Goal: Task Accomplishment & Management: Manage account settings

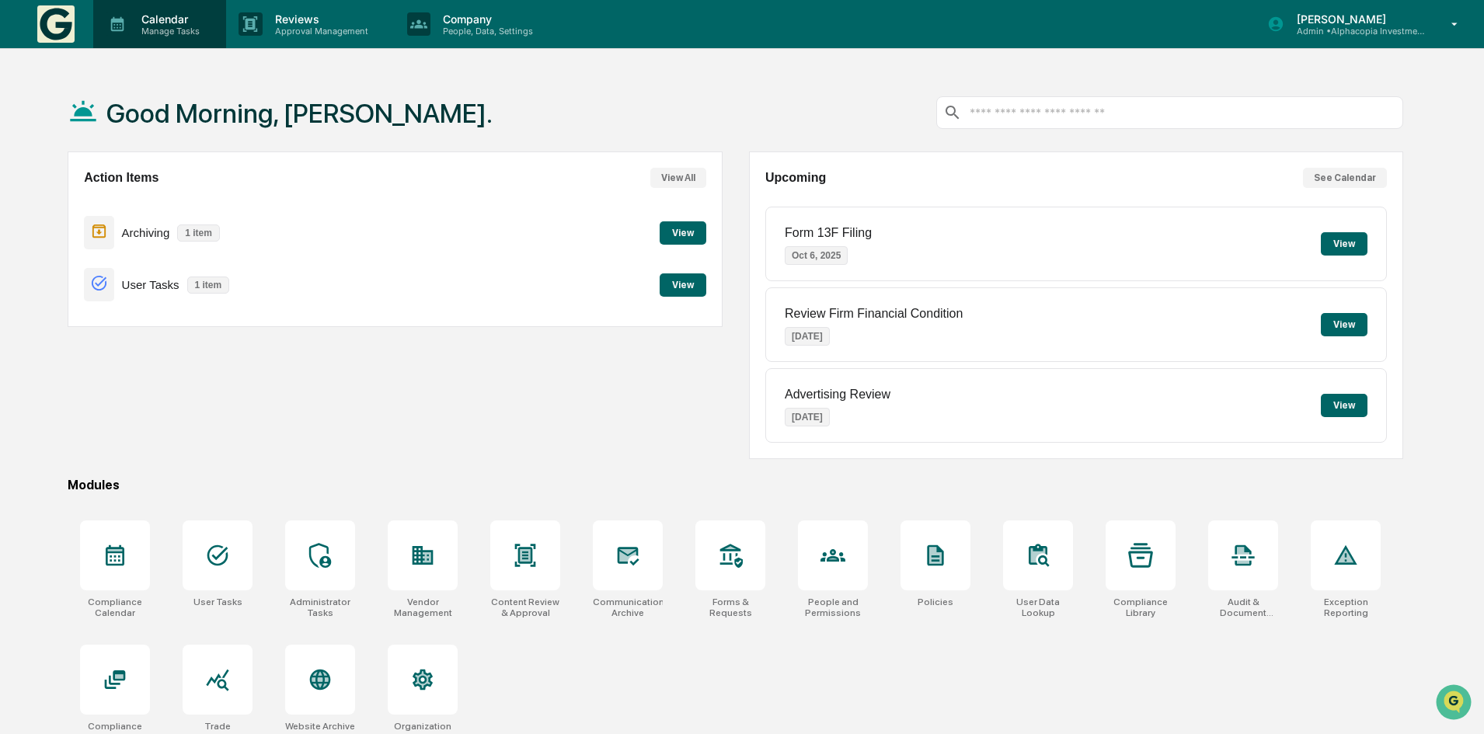
click at [176, 26] on p "Manage Tasks" at bounding box center [168, 31] width 78 height 11
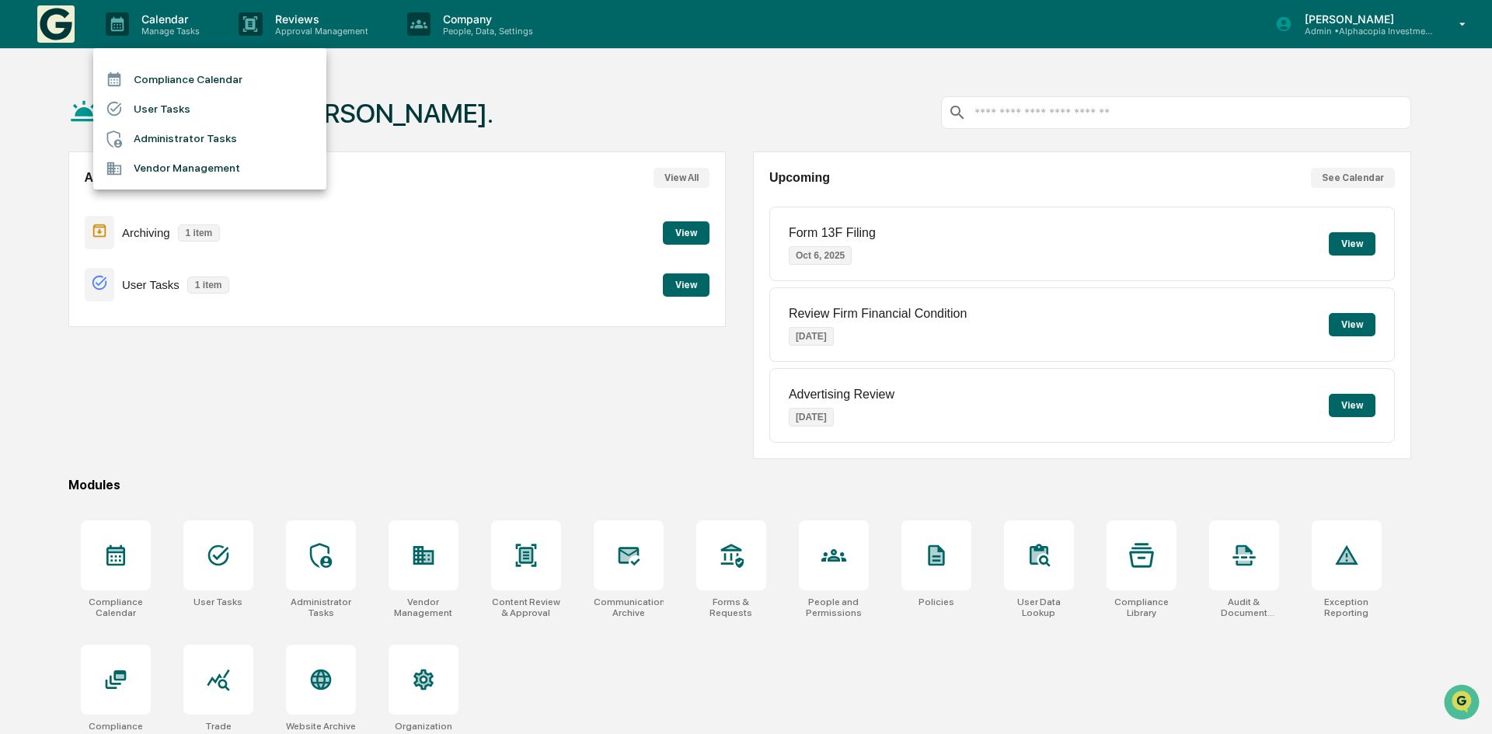
click at [187, 83] on li "Compliance Calendar" at bounding box center [209, 79] width 233 height 30
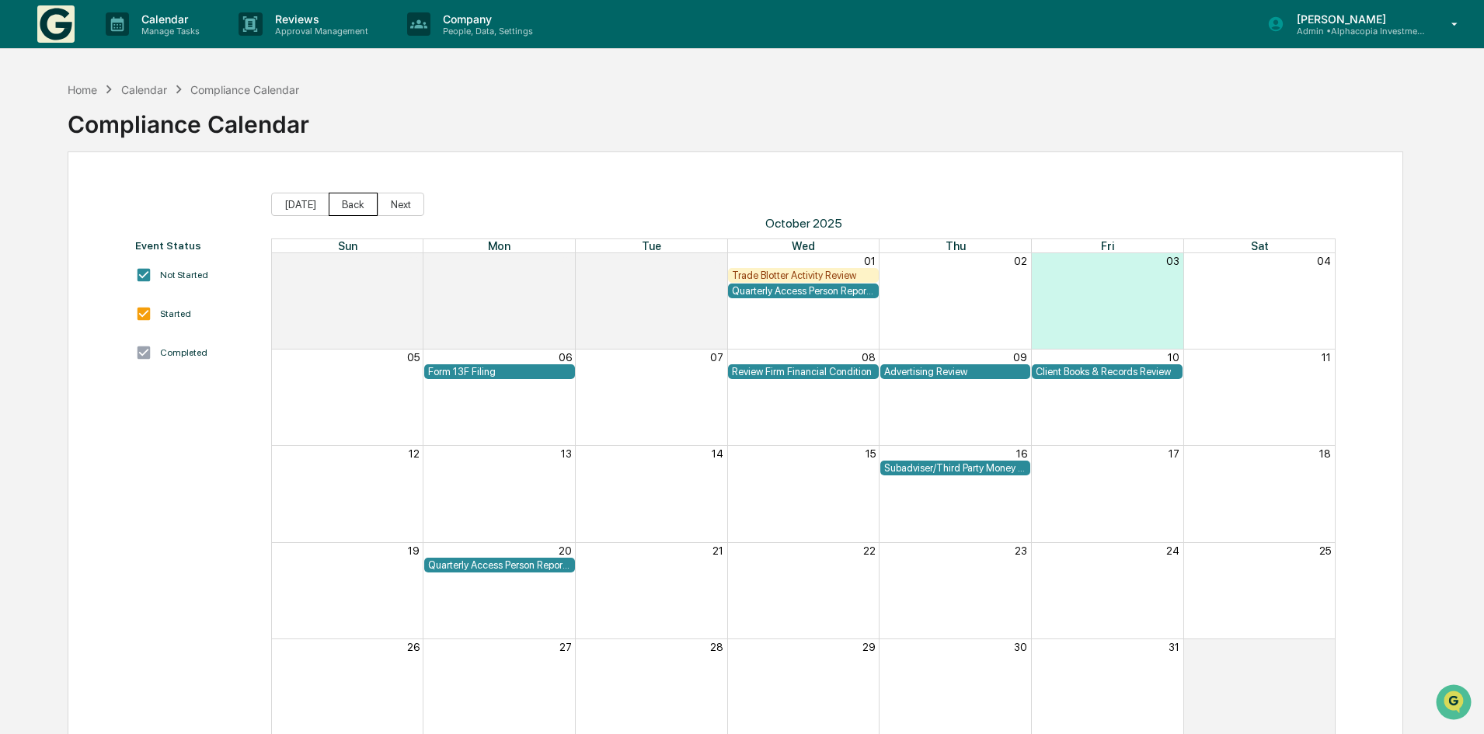
click at [347, 207] on button "Back" at bounding box center [353, 204] width 49 height 23
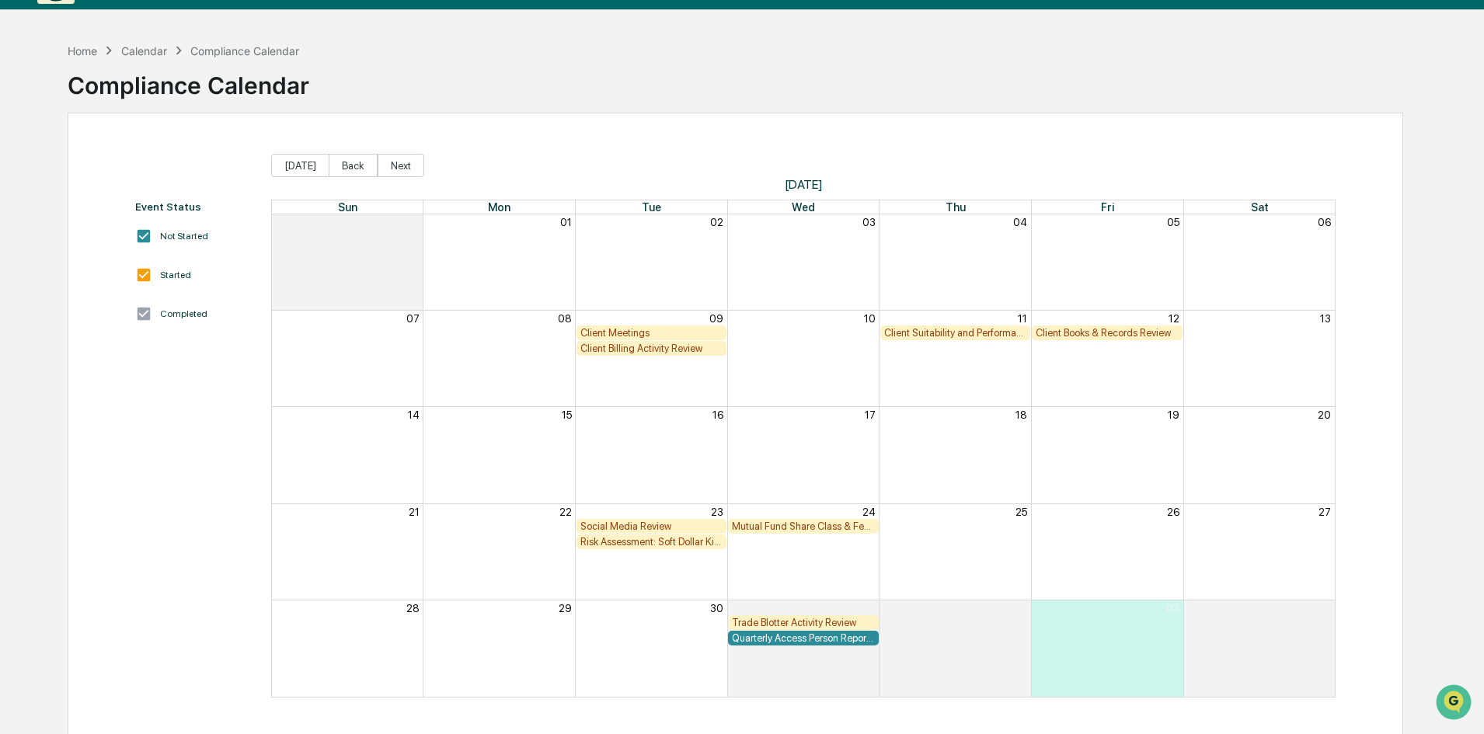
scroll to position [74, 0]
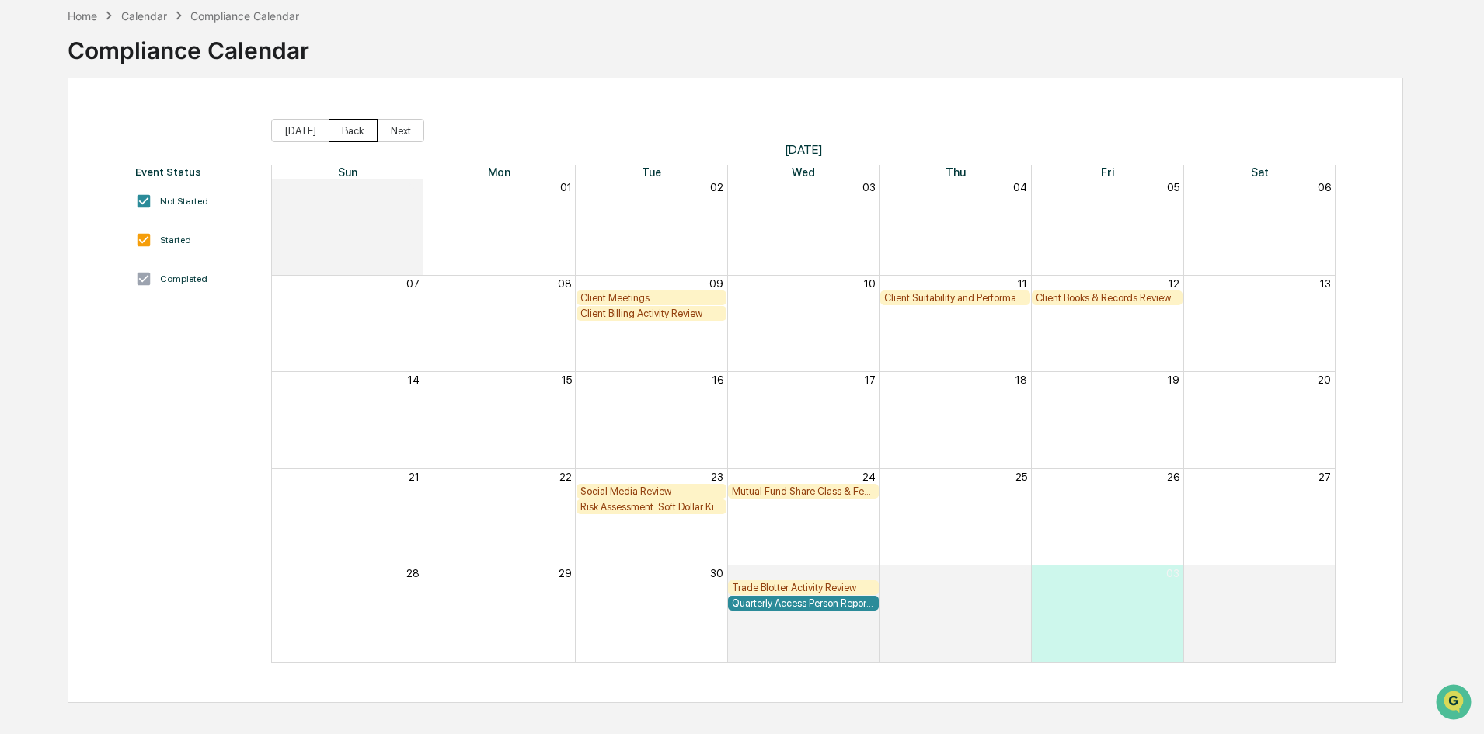
click at [336, 125] on button "Back" at bounding box center [353, 130] width 49 height 23
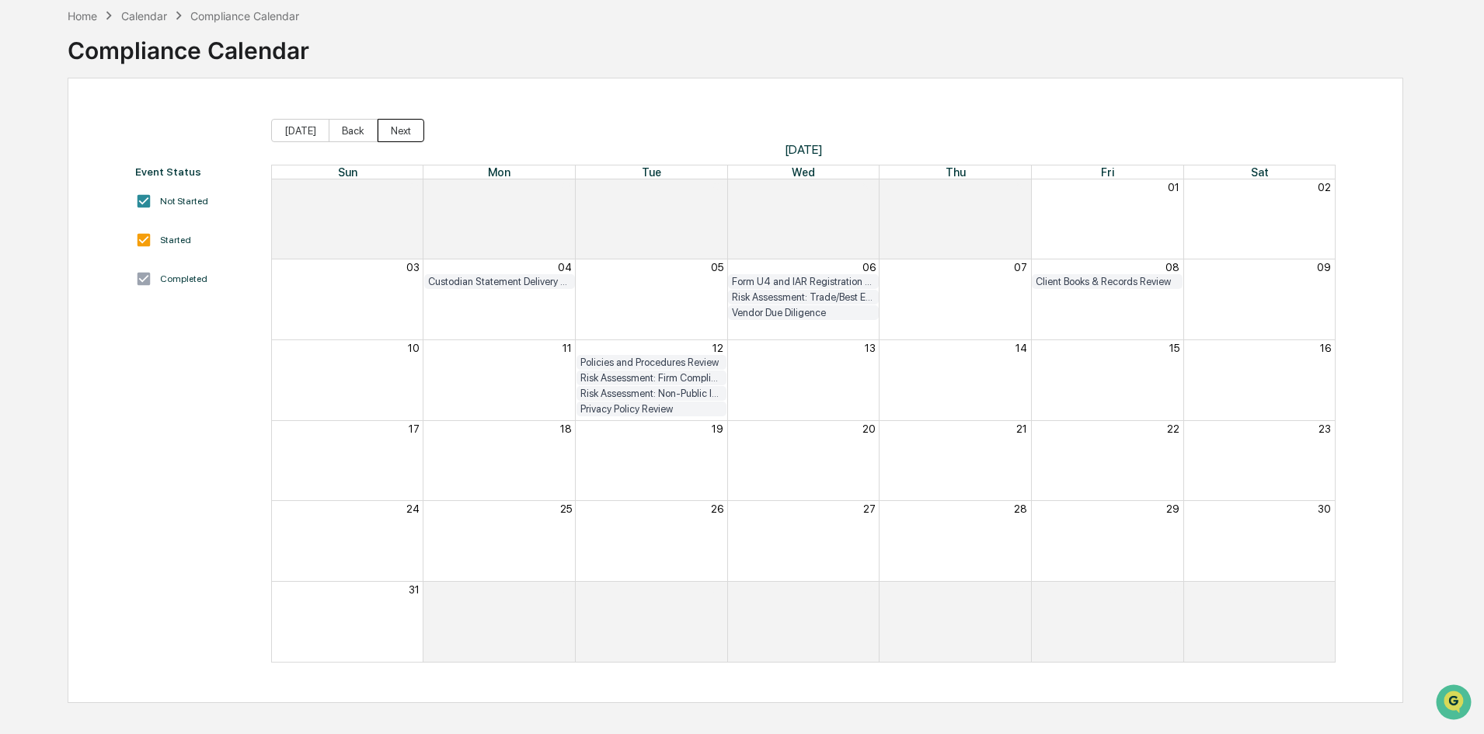
click at [396, 138] on button "Next" at bounding box center [401, 130] width 47 height 23
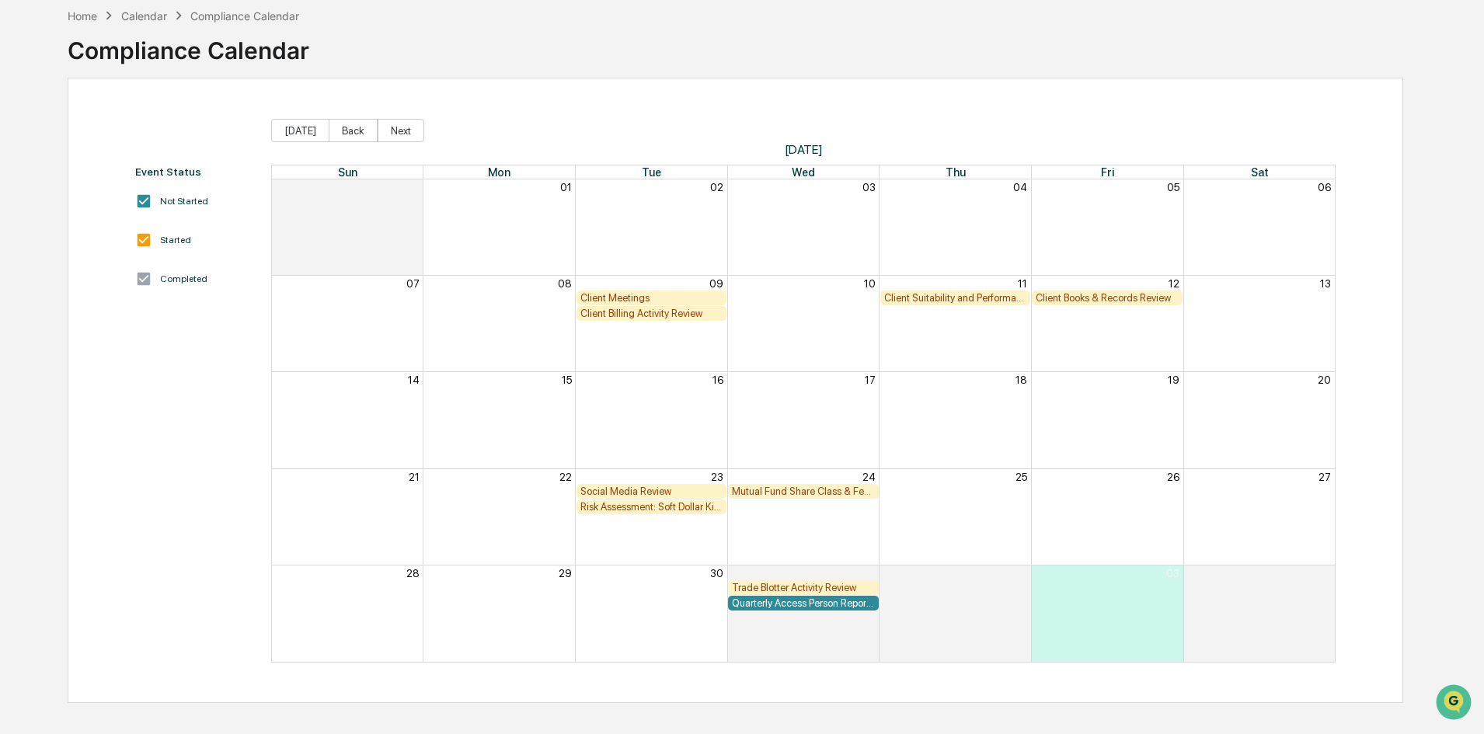
click at [613, 298] on div "Client Meetings" at bounding box center [651, 298] width 143 height 12
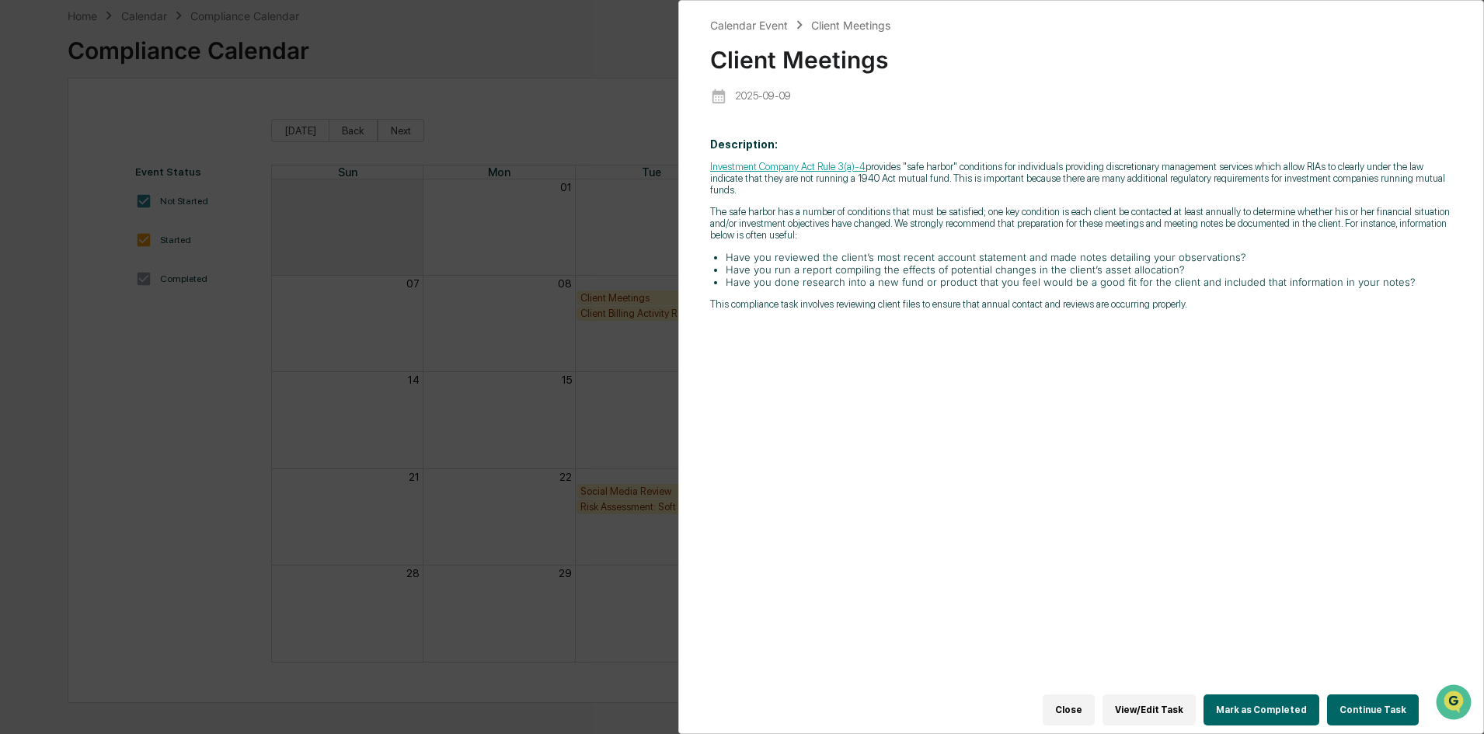
click at [1371, 706] on button "Continue Task" at bounding box center [1373, 710] width 92 height 31
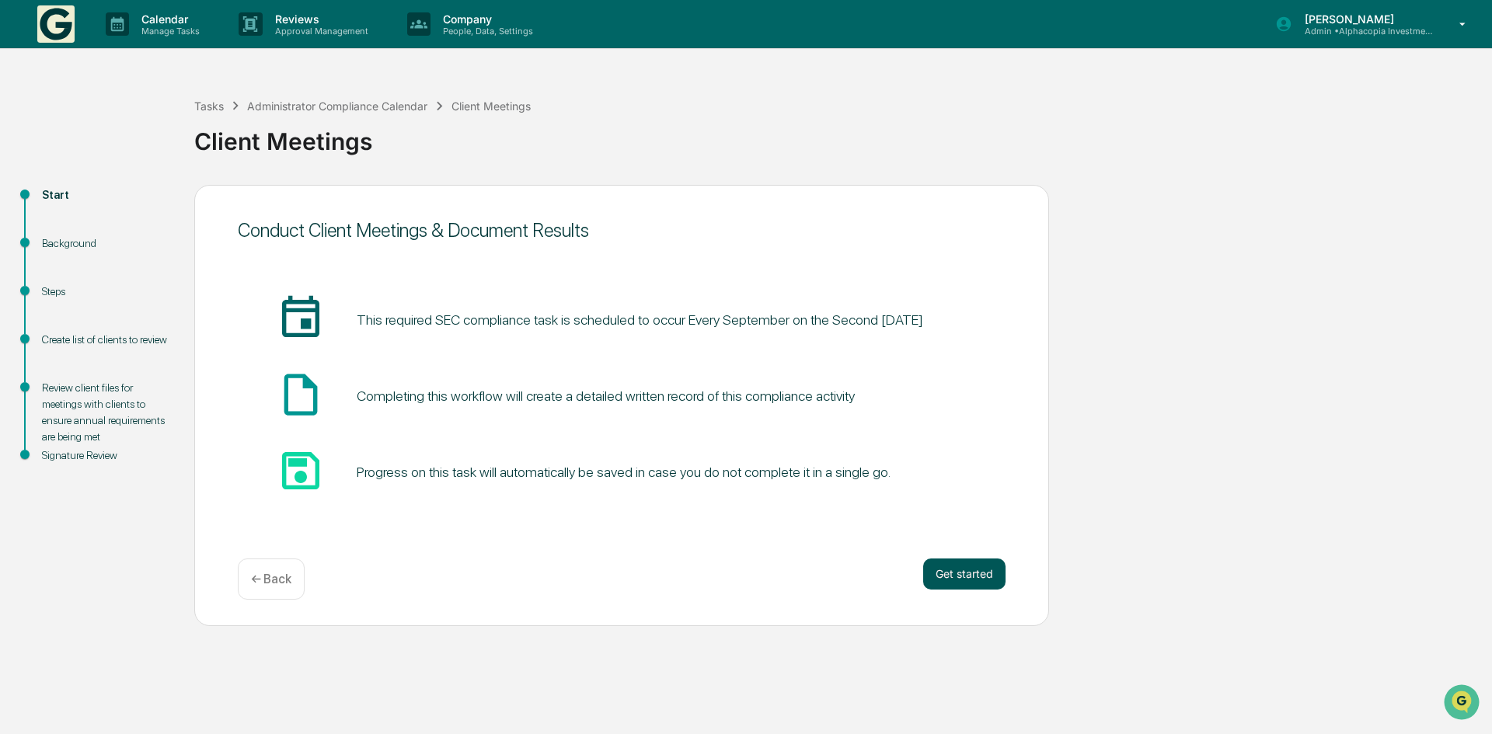
click at [969, 570] on button "Get started" at bounding box center [964, 574] width 82 height 31
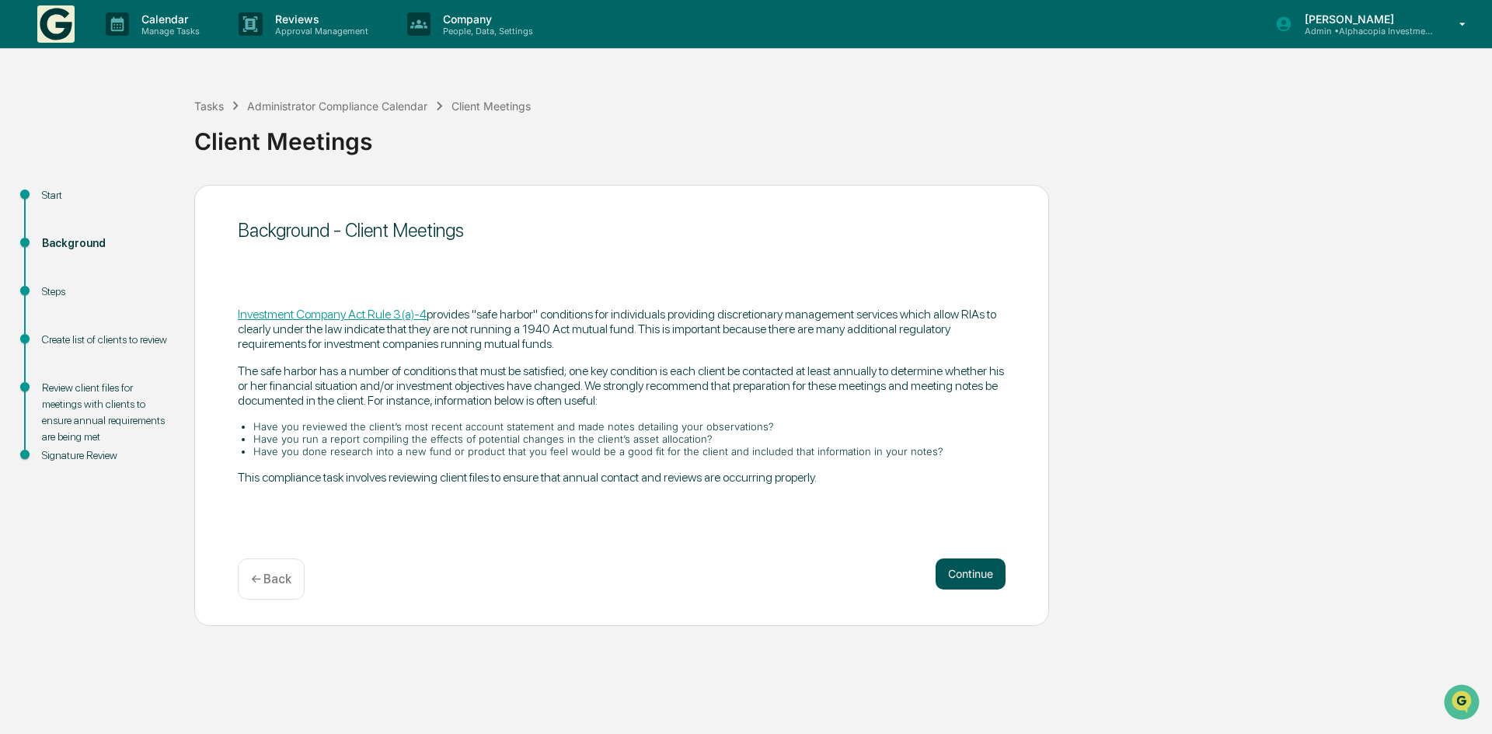
click at [968, 570] on button "Continue" at bounding box center [971, 574] width 70 height 31
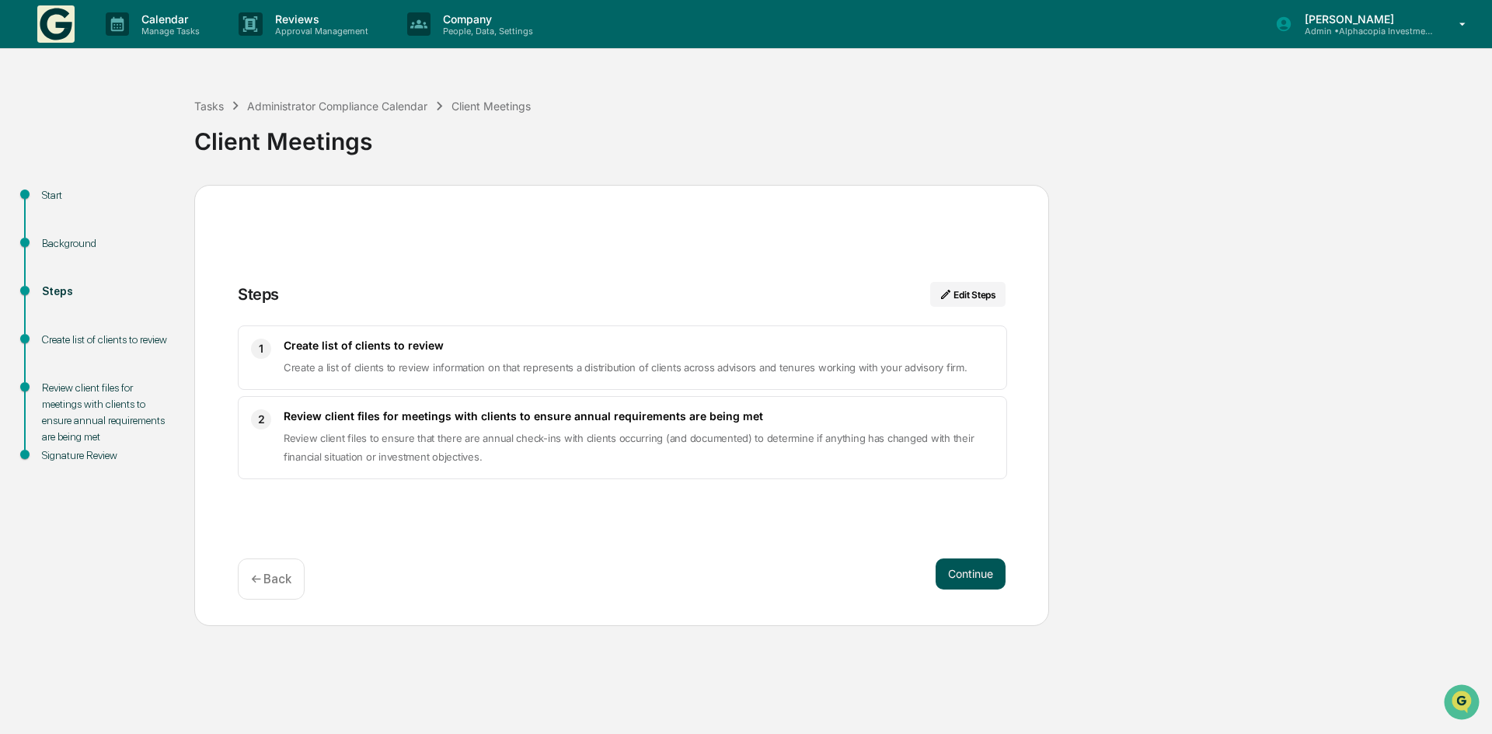
click at [968, 575] on button "Continue" at bounding box center [971, 574] width 70 height 31
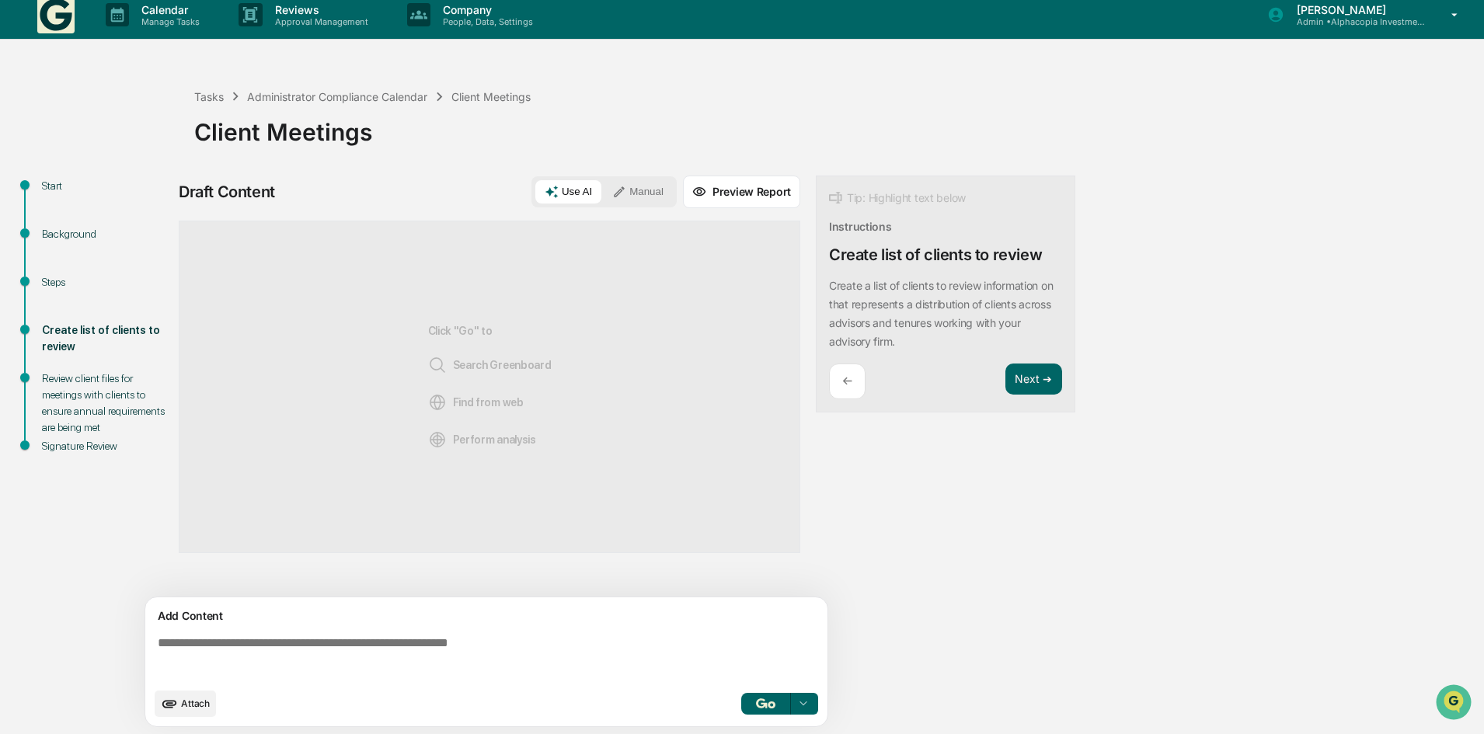
scroll to position [12, 0]
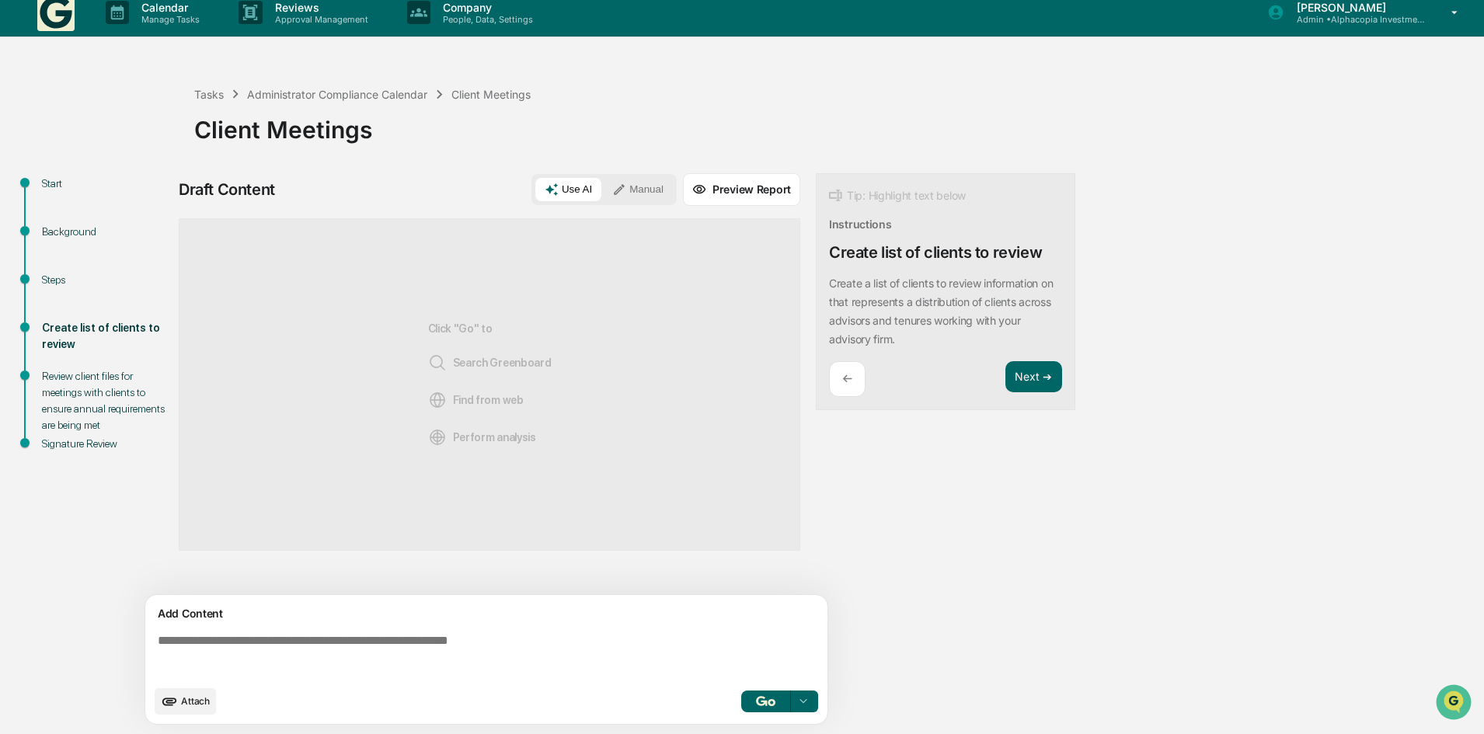
click at [327, 646] on textarea at bounding box center [490, 656] width 676 height 56
click at [230, 637] on textarea at bounding box center [490, 656] width 676 height 56
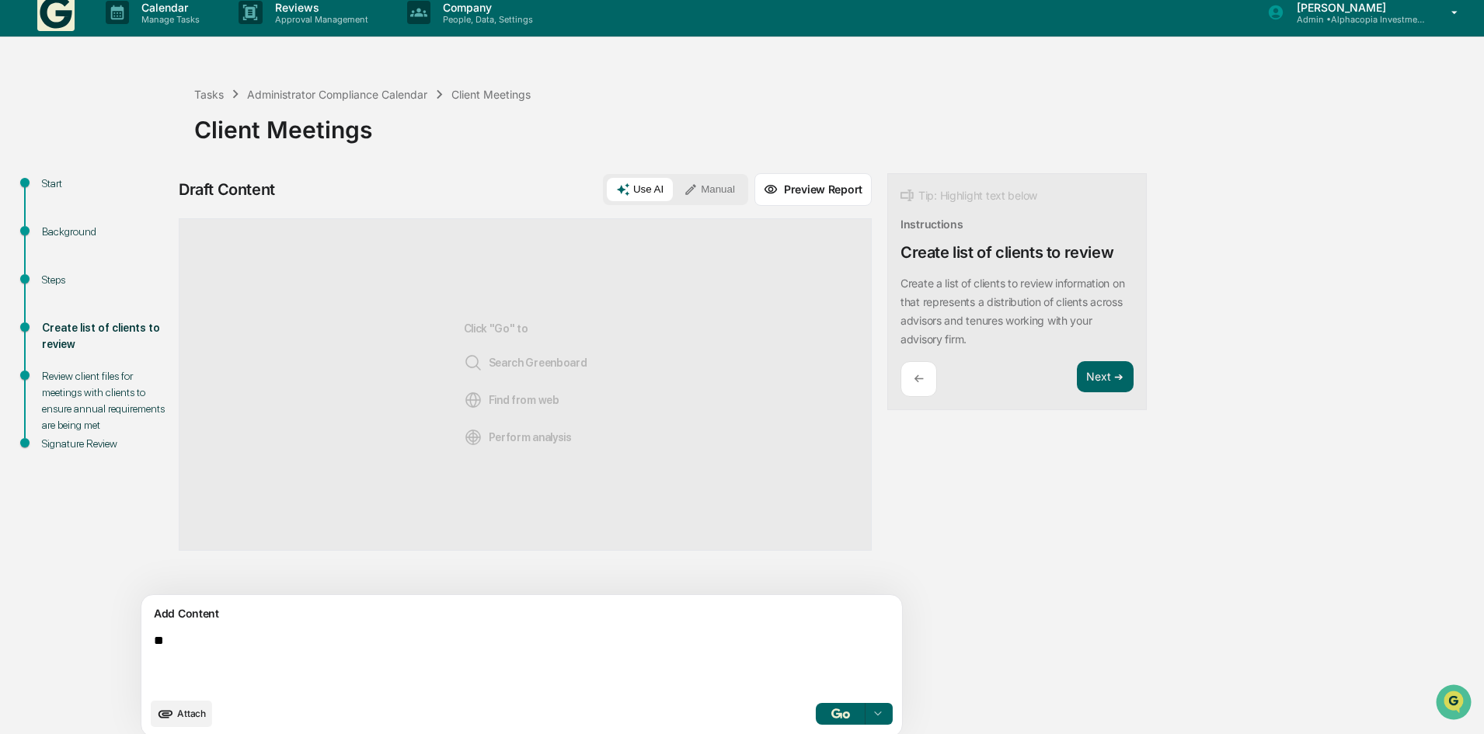
type textarea "*"
type textarea "**********"
click at [872, 714] on icon at bounding box center [878, 714] width 12 height 12
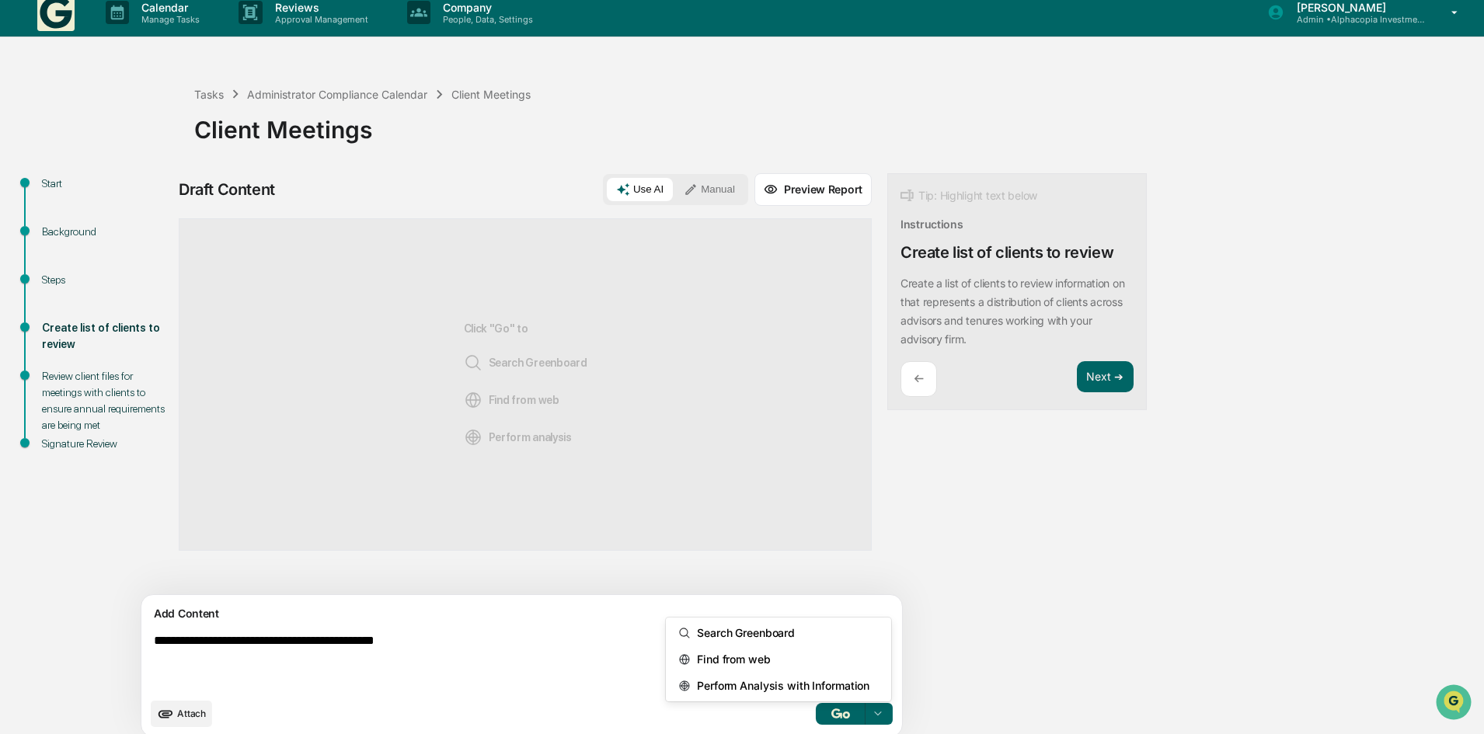
click at [518, 662] on textarea "**********" at bounding box center [486, 662] width 676 height 68
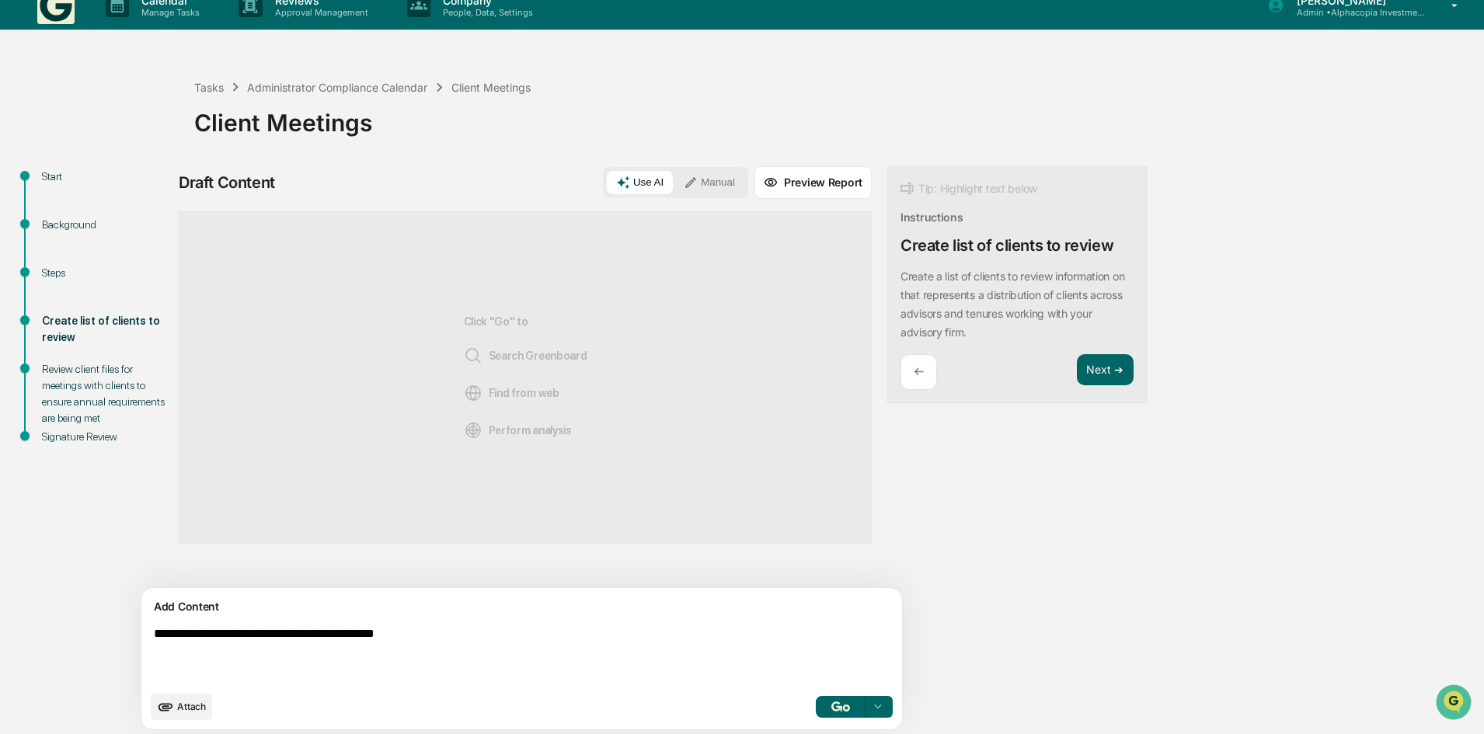
scroll to position [24, 0]
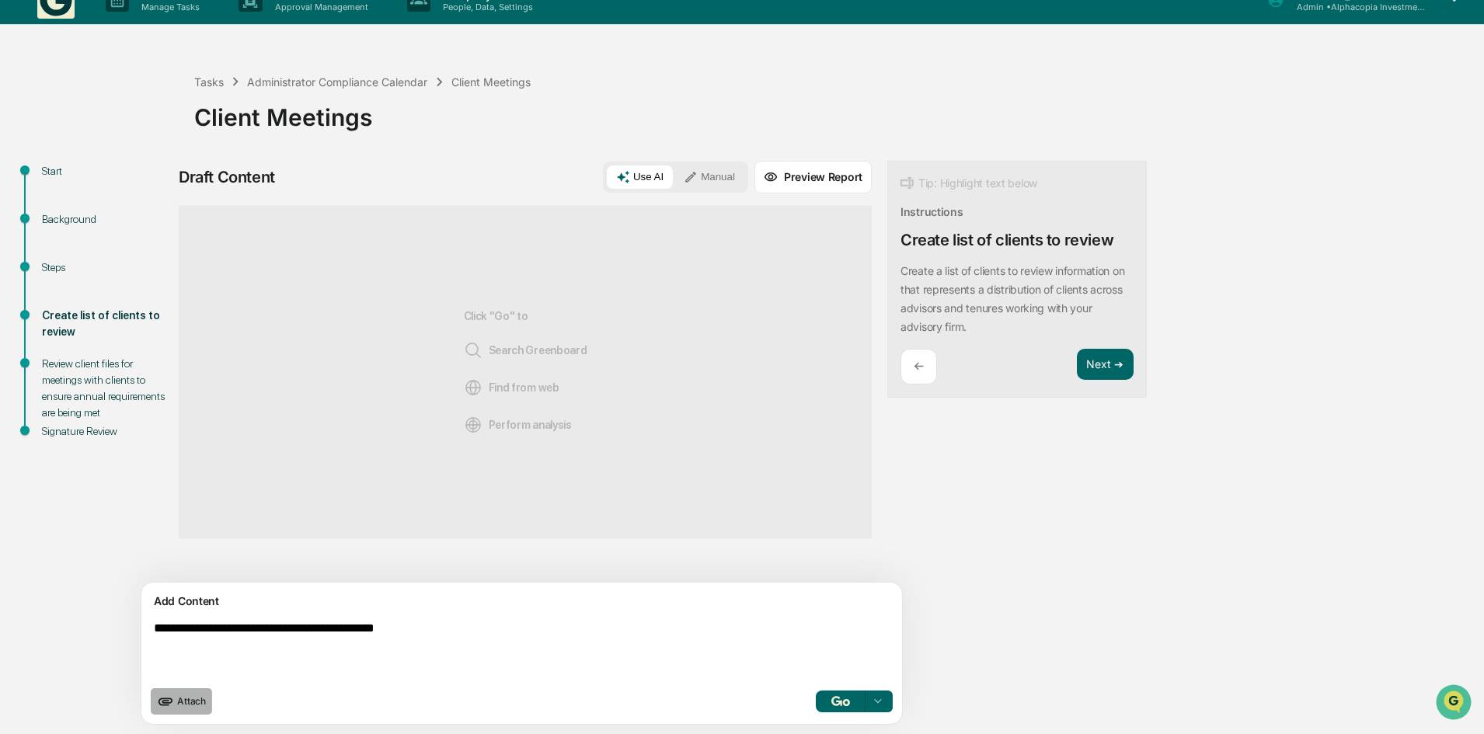
click at [192, 704] on span "Attach" at bounding box center [191, 701] width 29 height 12
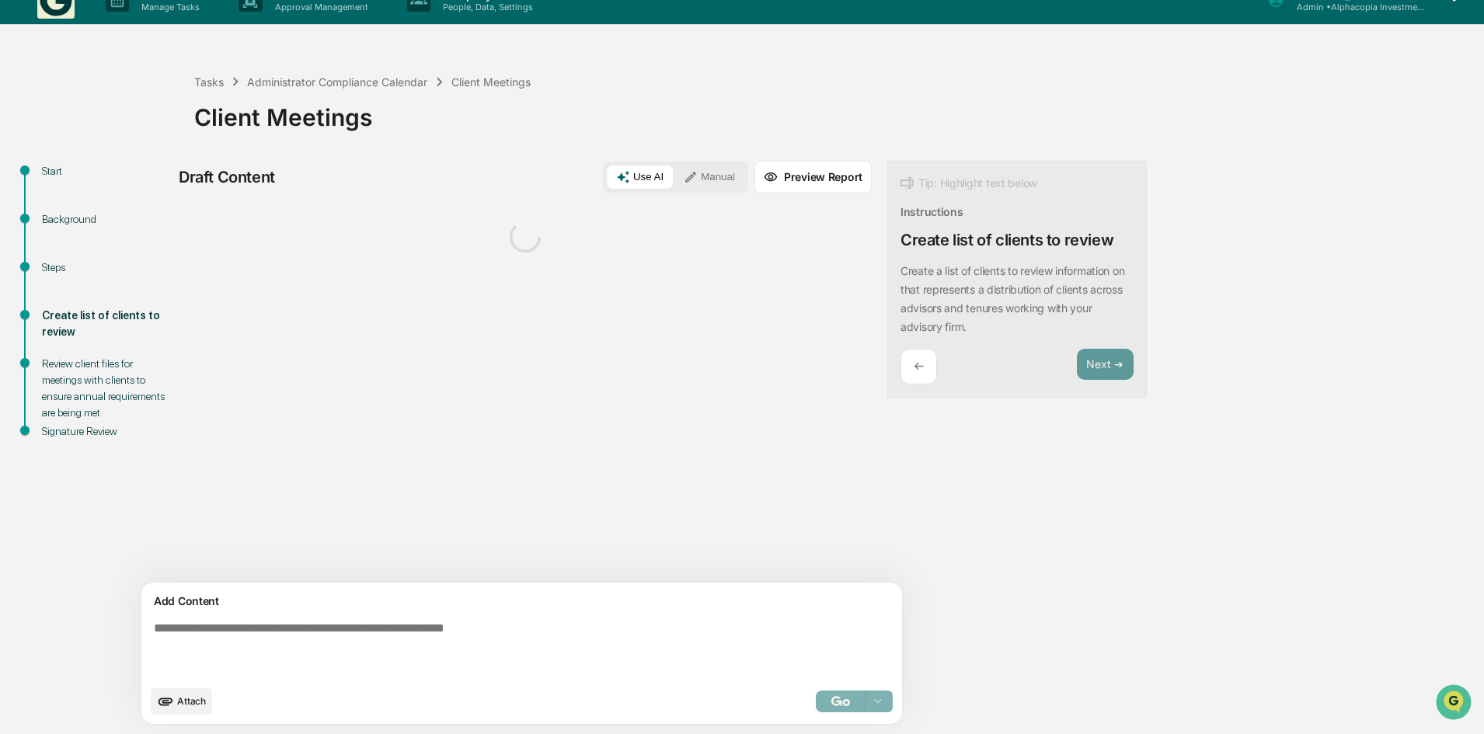
click at [243, 650] on textarea at bounding box center [486, 649] width 676 height 68
click at [265, 629] on textarea at bounding box center [486, 649] width 676 height 68
click at [249, 647] on textarea at bounding box center [486, 649] width 676 height 68
click at [63, 269] on div "Steps" at bounding box center [105, 268] width 127 height 16
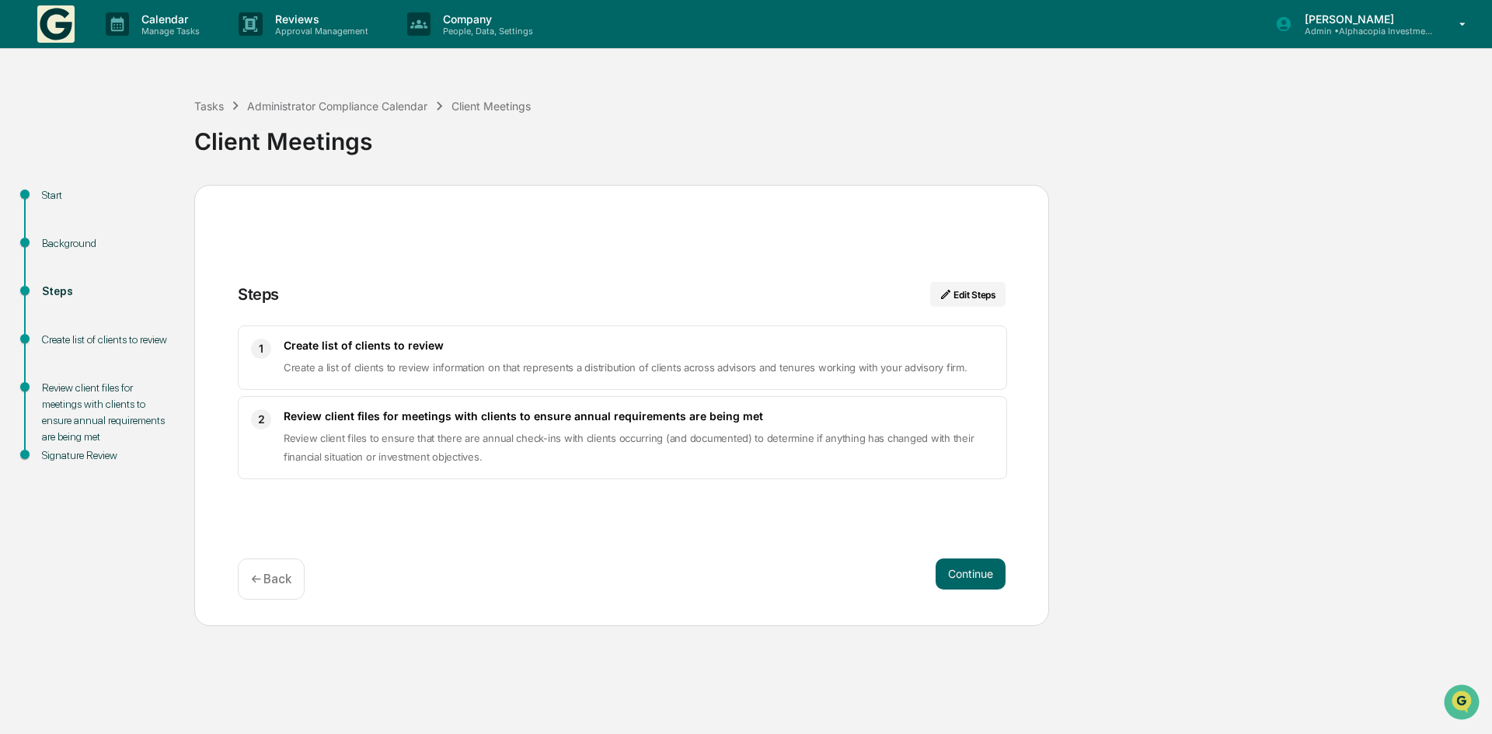
click at [78, 341] on div "Create list of clients to review" at bounding box center [105, 340] width 127 height 16
drag, startPoint x: 78, startPoint y: 343, endPoint x: 168, endPoint y: 364, distance: 92.7
click at [82, 341] on div "Create list of clients to review" at bounding box center [105, 340] width 127 height 16
click at [984, 572] on button "Continue" at bounding box center [971, 574] width 70 height 31
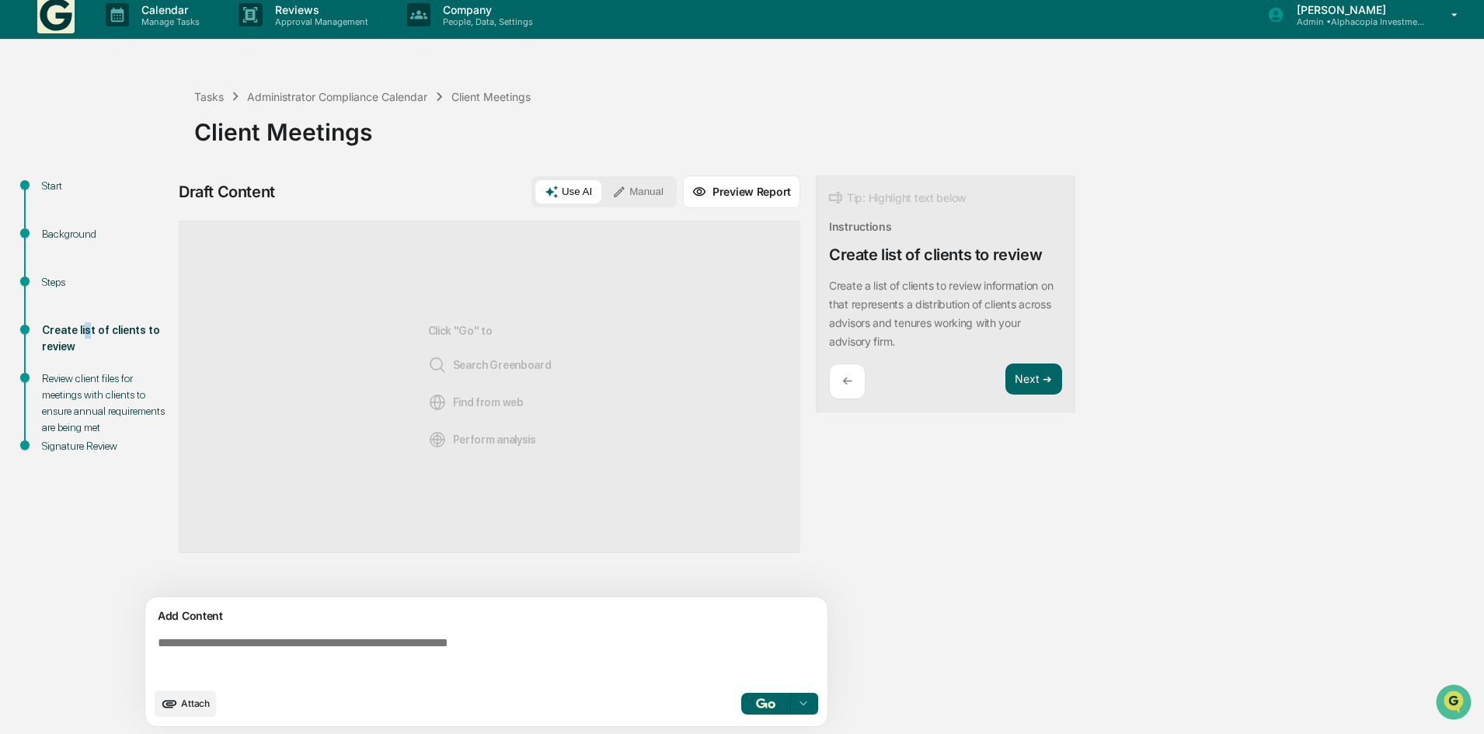
scroll to position [12, 0]
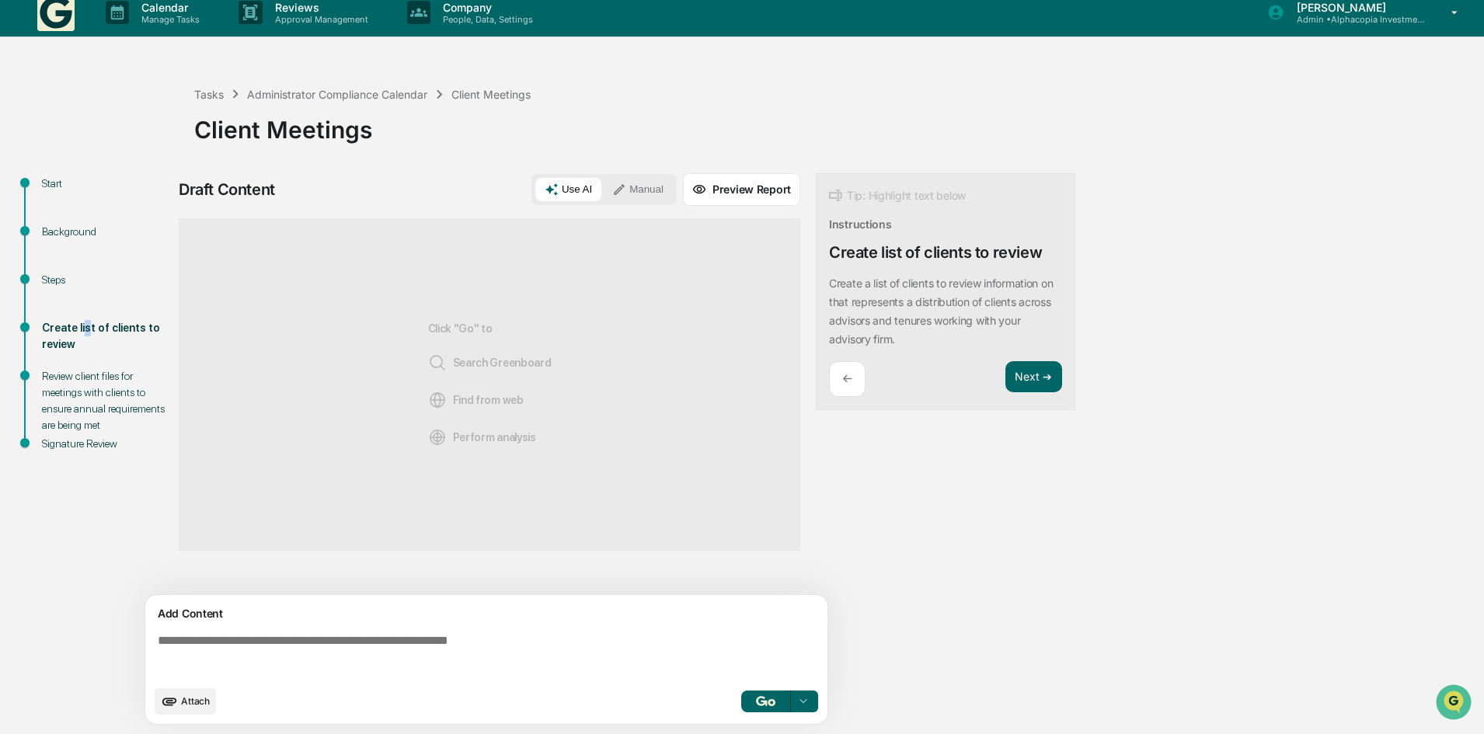
click at [168, 696] on icon "upload document" at bounding box center [169, 701] width 17 height 17
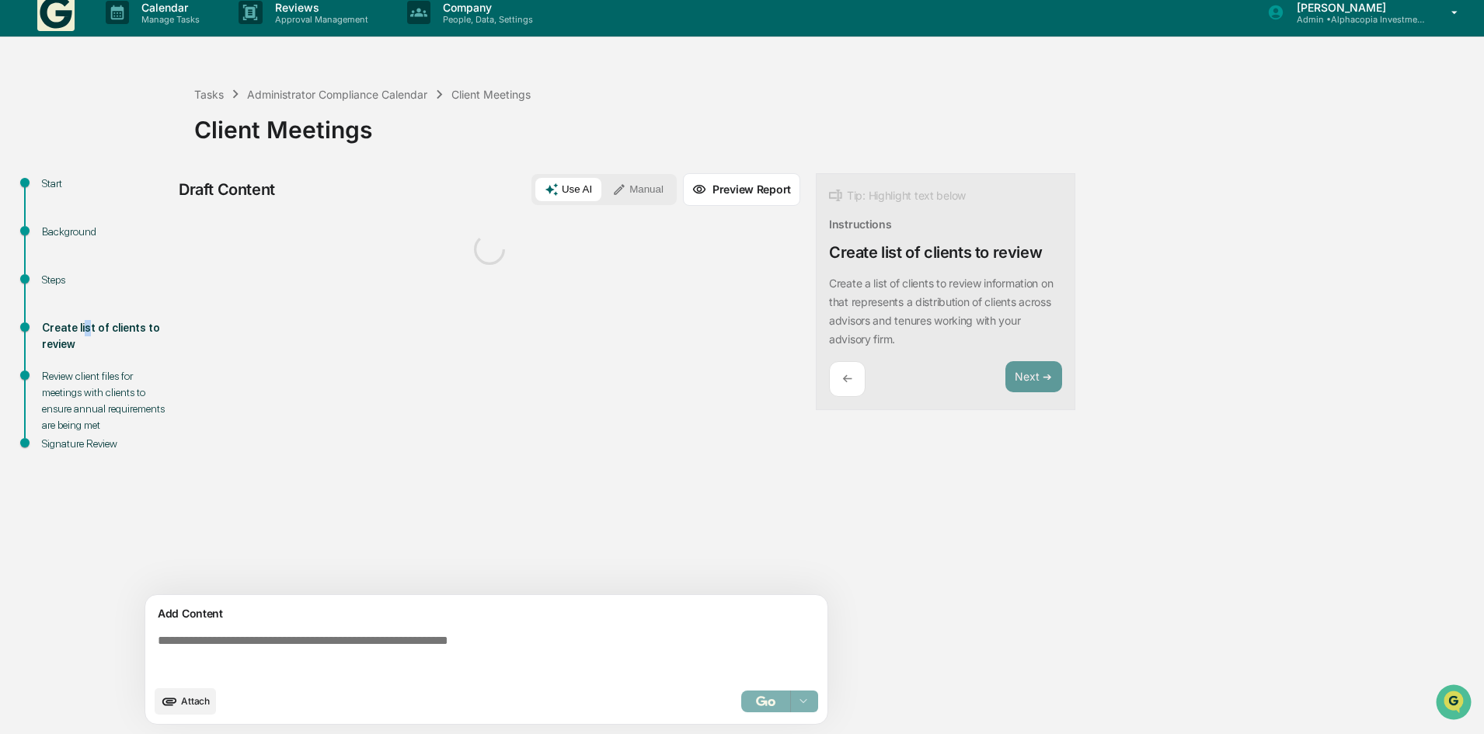
click at [642, 188] on button "Manual" at bounding box center [638, 189] width 70 height 23
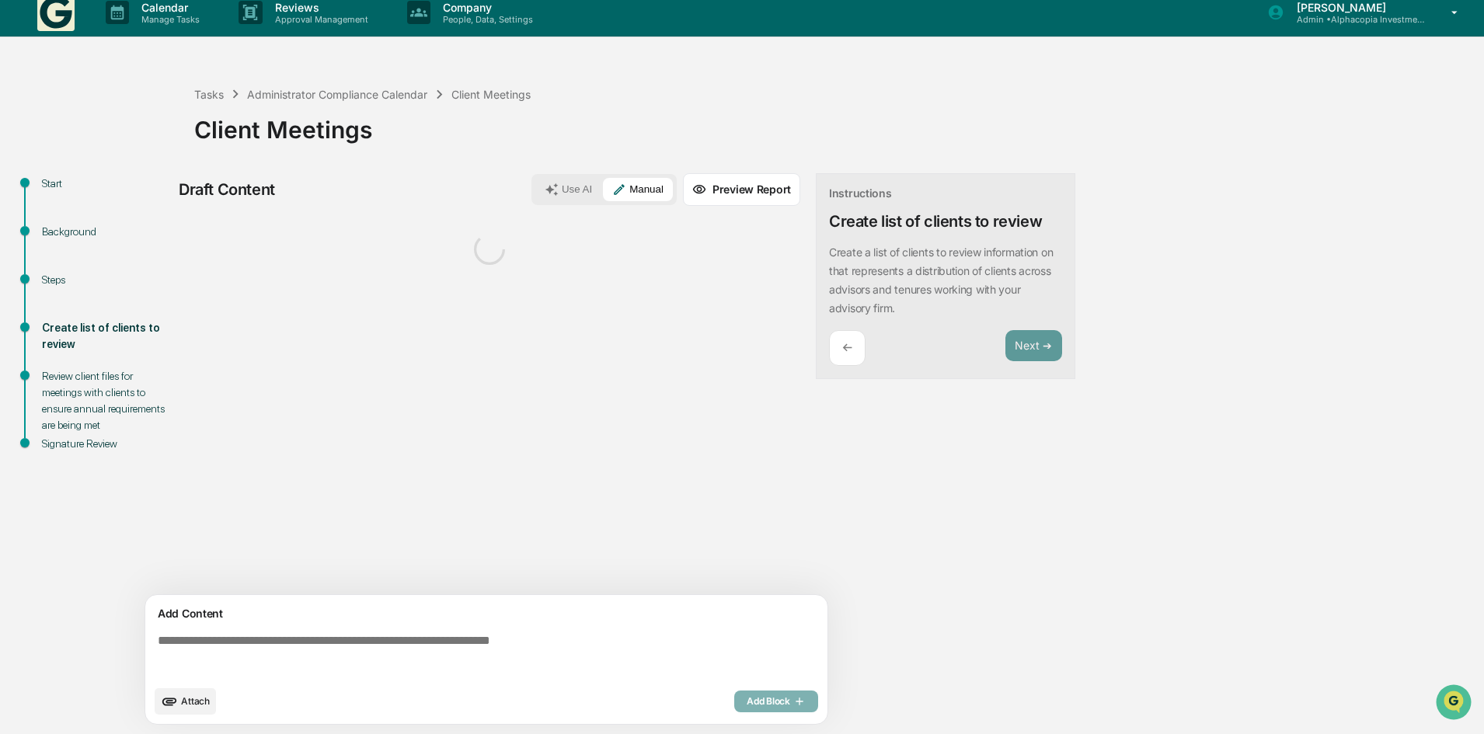
click at [263, 651] on textarea at bounding box center [490, 656] width 676 height 56
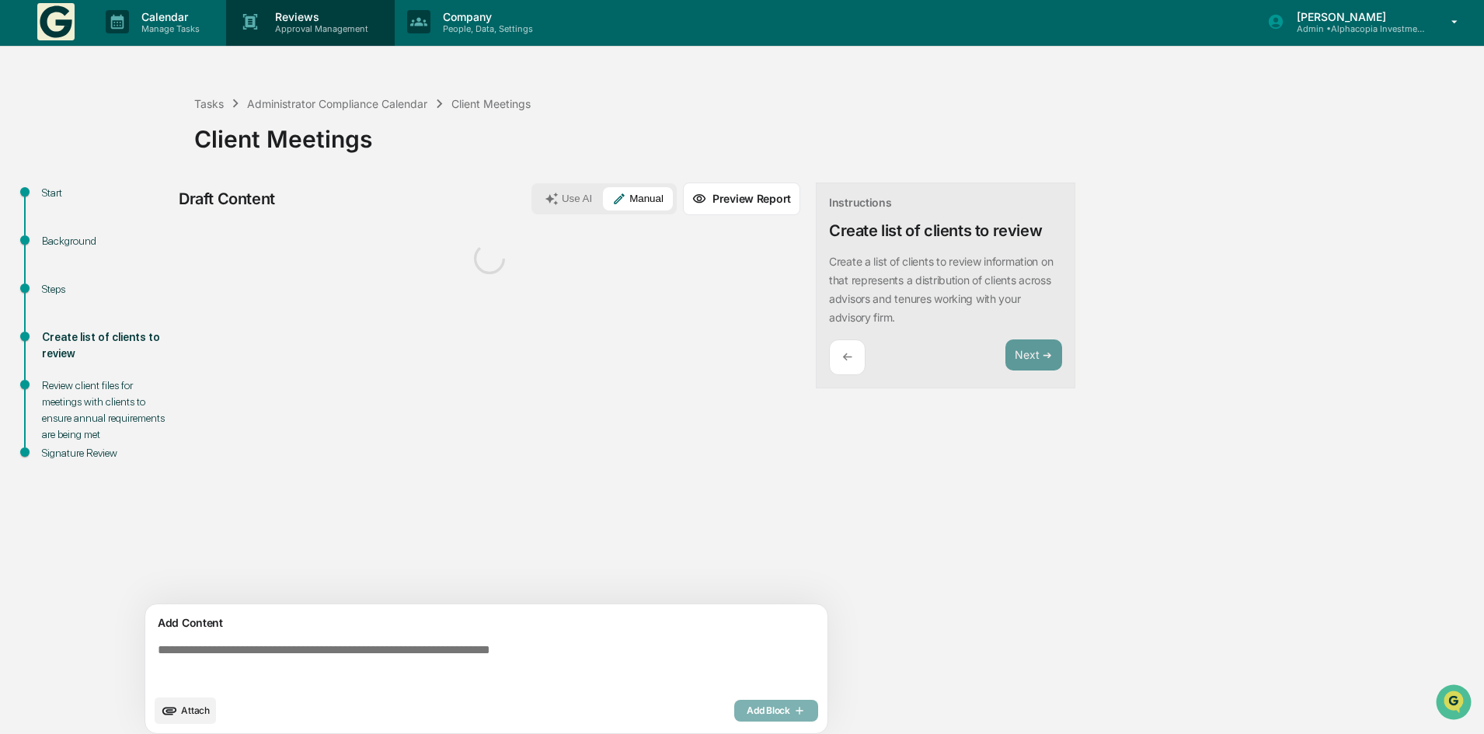
scroll to position [0, 0]
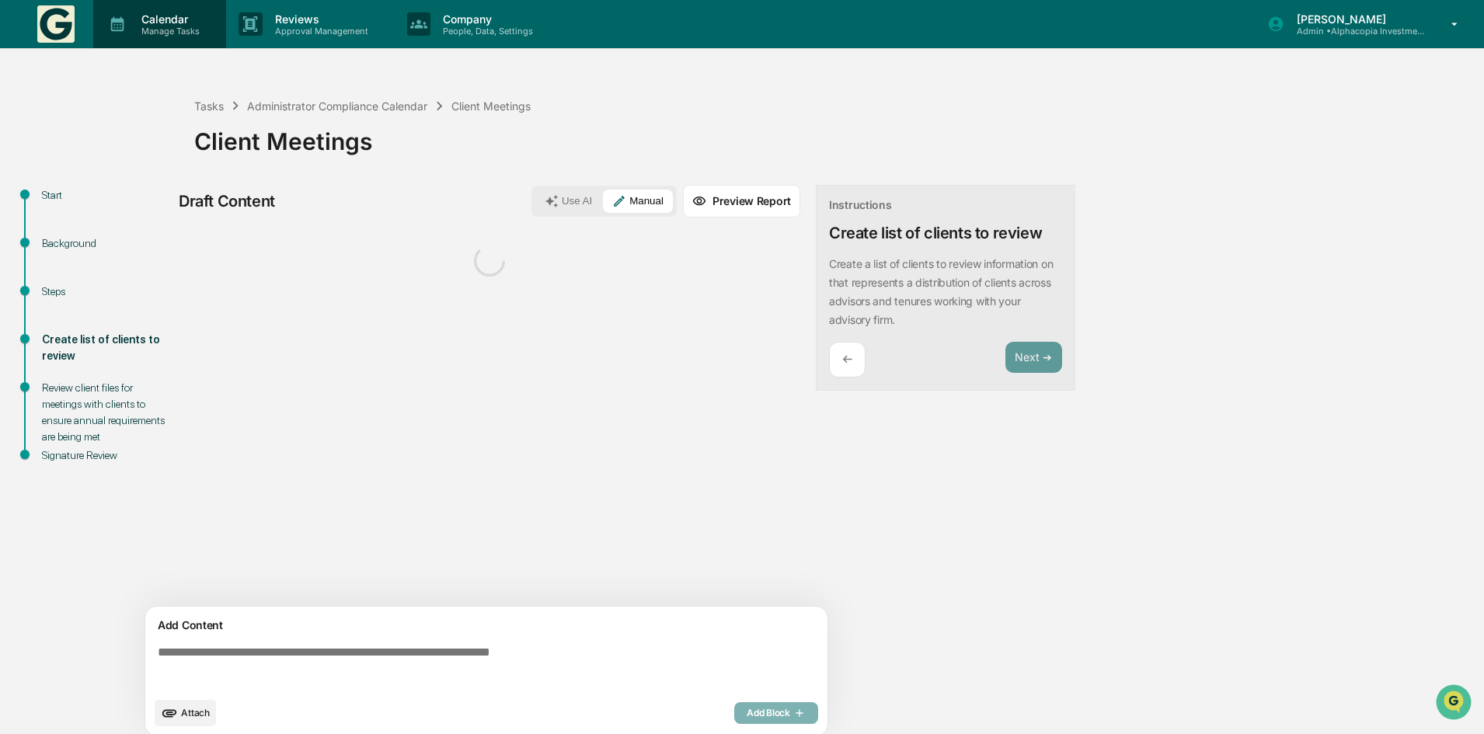
click at [156, 26] on p "Manage Tasks" at bounding box center [168, 31] width 78 height 11
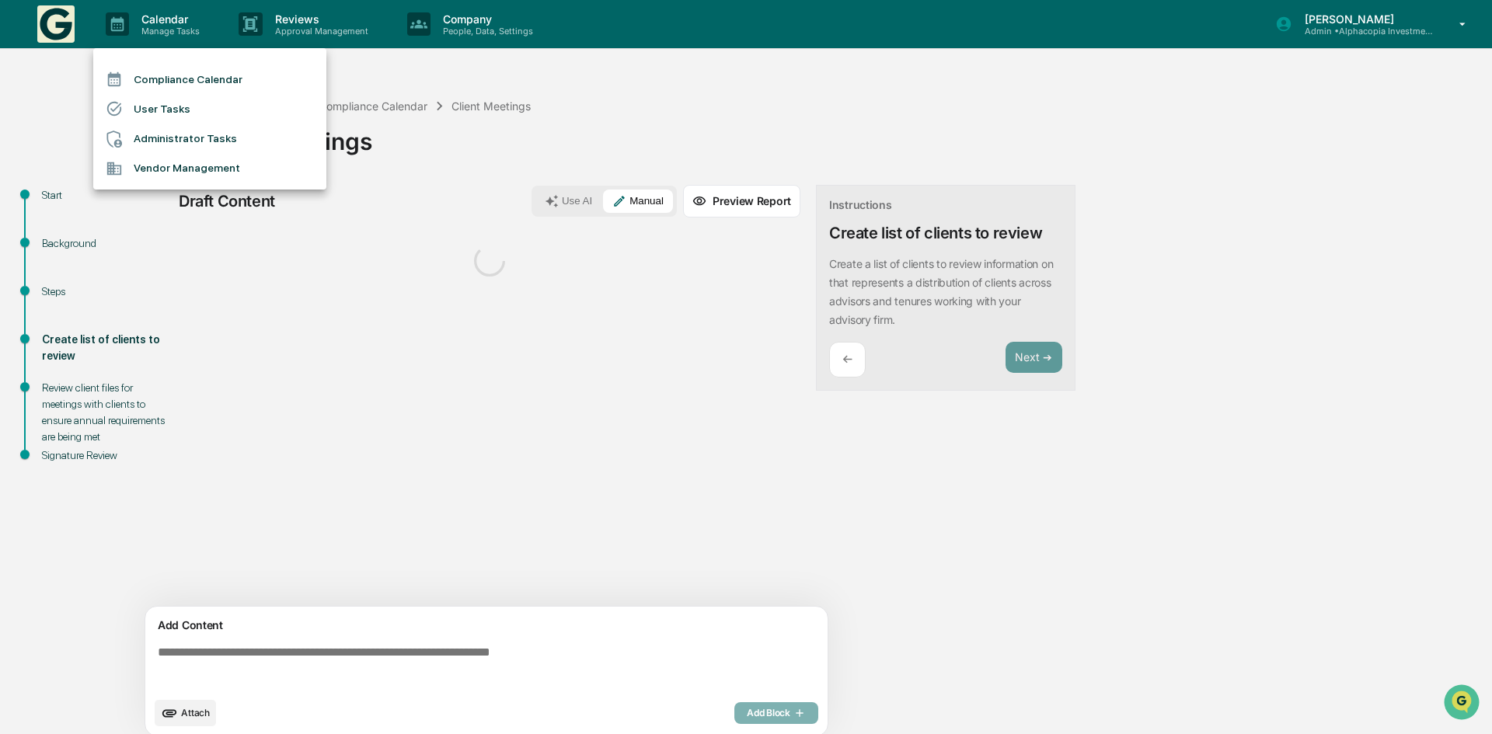
click at [173, 82] on li "Compliance Calendar" at bounding box center [209, 79] width 233 height 30
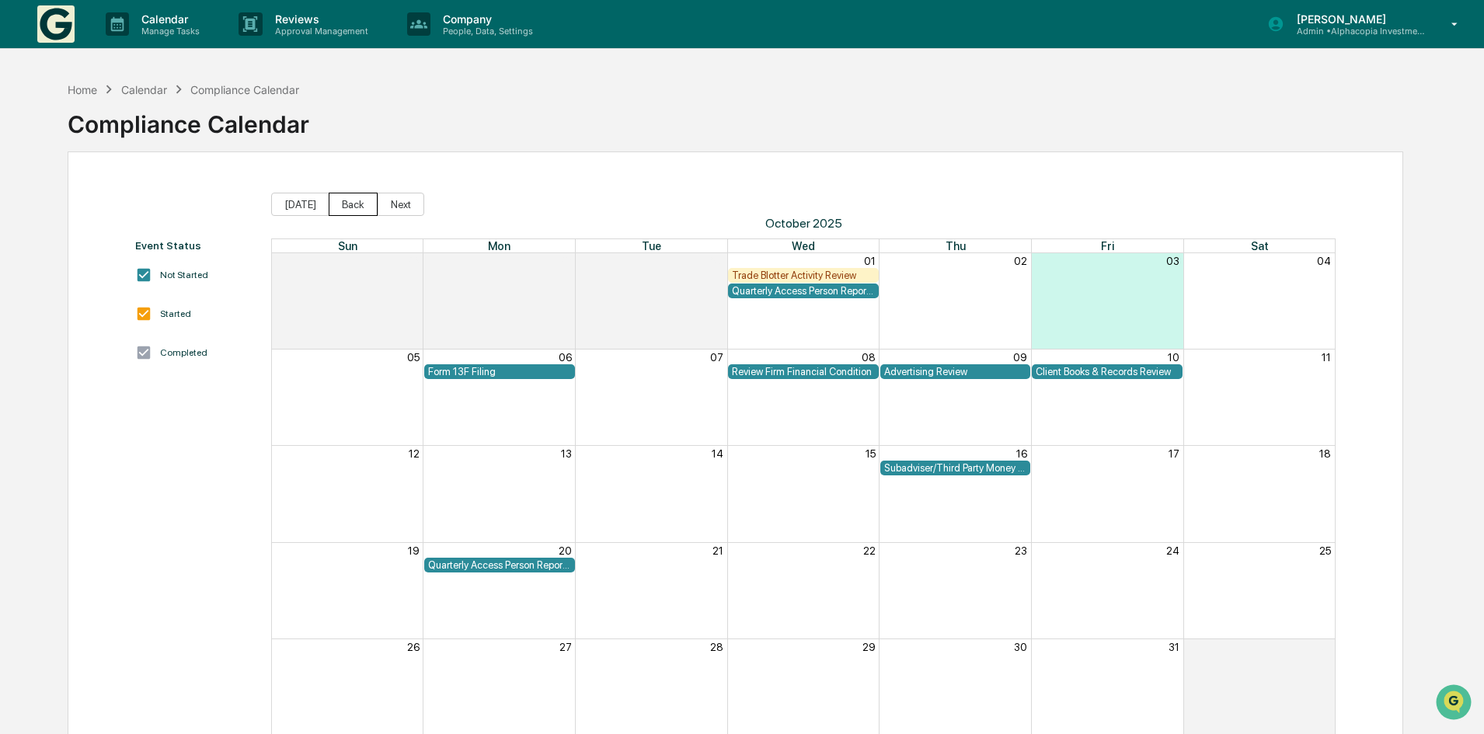
click at [343, 205] on button "Back" at bounding box center [353, 204] width 49 height 23
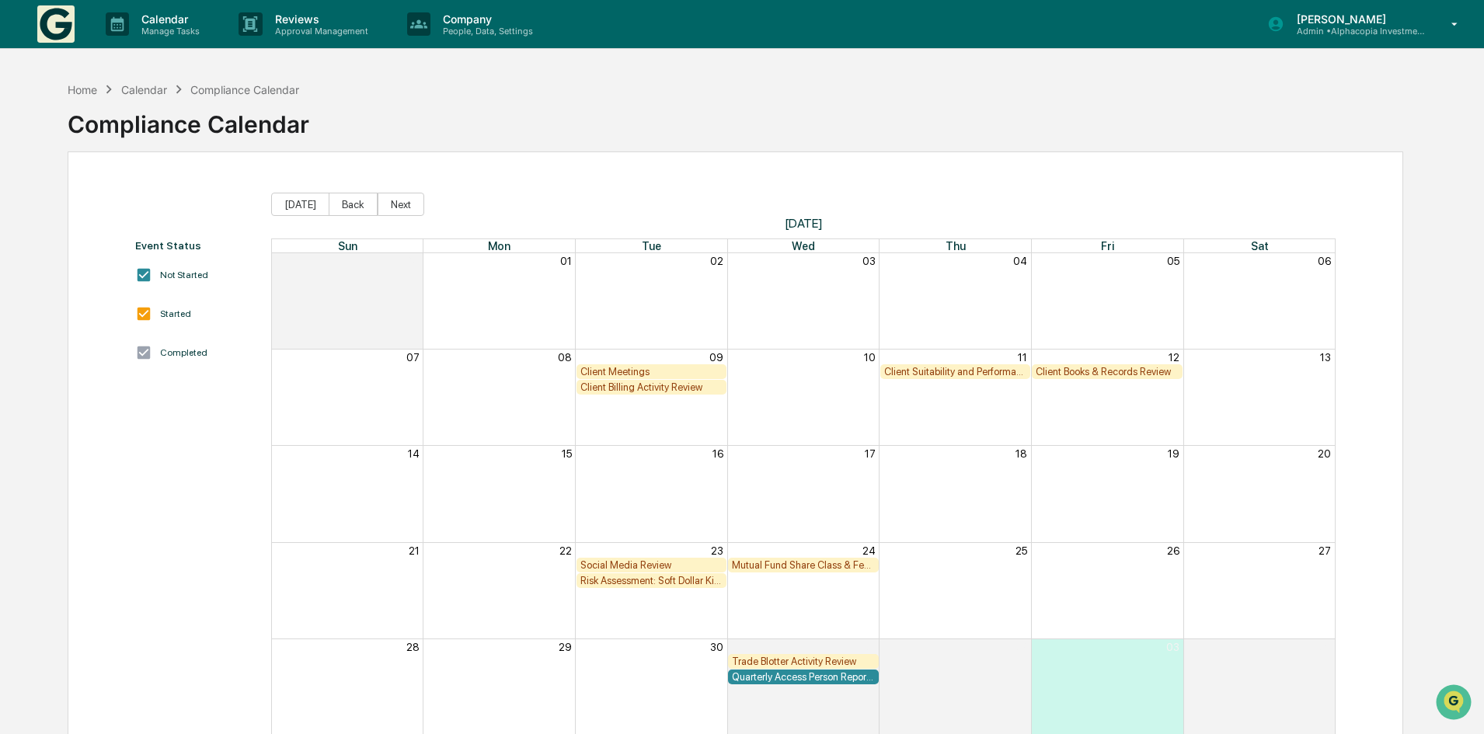
click at [636, 371] on div "Client Meetings" at bounding box center [651, 372] width 143 height 12
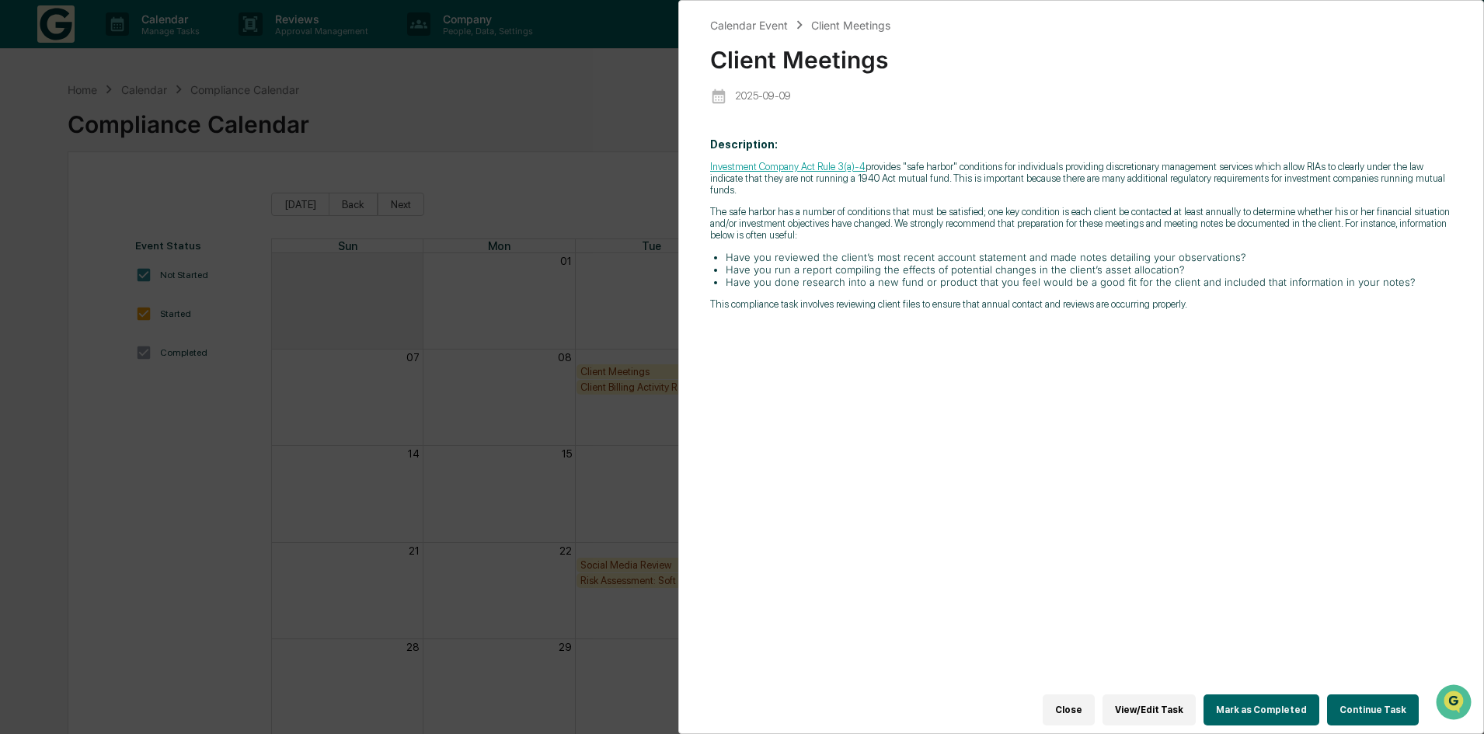
click at [1371, 709] on button "Continue Task" at bounding box center [1373, 710] width 92 height 31
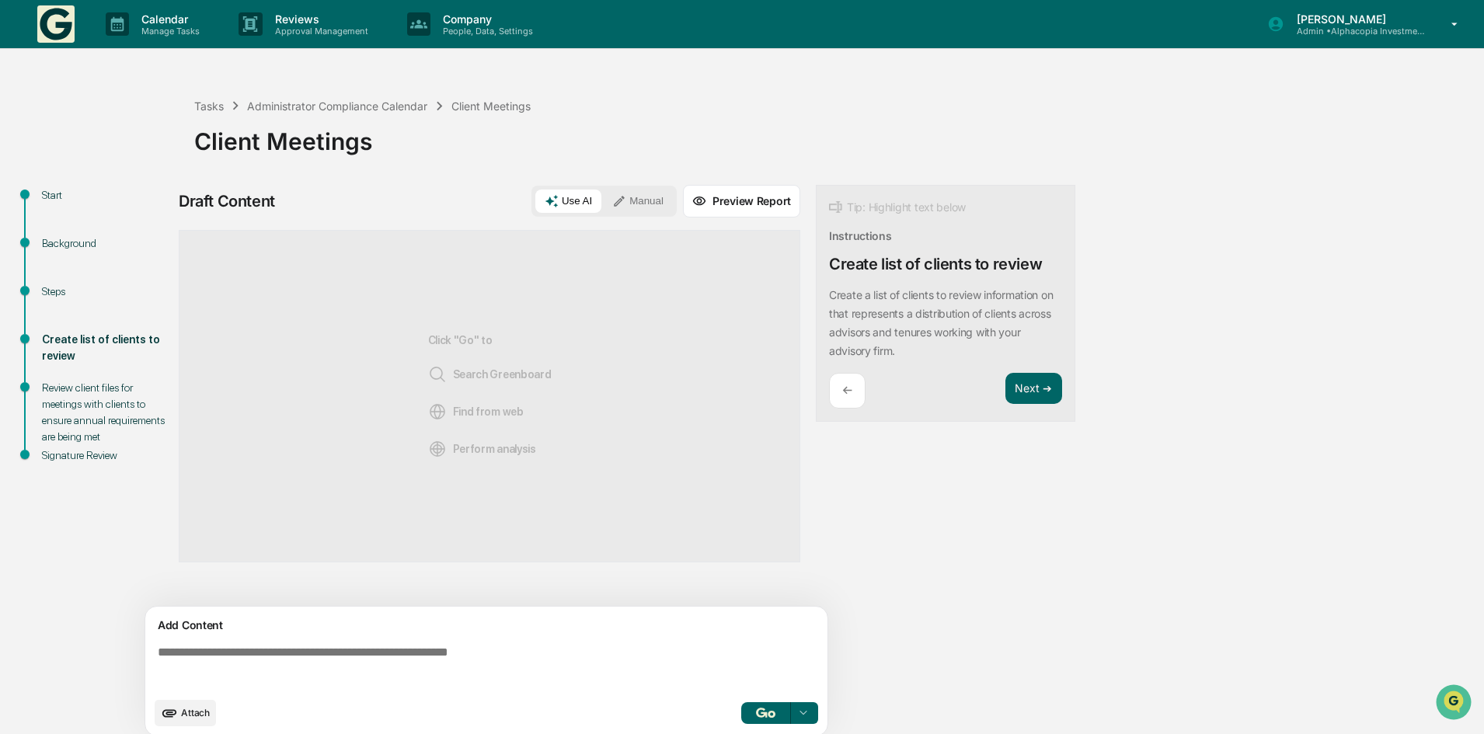
click at [291, 655] on textarea at bounding box center [490, 668] width 676 height 56
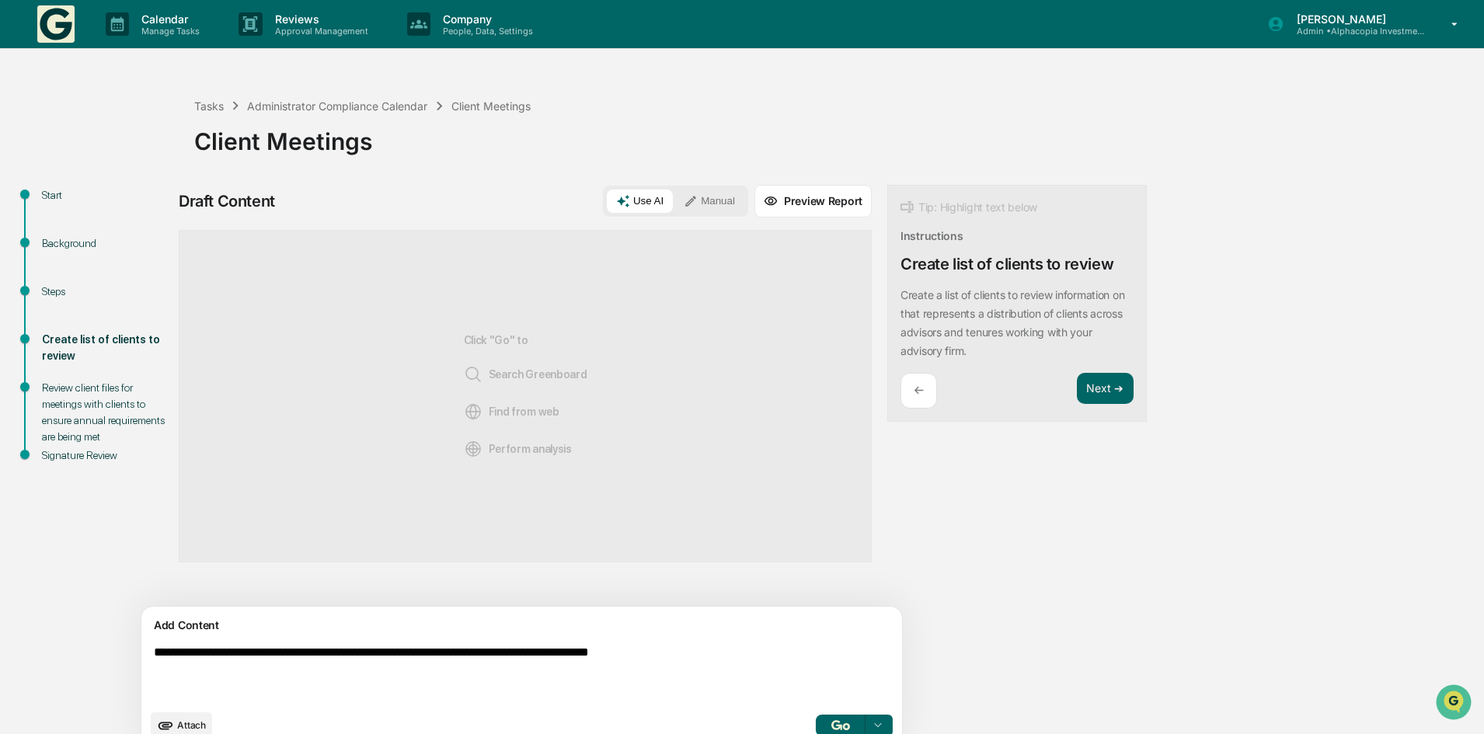
type textarea "**********"
click at [674, 202] on button "Manual" at bounding box center [709, 201] width 70 height 23
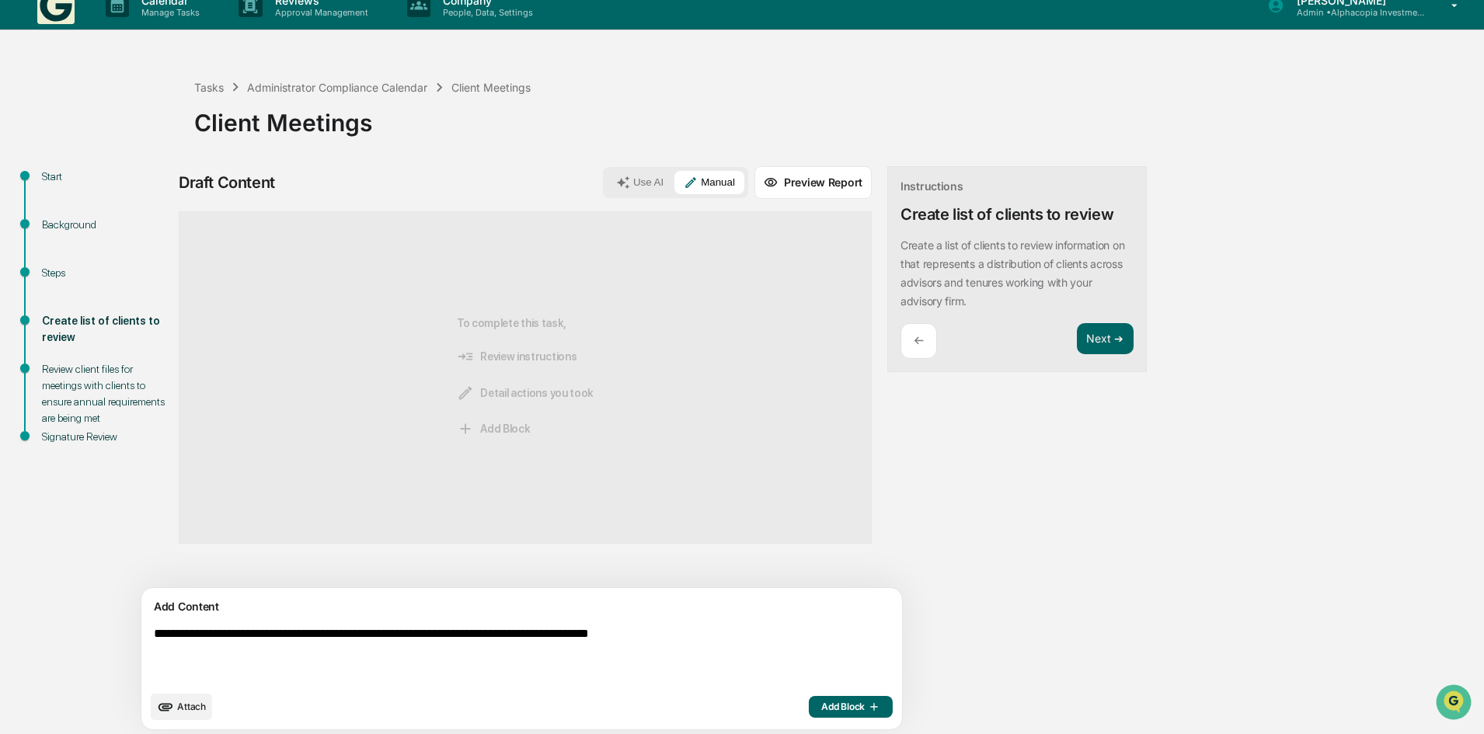
scroll to position [24, 0]
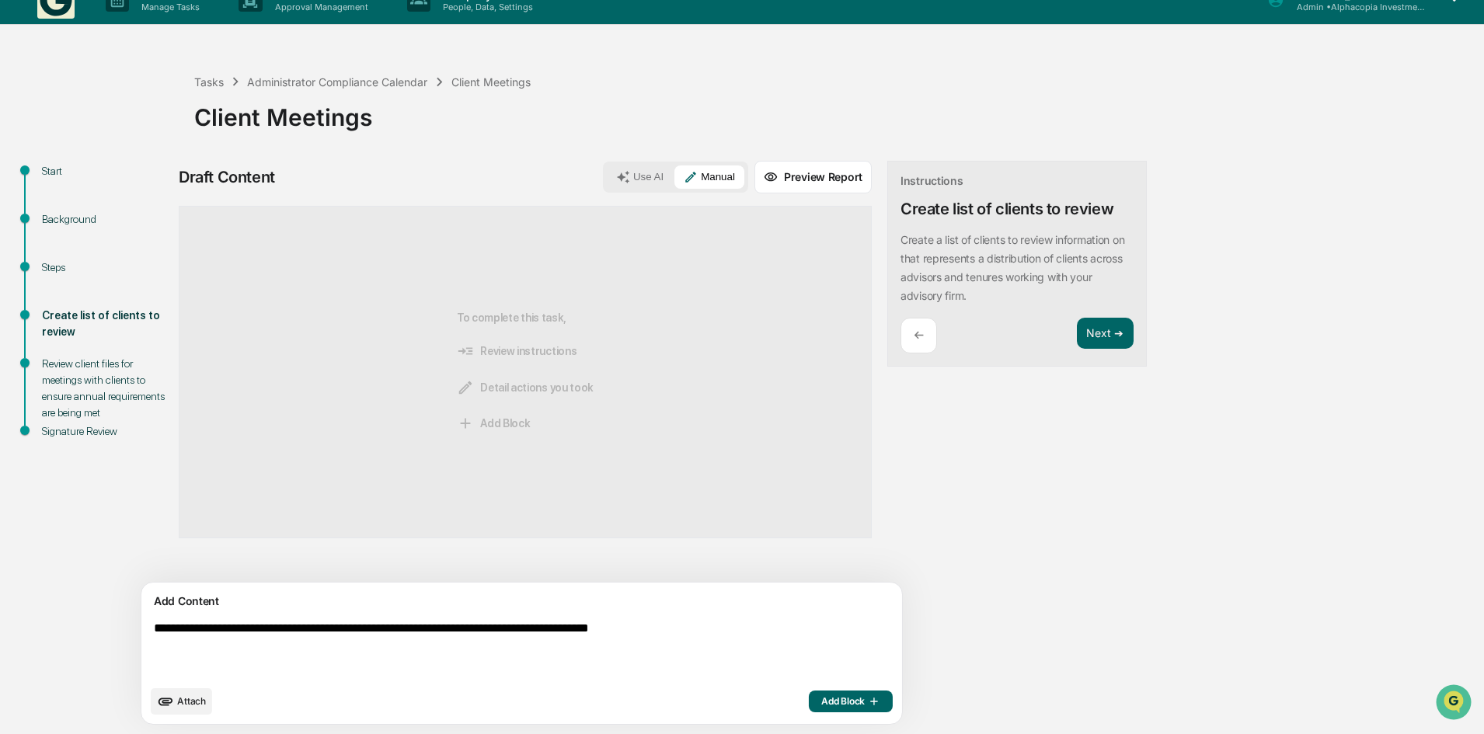
click at [821, 698] on span "Add Block" at bounding box center [850, 701] width 59 height 12
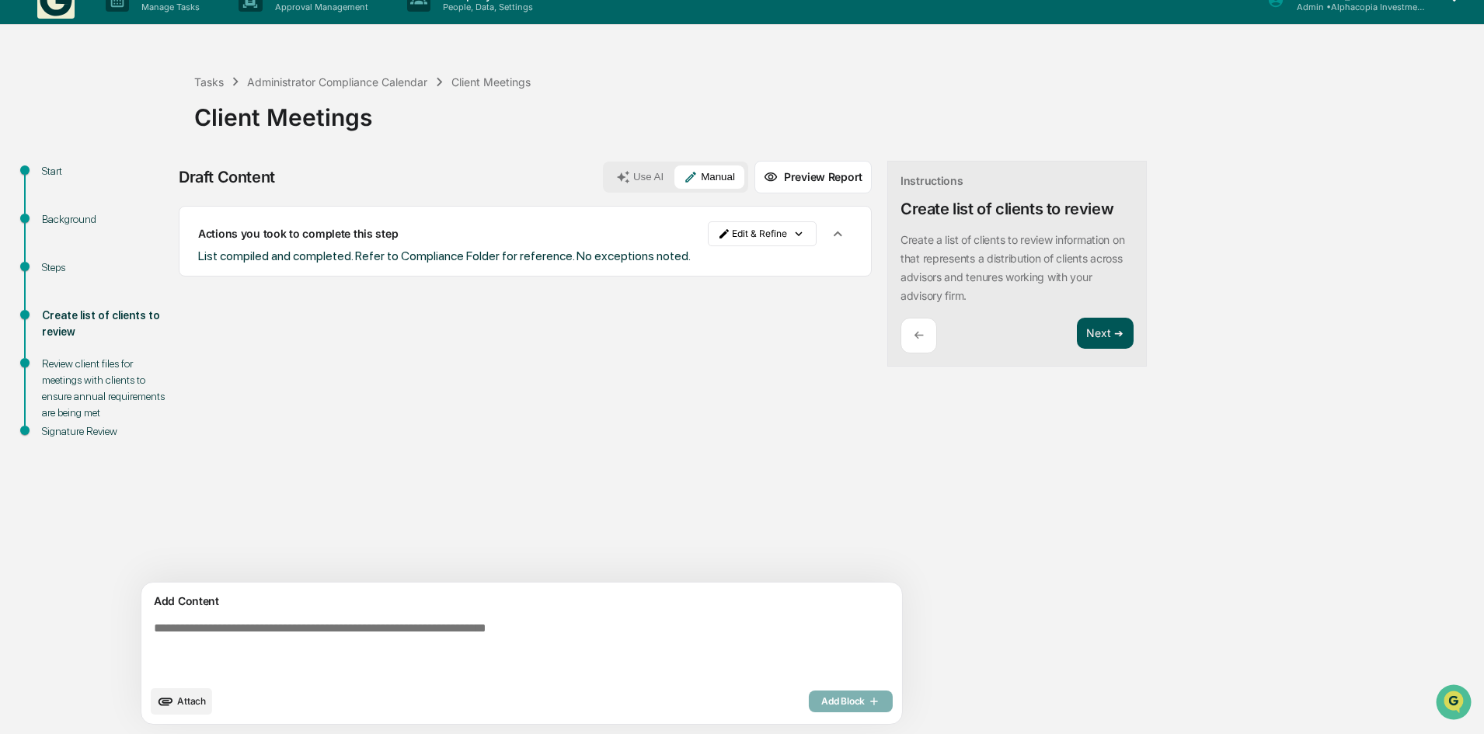
click at [1077, 334] on button "Next ➔" at bounding box center [1105, 334] width 57 height 32
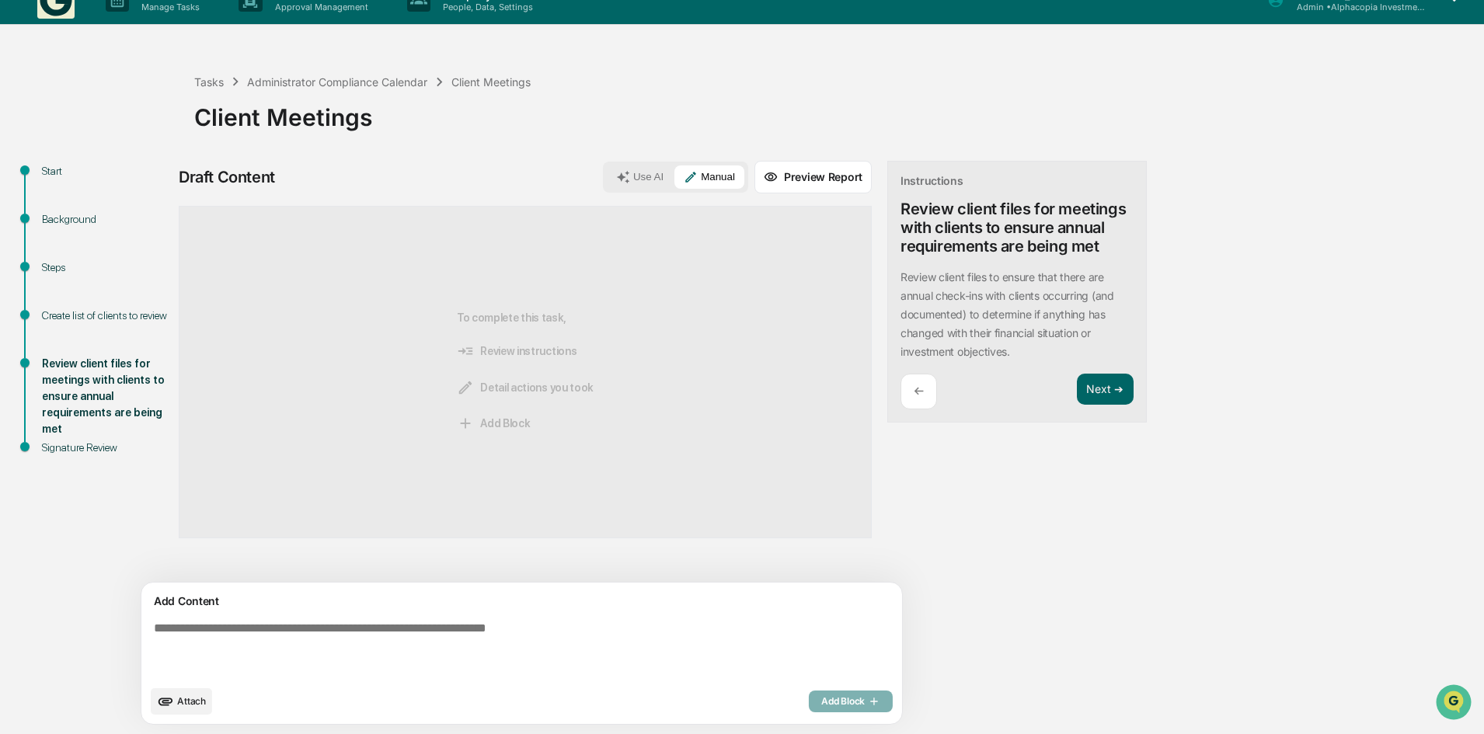
drag, startPoint x: 214, startPoint y: 633, endPoint x: 200, endPoint y: 638, distance: 14.3
click at [212, 632] on textarea at bounding box center [486, 649] width 676 height 68
type textarea "**********"
click at [821, 695] on span "Add Block" at bounding box center [850, 701] width 59 height 12
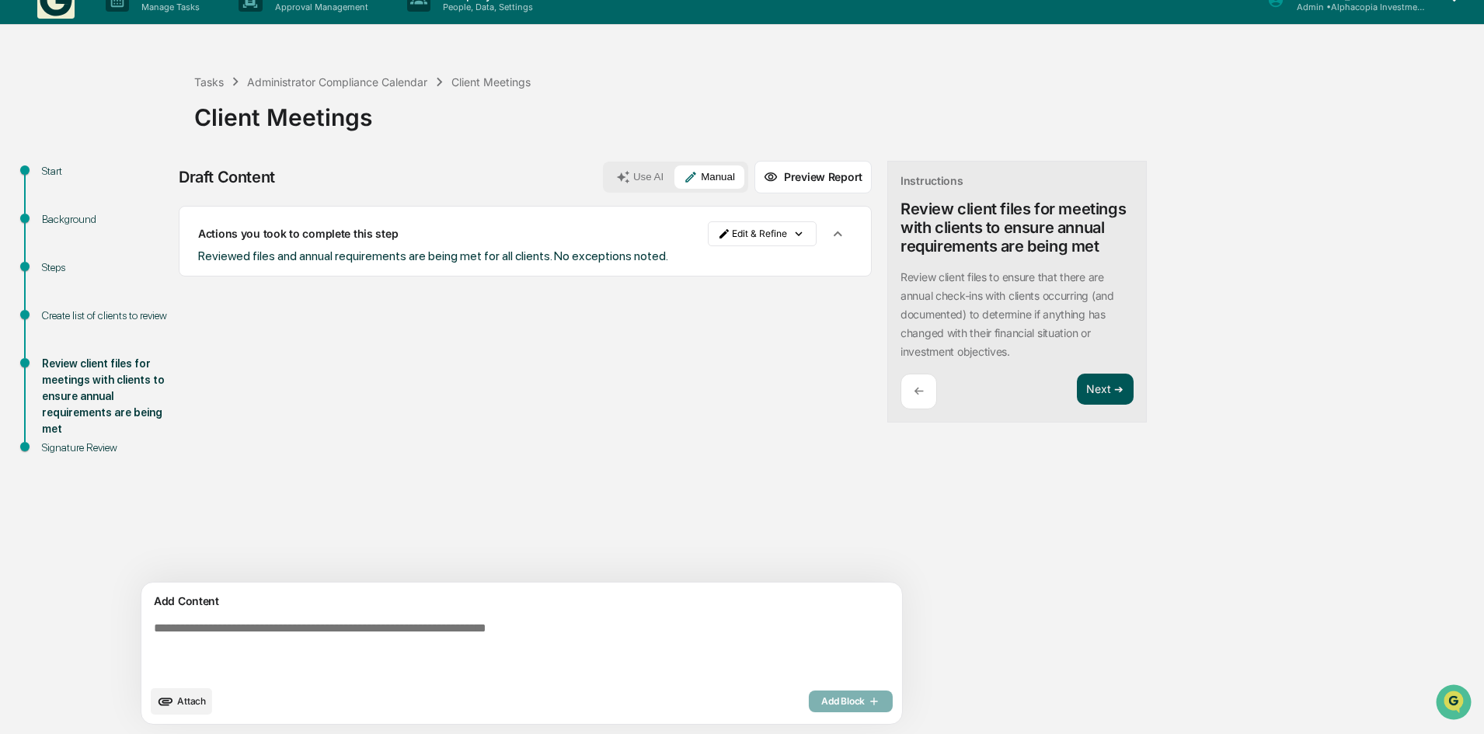
click at [1077, 395] on button "Next ➔" at bounding box center [1105, 390] width 57 height 32
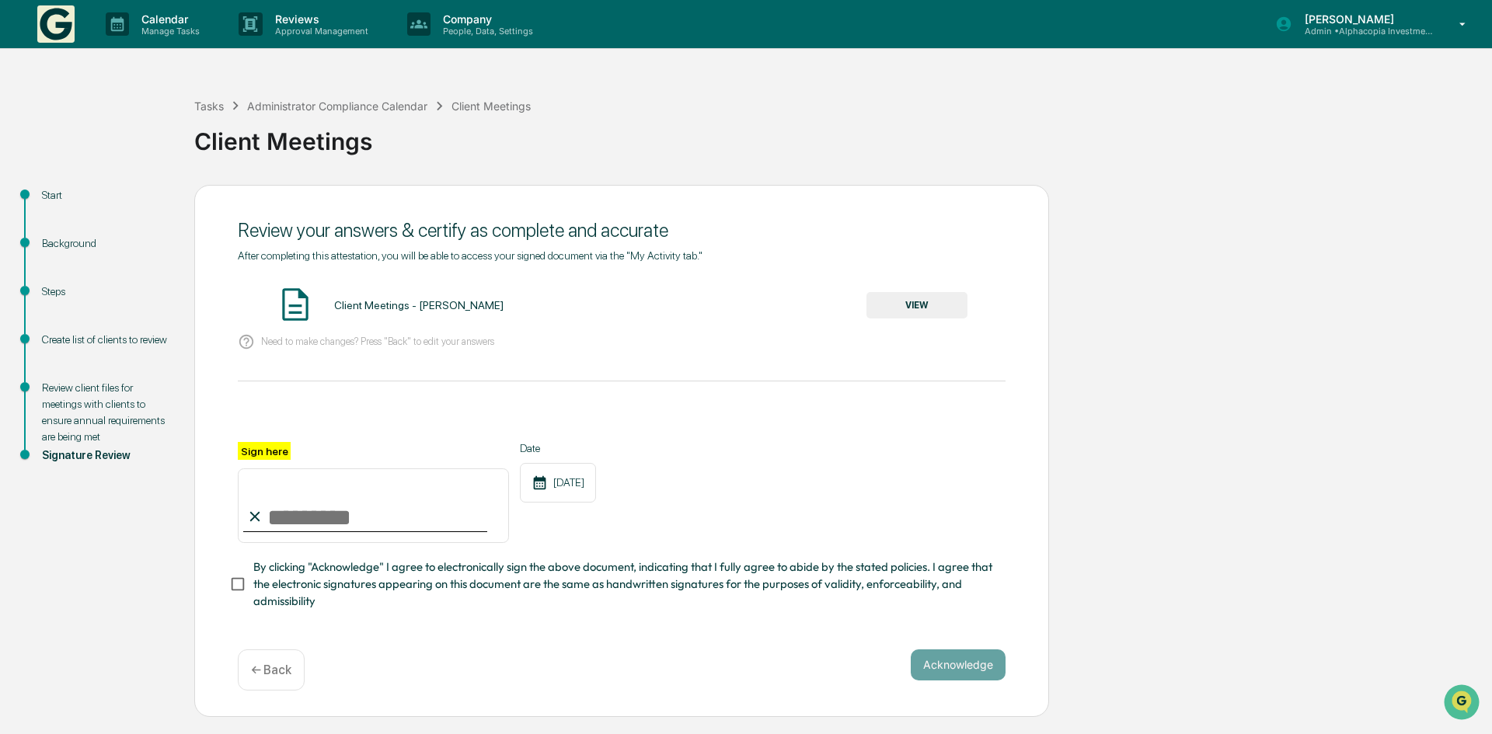
click at [294, 524] on input "Sign here" at bounding box center [373, 506] width 271 height 75
click at [918, 304] on button "VIEW" at bounding box center [916, 305] width 101 height 26
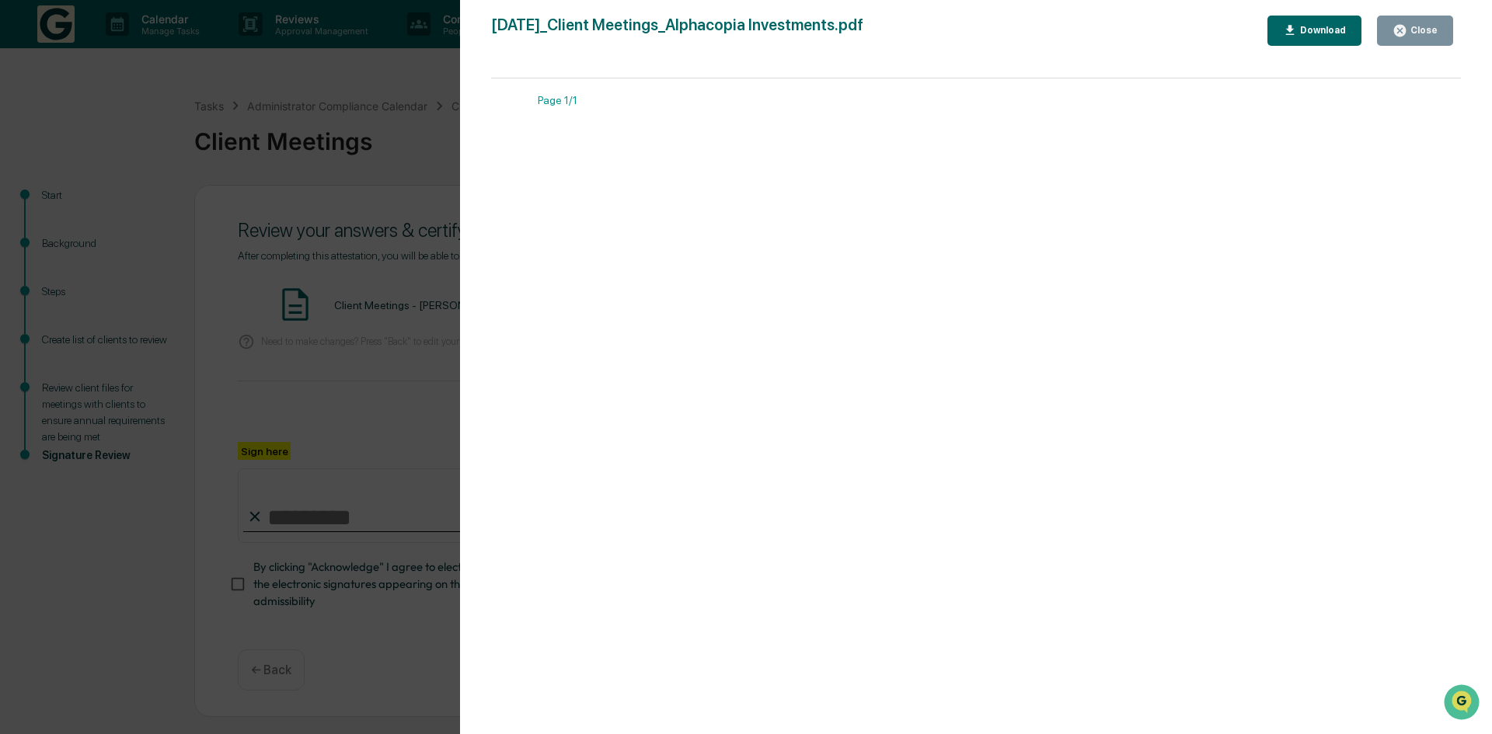
click at [1413, 33] on div "Close" at bounding box center [1422, 30] width 30 height 11
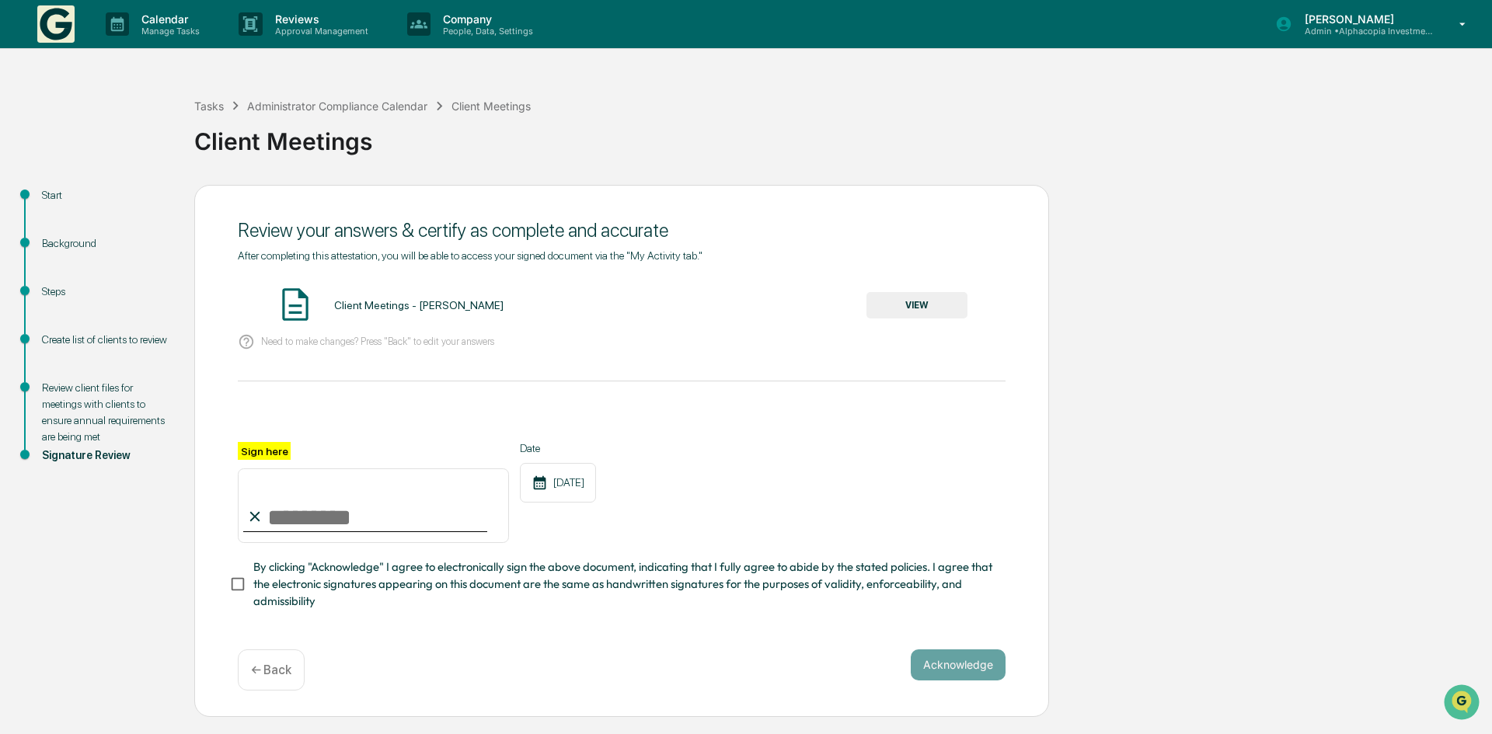
click at [277, 514] on input "Sign here" at bounding box center [373, 506] width 271 height 75
type input "**********"
click at [985, 676] on button "Acknowledge" at bounding box center [958, 665] width 95 height 31
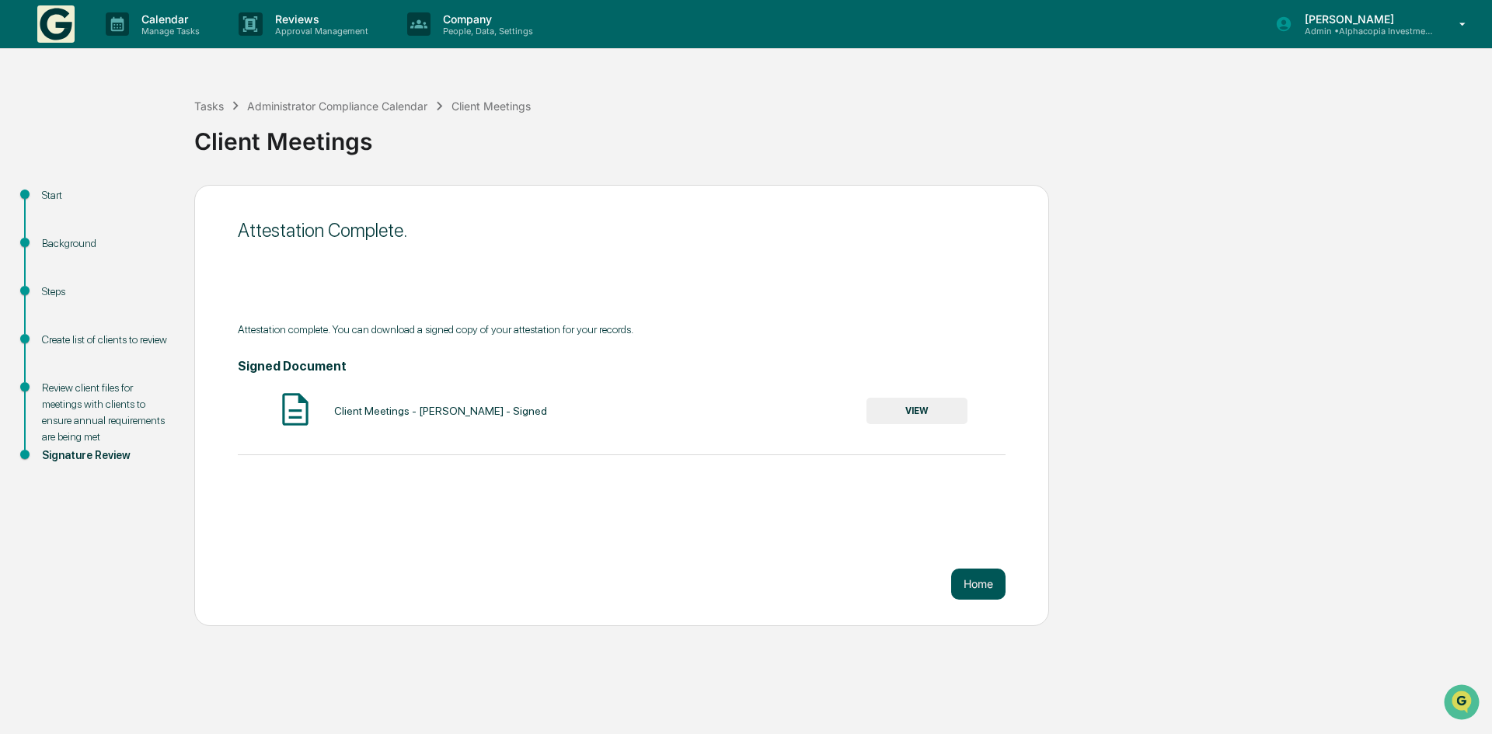
click at [984, 589] on button "Home" at bounding box center [978, 584] width 54 height 31
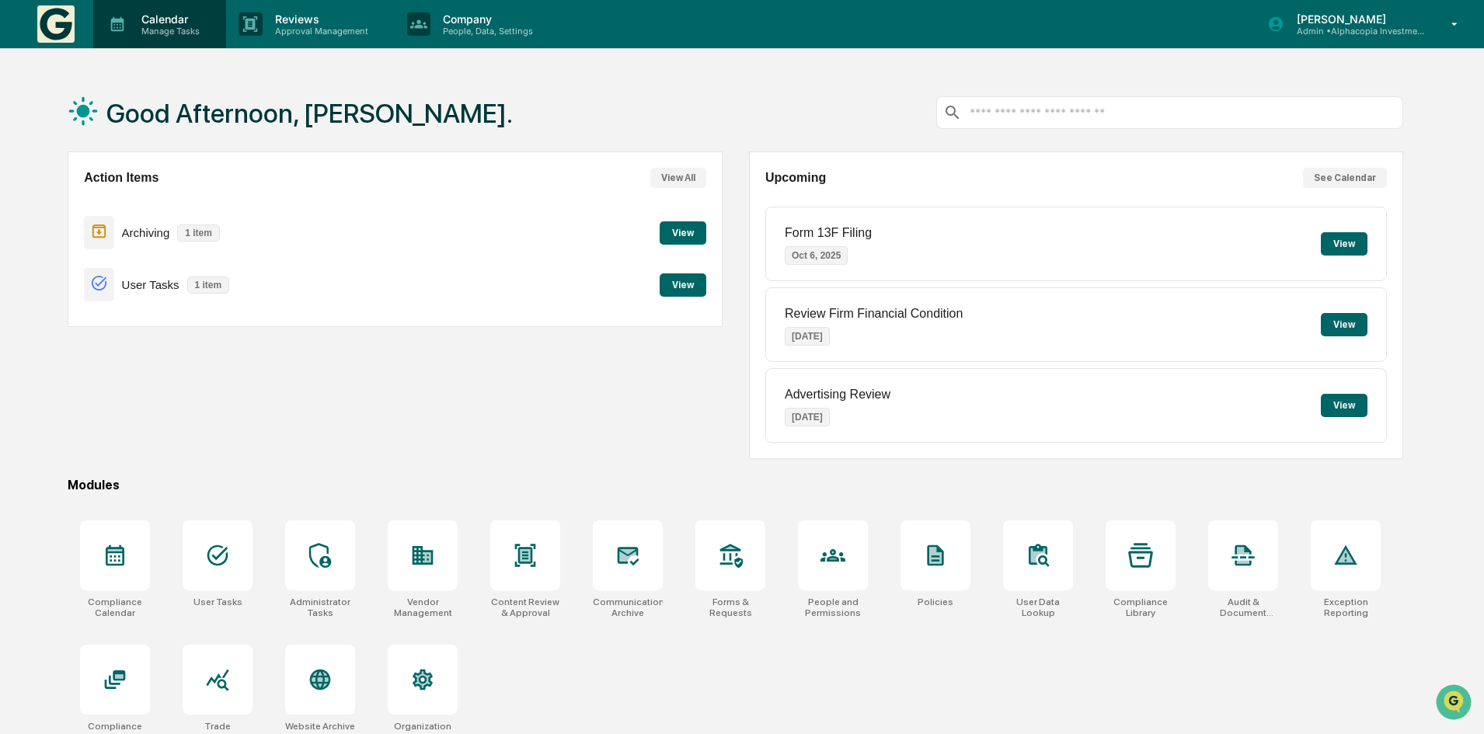
click at [162, 19] on p "Calendar" at bounding box center [168, 18] width 78 height 13
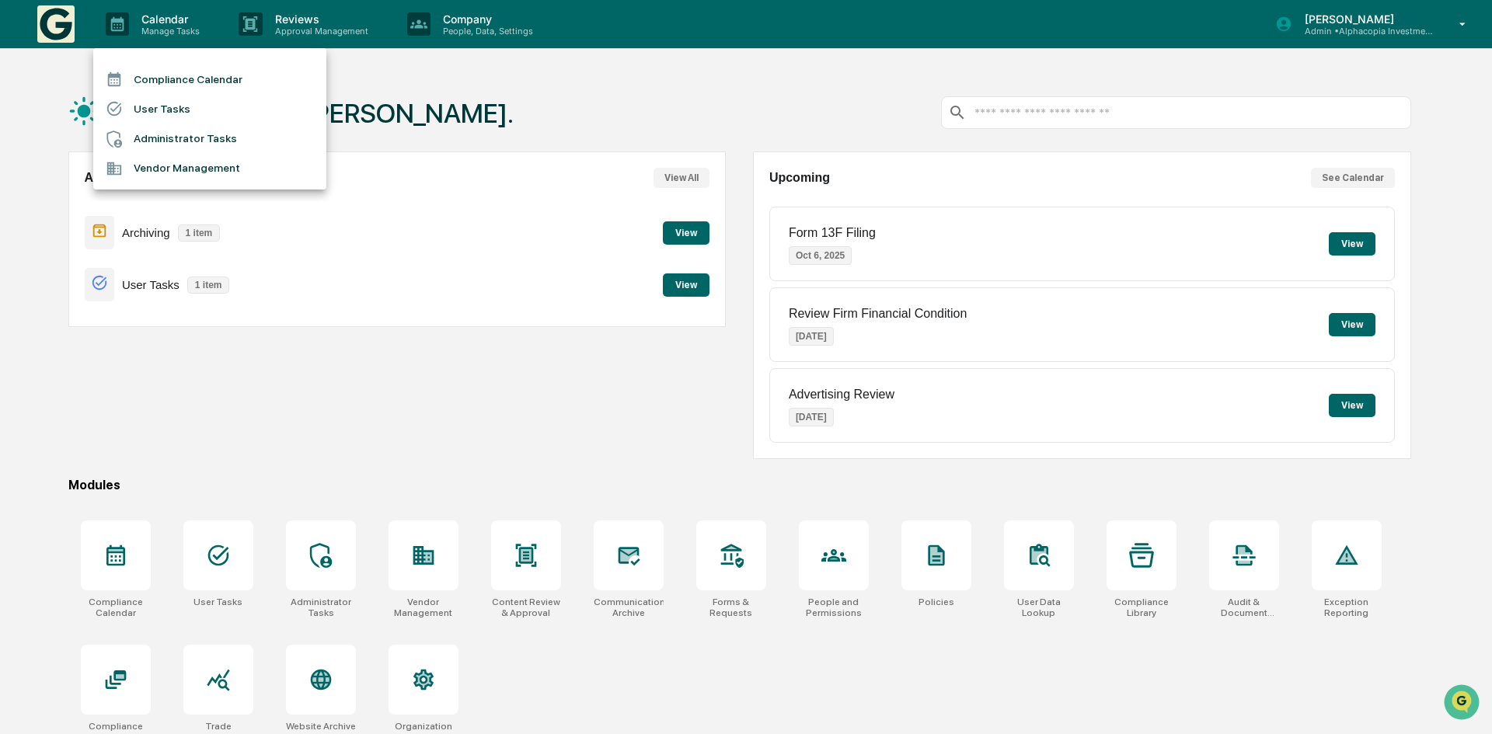
click at [152, 71] on li "Compliance Calendar" at bounding box center [209, 79] width 233 height 30
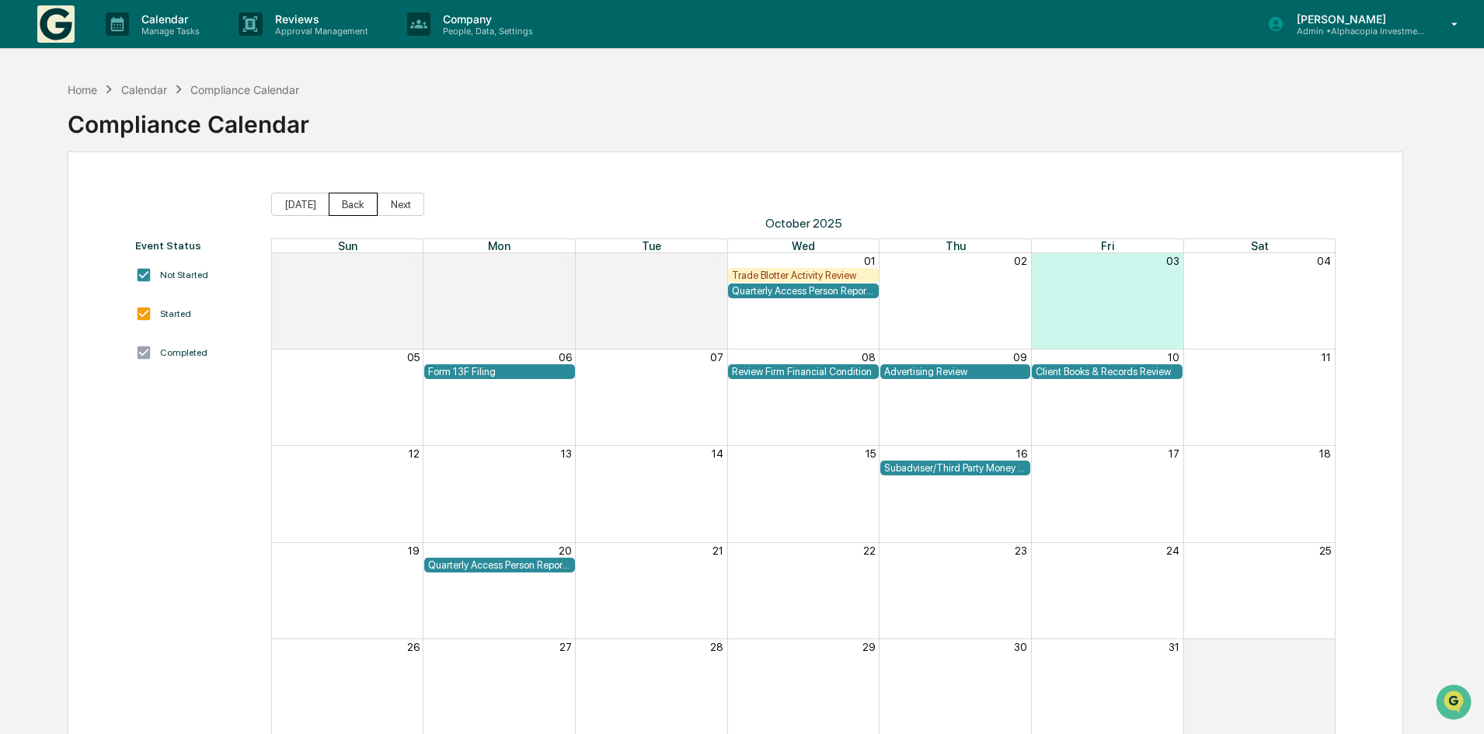
click at [347, 200] on button "Back" at bounding box center [353, 204] width 49 height 23
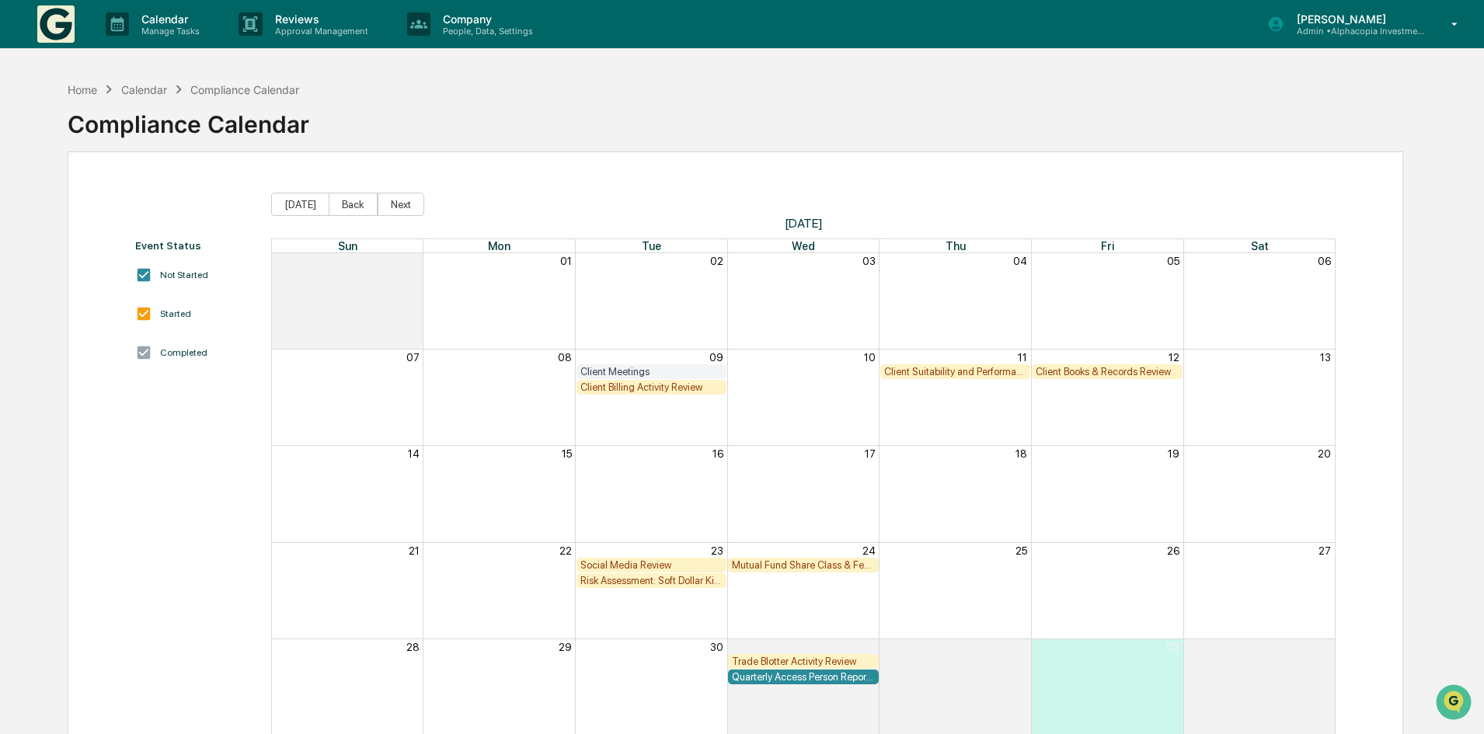
click at [641, 391] on div "Client Billing Activity Review" at bounding box center [651, 388] width 143 height 12
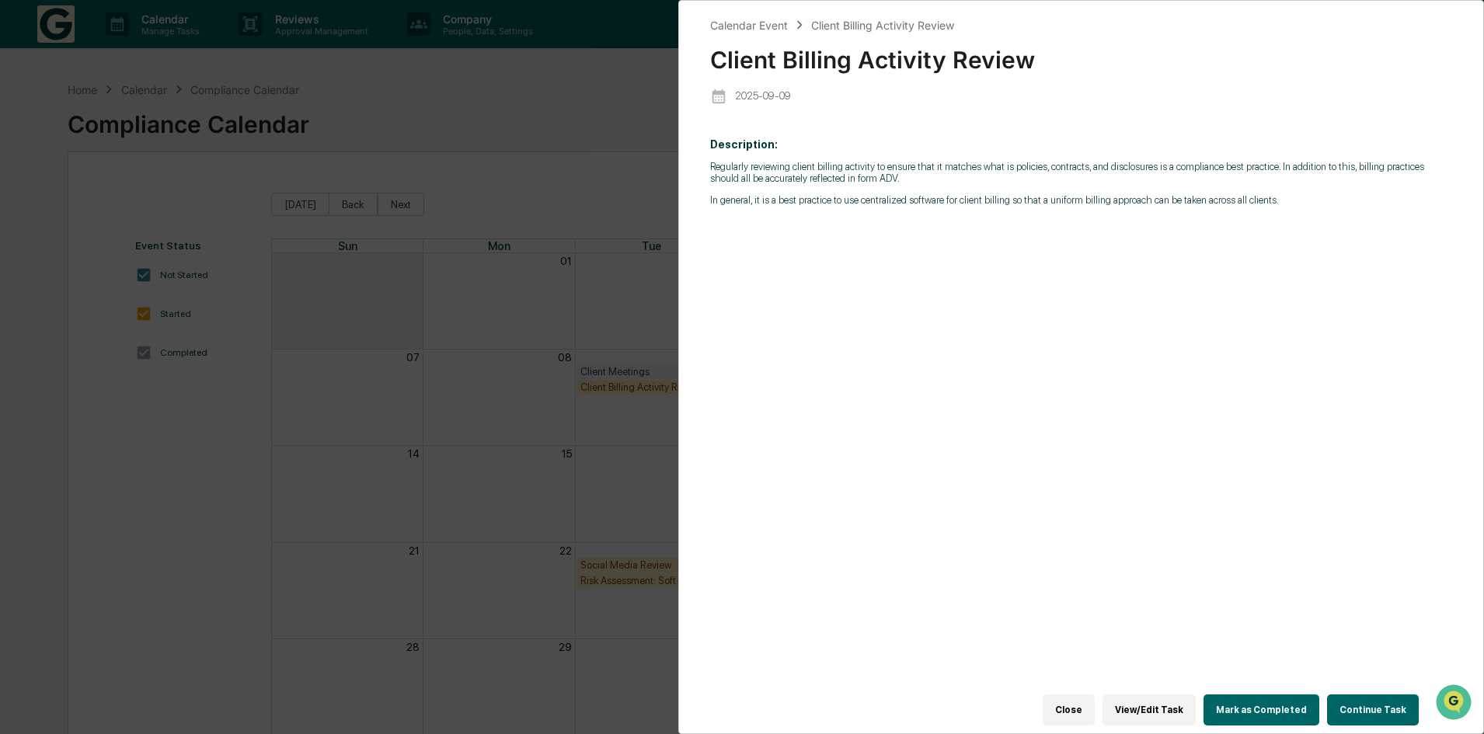
click at [1352, 706] on button "Continue Task" at bounding box center [1373, 710] width 92 height 31
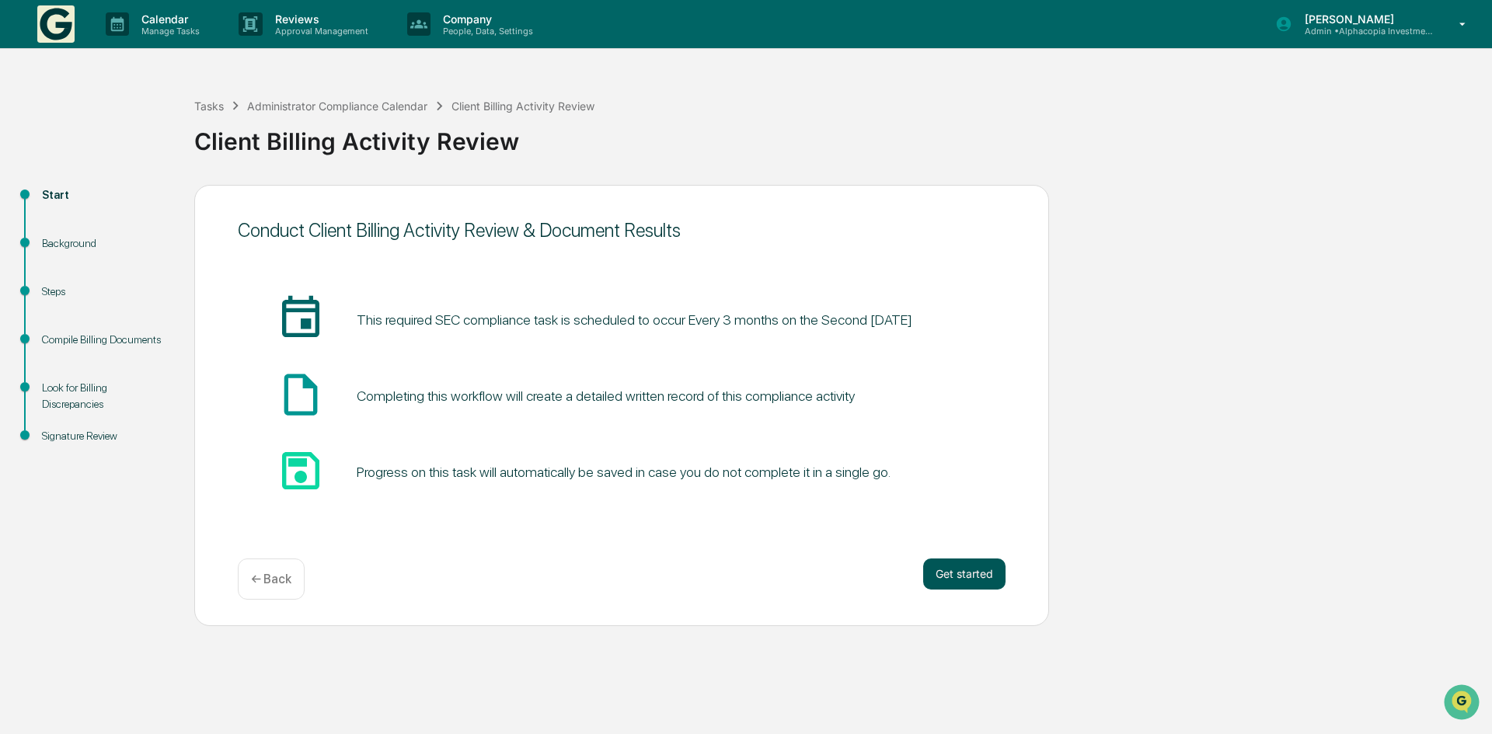
click at [971, 576] on button "Get started" at bounding box center [964, 574] width 82 height 31
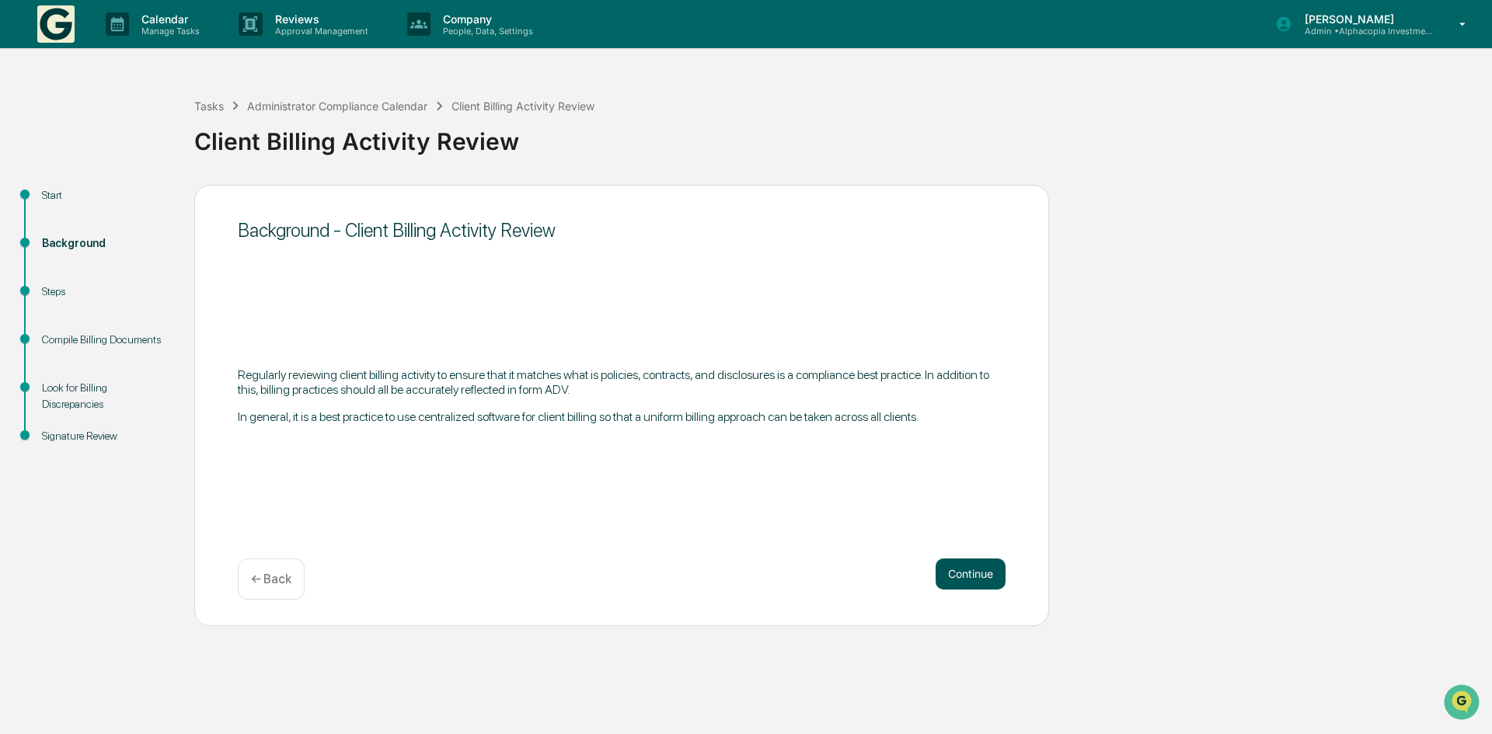
click at [977, 577] on button "Continue" at bounding box center [971, 574] width 70 height 31
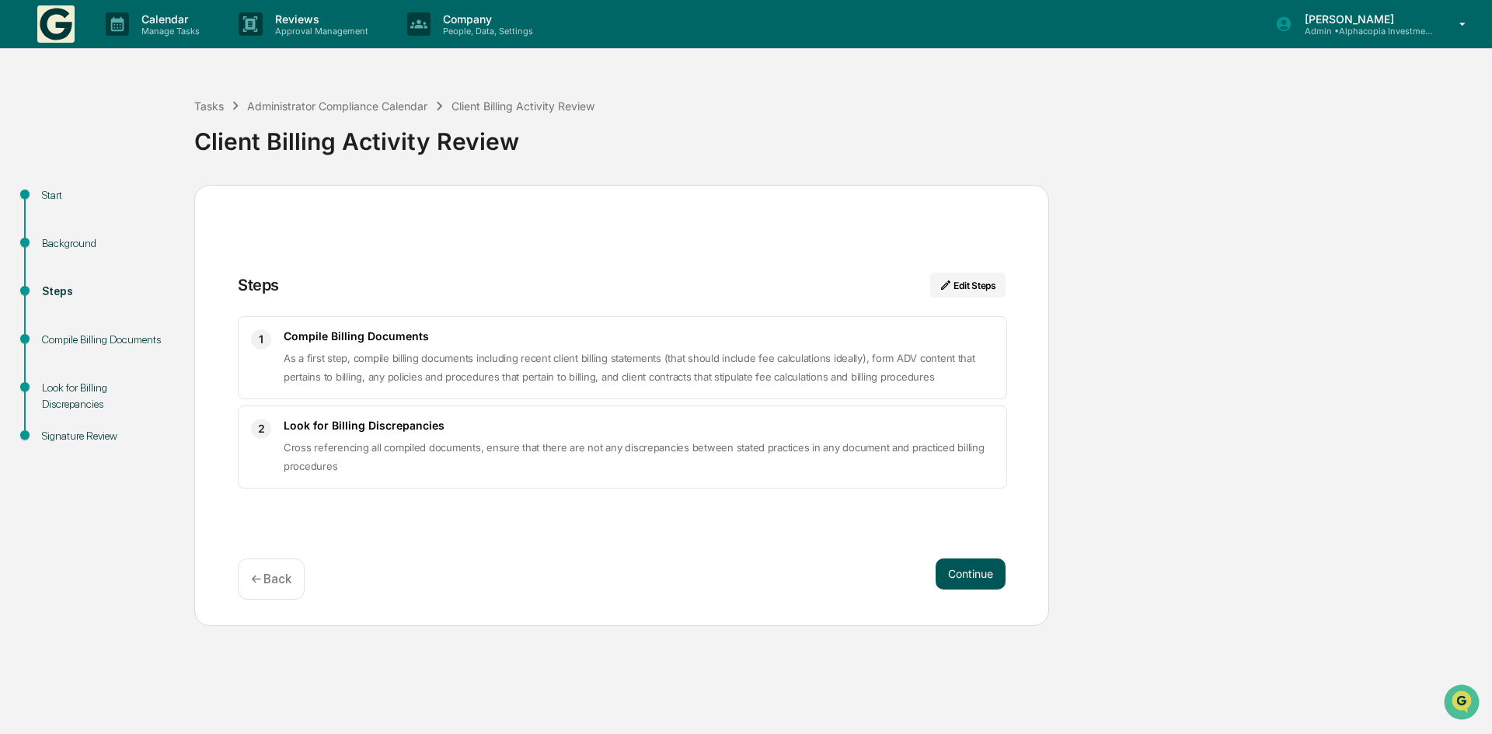
click at [948, 572] on button "Continue" at bounding box center [971, 574] width 70 height 31
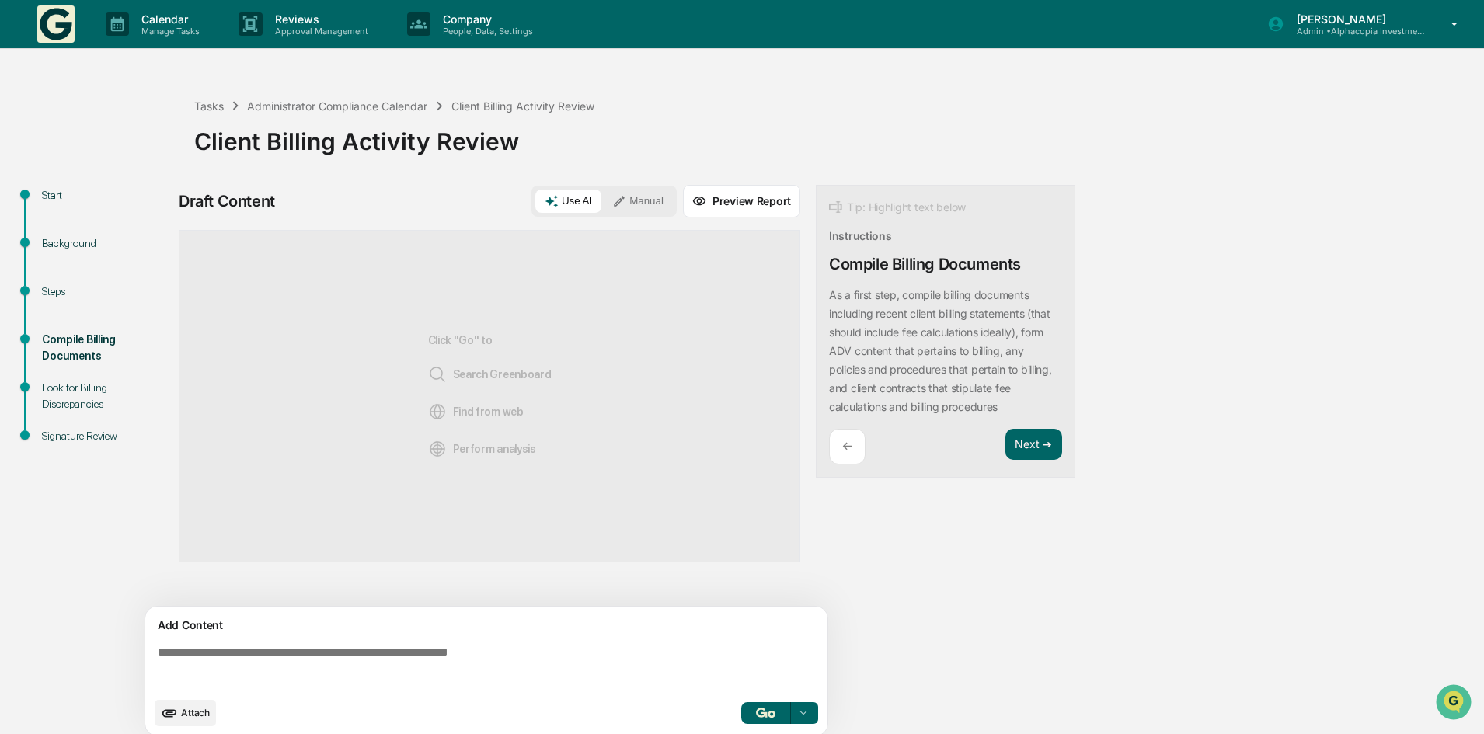
click at [174, 712] on icon "upload document" at bounding box center [169, 713] width 17 height 17
click at [191, 718] on span "Attach" at bounding box center [195, 713] width 29 height 12
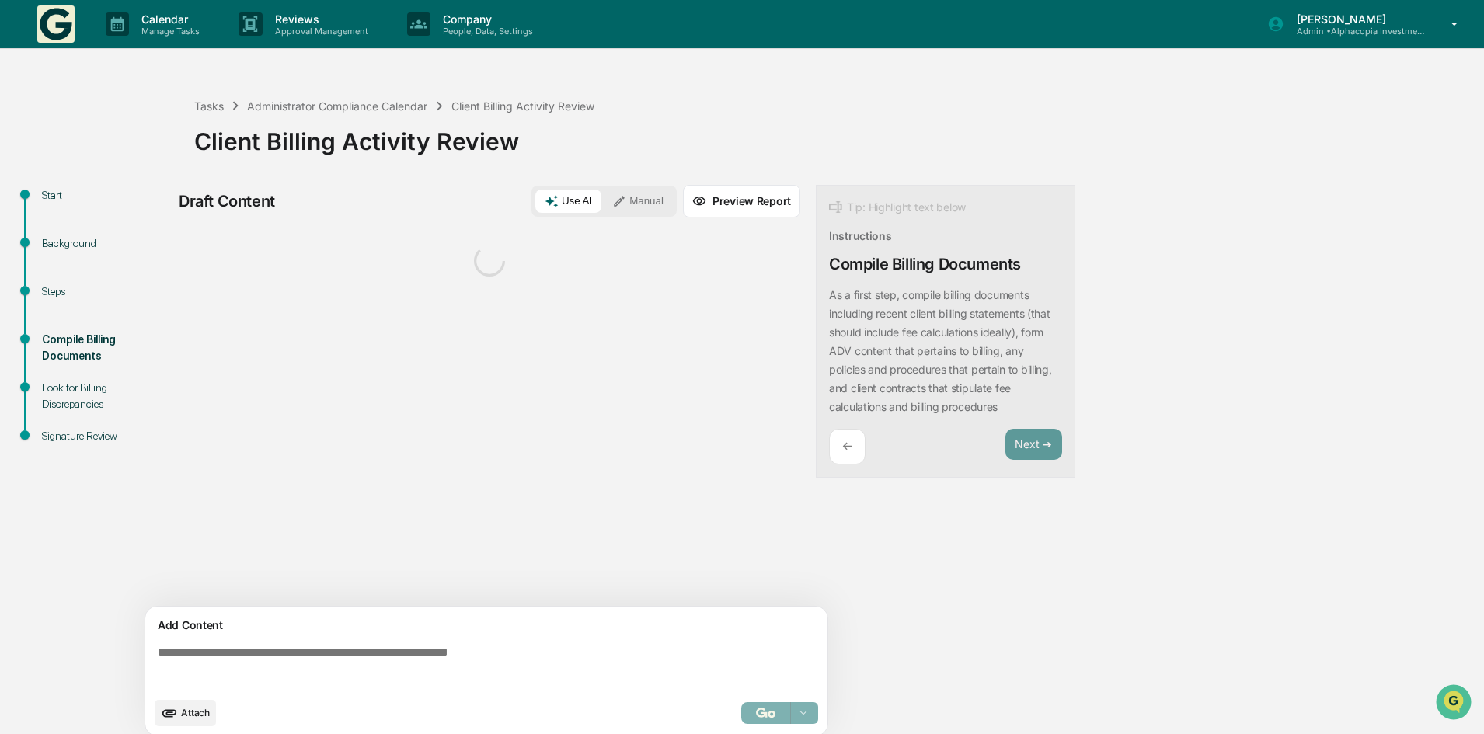
scroll to position [12, 0]
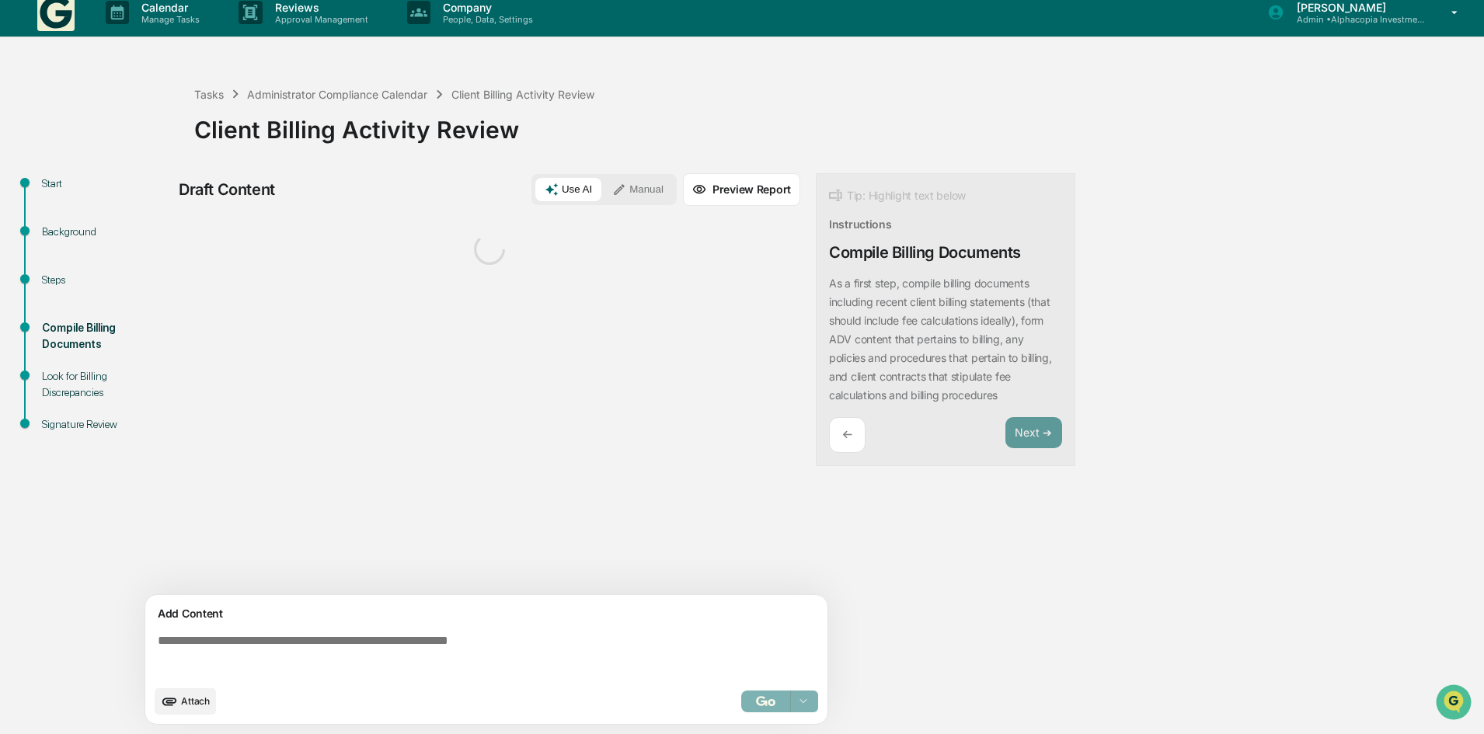
click at [389, 345] on div "Sources" at bounding box center [490, 406] width 622 height 377
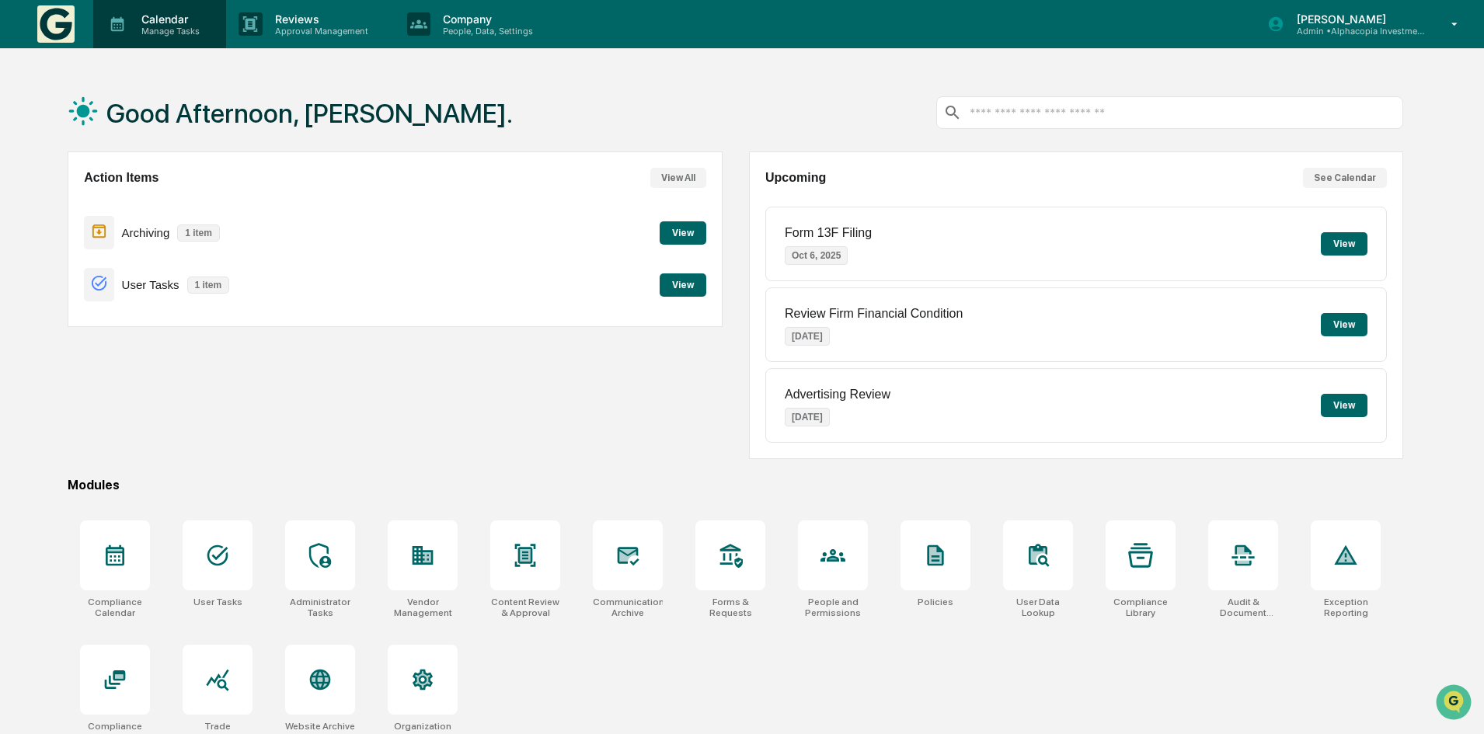
click at [113, 22] on icon at bounding box center [117, 24] width 13 height 15
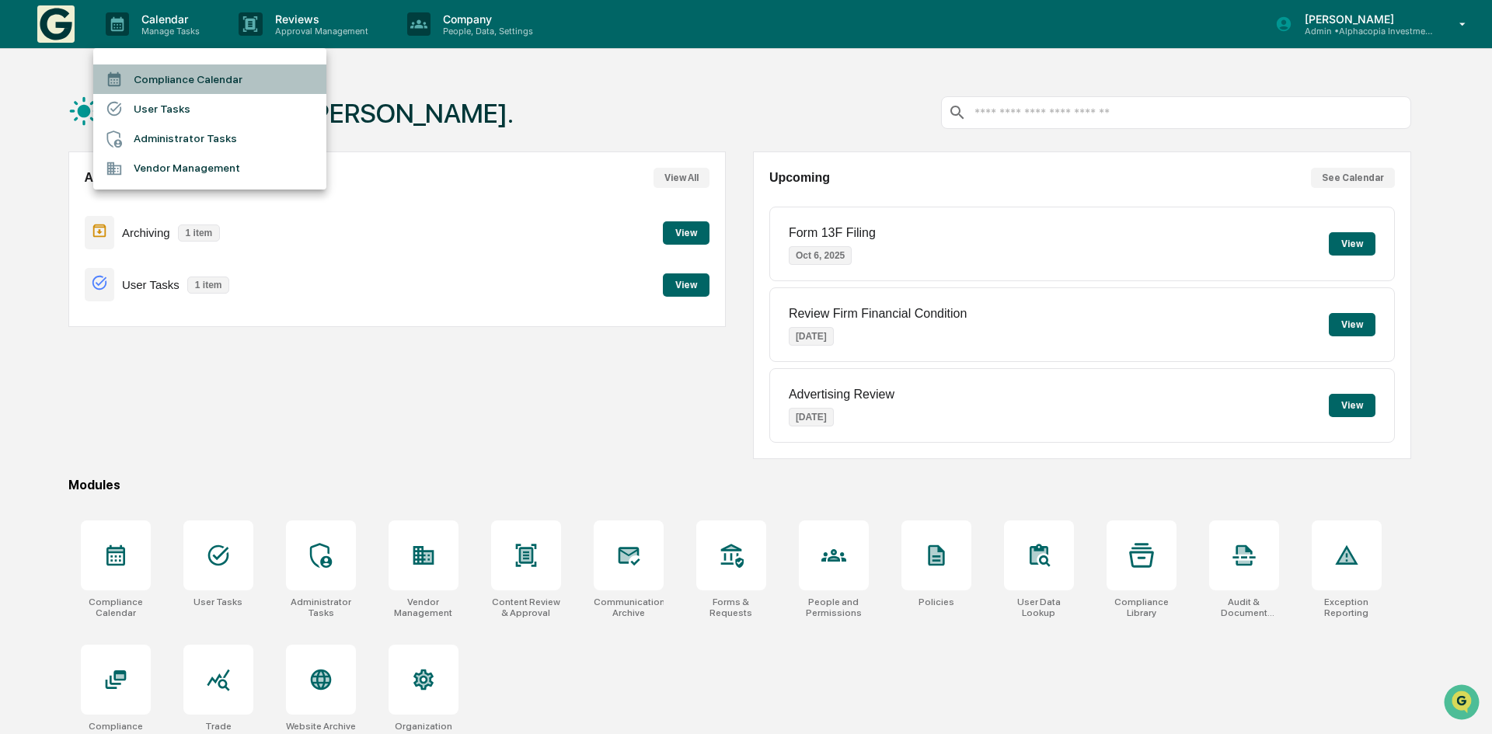
click at [201, 76] on li "Compliance Calendar" at bounding box center [209, 79] width 233 height 30
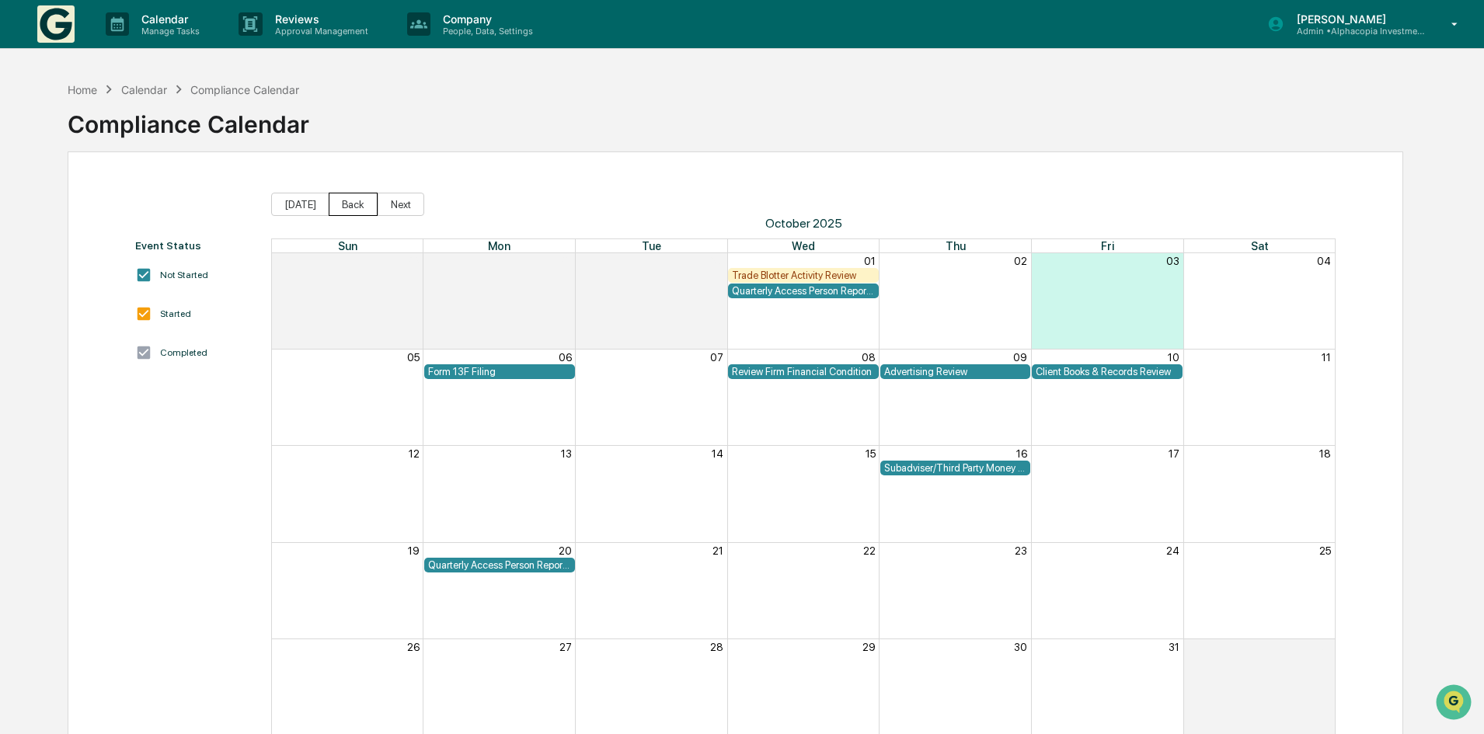
click at [339, 202] on button "Back" at bounding box center [353, 204] width 49 height 23
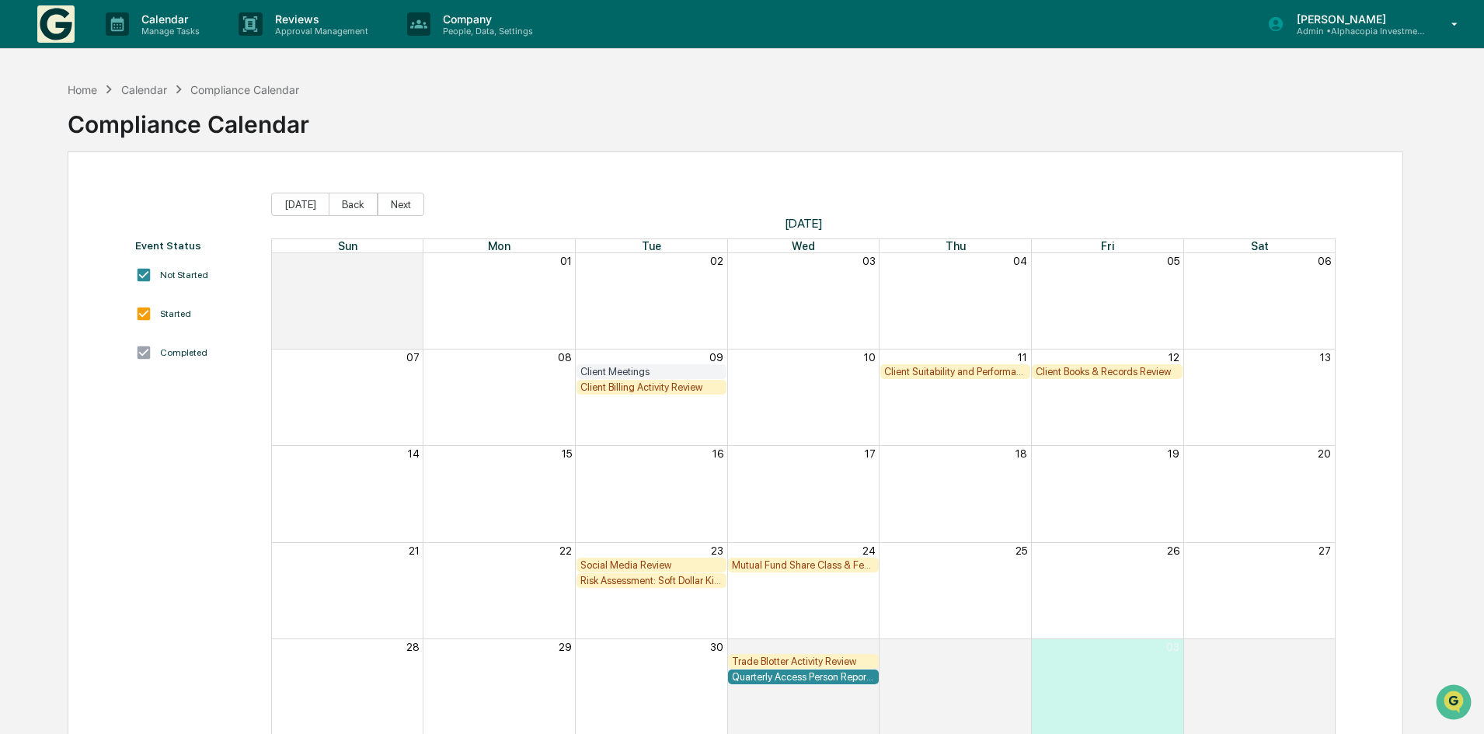
click at [643, 388] on div "Client Billing Activity Review" at bounding box center [651, 388] width 143 height 12
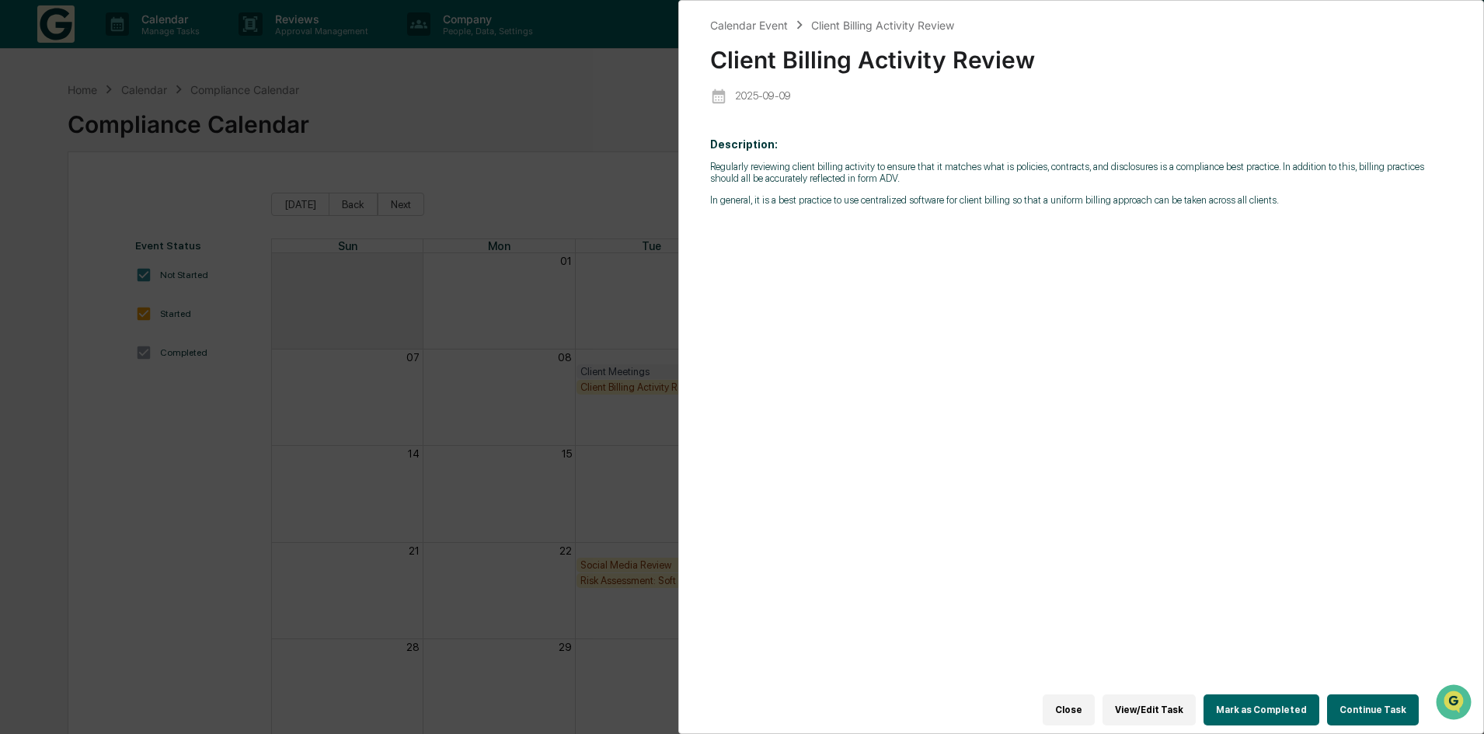
click at [1373, 697] on button "Continue Task" at bounding box center [1373, 710] width 92 height 31
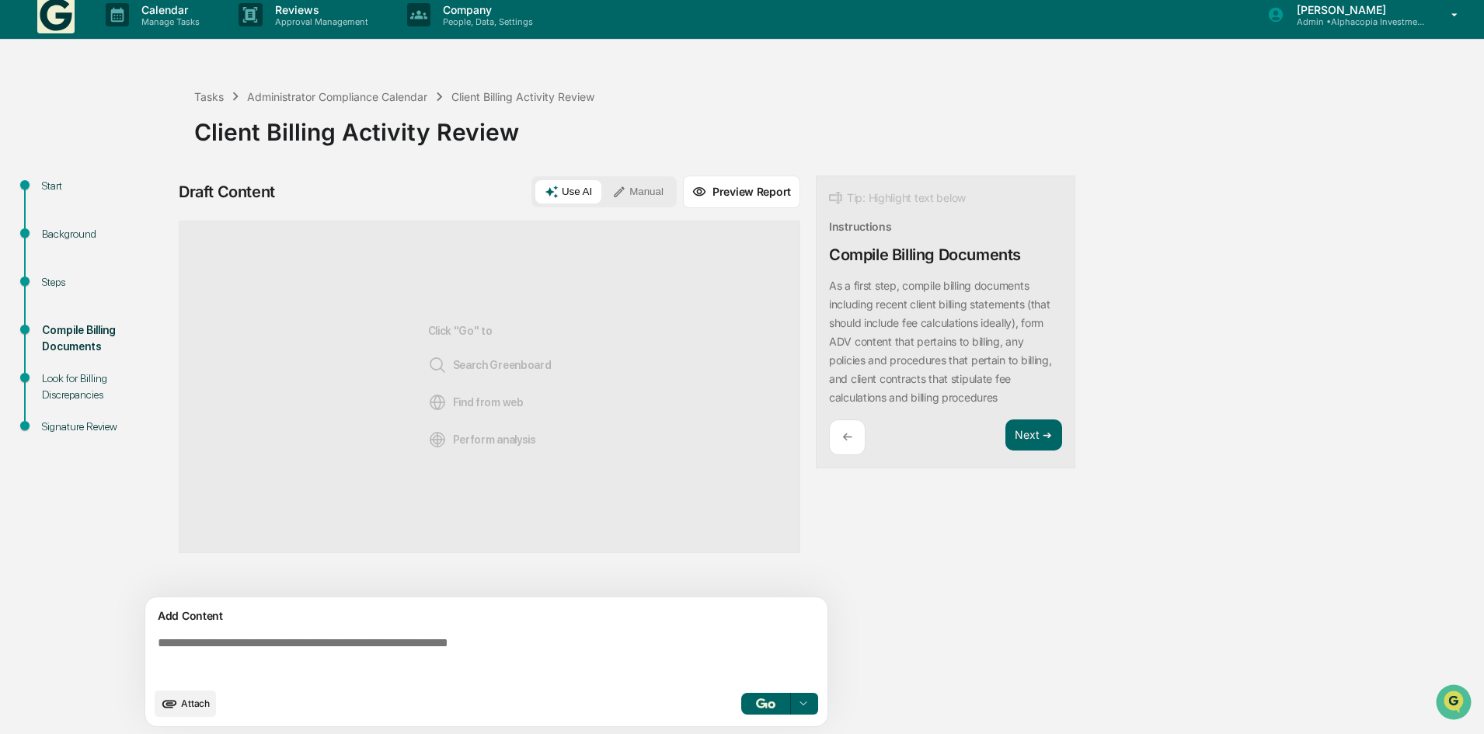
scroll to position [12, 0]
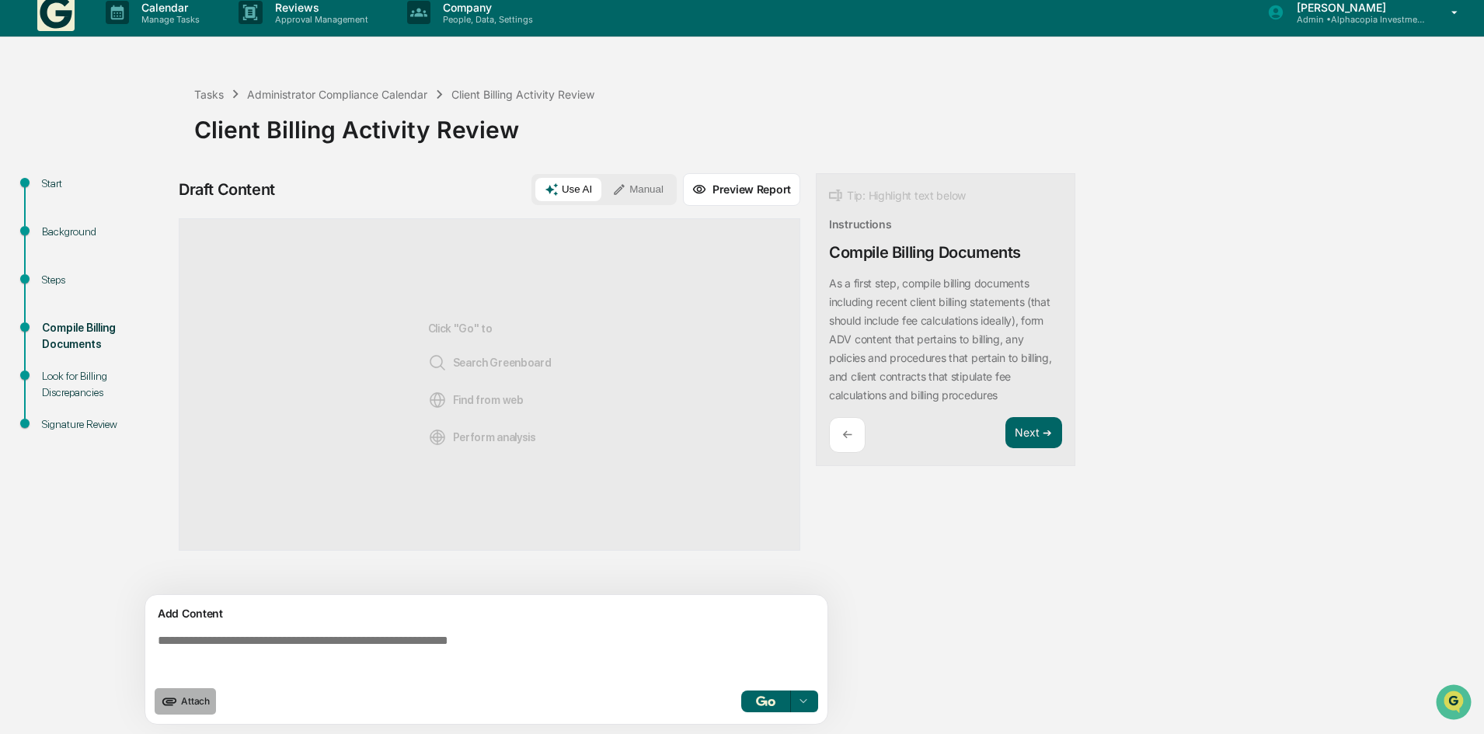
click at [184, 700] on span "Attach" at bounding box center [195, 701] width 29 height 12
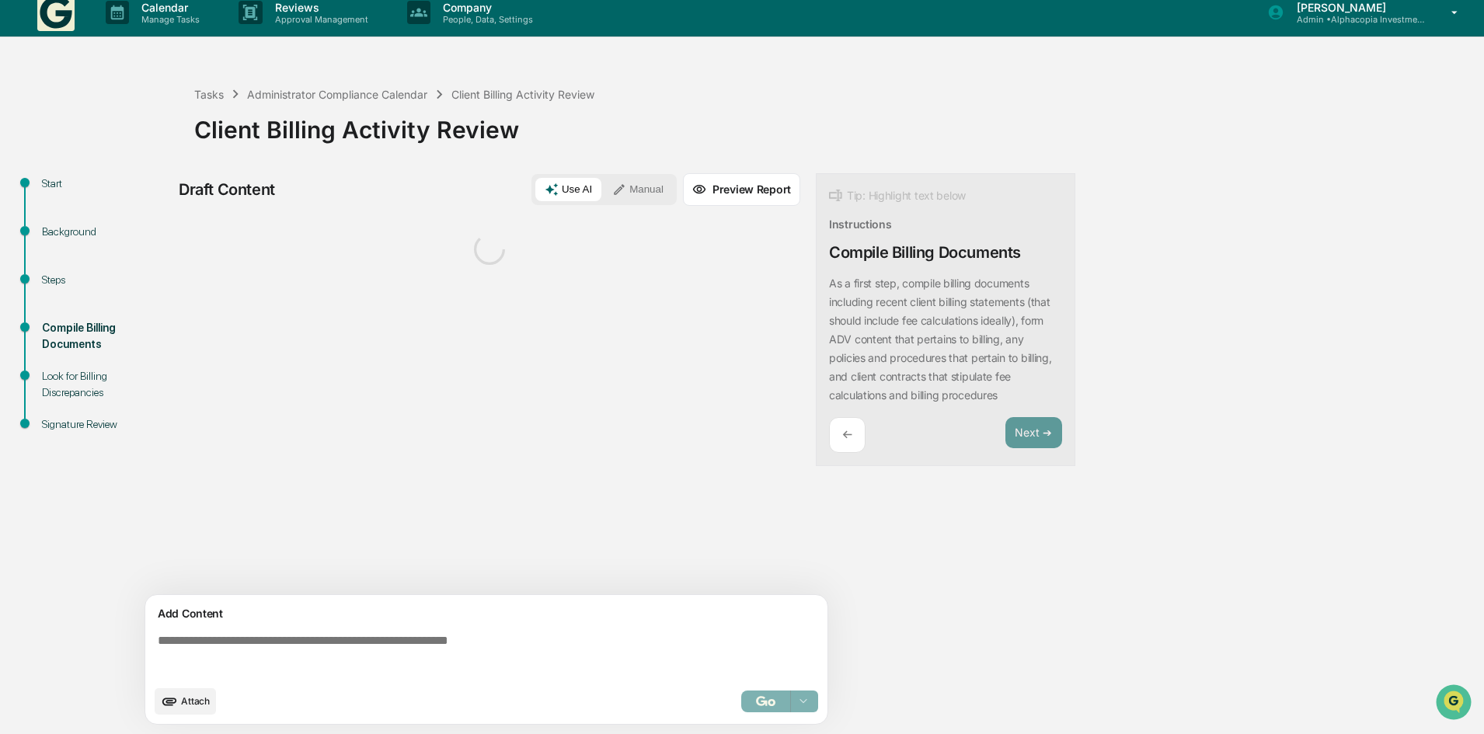
click at [173, 696] on icon "upload document" at bounding box center [169, 701] width 17 height 17
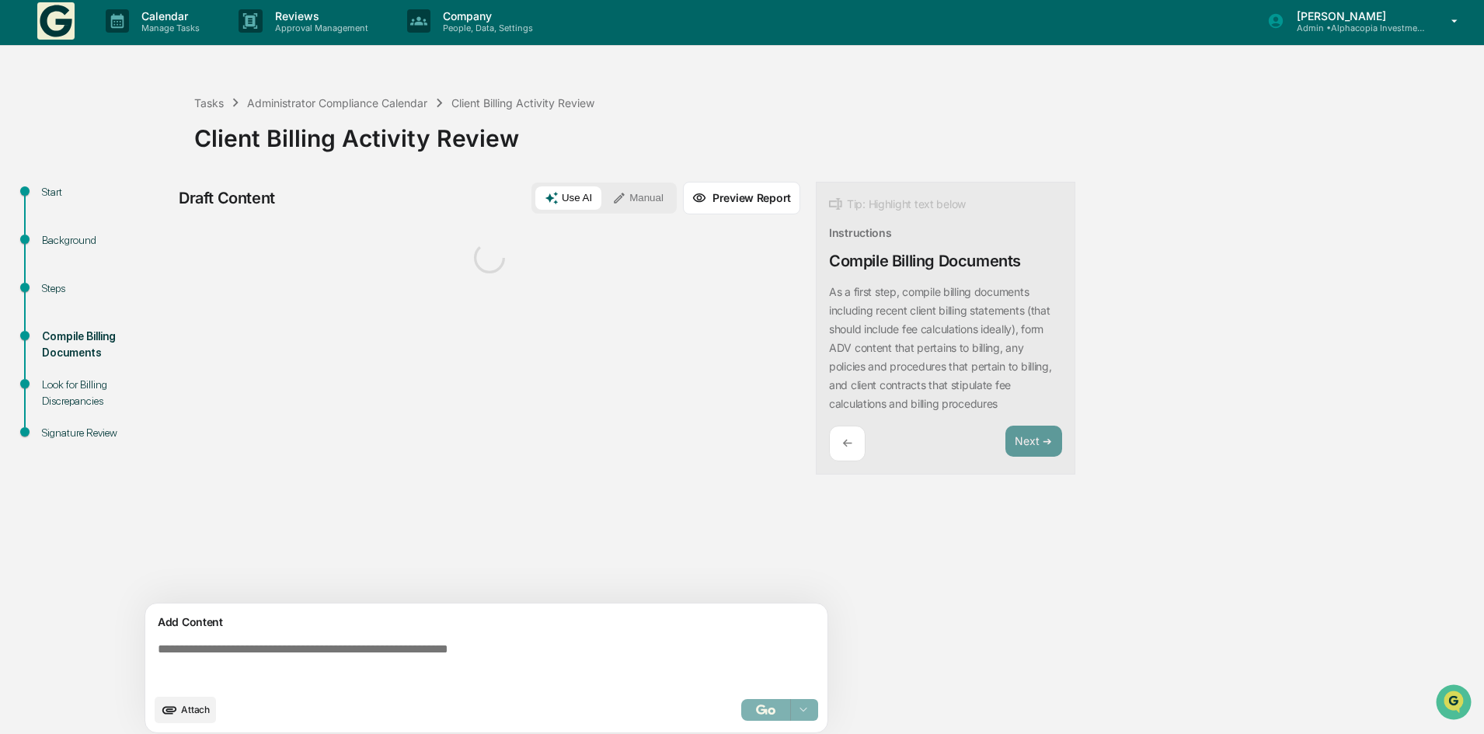
scroll to position [0, 0]
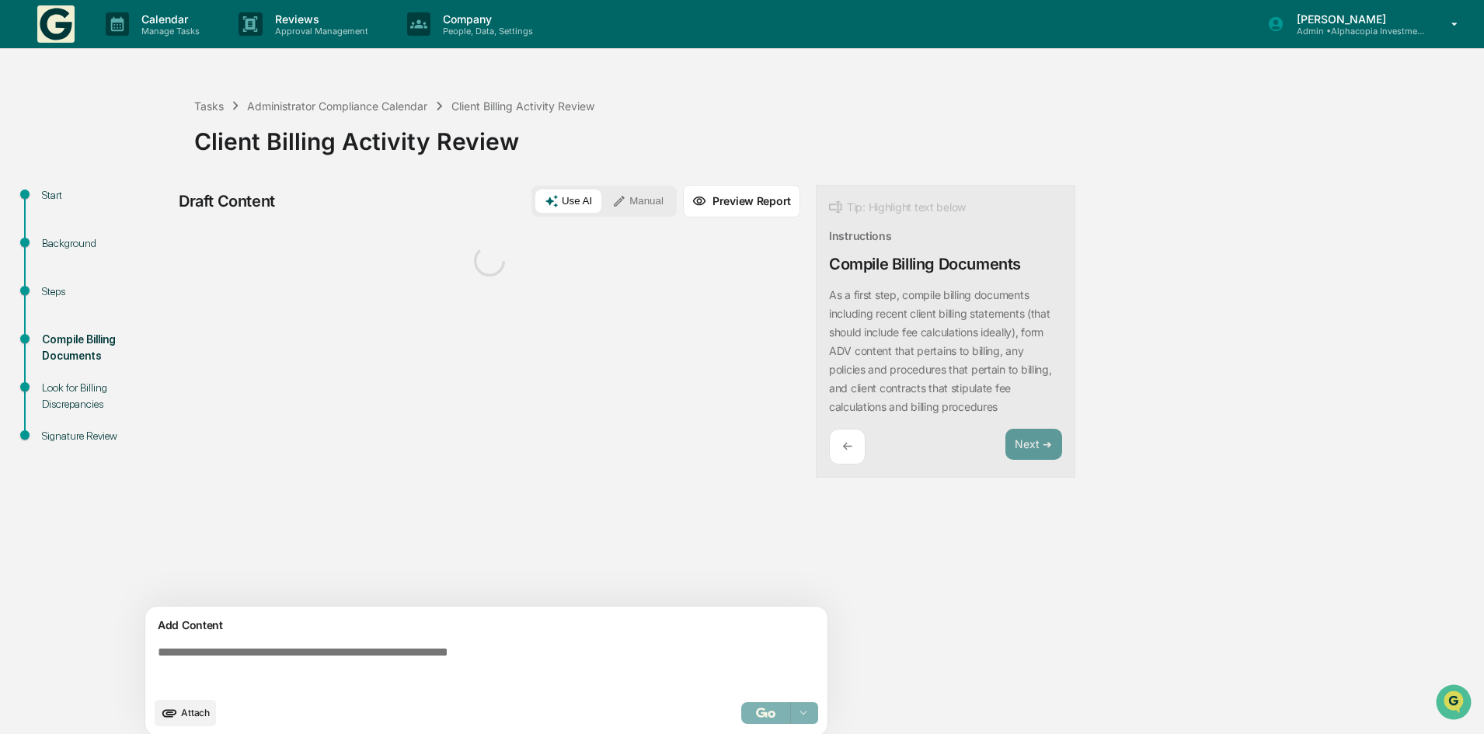
click at [508, 266] on div at bounding box center [490, 261] width 622 height 62
click at [493, 270] on icon at bounding box center [490, 261] width 36 height 36
click at [493, 270] on icon at bounding box center [489, 260] width 33 height 33
click at [493, 267] on icon at bounding box center [490, 261] width 44 height 44
click at [495, 266] on icon at bounding box center [489, 260] width 33 height 33
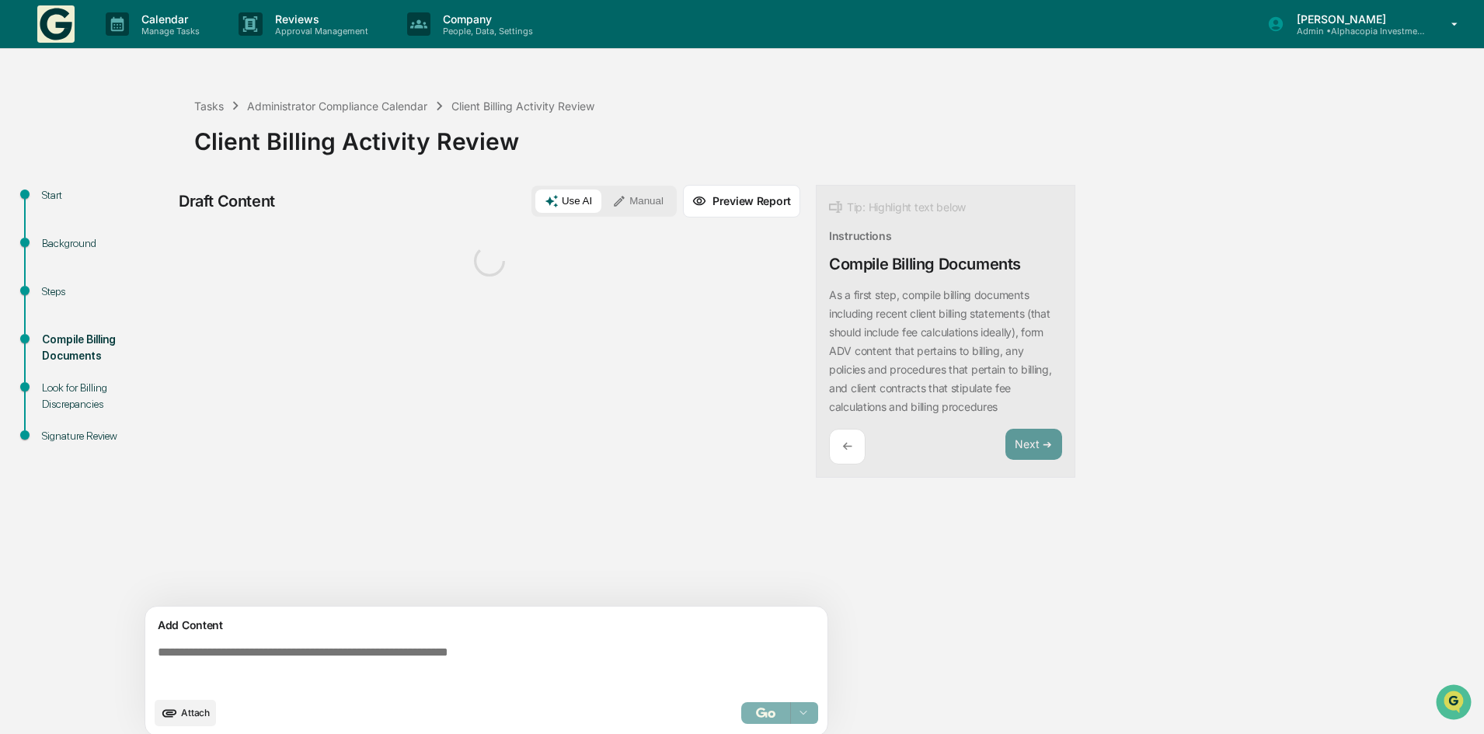
click at [495, 266] on icon at bounding box center [490, 261] width 36 height 36
click at [284, 653] on textarea at bounding box center [490, 668] width 676 height 56
click at [585, 199] on button "Use AI" at bounding box center [568, 201] width 66 height 23
click at [643, 199] on button "Manual" at bounding box center [638, 201] width 70 height 23
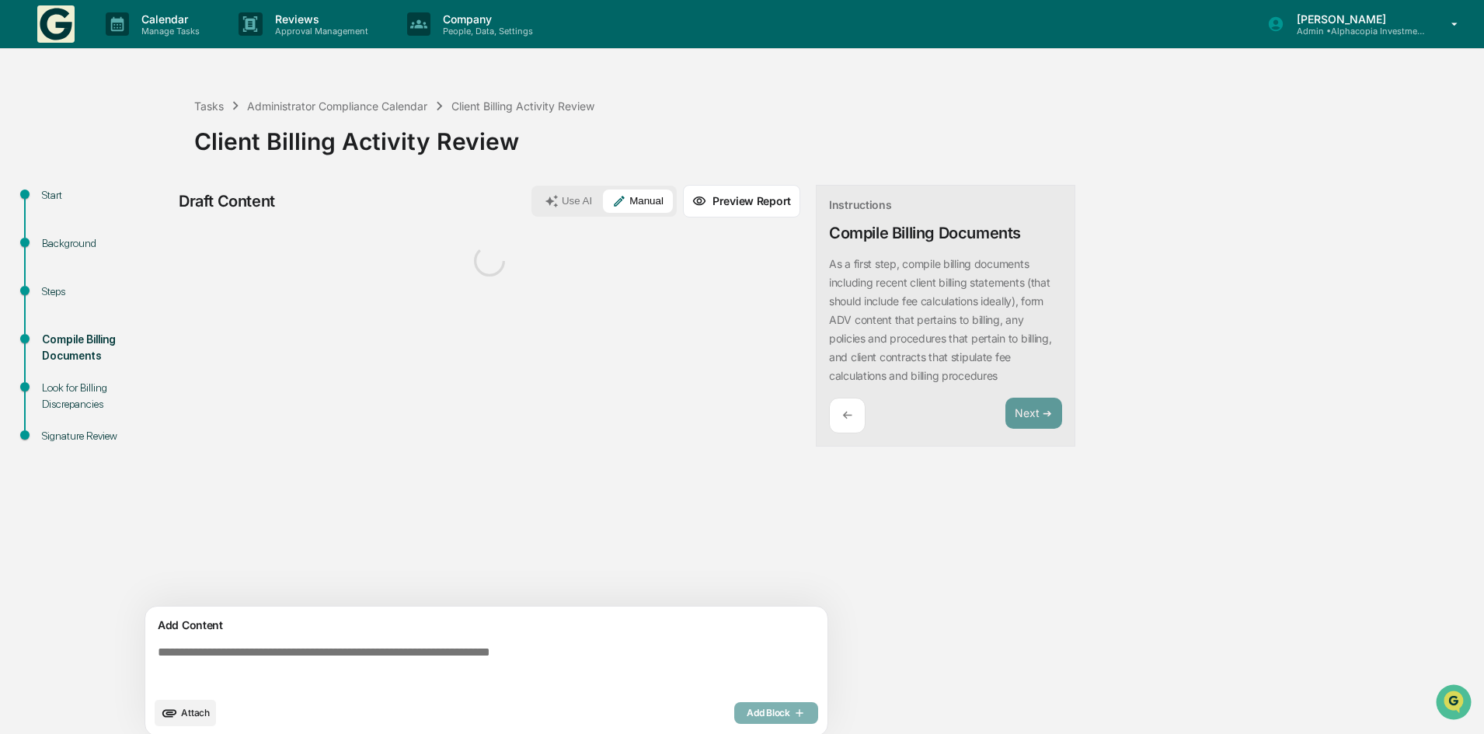
click at [727, 203] on button "Preview Report" at bounding box center [741, 201] width 117 height 33
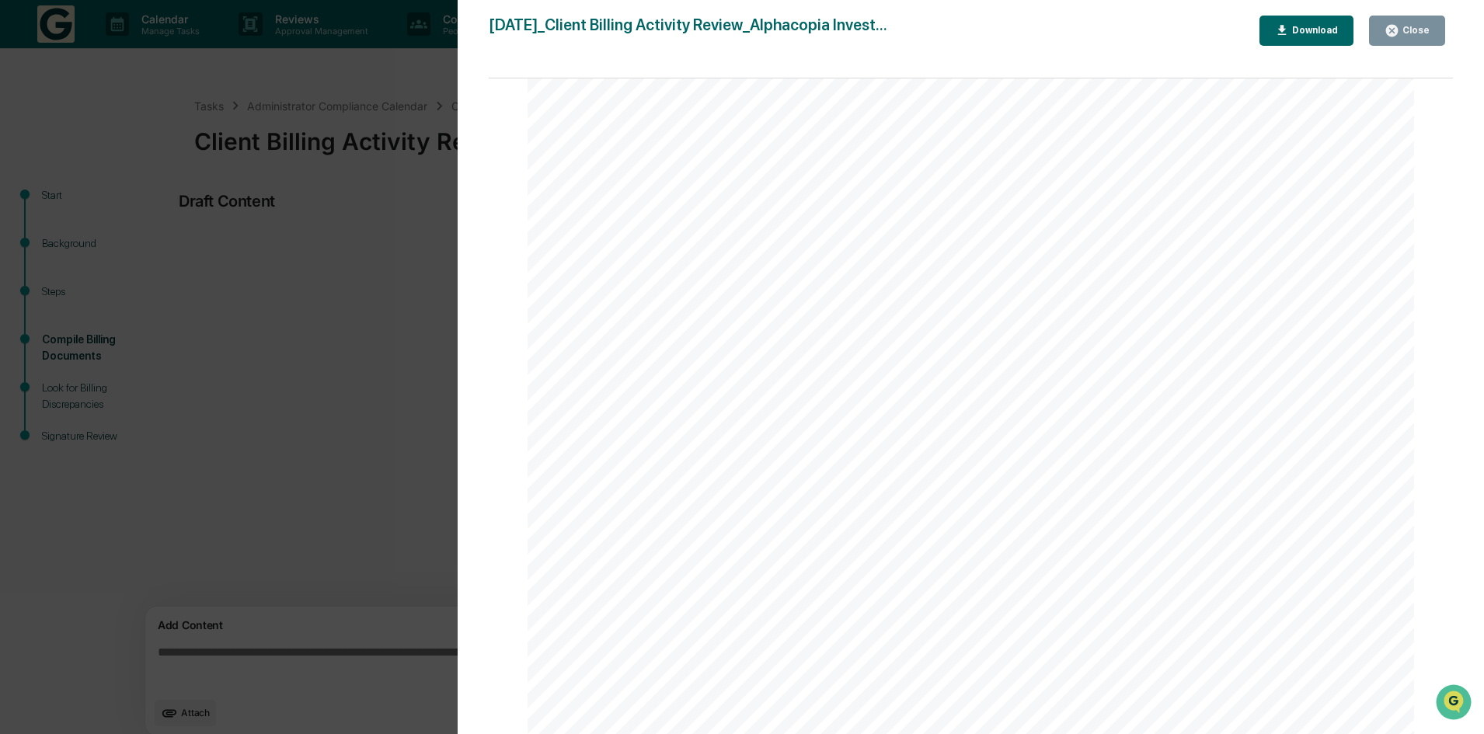
scroll to position [634, 0]
click at [1433, 26] on button "Close" at bounding box center [1407, 31] width 76 height 30
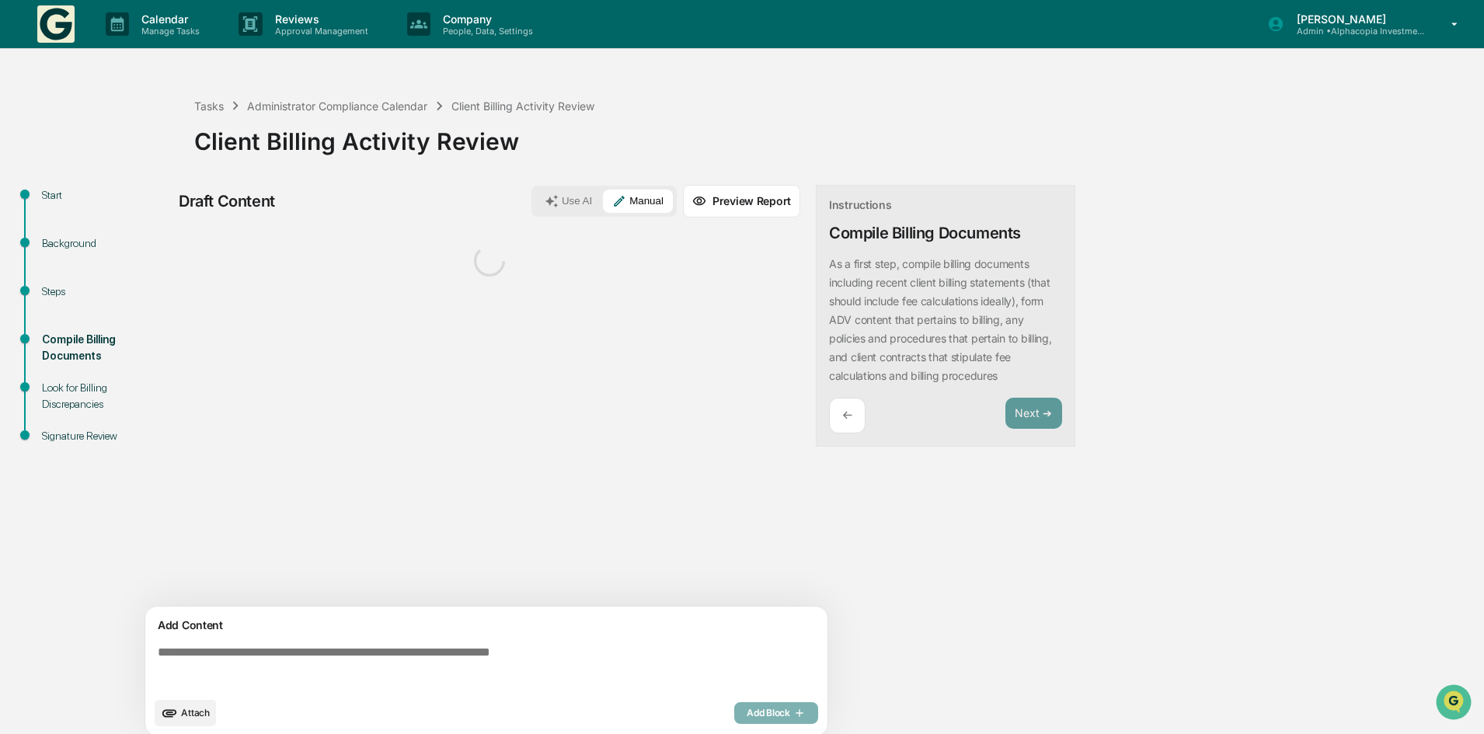
click at [246, 670] on textarea at bounding box center [490, 668] width 676 height 56
click at [409, 106] on div "Administrator Compliance Calendar" at bounding box center [337, 105] width 180 height 13
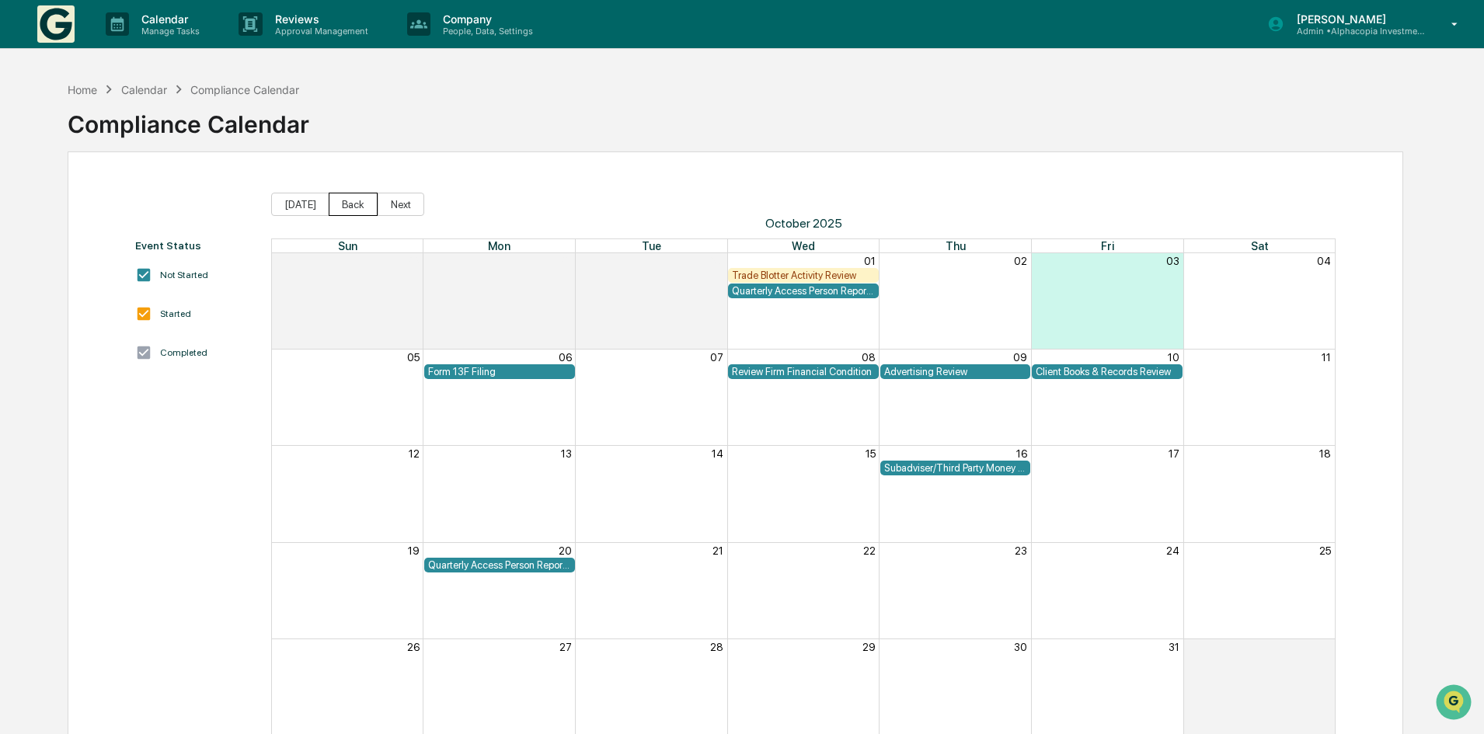
click at [341, 205] on button "Back" at bounding box center [353, 204] width 49 height 23
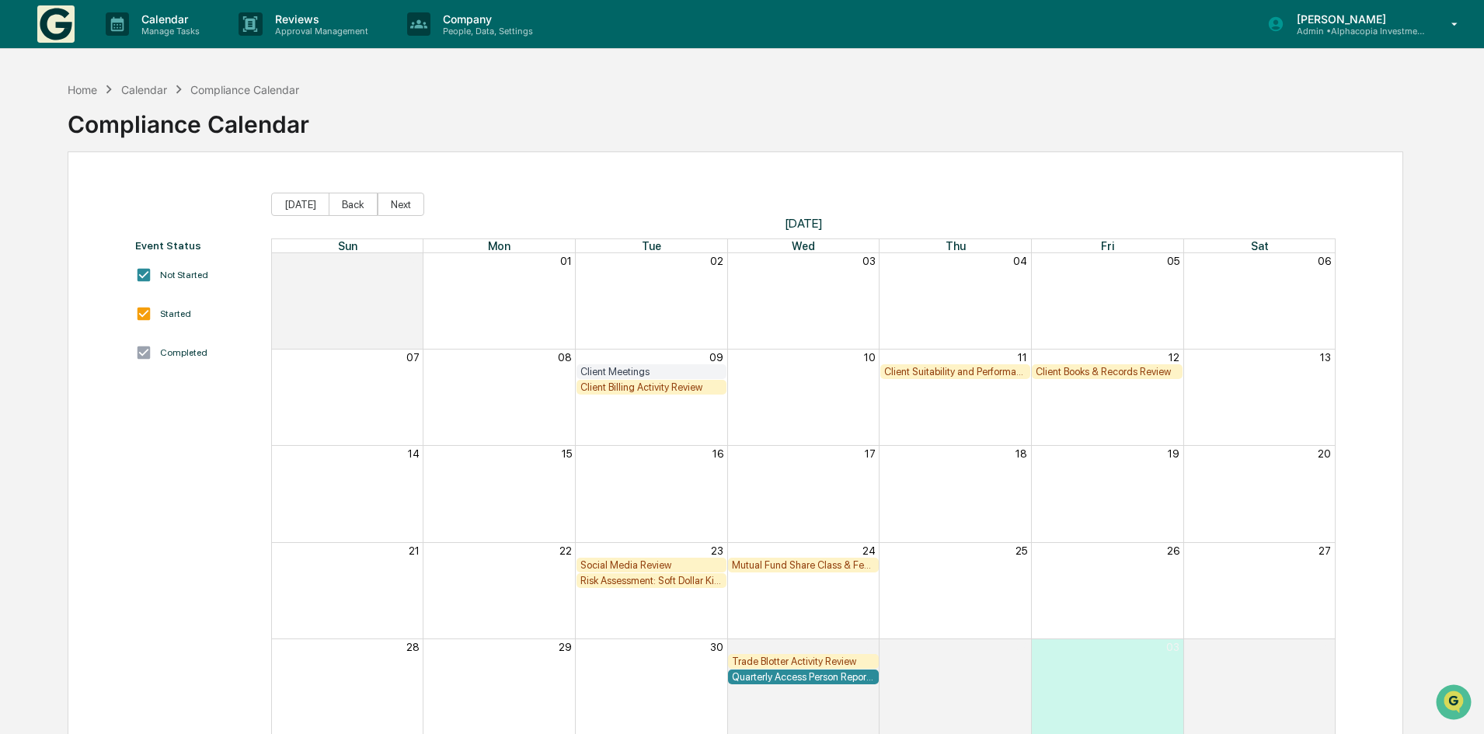
click at [648, 393] on div "Client Billing Activity Review" at bounding box center [652, 387] width 151 height 15
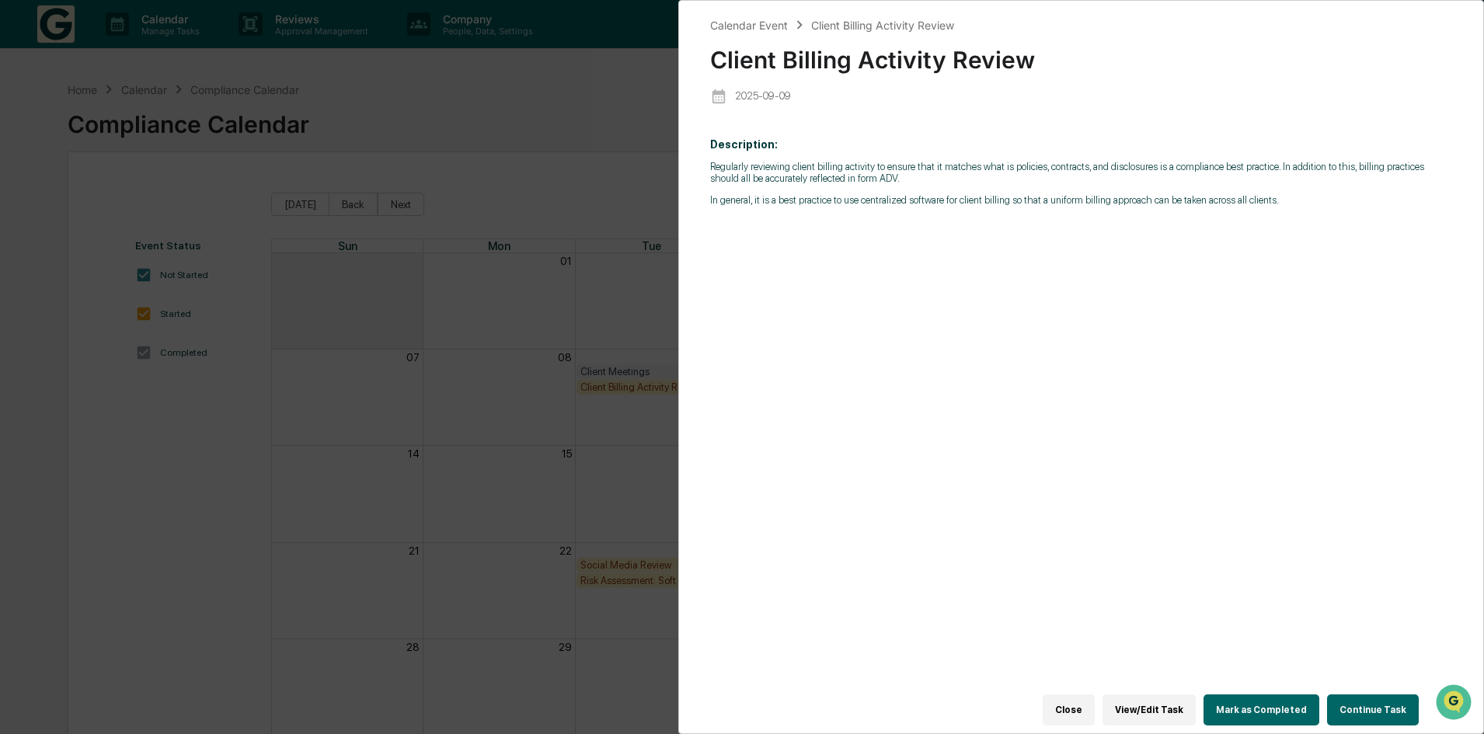
click at [1351, 695] on button "Continue Task" at bounding box center [1373, 710] width 92 height 31
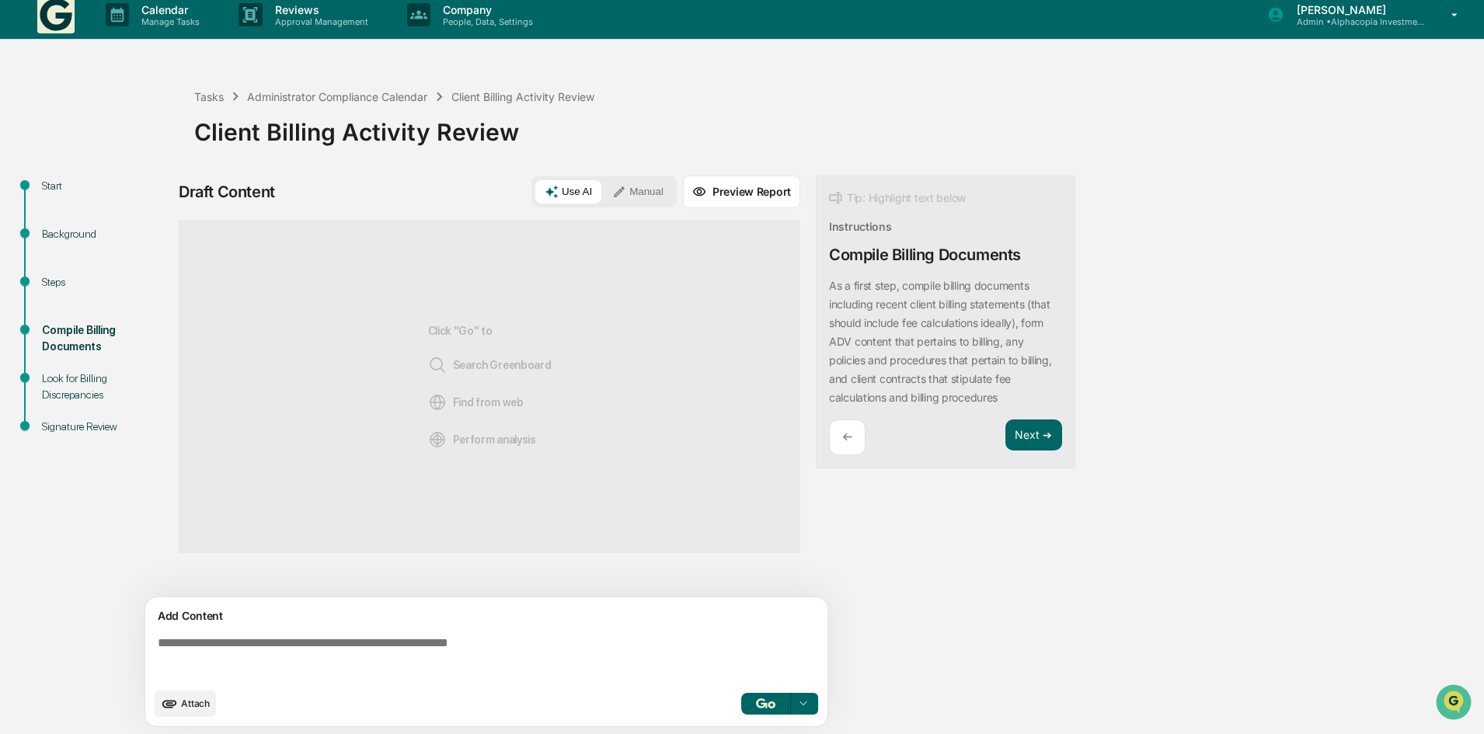
scroll to position [12, 0]
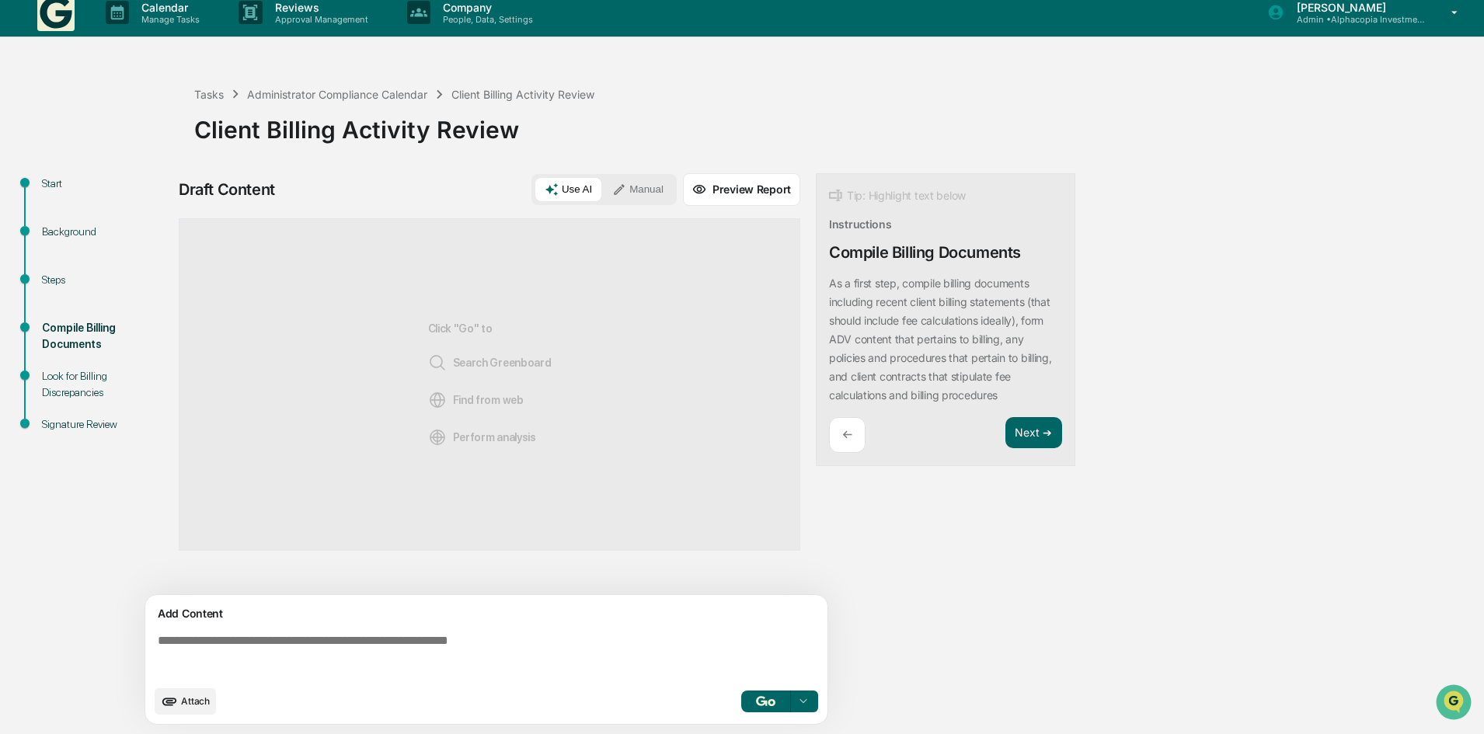
click at [193, 696] on span "Attach" at bounding box center [195, 701] width 29 height 12
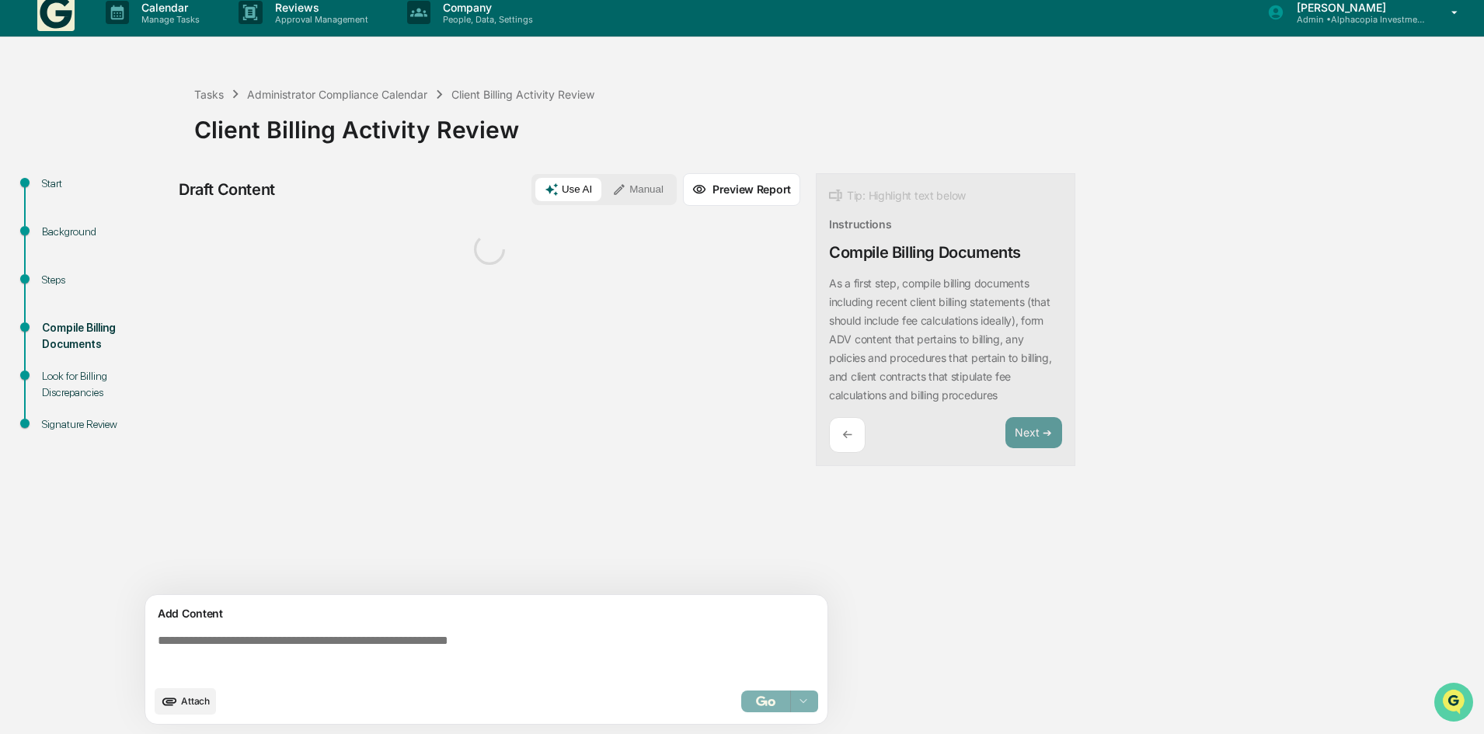
click at [1452, 700] on img "Open customer support" at bounding box center [1453, 702] width 39 height 31
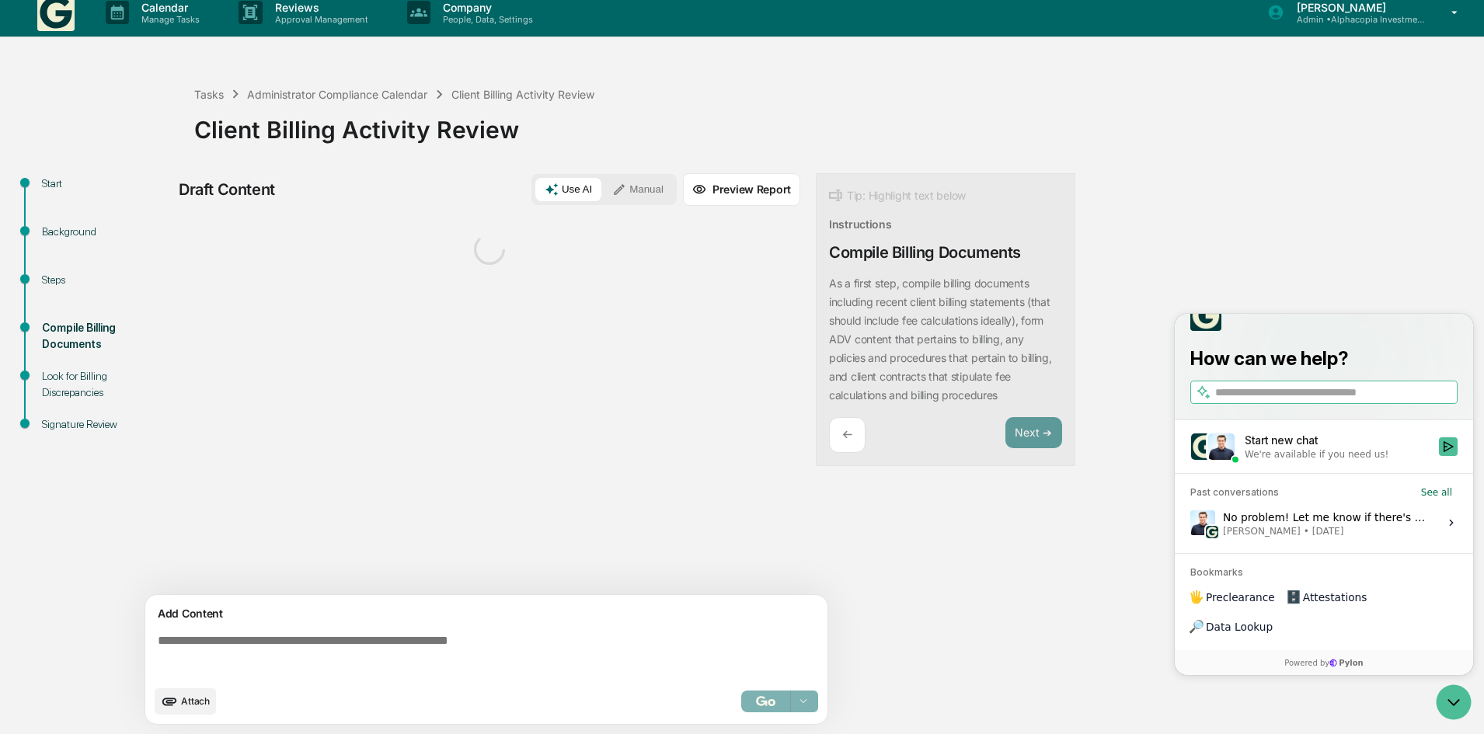
click at [1240, 401] on input "search" at bounding box center [1334, 393] width 239 height 16
type input "**********"
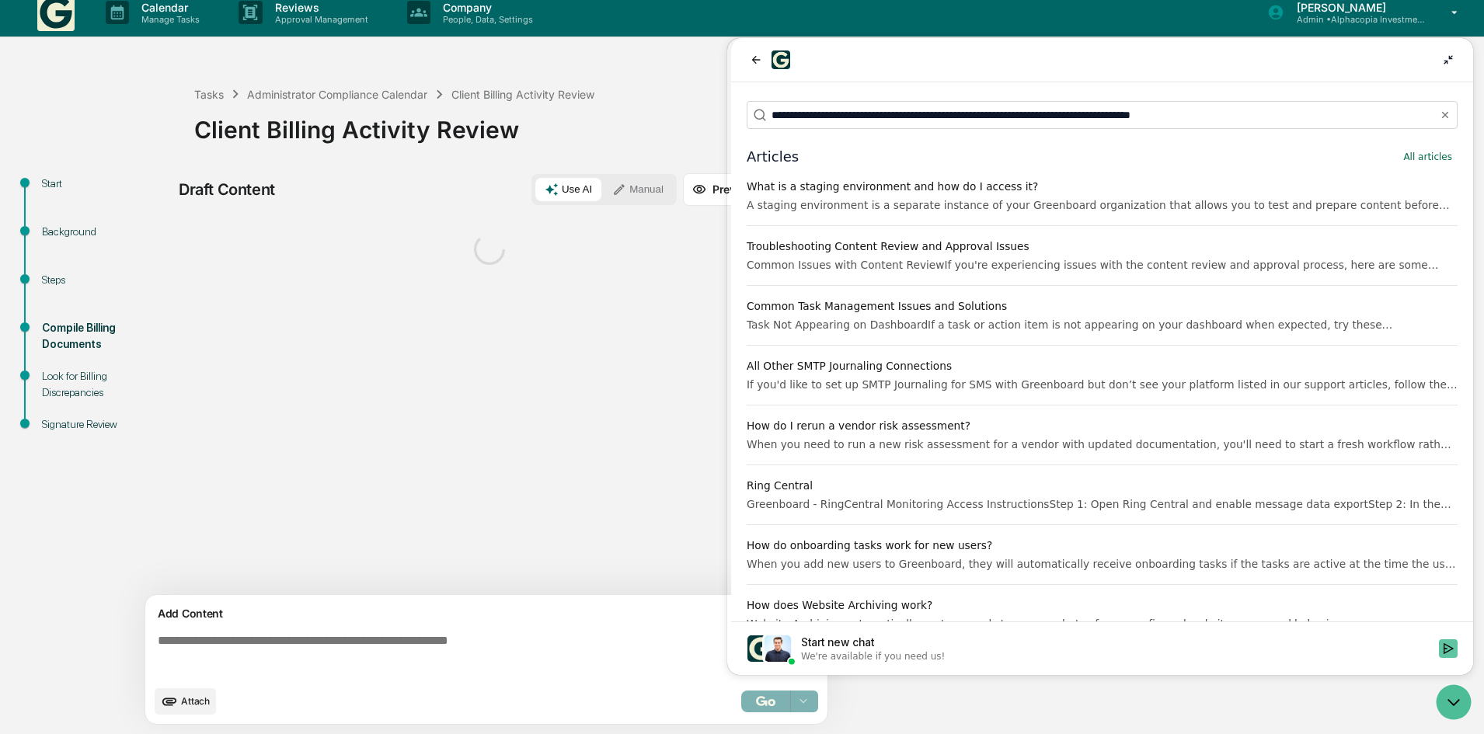
click at [1455, 651] on icon "Start new chat" at bounding box center [1448, 649] width 12 height 12
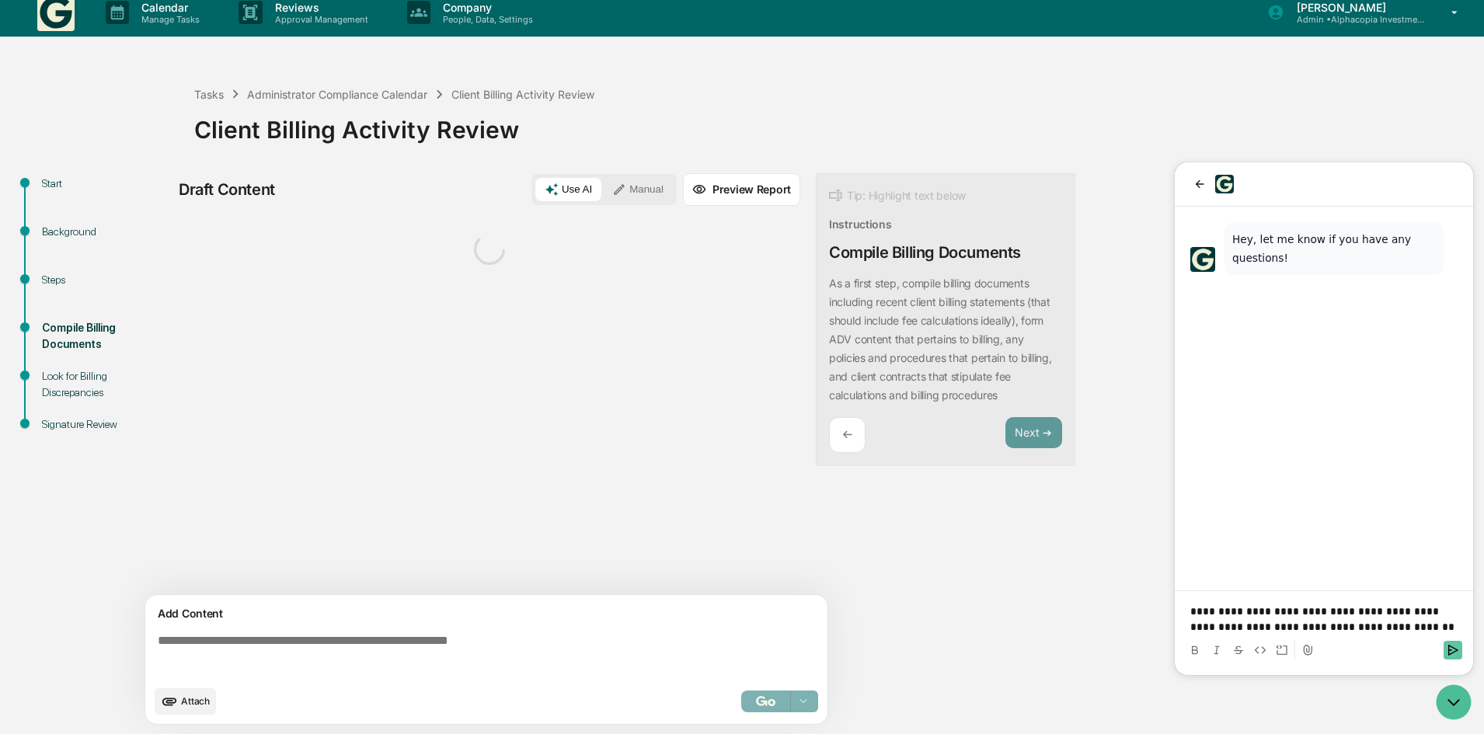
click at [1452, 653] on icon "Send" at bounding box center [1453, 650] width 12 height 12
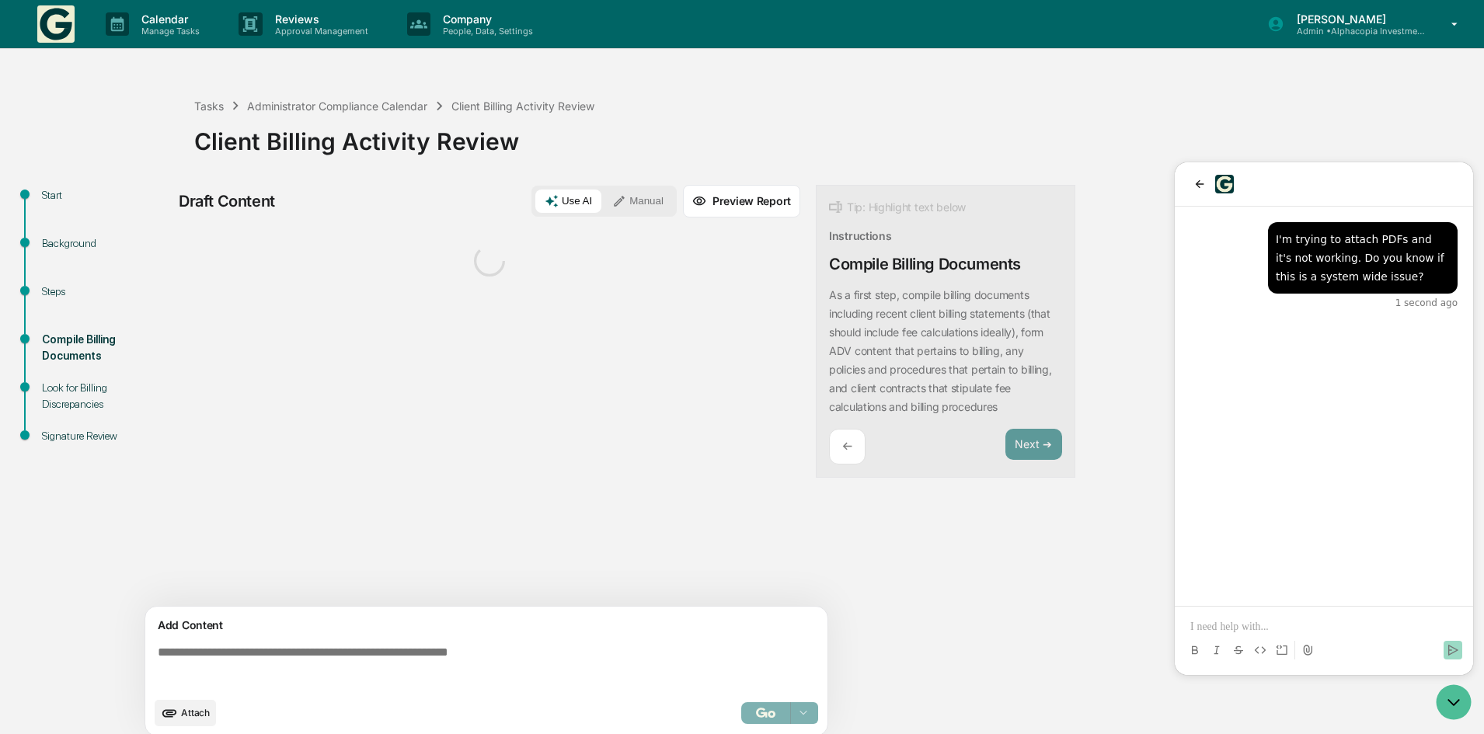
scroll to position [12, 0]
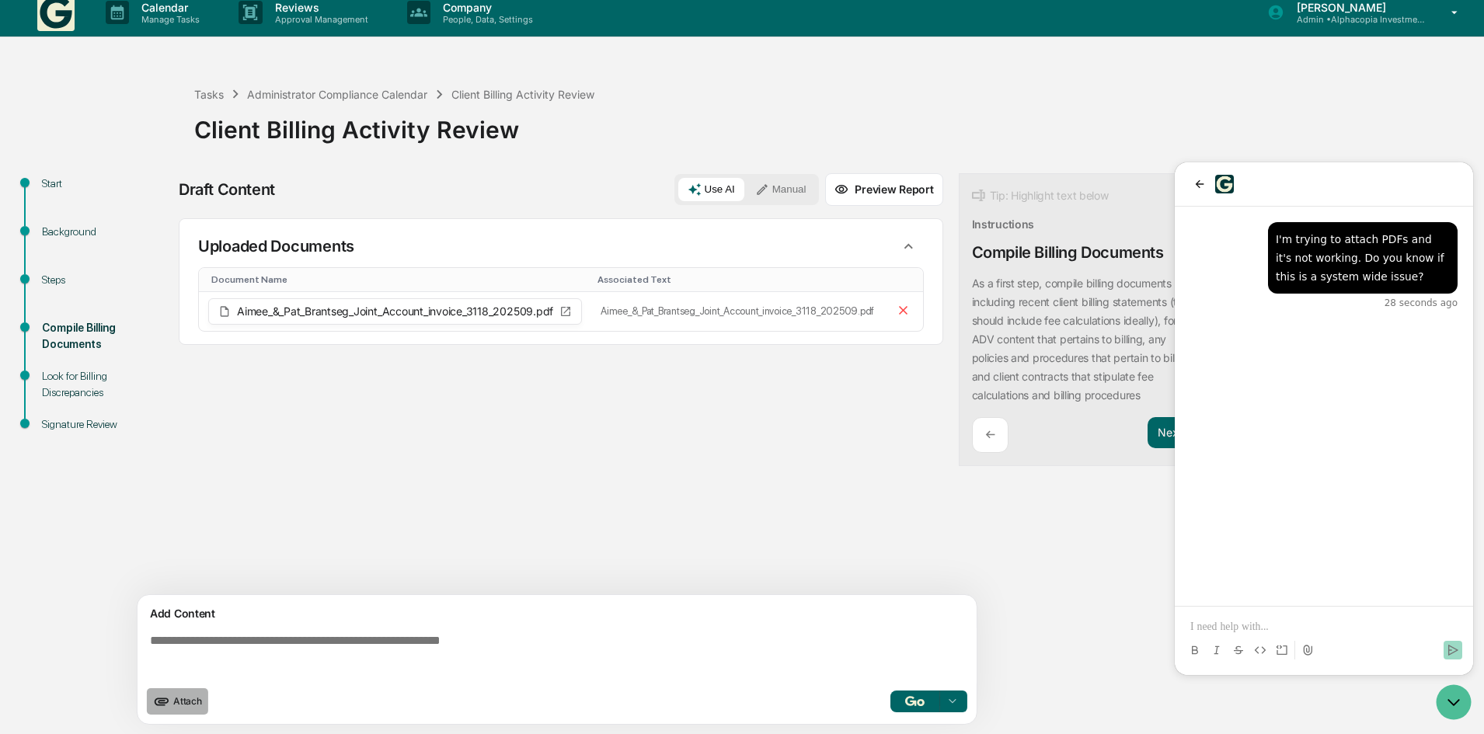
click at [173, 697] on span "Attach" at bounding box center [187, 701] width 29 height 12
click at [1269, 627] on p at bounding box center [1323, 627] width 267 height 16
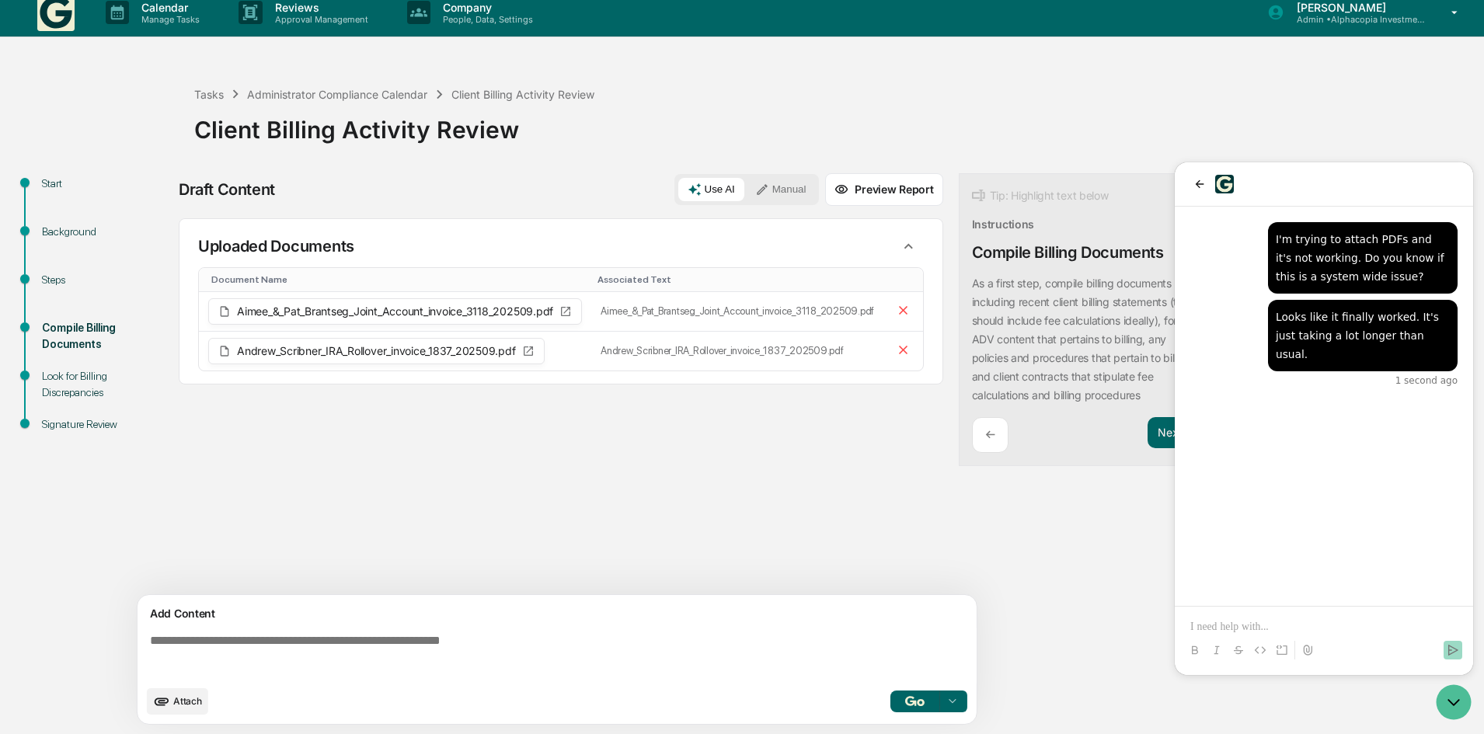
click at [190, 698] on span "Attach" at bounding box center [187, 701] width 29 height 12
click at [1456, 704] on icon "Open customer support" at bounding box center [1454, 702] width 12 height 5
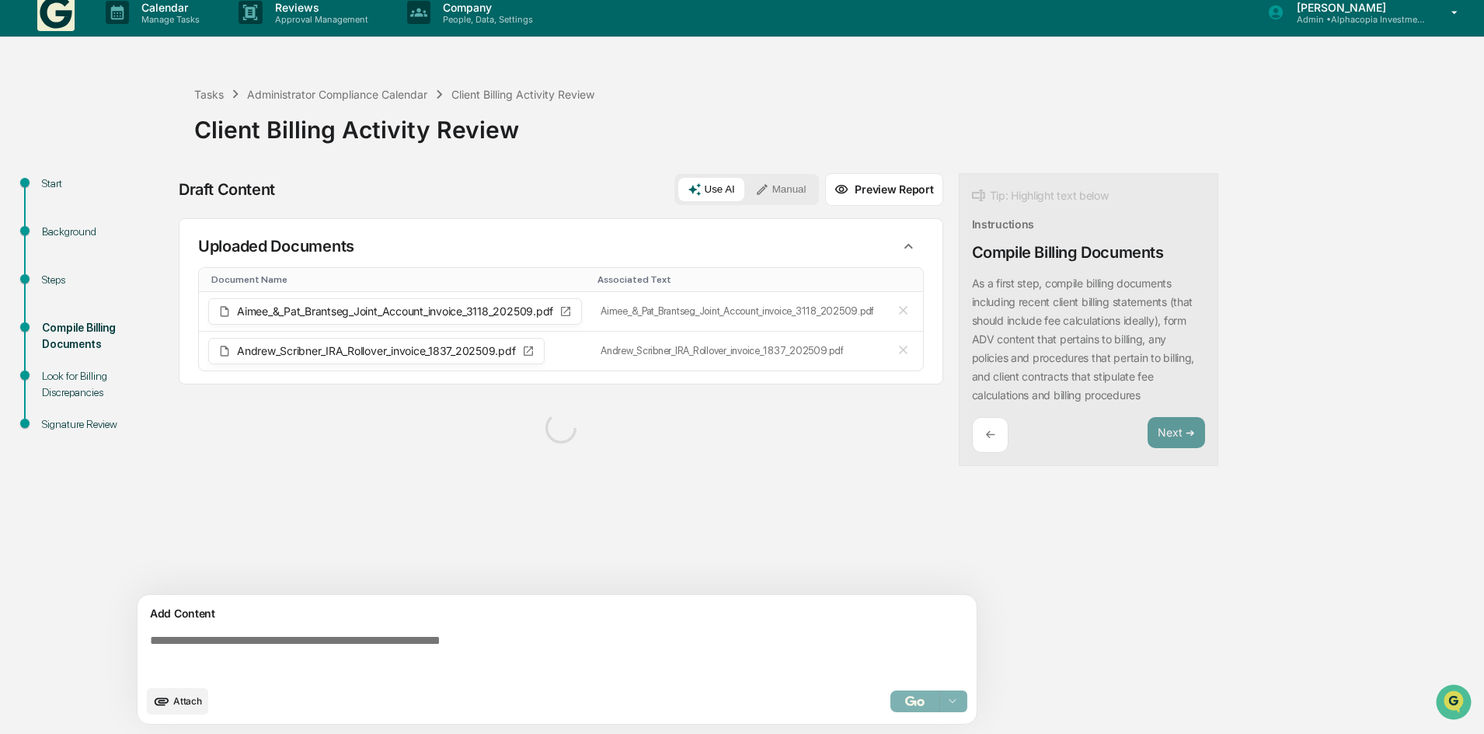
click at [707, 188] on button "Use AI" at bounding box center [711, 189] width 66 height 23
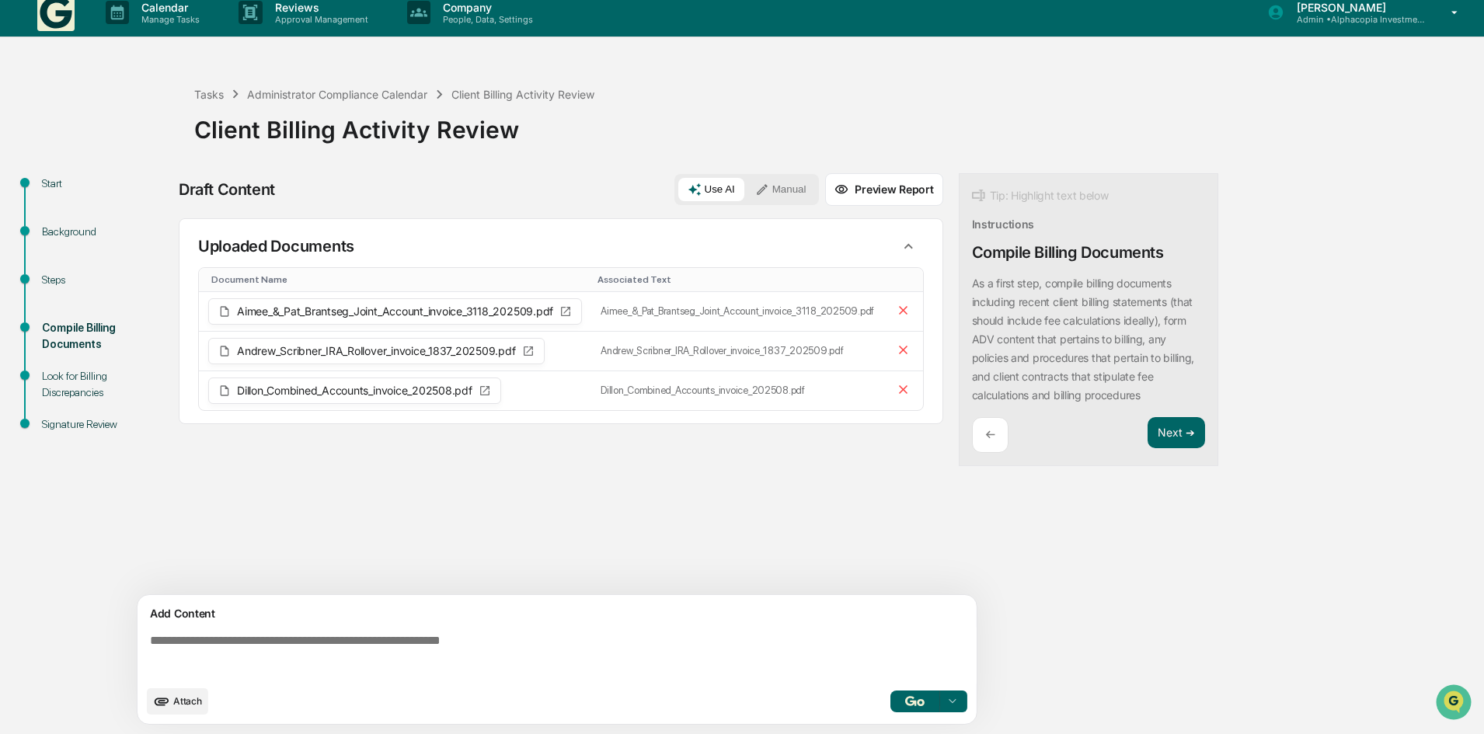
click at [177, 710] on button "Attach" at bounding box center [177, 701] width 61 height 26
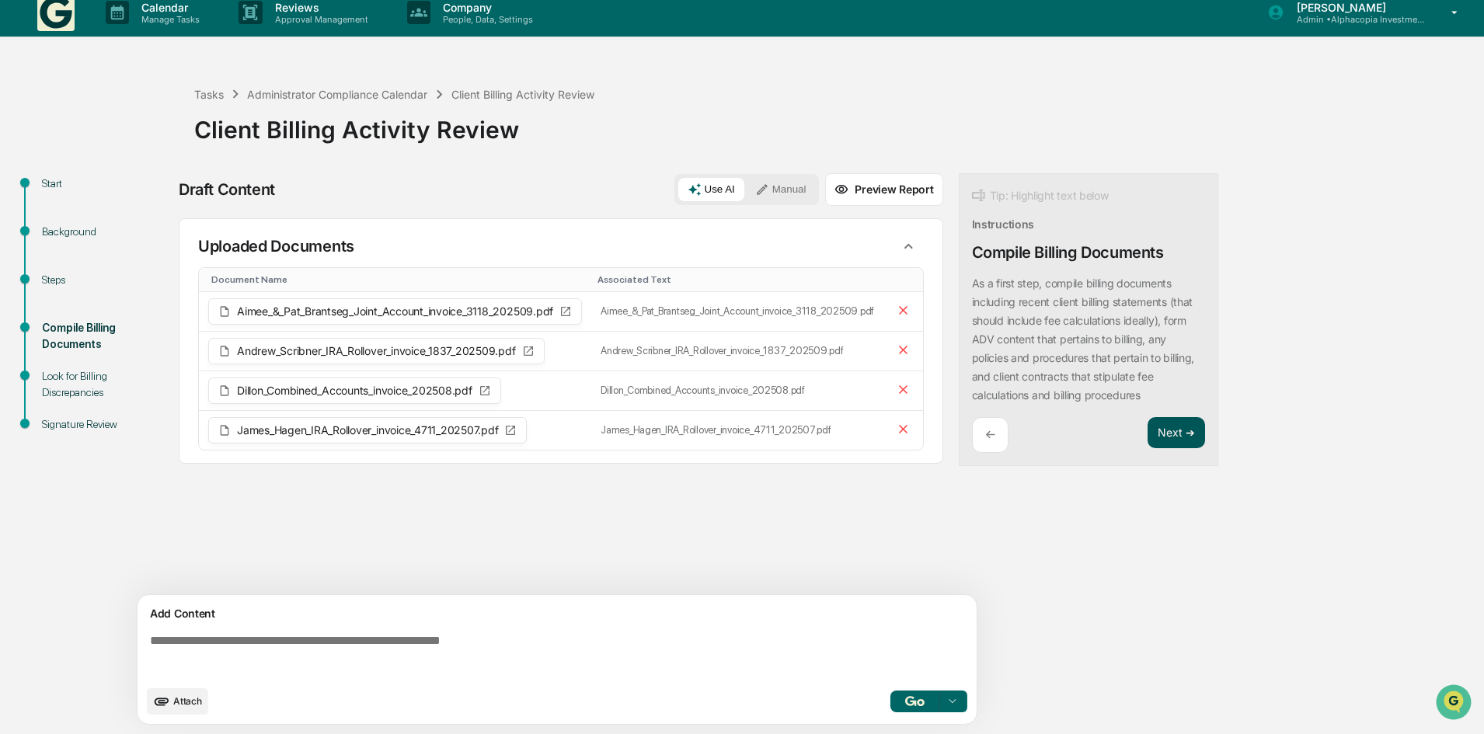
click at [1175, 441] on button "Next ➔" at bounding box center [1176, 433] width 57 height 32
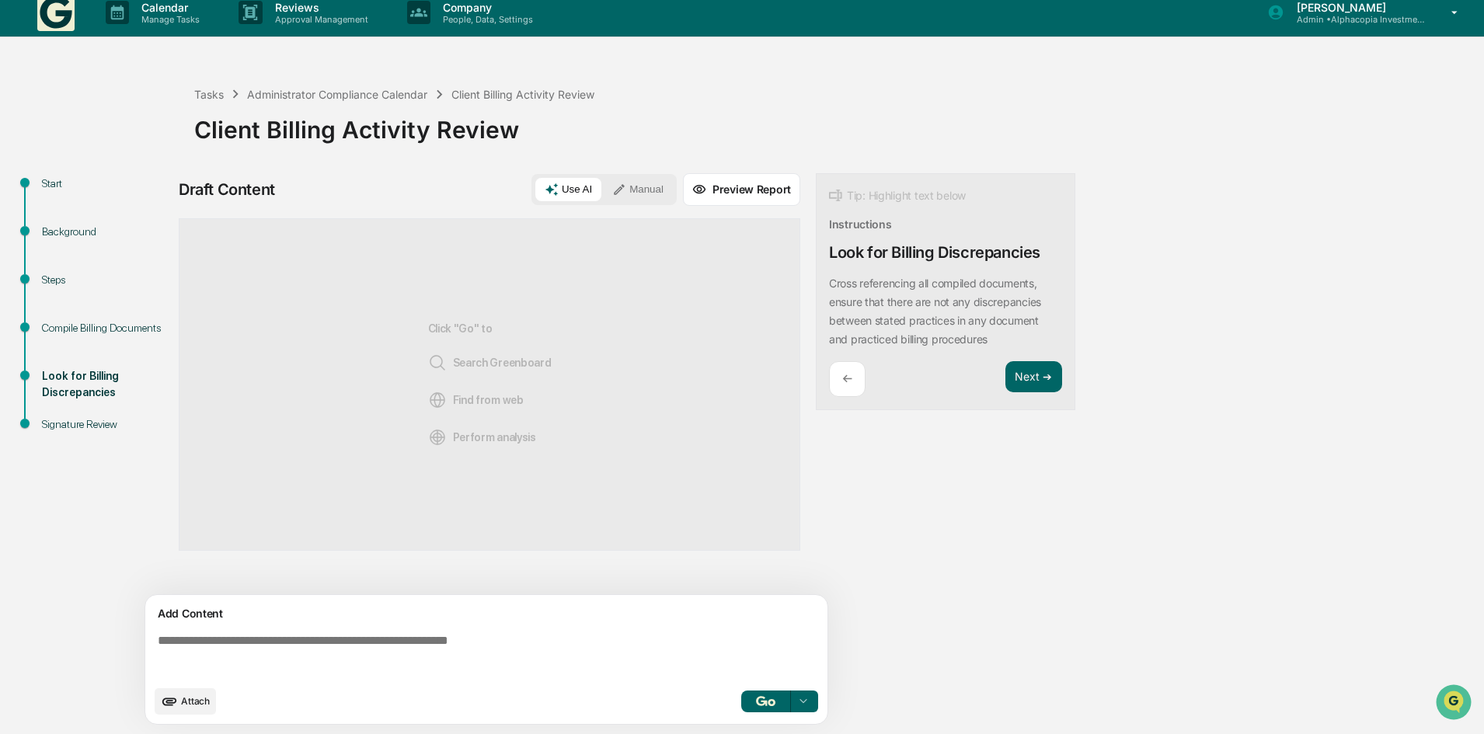
click at [771, 699] on img "button" at bounding box center [765, 701] width 19 height 10
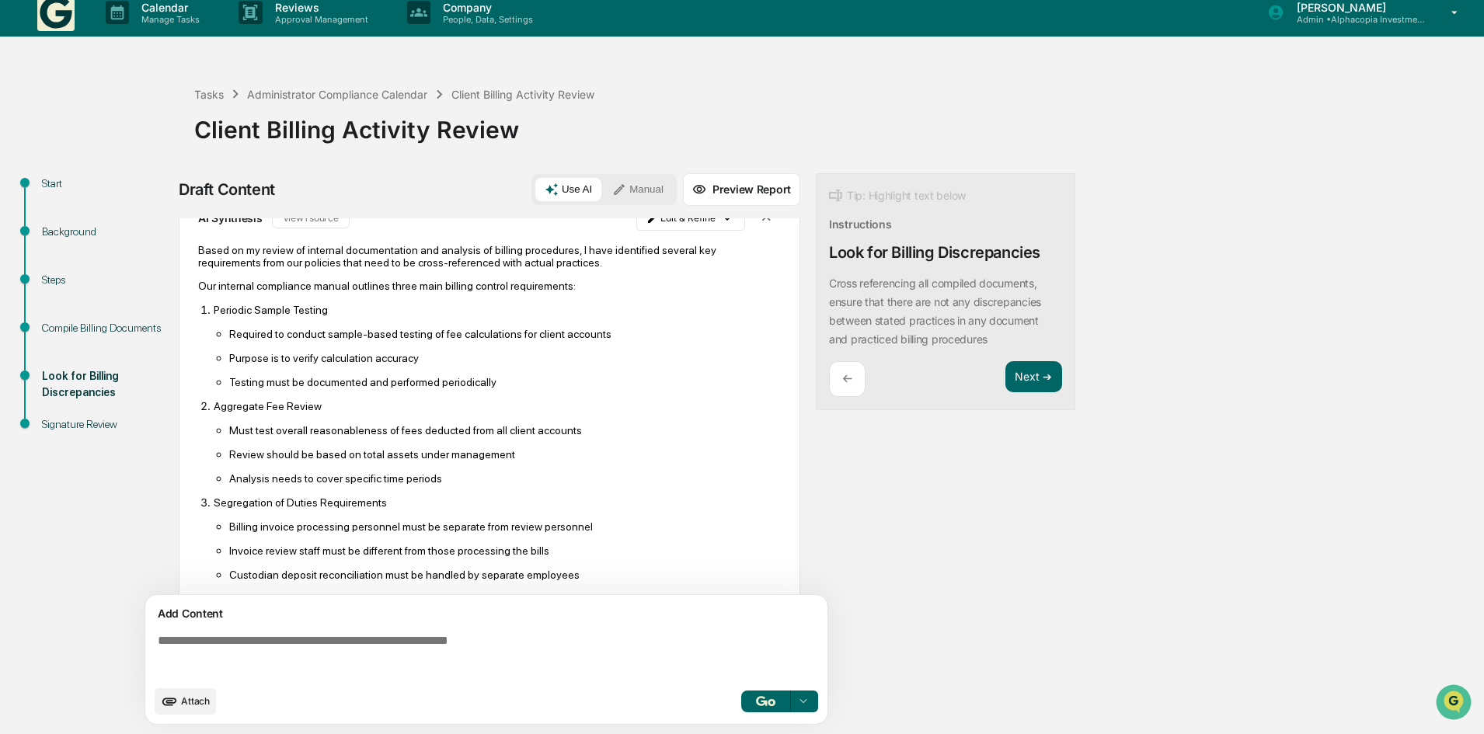
scroll to position [0, 0]
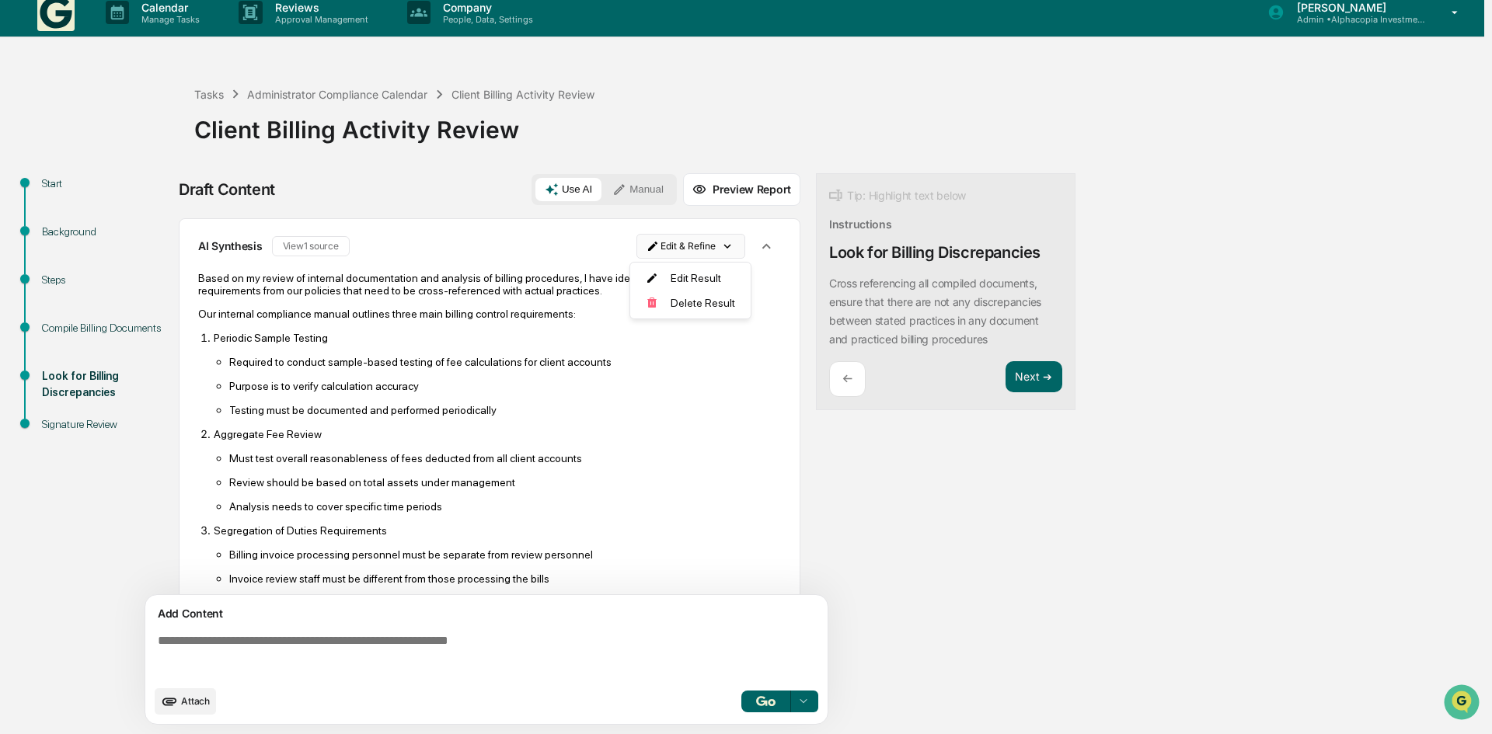
click at [714, 242] on html "Calendar Manage Tasks Reviews Approval Management Company People, Data, Setting…" at bounding box center [746, 355] width 1492 height 734
click at [692, 305] on div "Delete Result" at bounding box center [685, 303] width 114 height 25
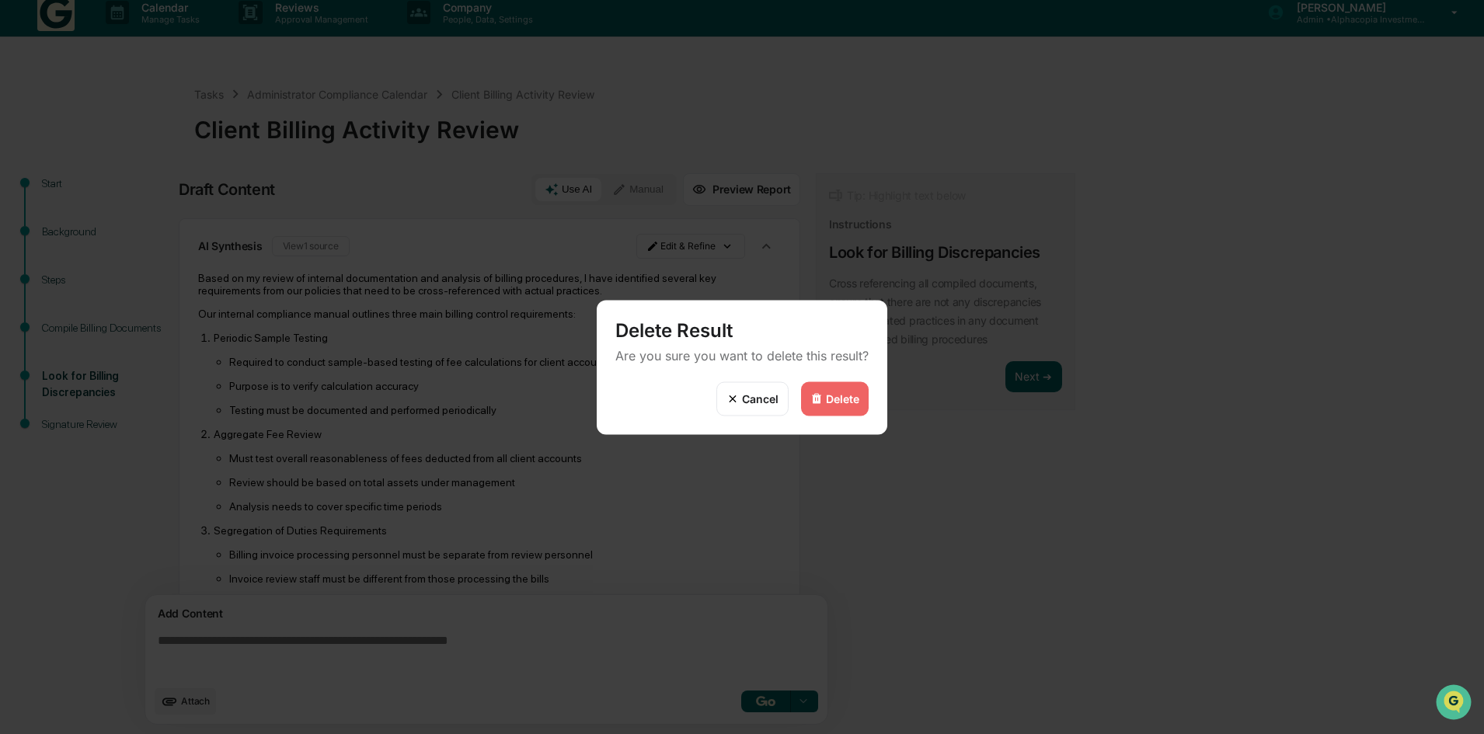
click at [838, 402] on div "Delete" at bounding box center [842, 398] width 33 height 13
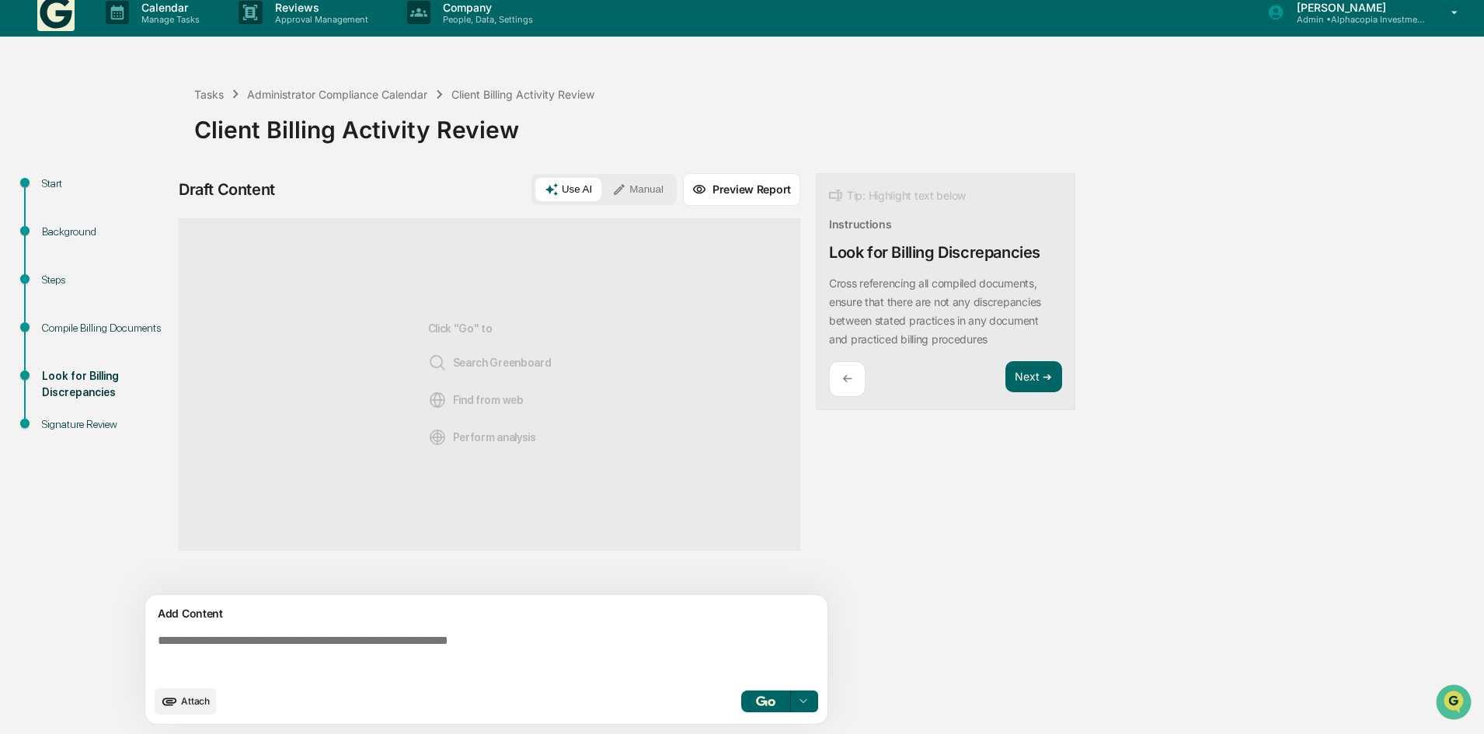
click at [849, 376] on p "←" at bounding box center [847, 378] width 10 height 15
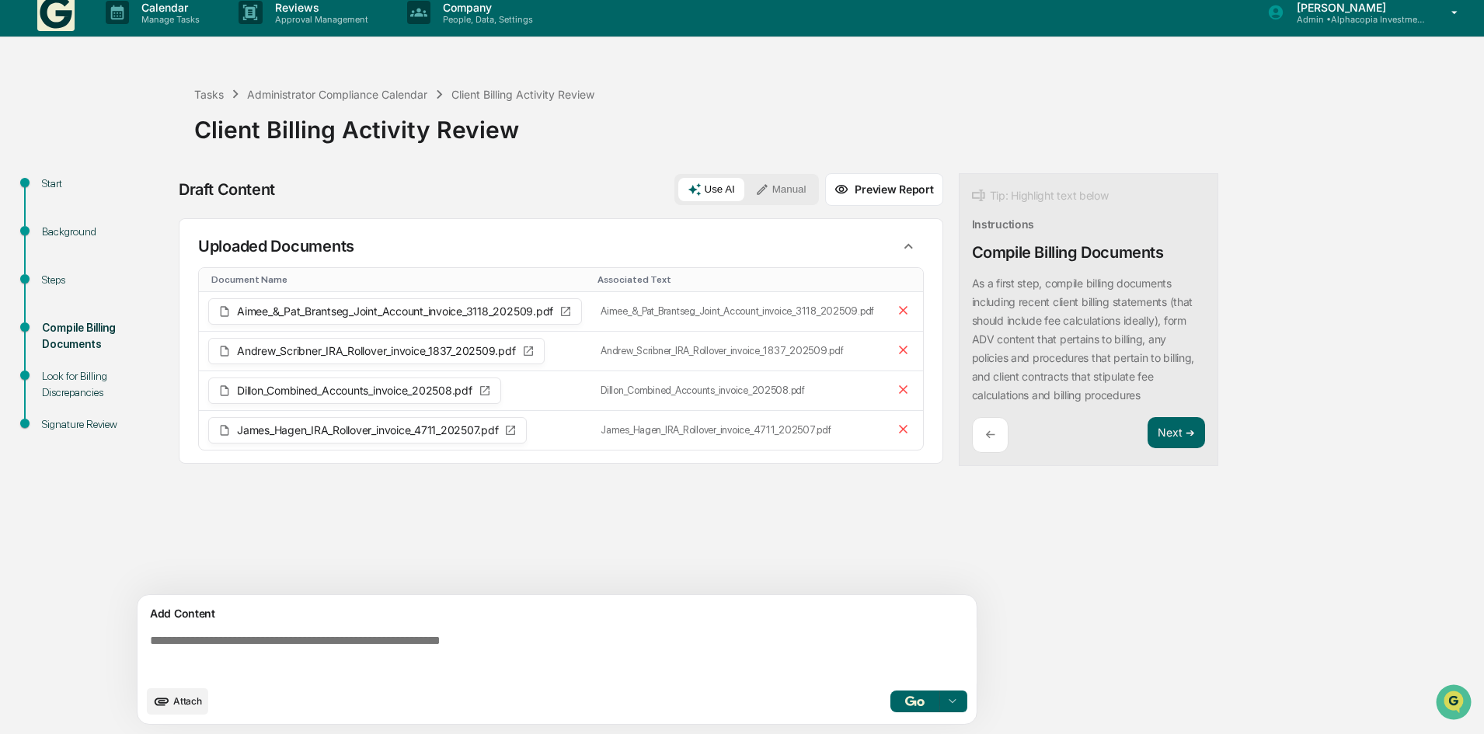
click at [922, 704] on button "button" at bounding box center [915, 702] width 50 height 22
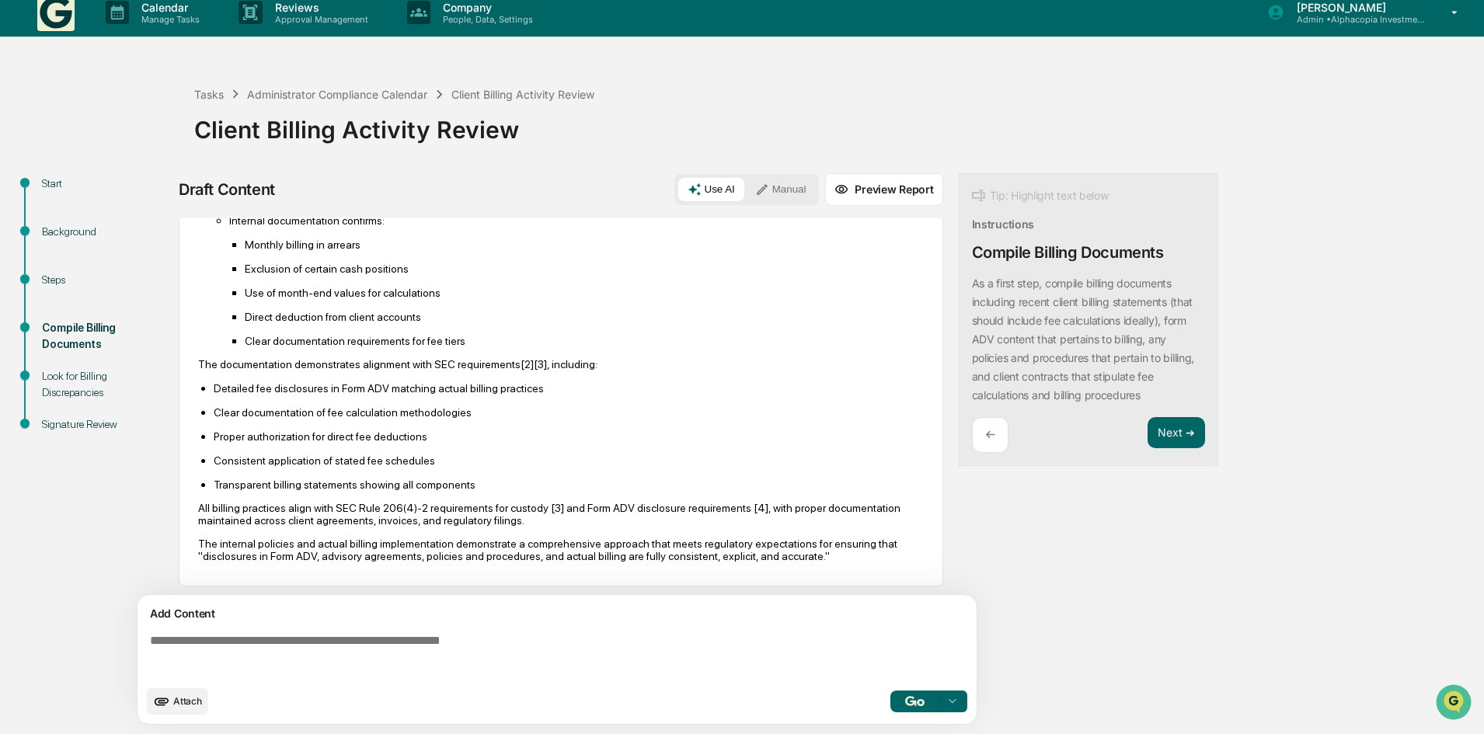
scroll to position [873, 0]
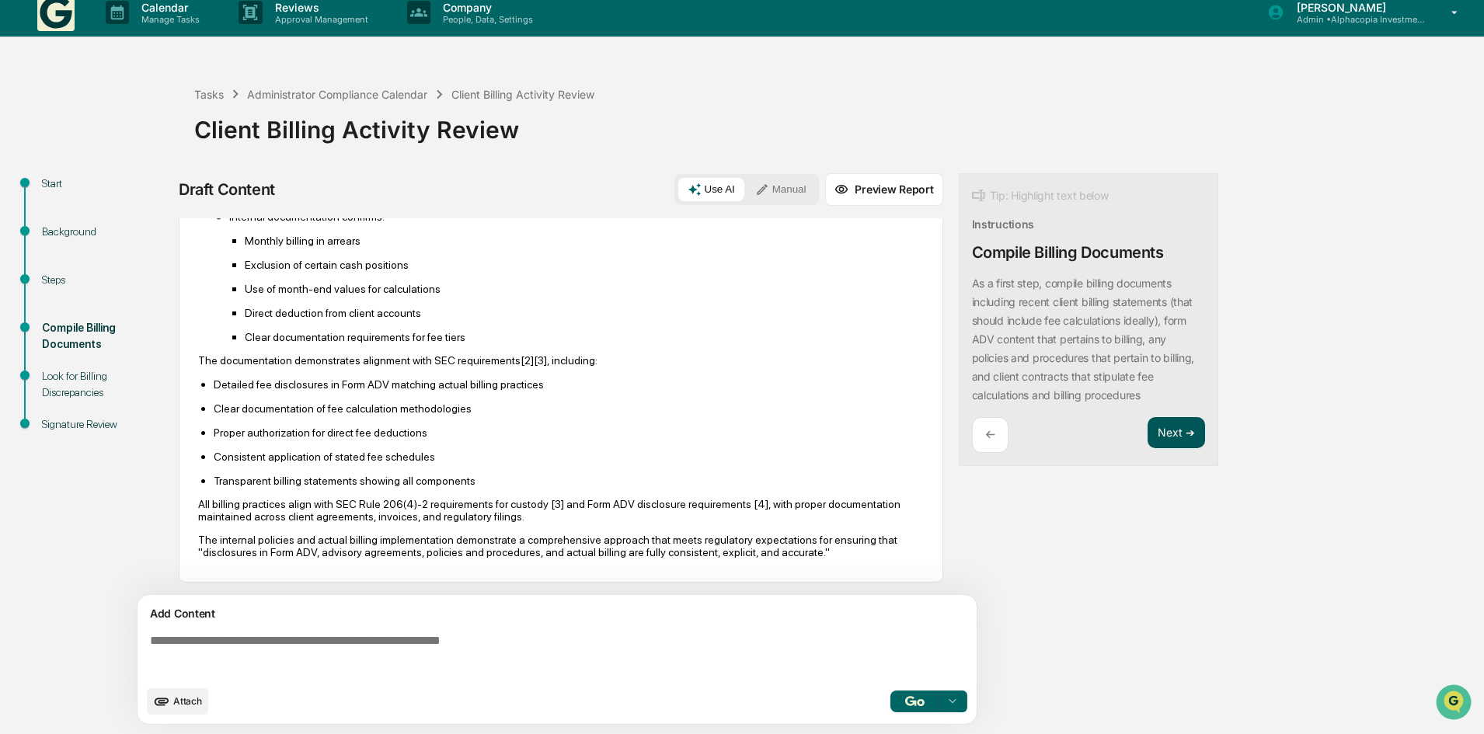
click at [1173, 440] on button "Next ➔" at bounding box center [1176, 433] width 57 height 32
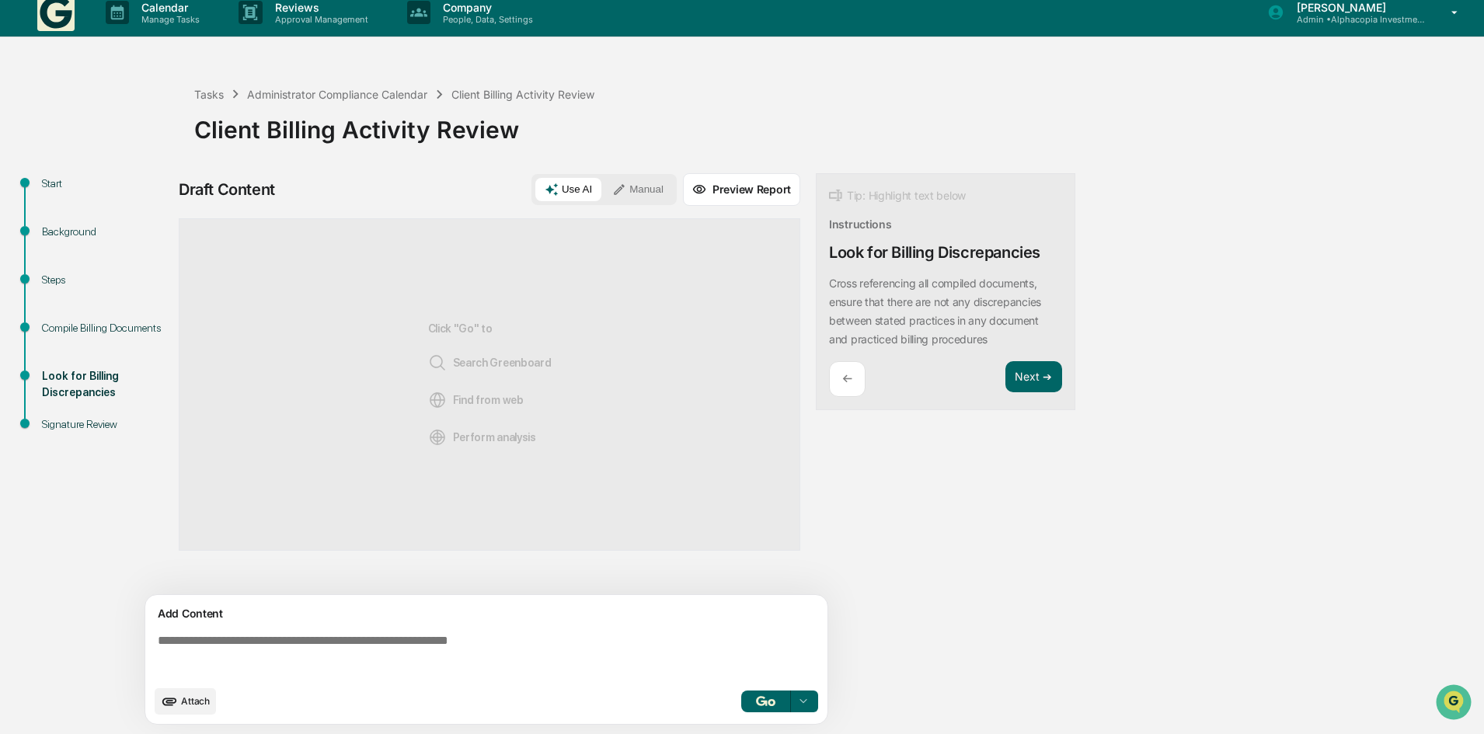
scroll to position [0, 0]
click at [632, 195] on button "Manual" at bounding box center [638, 189] width 70 height 23
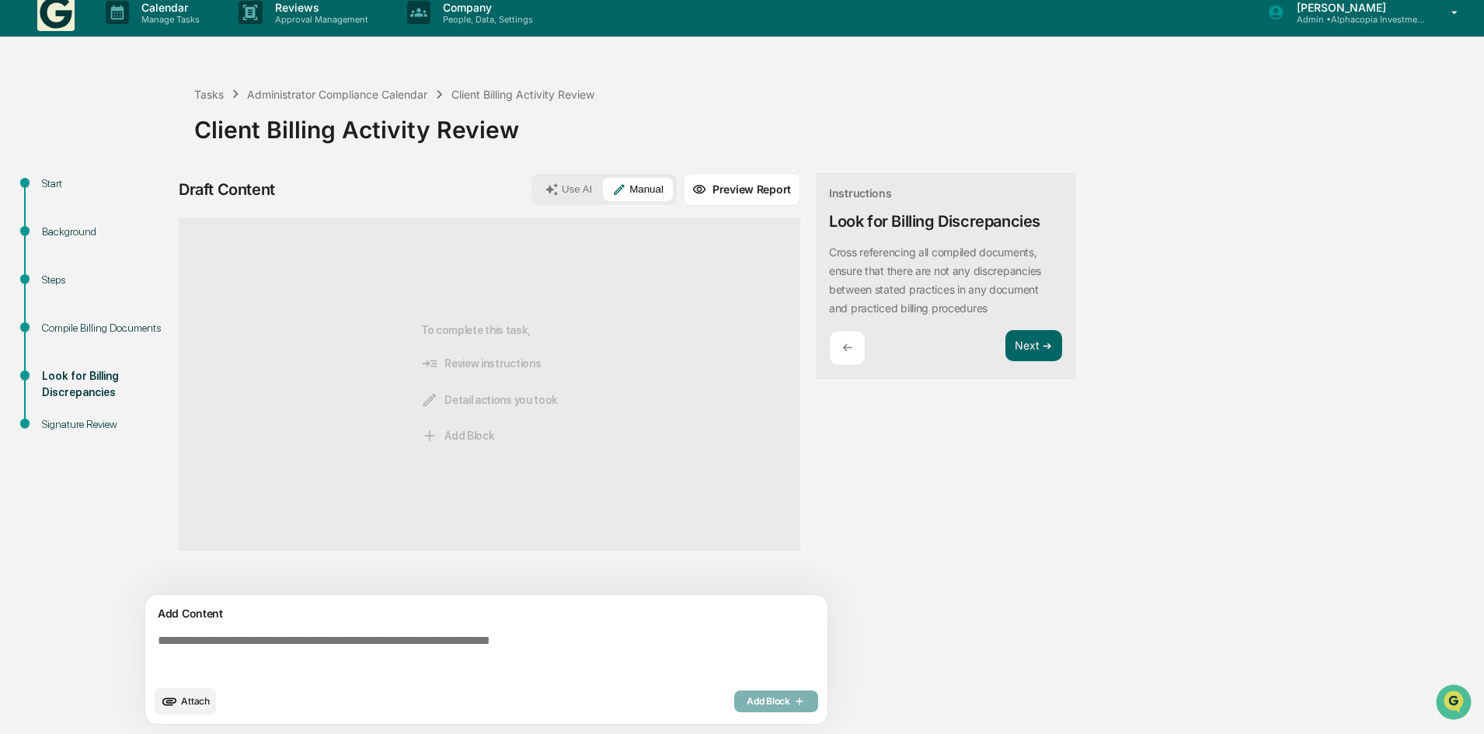
click at [294, 628] on div "Add Content Attach Add Block" at bounding box center [486, 659] width 682 height 129
click at [170, 638] on textarea at bounding box center [490, 656] width 676 height 56
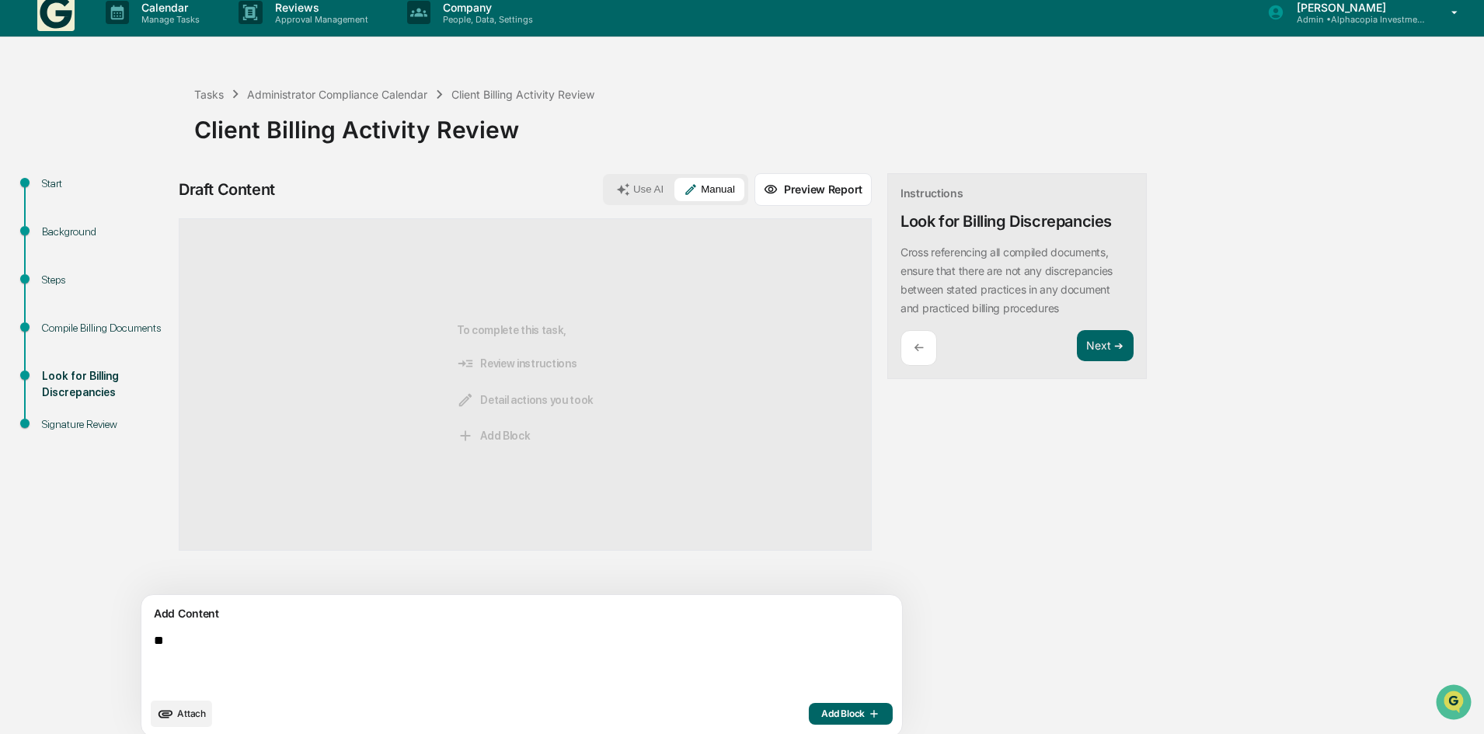
type textarea "*"
type textarea "**********"
drag, startPoint x: 545, startPoint y: 655, endPoint x: -93, endPoint y: 570, distance: 643.5
click at [0, 570] on html "**********" at bounding box center [742, 355] width 1484 height 734
click at [607, 197] on button "Use AI" at bounding box center [640, 189] width 66 height 23
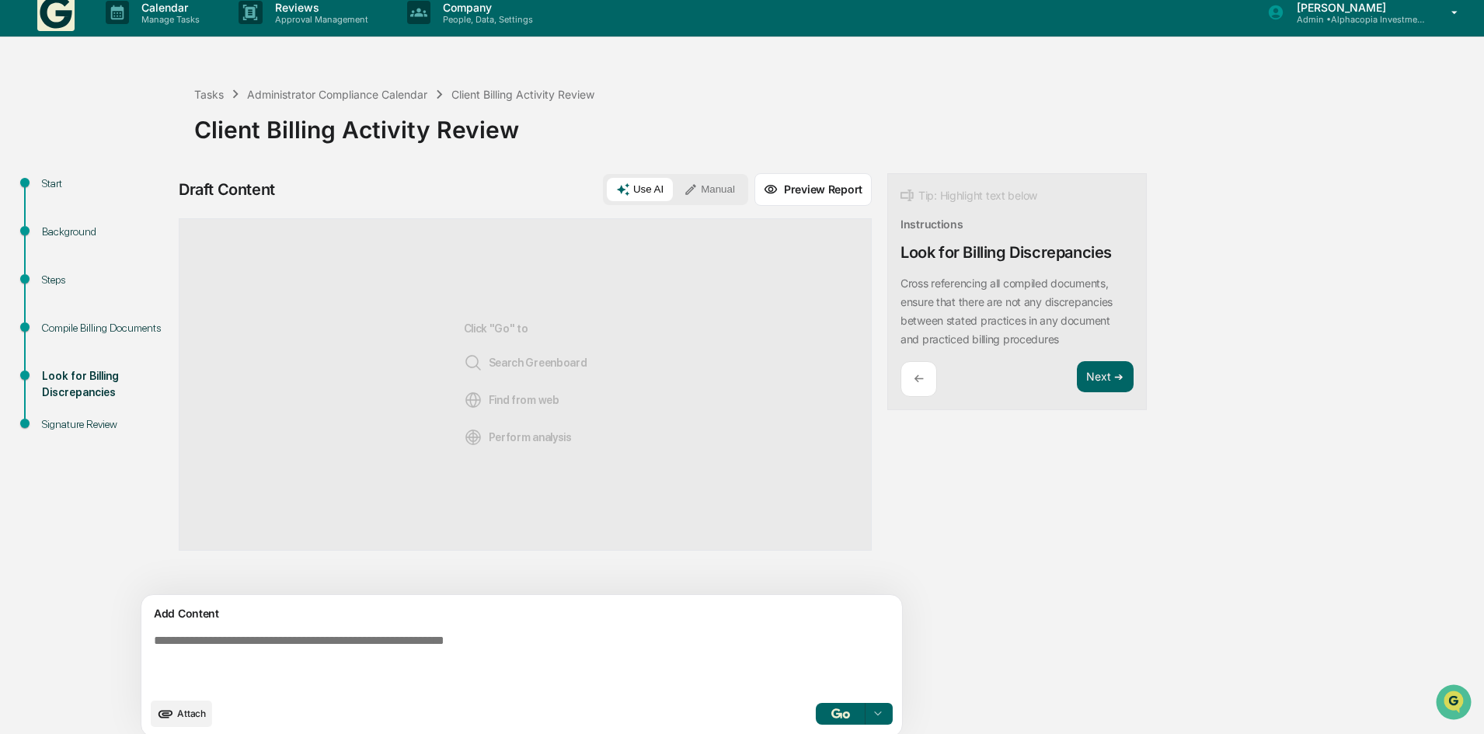
click at [831, 717] on img "button" at bounding box center [840, 714] width 19 height 10
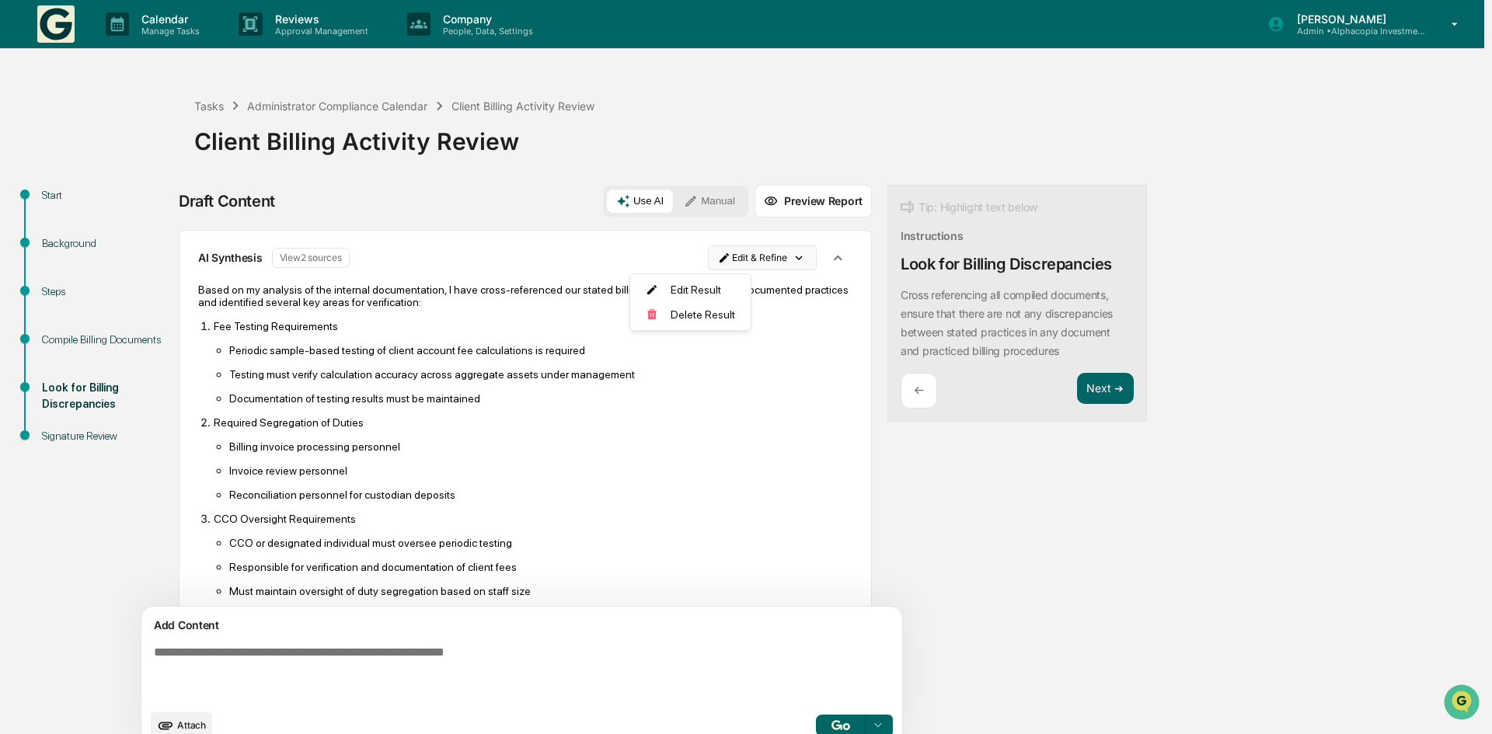
click at [693, 257] on html "Calendar Manage Tasks Reviews Approval Management Company People, Data, Setting…" at bounding box center [746, 367] width 1492 height 734
click at [691, 294] on div "Edit Result" at bounding box center [685, 289] width 114 height 25
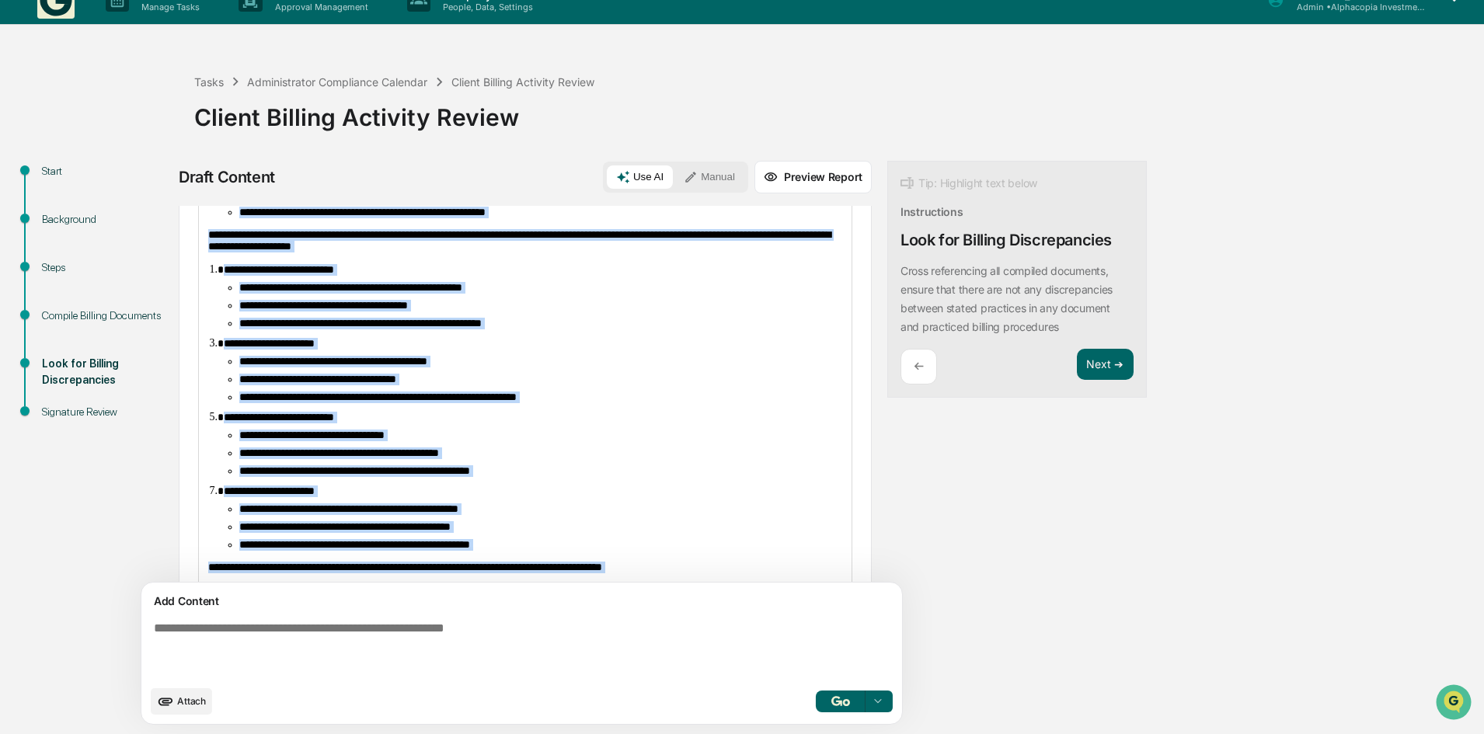
scroll to position [144, 0]
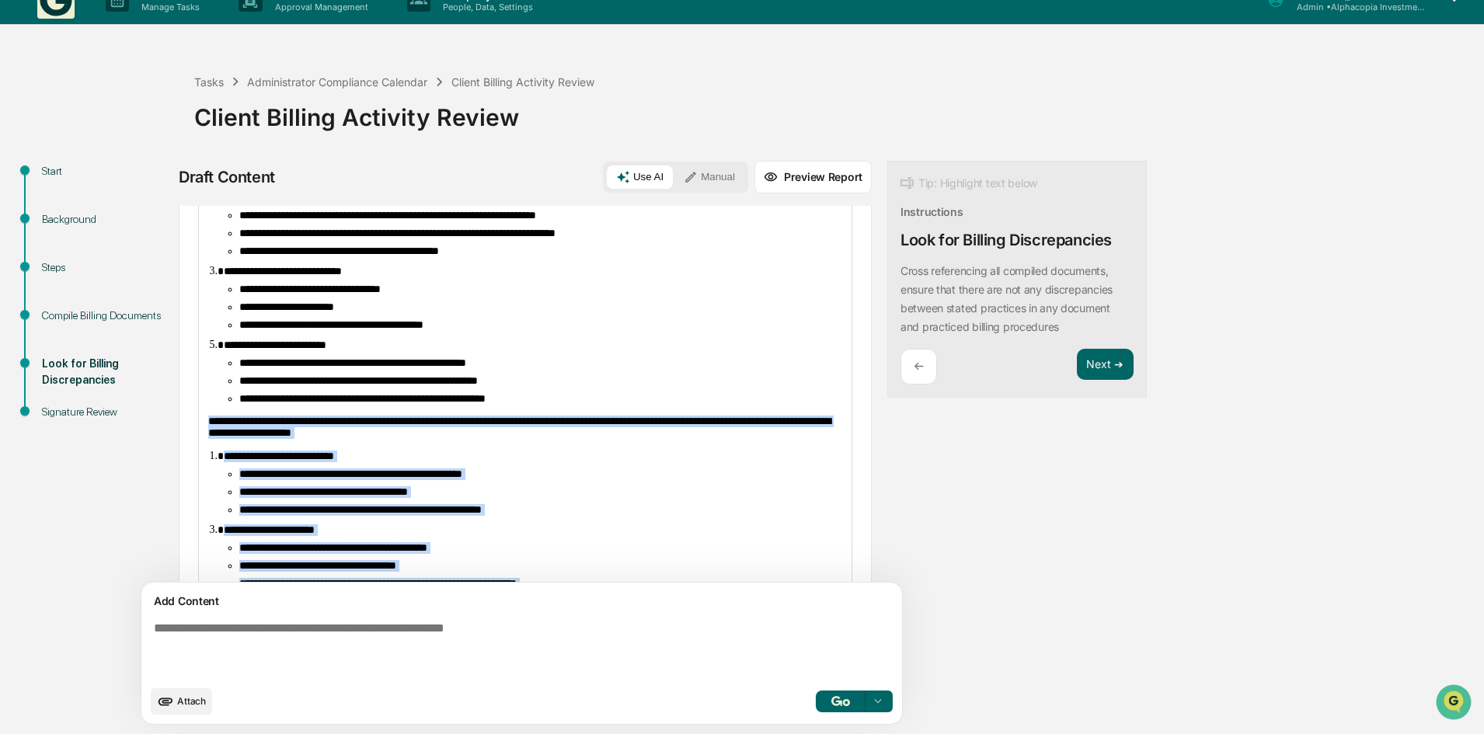
drag, startPoint x: 324, startPoint y: 528, endPoint x: 203, endPoint y: 437, distance: 151.5
click at [203, 437] on div "**********" at bounding box center [525, 509] width 653 height 745
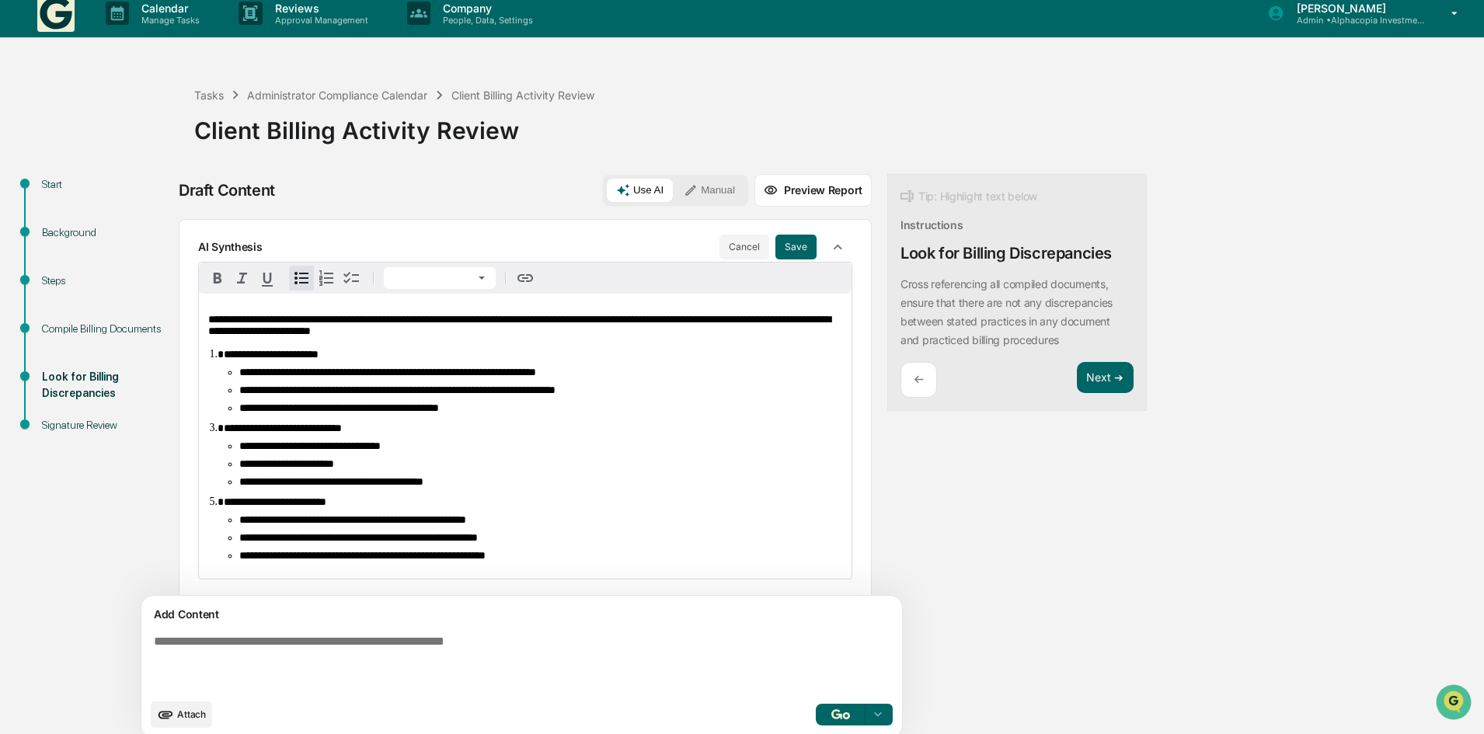
scroll to position [0, 0]
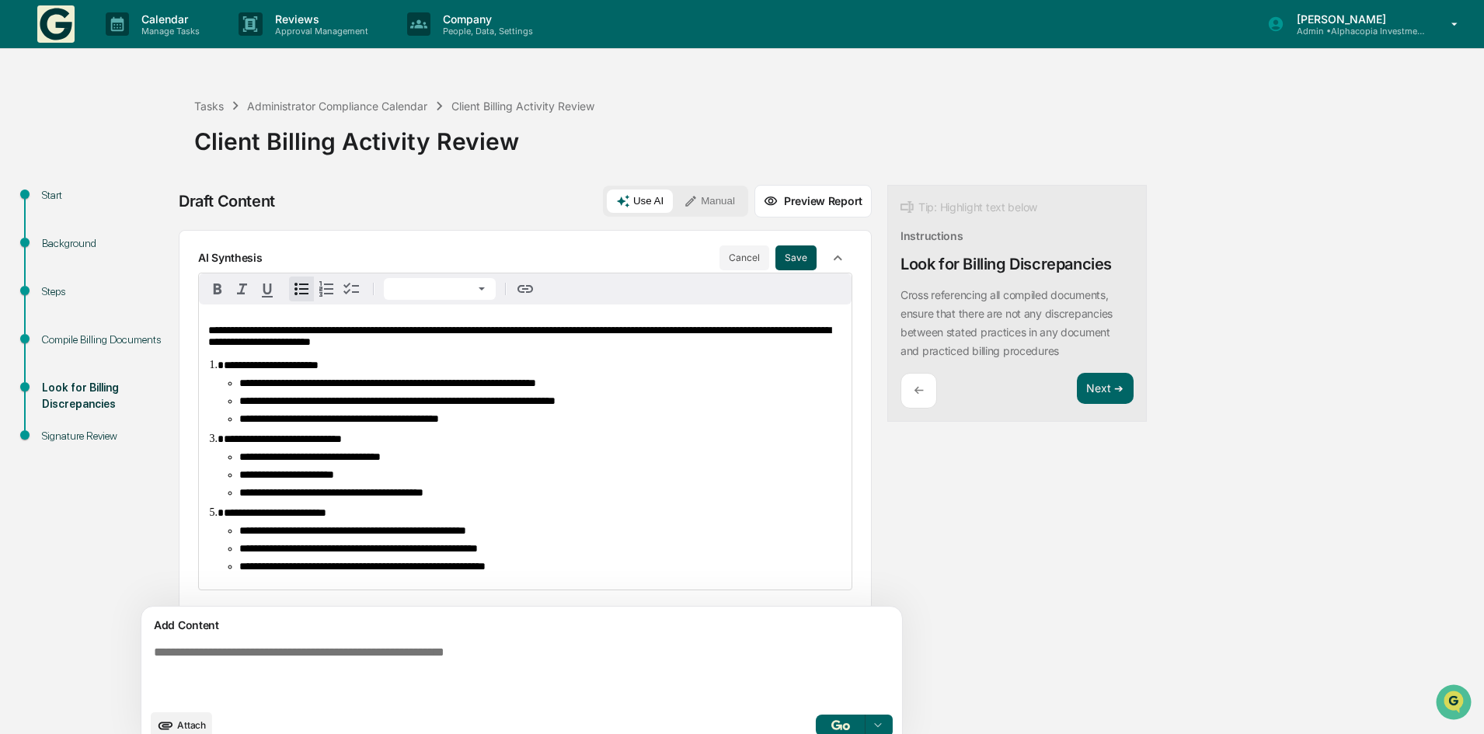
click at [775, 260] on button "Save" at bounding box center [795, 258] width 41 height 25
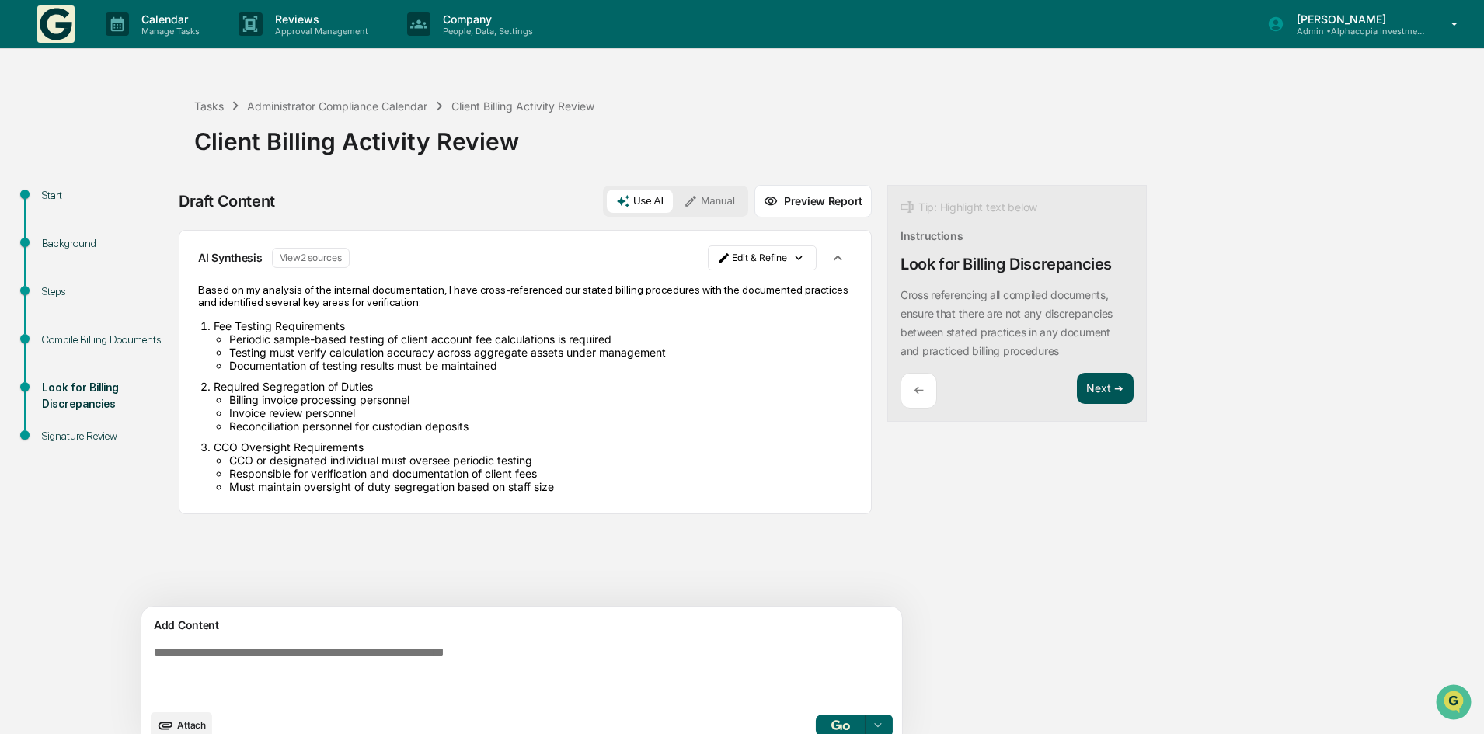
click at [1077, 383] on button "Next ➔" at bounding box center [1105, 389] width 57 height 32
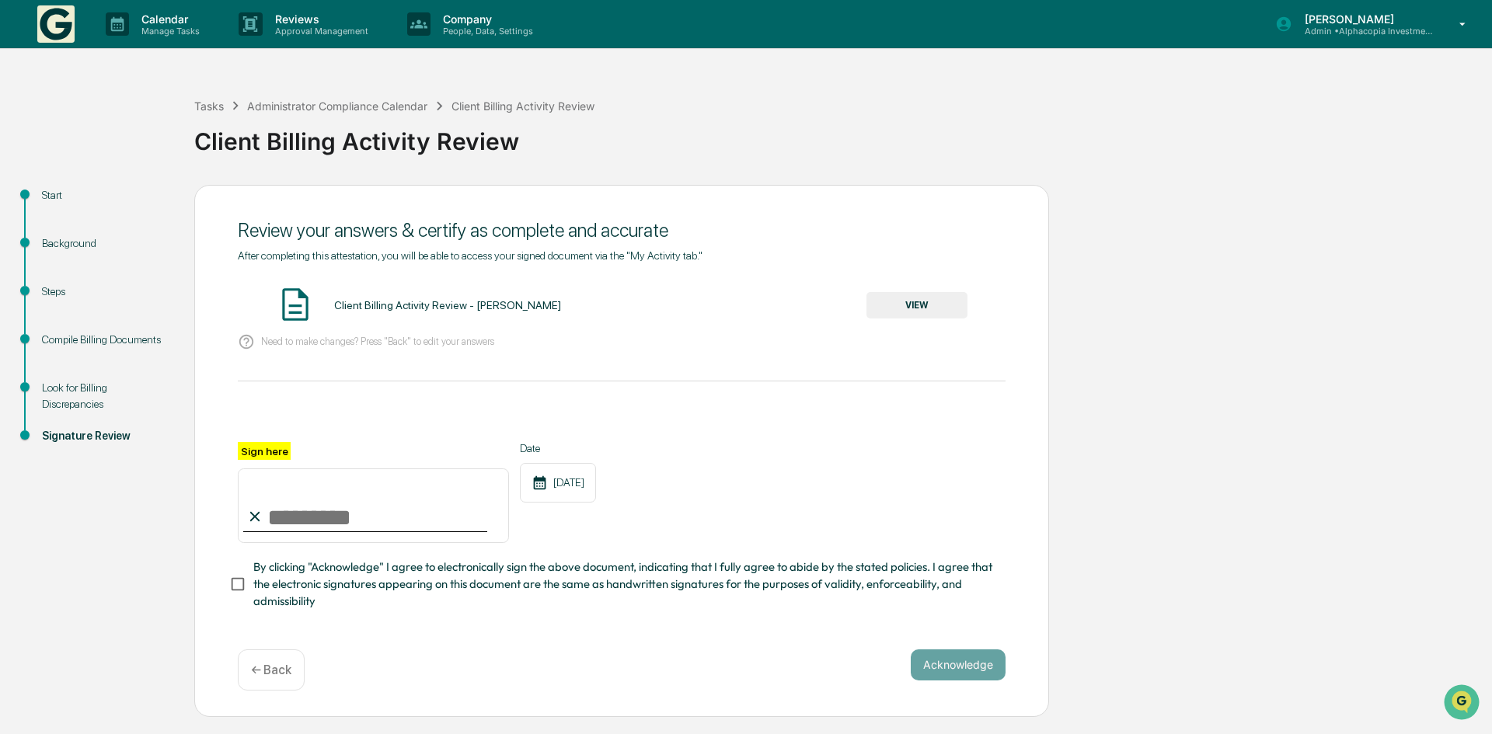
click at [347, 303] on div "Client Billing Activity Review - [PERSON_NAME]" at bounding box center [447, 305] width 227 height 12
click at [919, 298] on button "VIEW" at bounding box center [916, 305] width 101 height 26
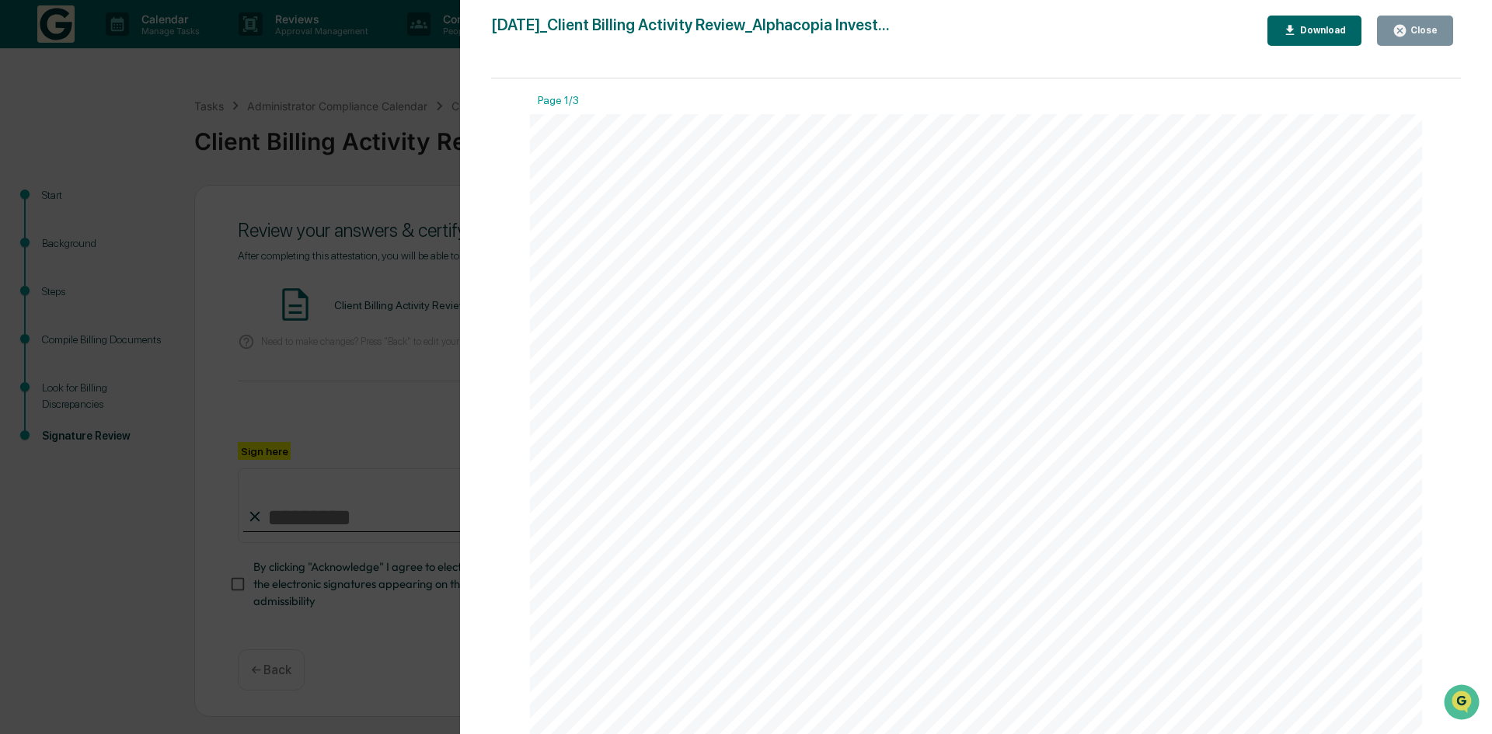
click at [1340, 34] on div "Download" at bounding box center [1321, 30] width 49 height 11
click at [1147, 477] on span "practices" at bounding box center [1134, 468] width 73 height 18
click at [1426, 29] on div "Close" at bounding box center [1422, 30] width 30 height 11
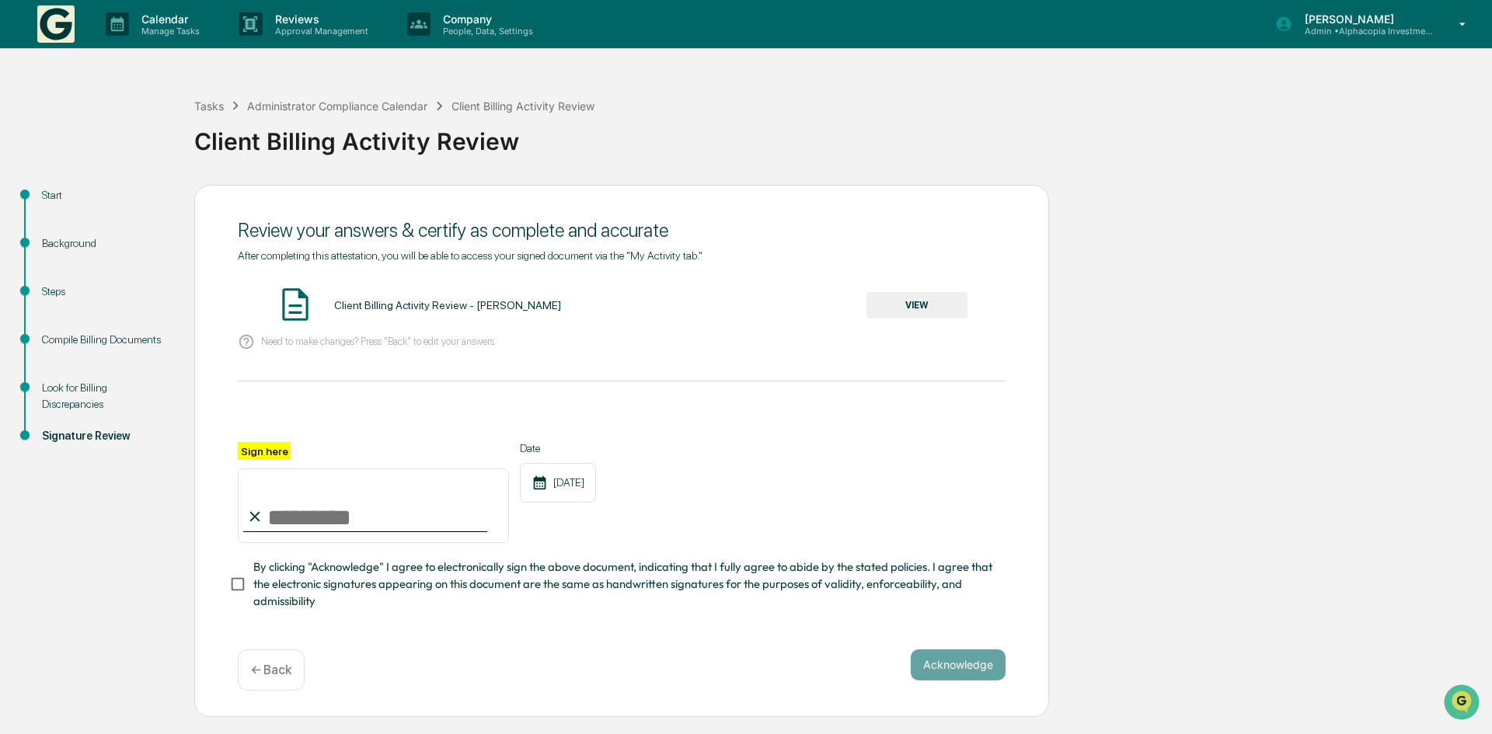
click at [340, 511] on input "Sign here" at bounding box center [373, 506] width 271 height 75
type input "**********"
click at [959, 667] on button "Acknowledge" at bounding box center [958, 665] width 95 height 31
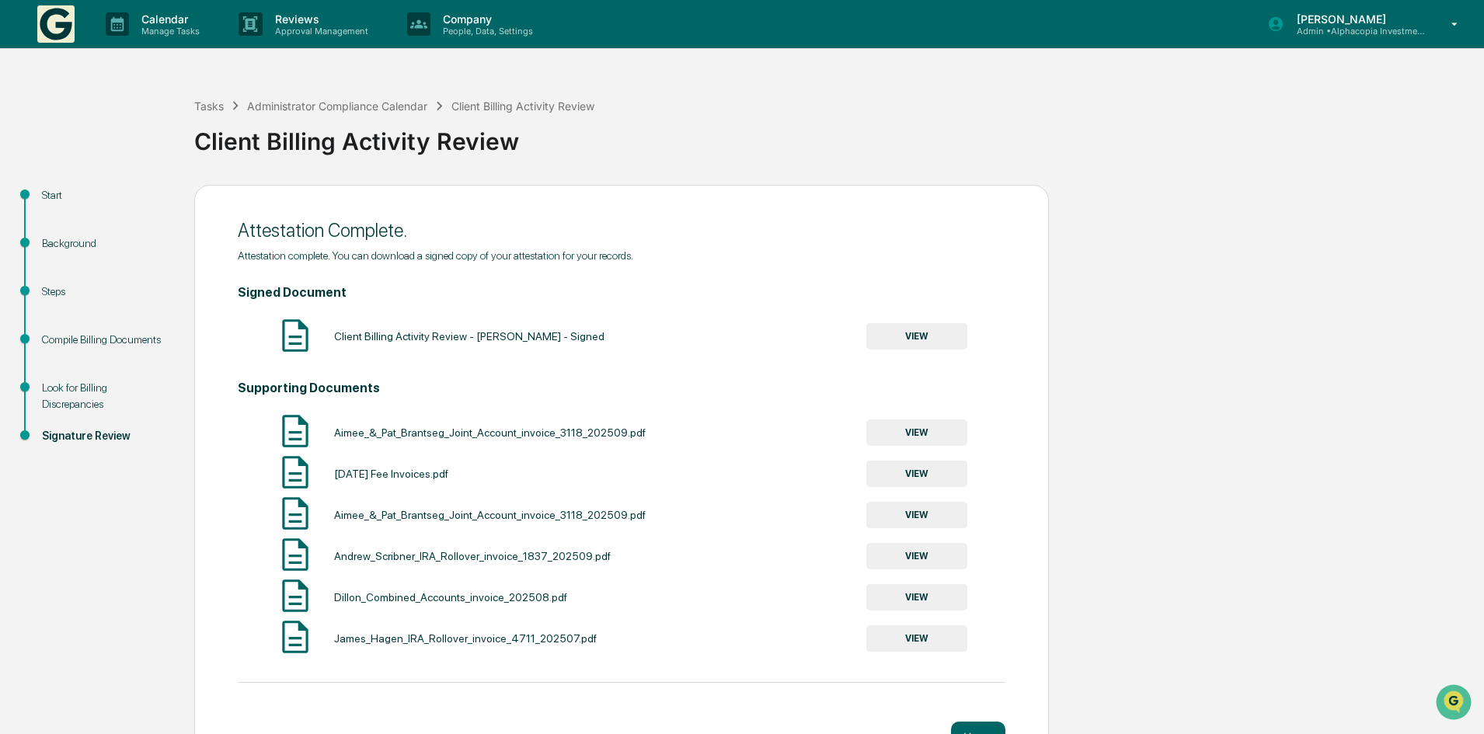
click at [921, 336] on button "VIEW" at bounding box center [916, 336] width 101 height 26
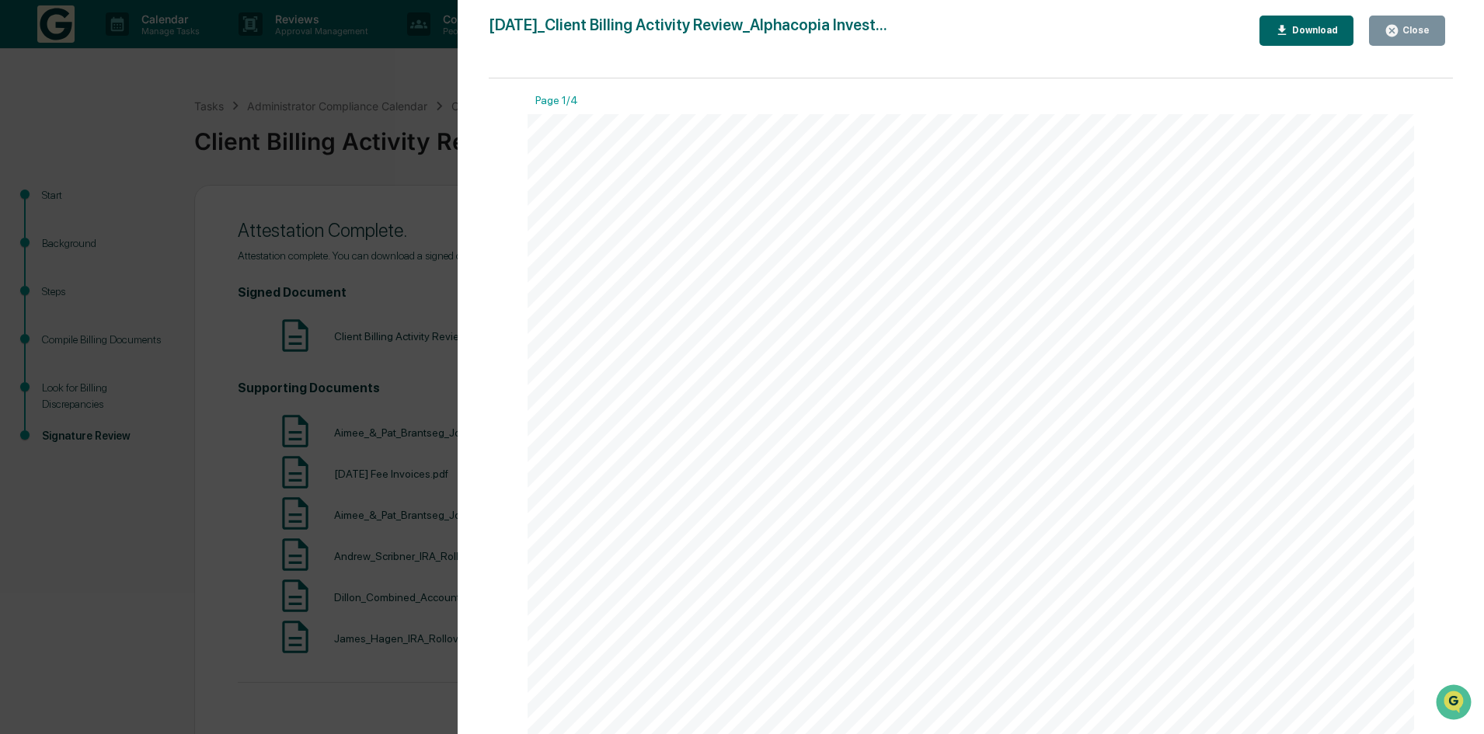
click at [1292, 18] on button "Download" at bounding box center [1307, 31] width 95 height 30
click at [1417, 20] on button "Close" at bounding box center [1407, 31] width 76 height 30
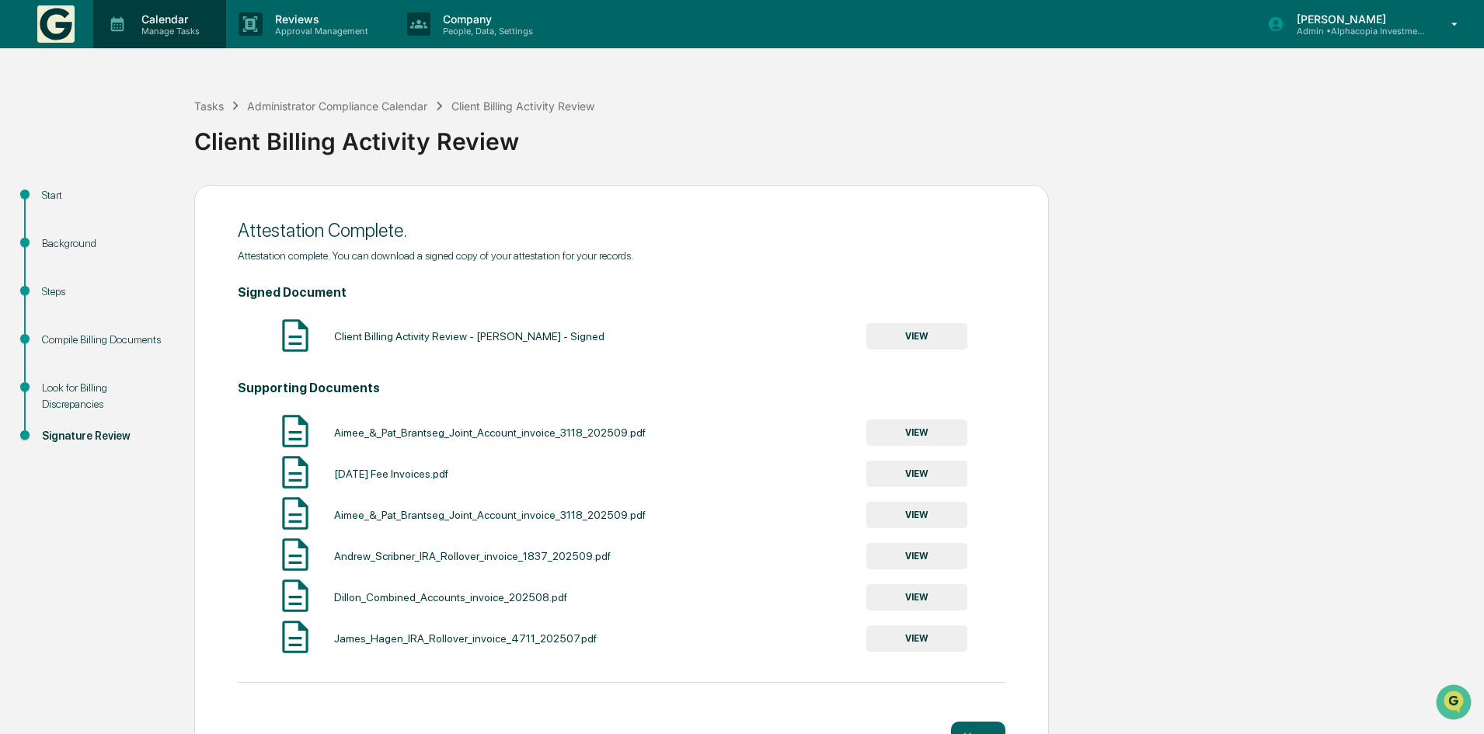
click at [145, 24] on p "Calendar" at bounding box center [168, 18] width 78 height 13
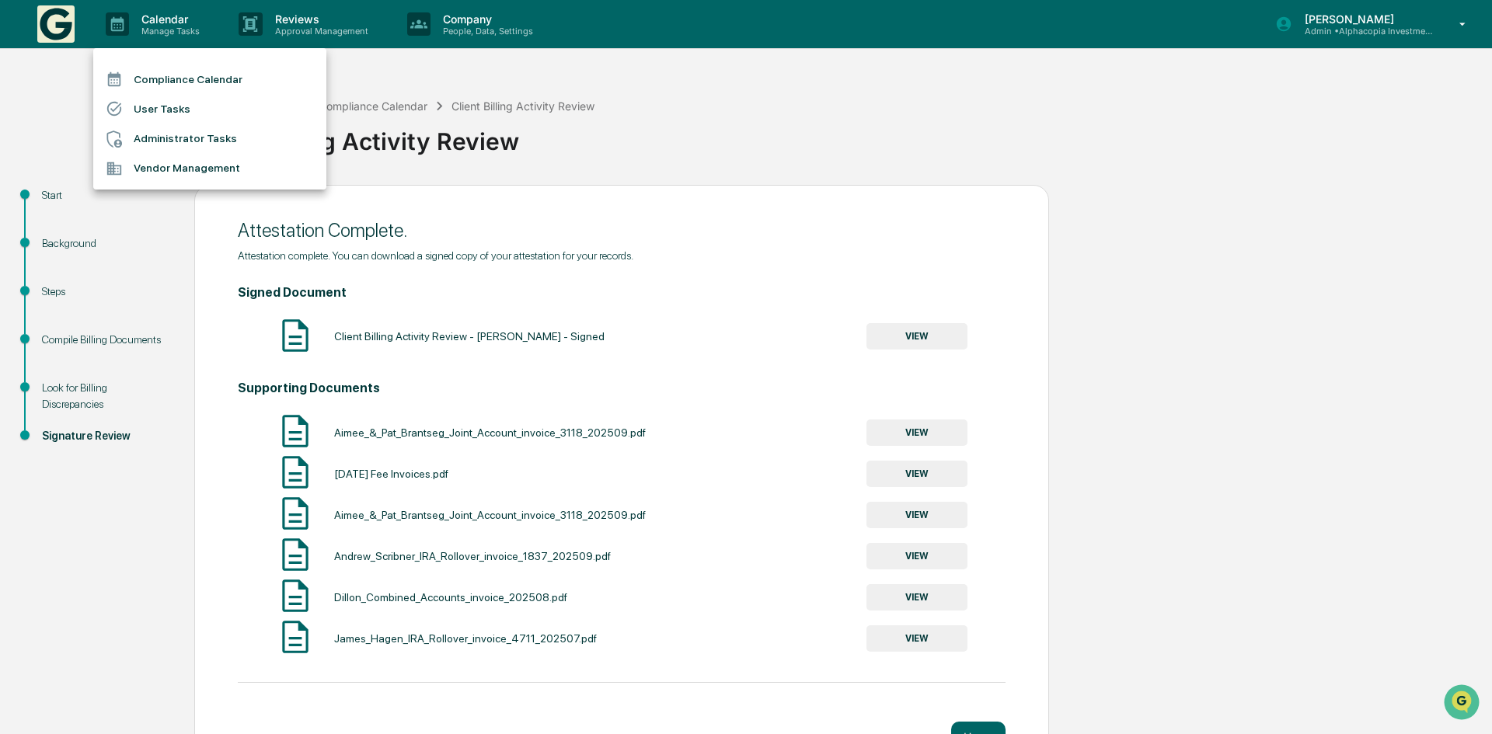
click at [175, 78] on li "Compliance Calendar" at bounding box center [209, 79] width 233 height 30
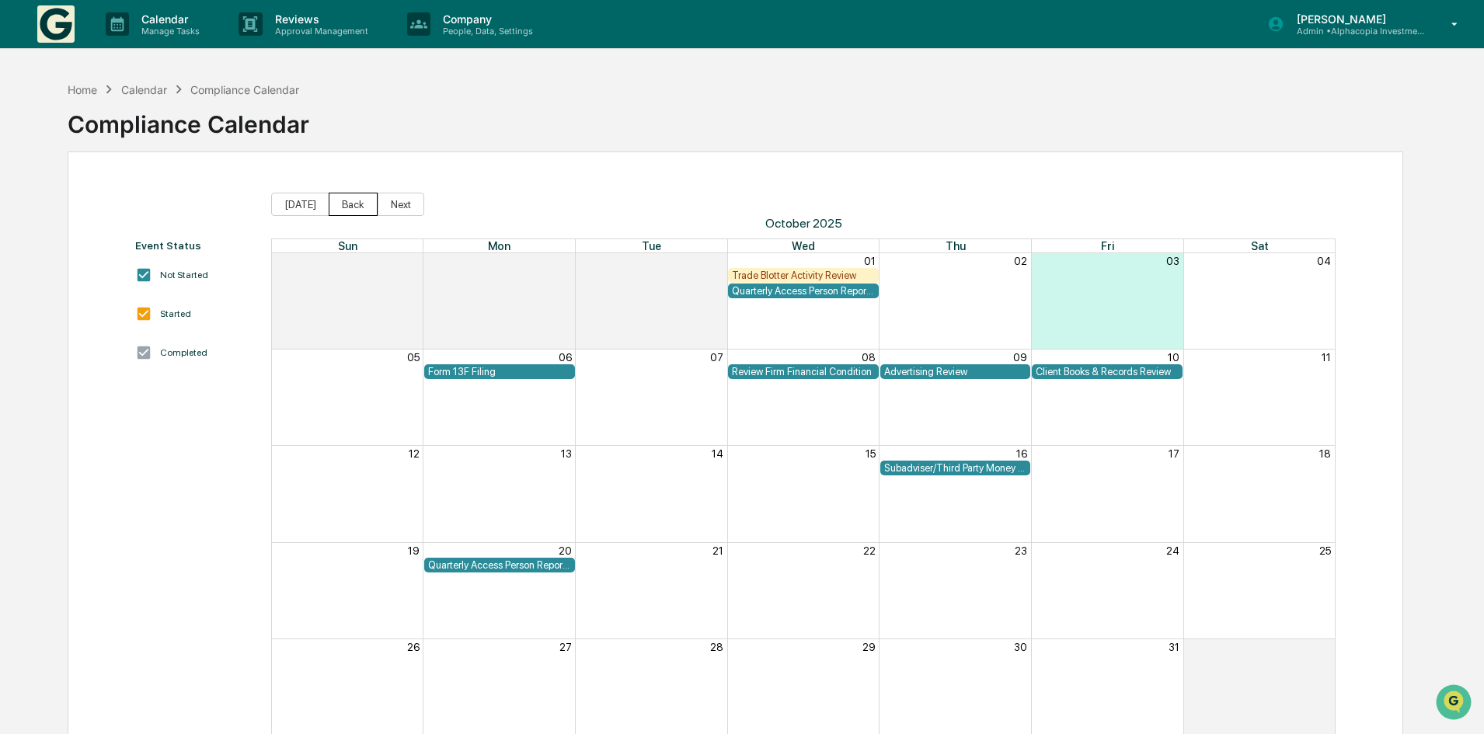
click at [343, 212] on button "Back" at bounding box center [353, 204] width 49 height 23
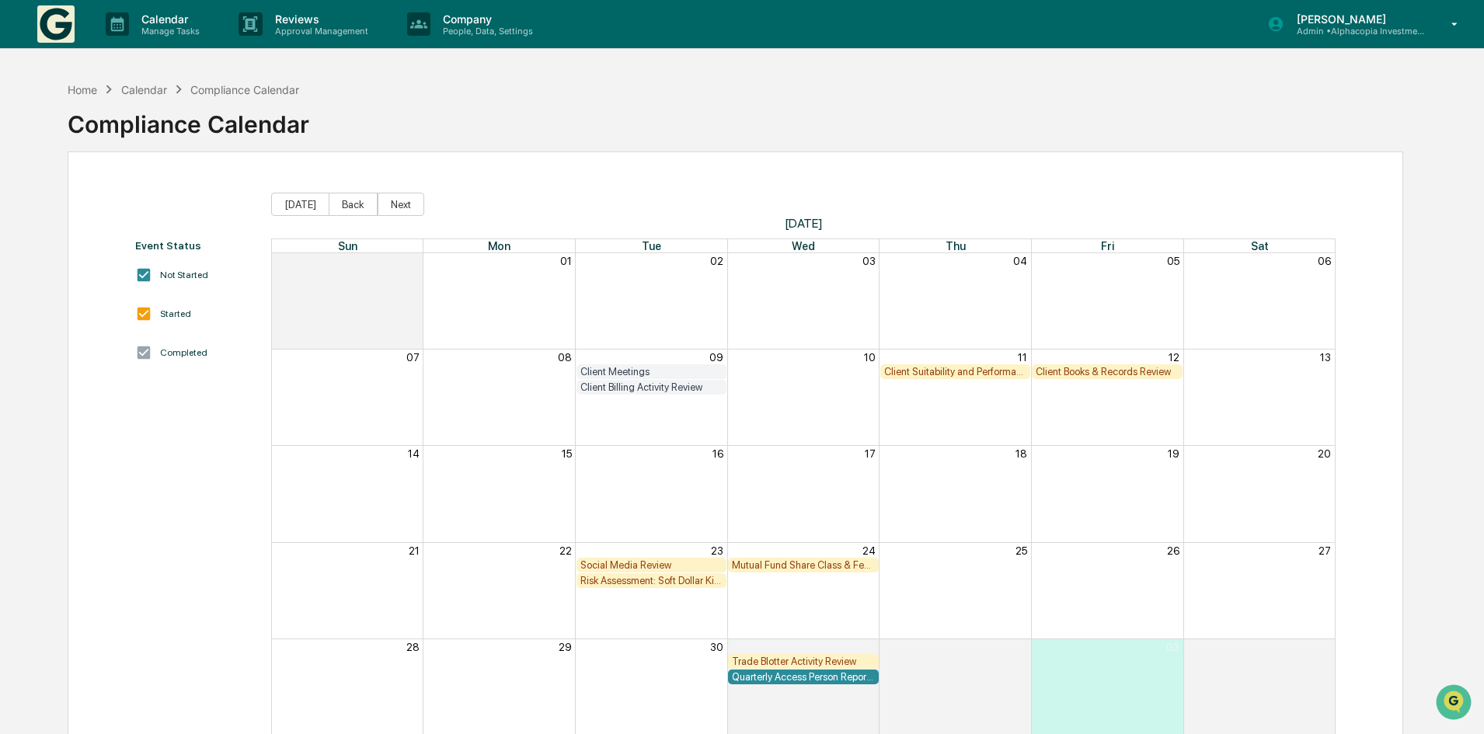
click at [974, 372] on div "Client Suitability and Performance Review" at bounding box center [955, 372] width 143 height 12
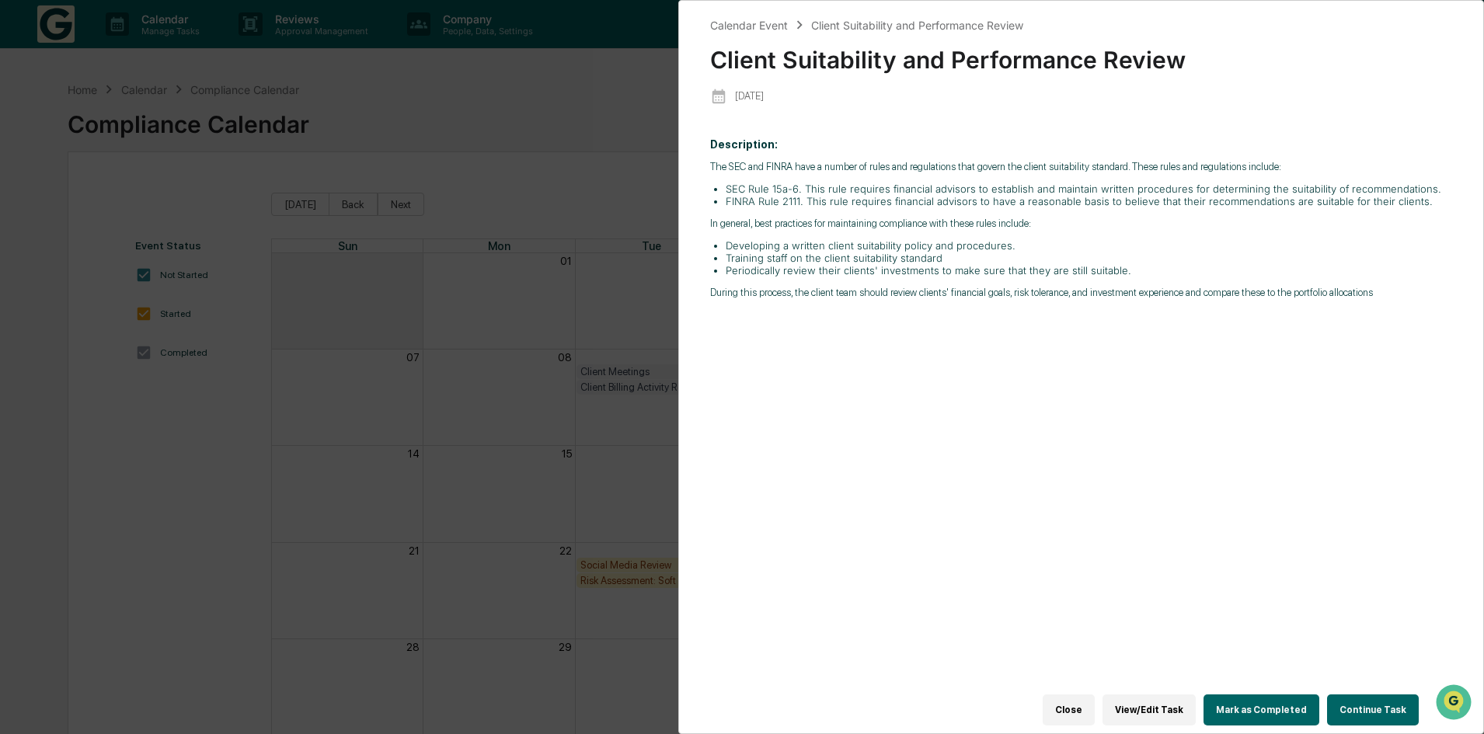
click at [1340, 699] on button "Continue Task" at bounding box center [1373, 710] width 92 height 31
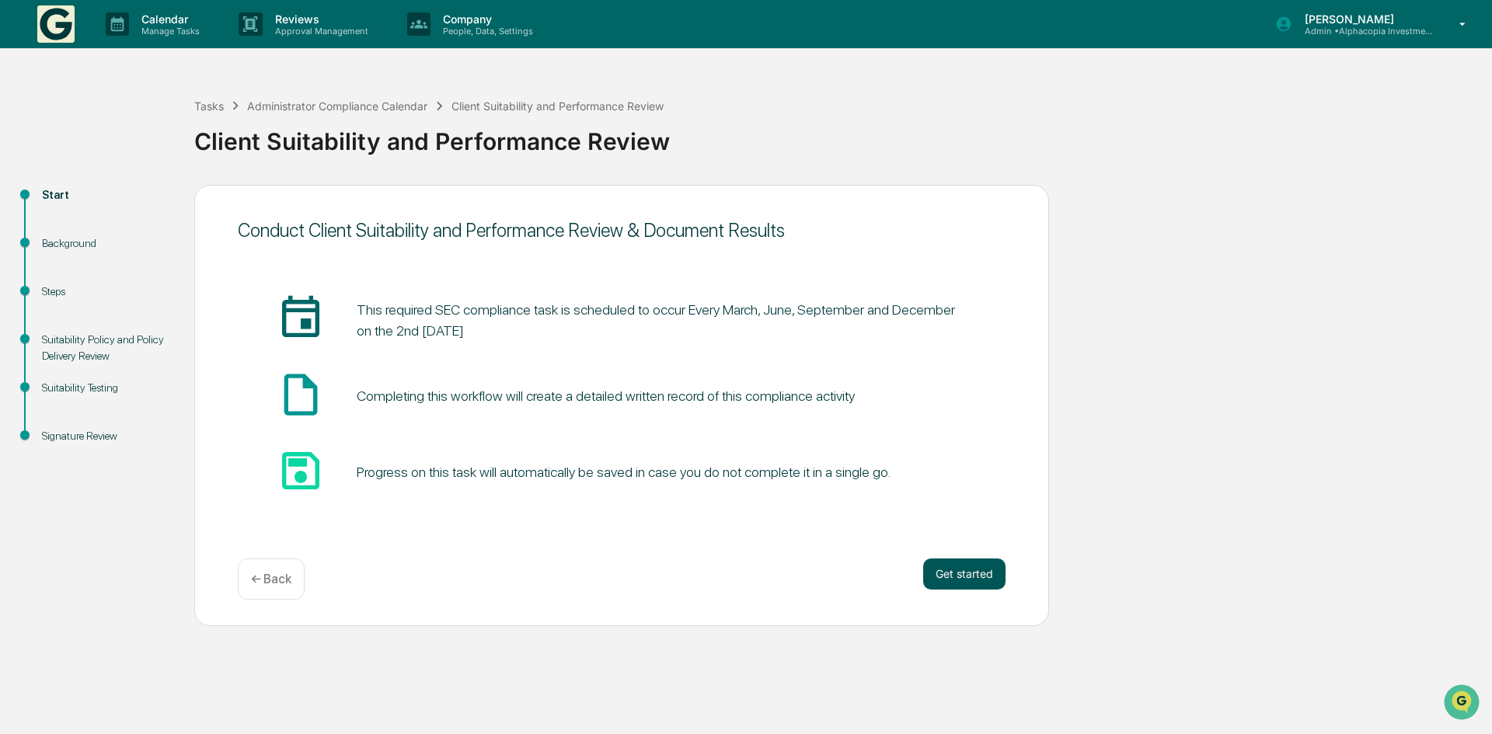
click at [965, 573] on button "Get started" at bounding box center [964, 574] width 82 height 31
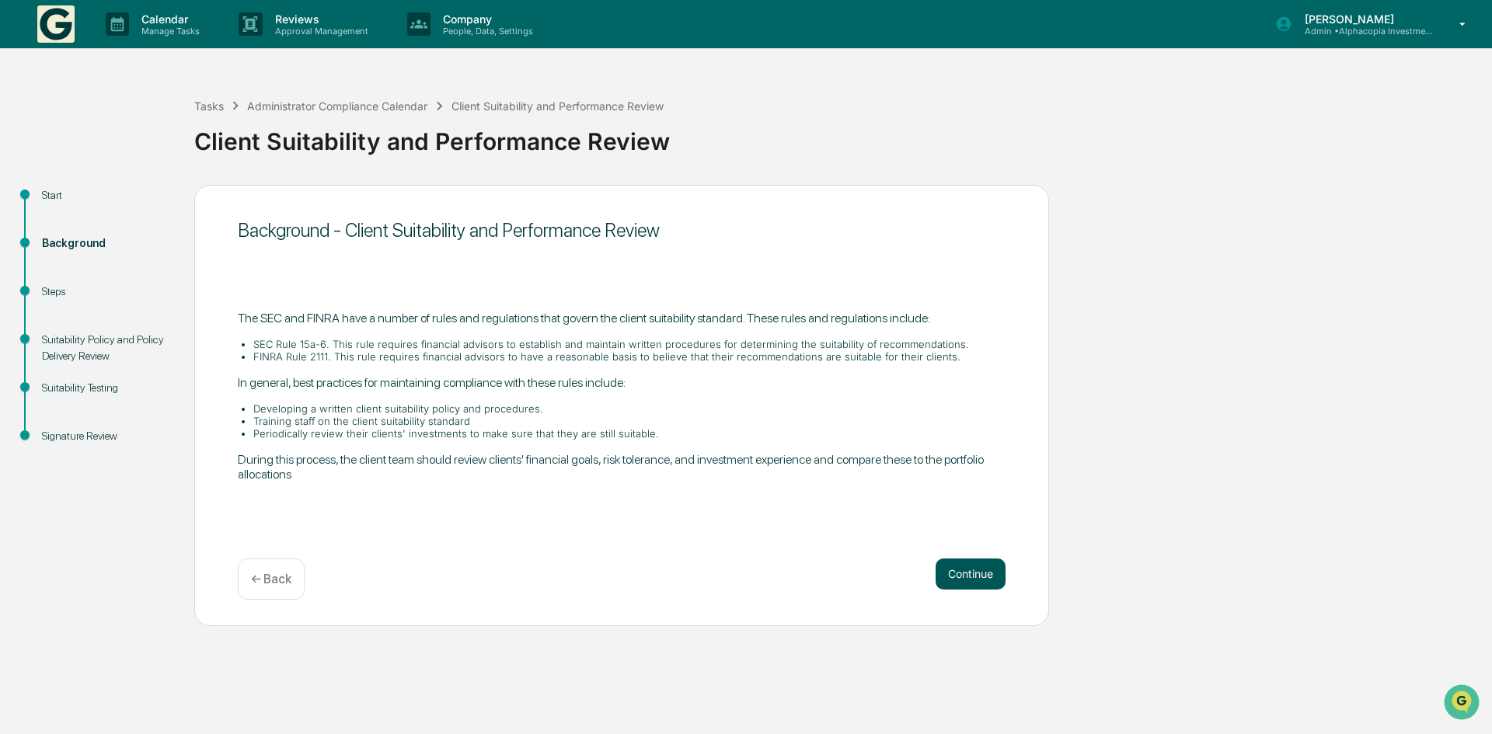
click at [966, 570] on button "Continue" at bounding box center [971, 574] width 70 height 31
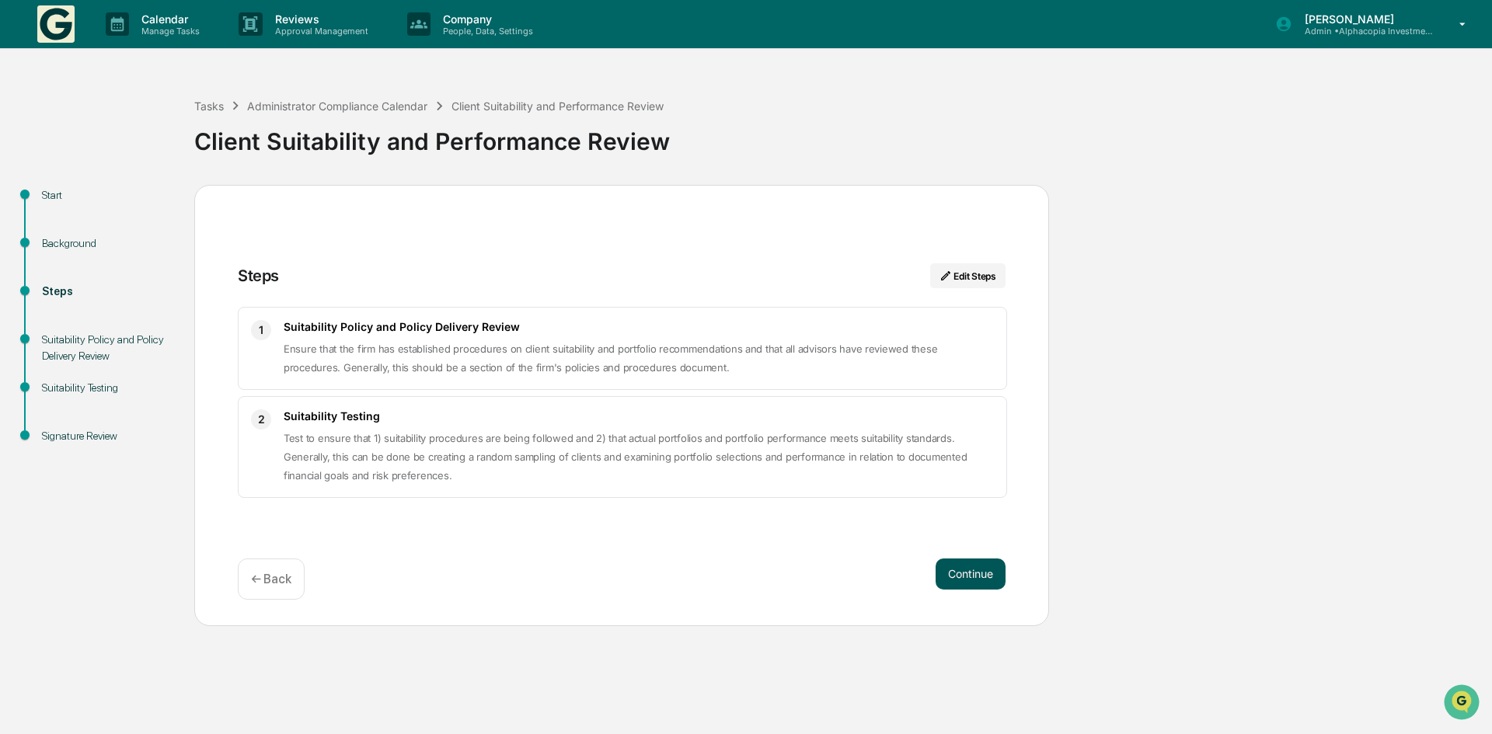
click at [957, 573] on button "Continue" at bounding box center [971, 574] width 70 height 31
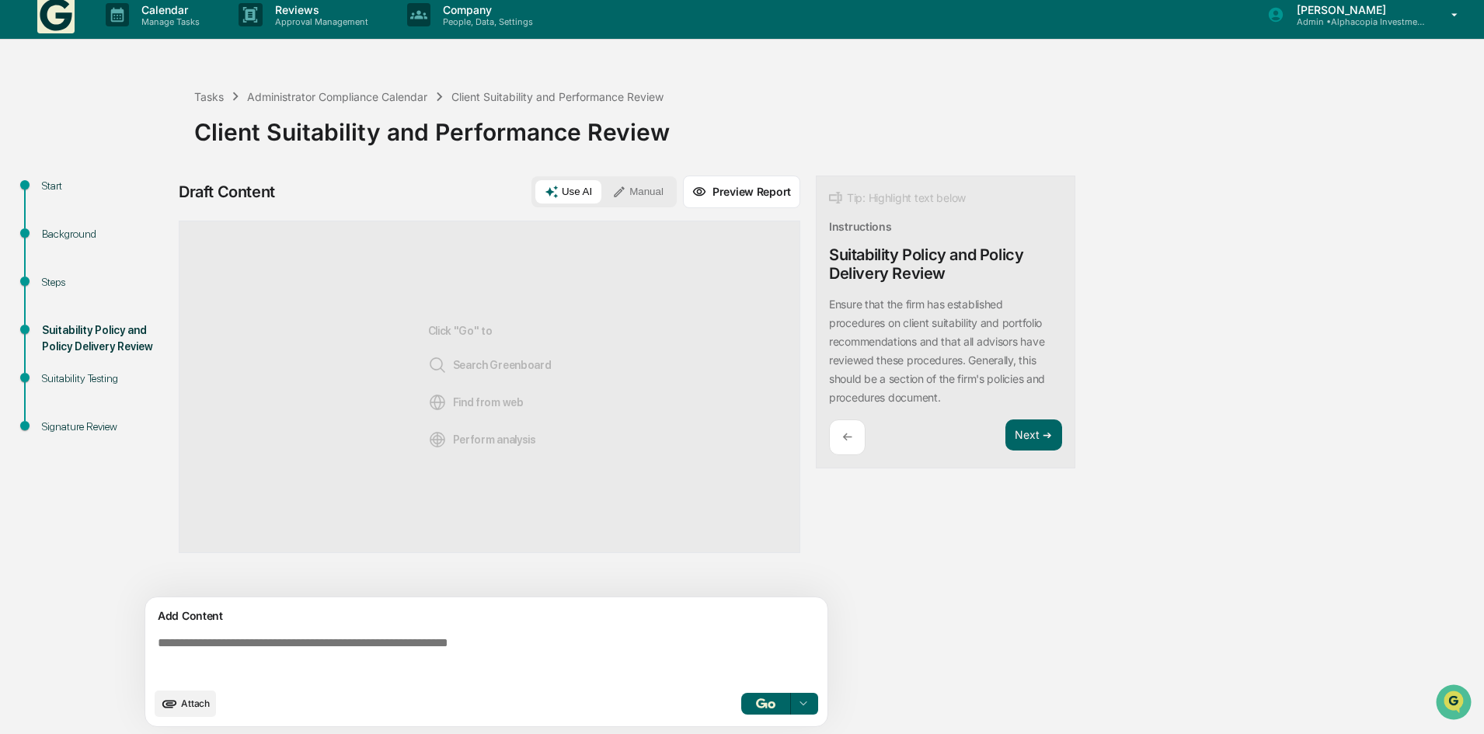
scroll to position [12, 0]
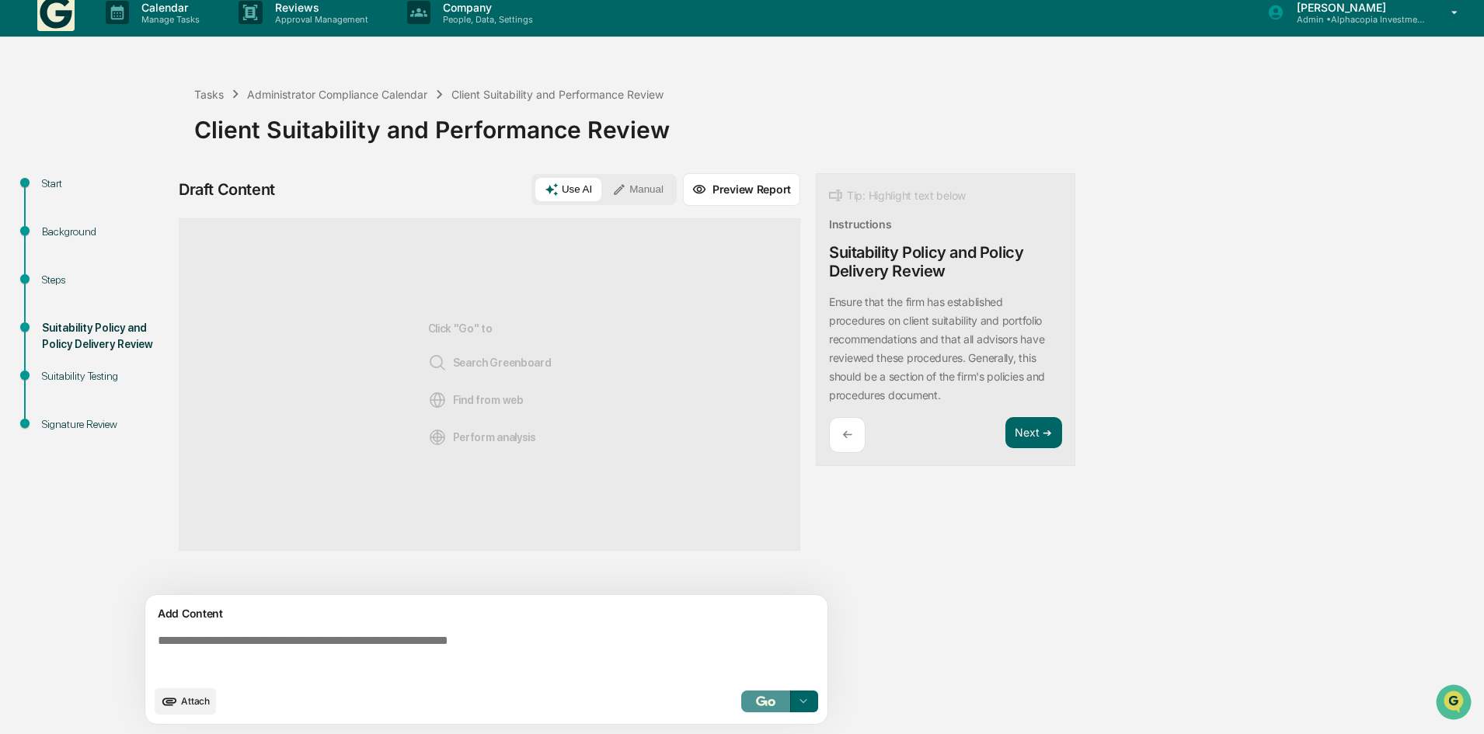
click at [750, 697] on button "button" at bounding box center [766, 702] width 50 height 22
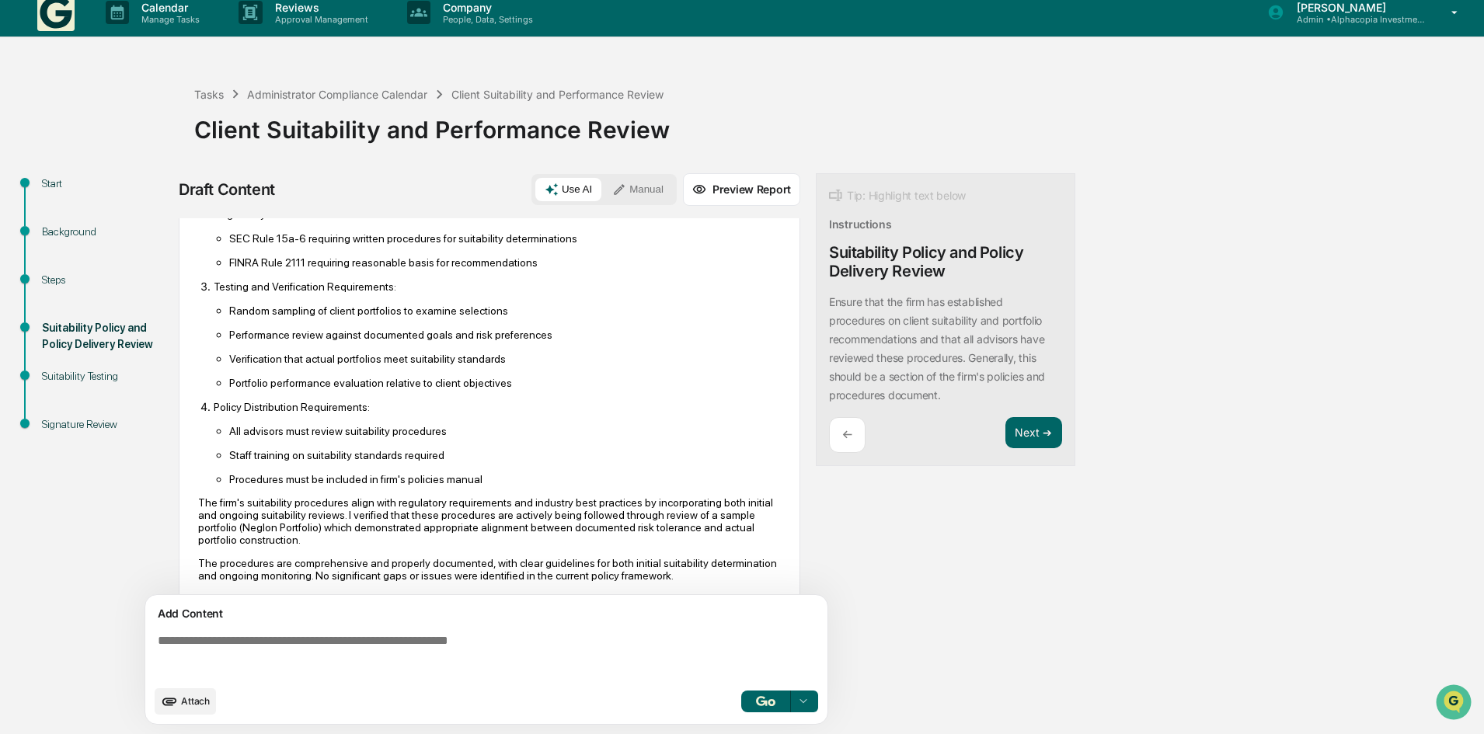
scroll to position [244, 0]
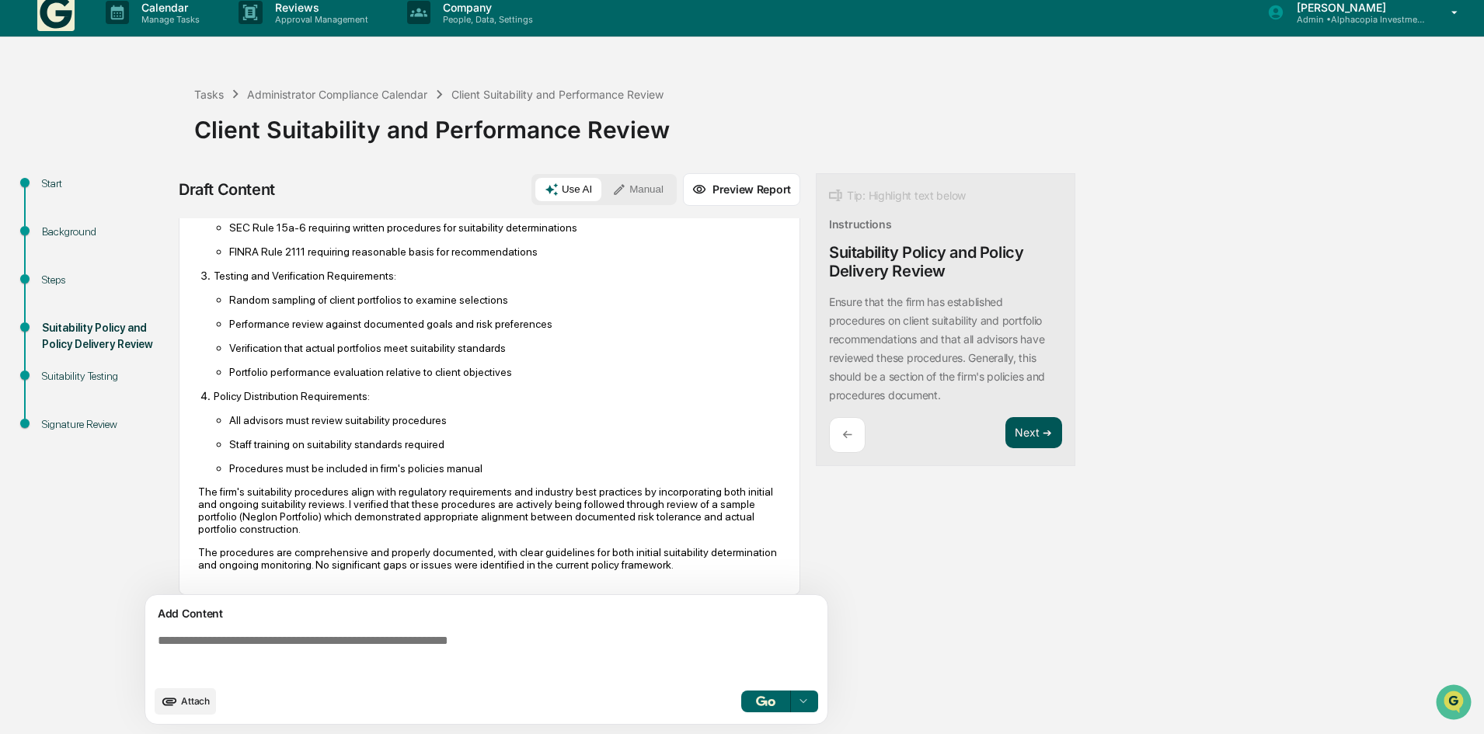
click at [1026, 441] on button "Next ➔" at bounding box center [1033, 433] width 57 height 32
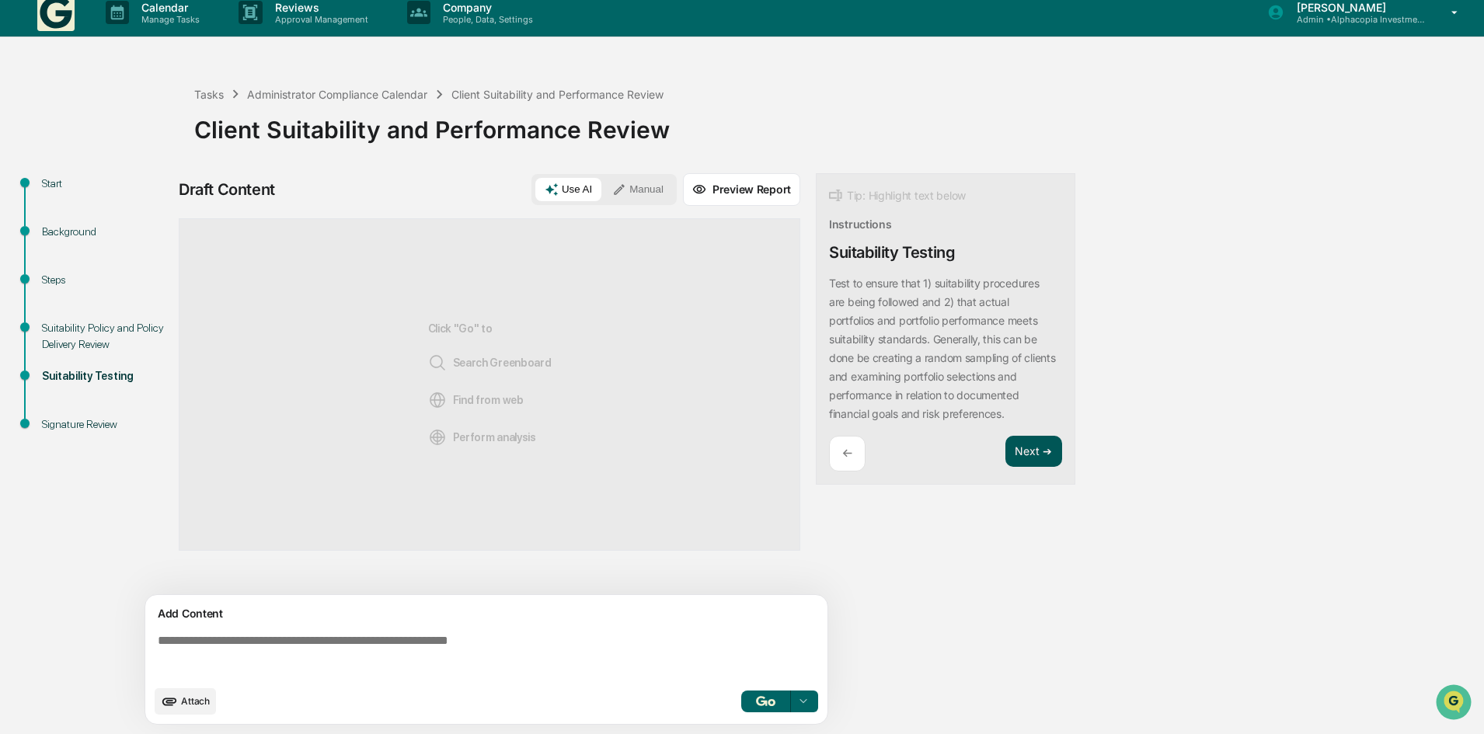
scroll to position [0, 0]
click at [182, 690] on button "Attach" at bounding box center [185, 701] width 61 height 26
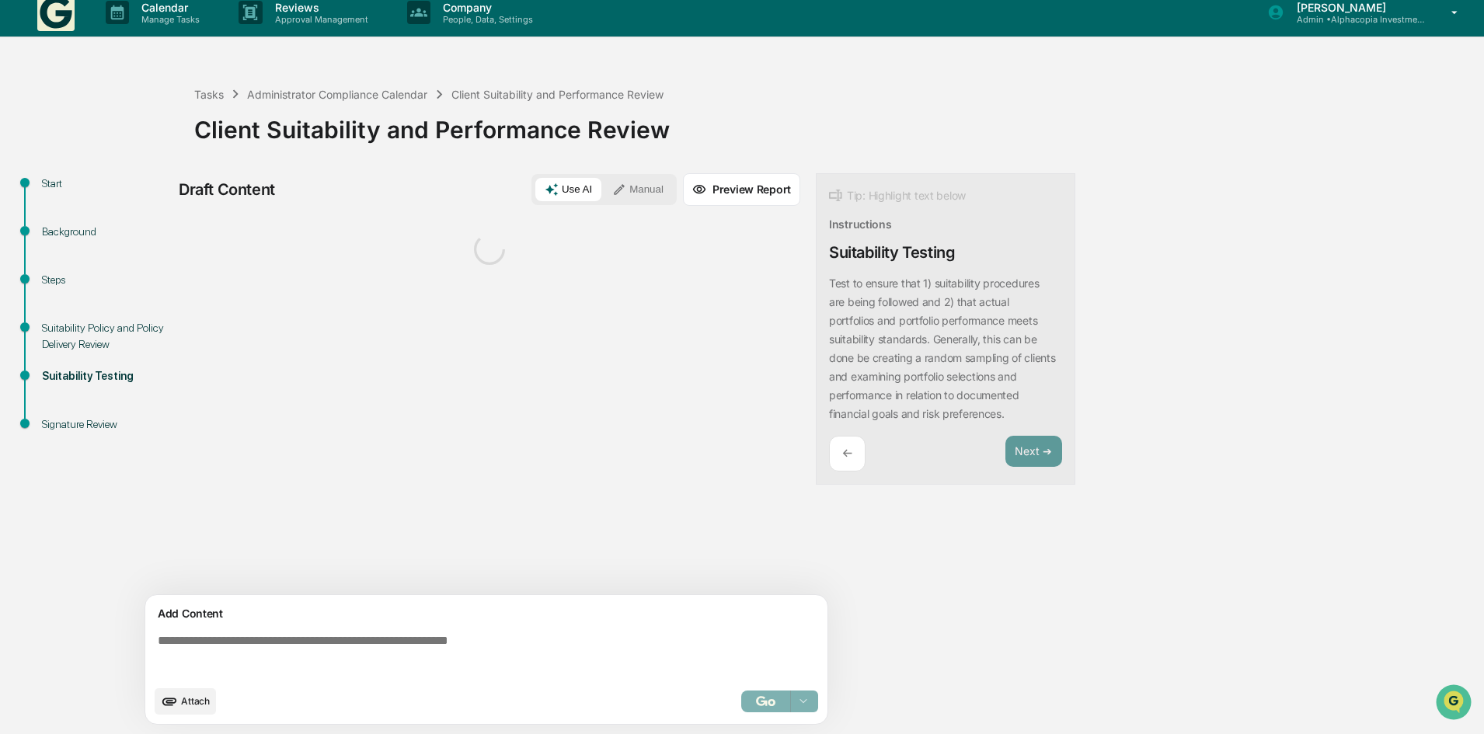
click at [203, 703] on span "Attach" at bounding box center [195, 701] width 29 height 12
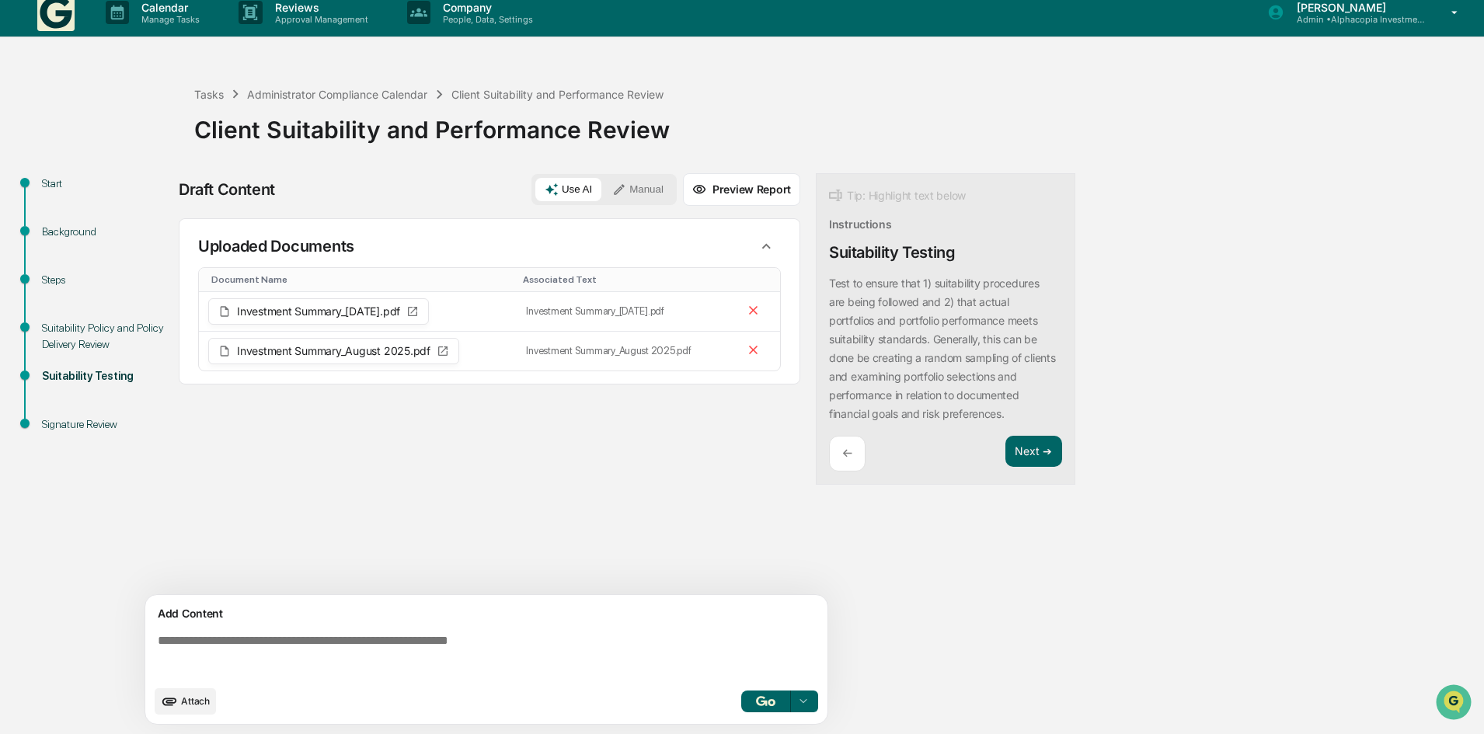
click at [772, 706] on img "button" at bounding box center [765, 701] width 19 height 10
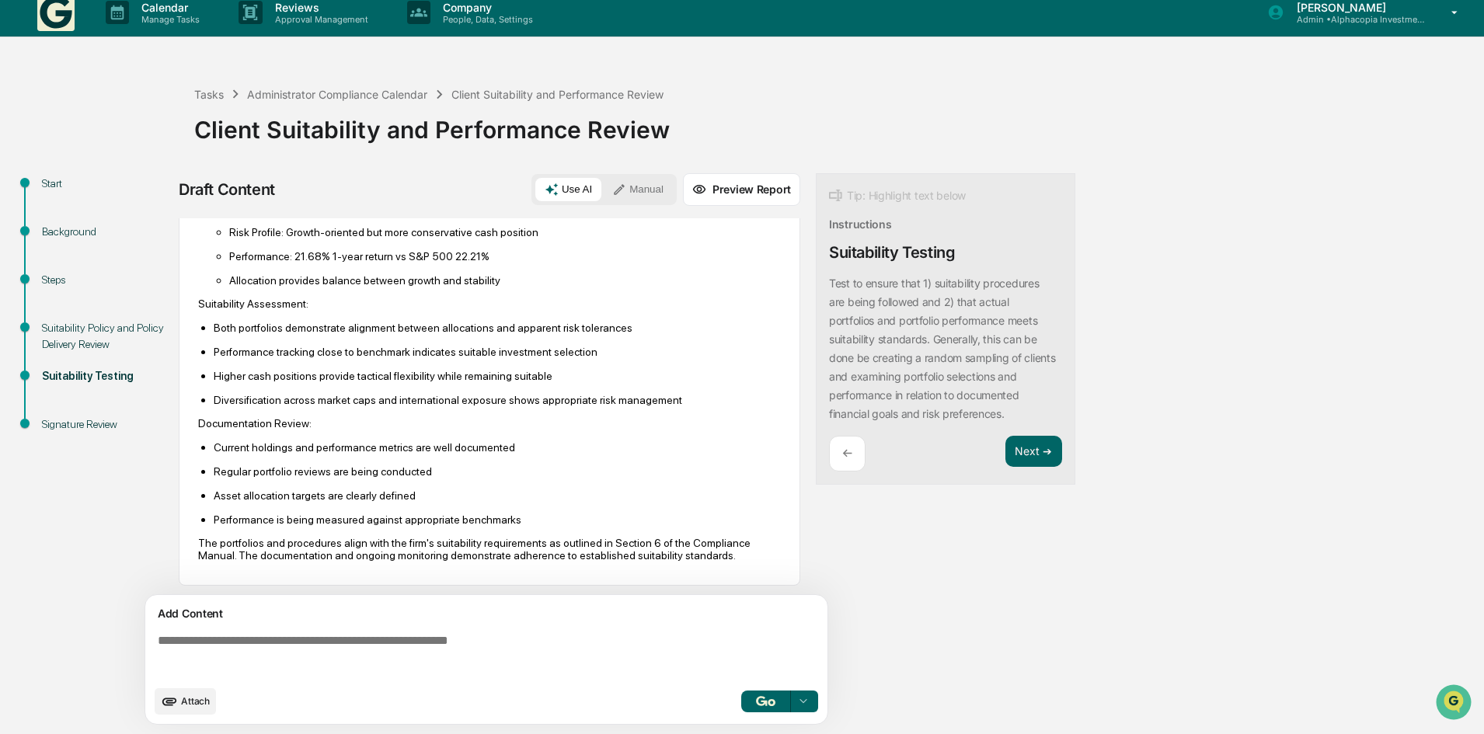
scroll to position [563, 0]
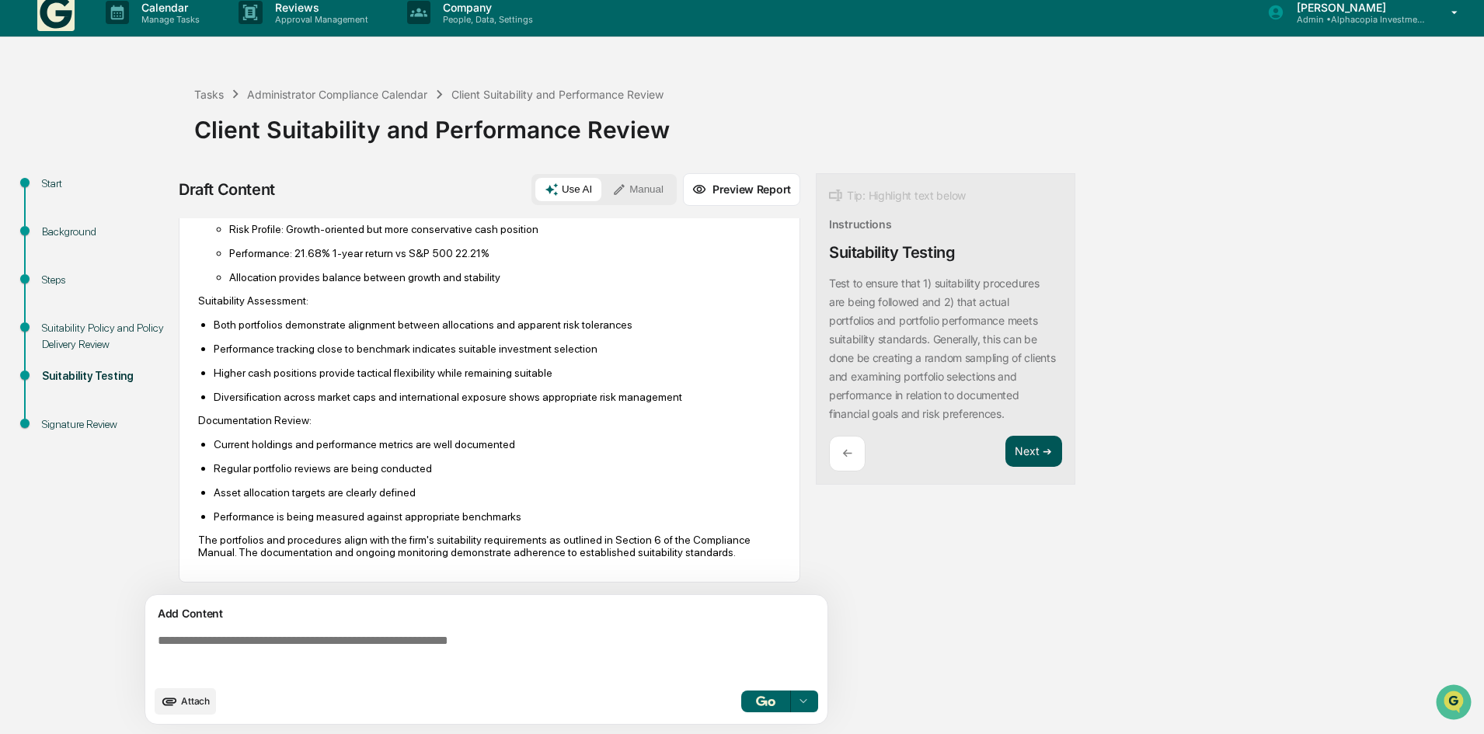
click at [1031, 457] on button "Next ➔" at bounding box center [1033, 452] width 57 height 32
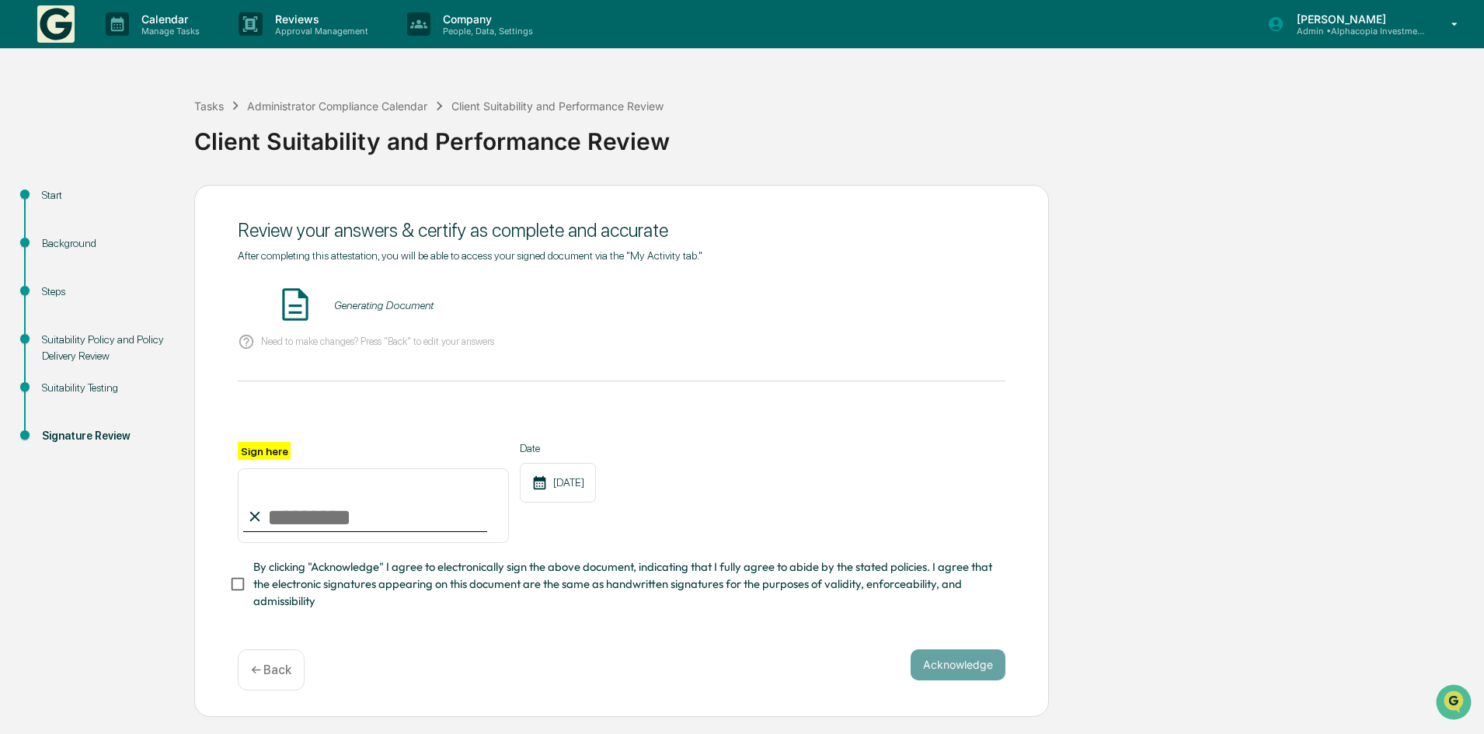
scroll to position [0, 0]
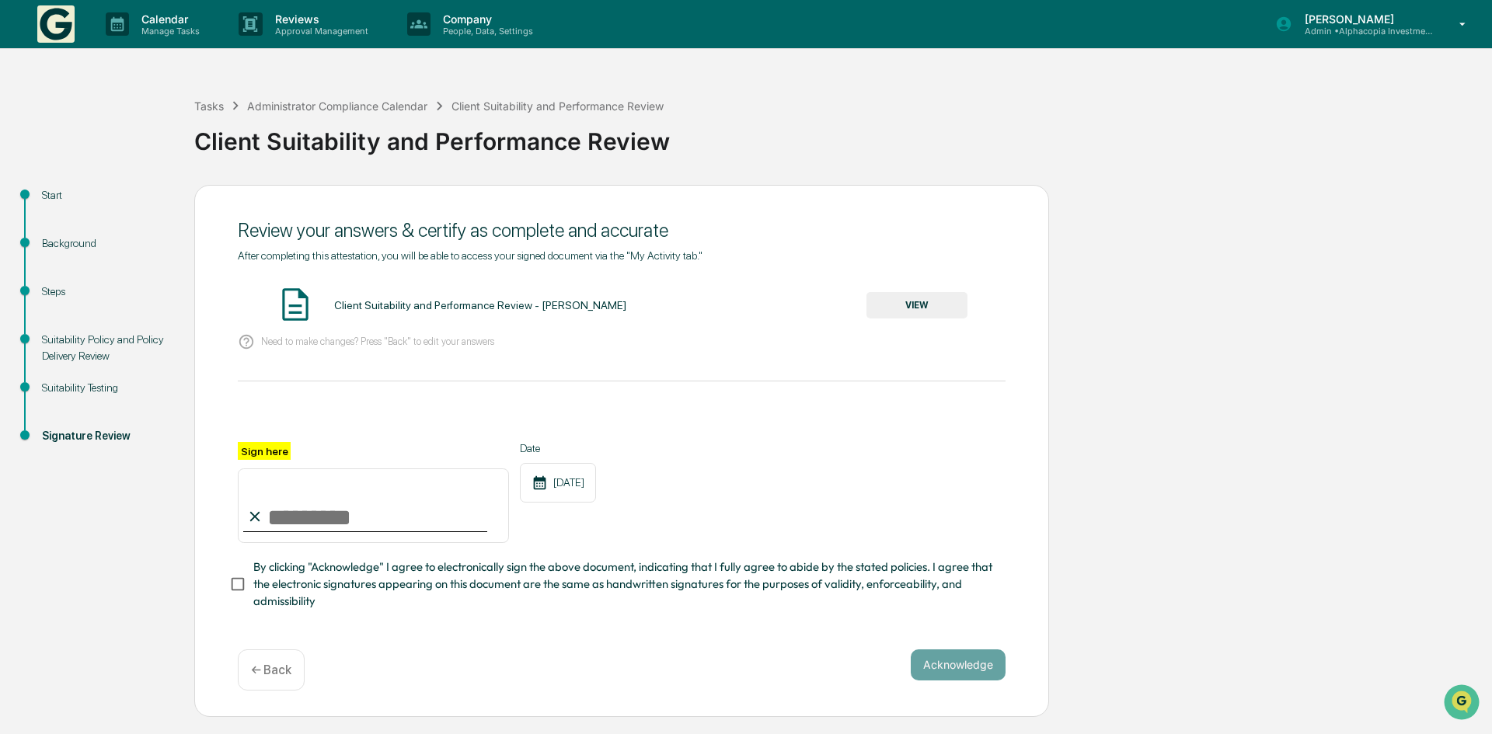
click at [920, 305] on button "VIEW" at bounding box center [916, 305] width 101 height 26
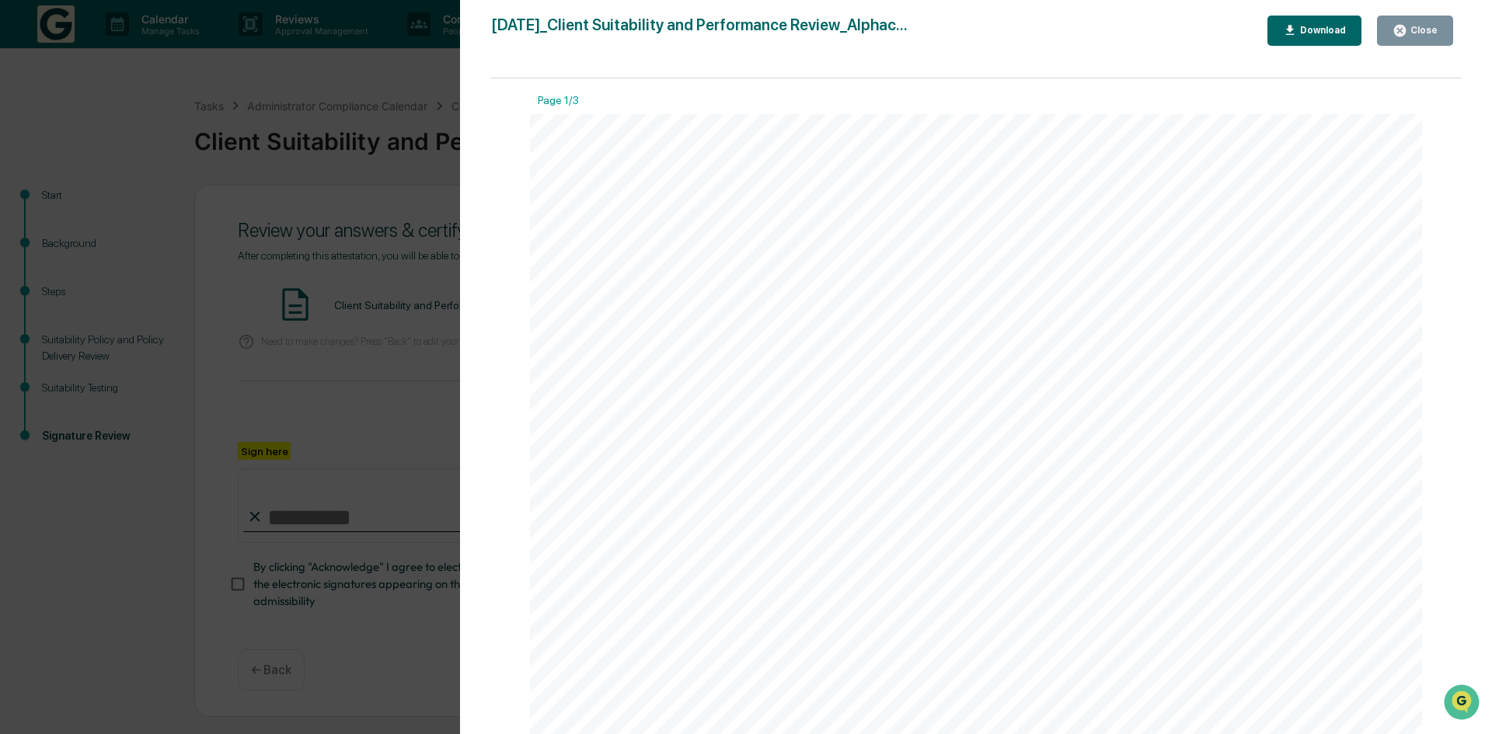
click at [1434, 30] on div "Close" at bounding box center [1422, 30] width 30 height 11
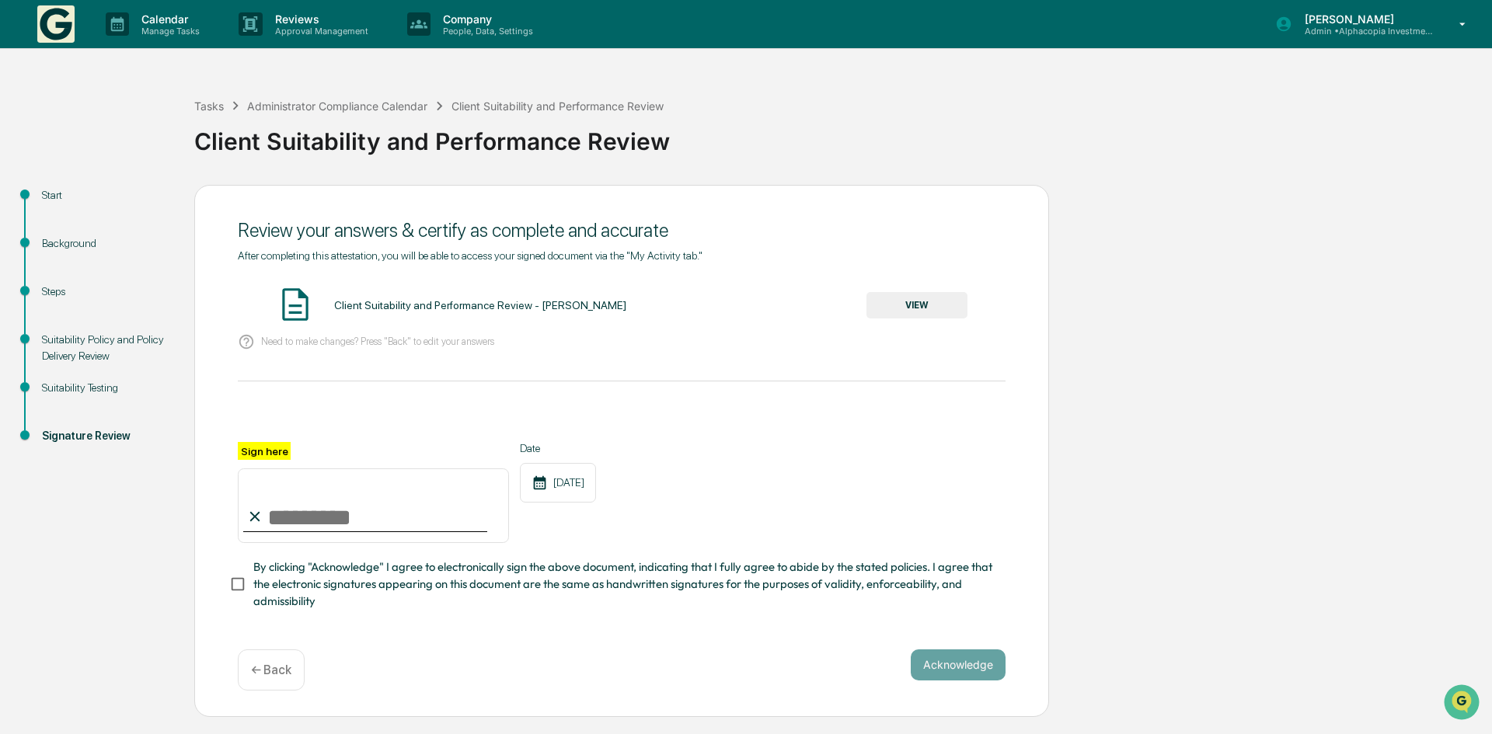
click at [332, 518] on input "Sign here" at bounding box center [373, 506] width 271 height 75
type input "**********"
click at [964, 665] on button "Acknowledge" at bounding box center [958, 665] width 95 height 31
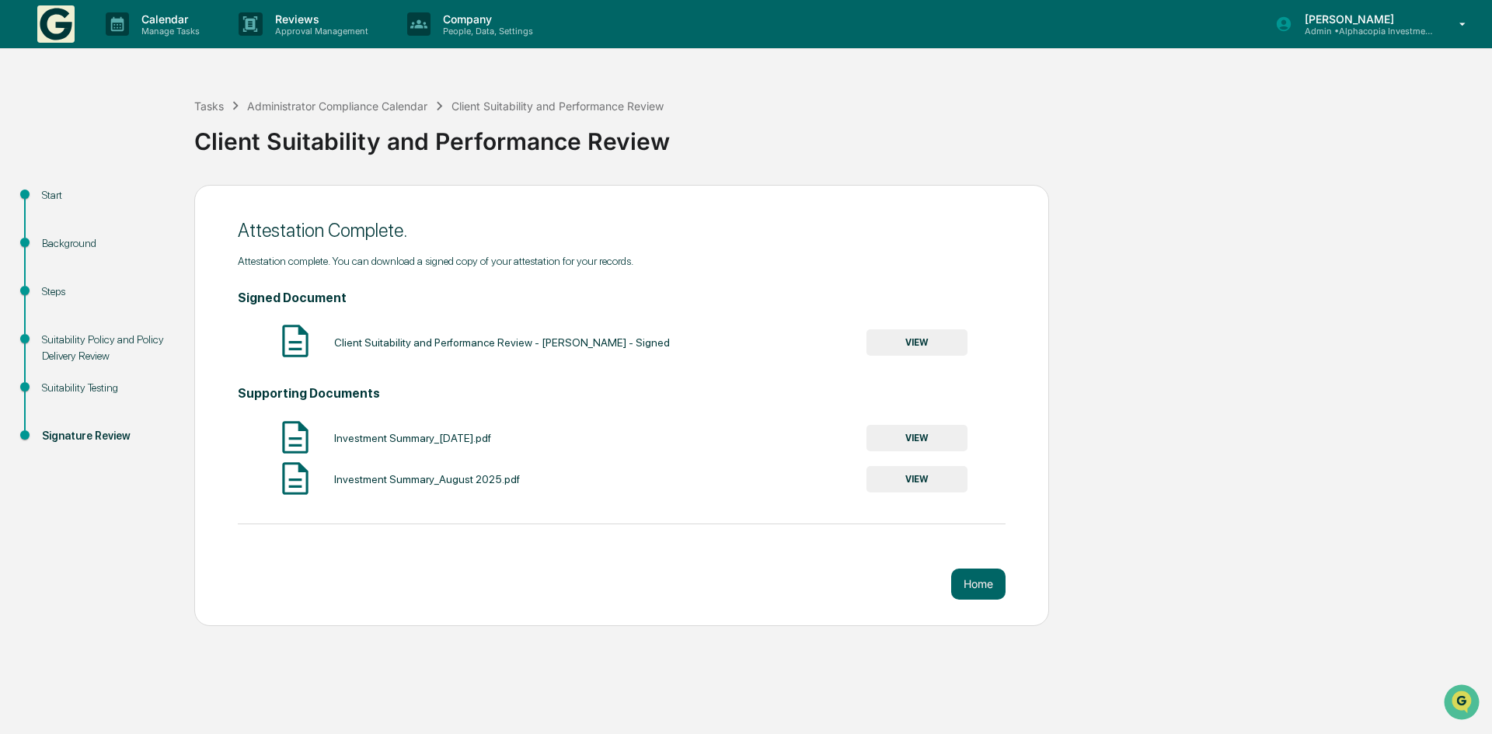
click at [925, 337] on button "VIEW" at bounding box center [916, 342] width 101 height 26
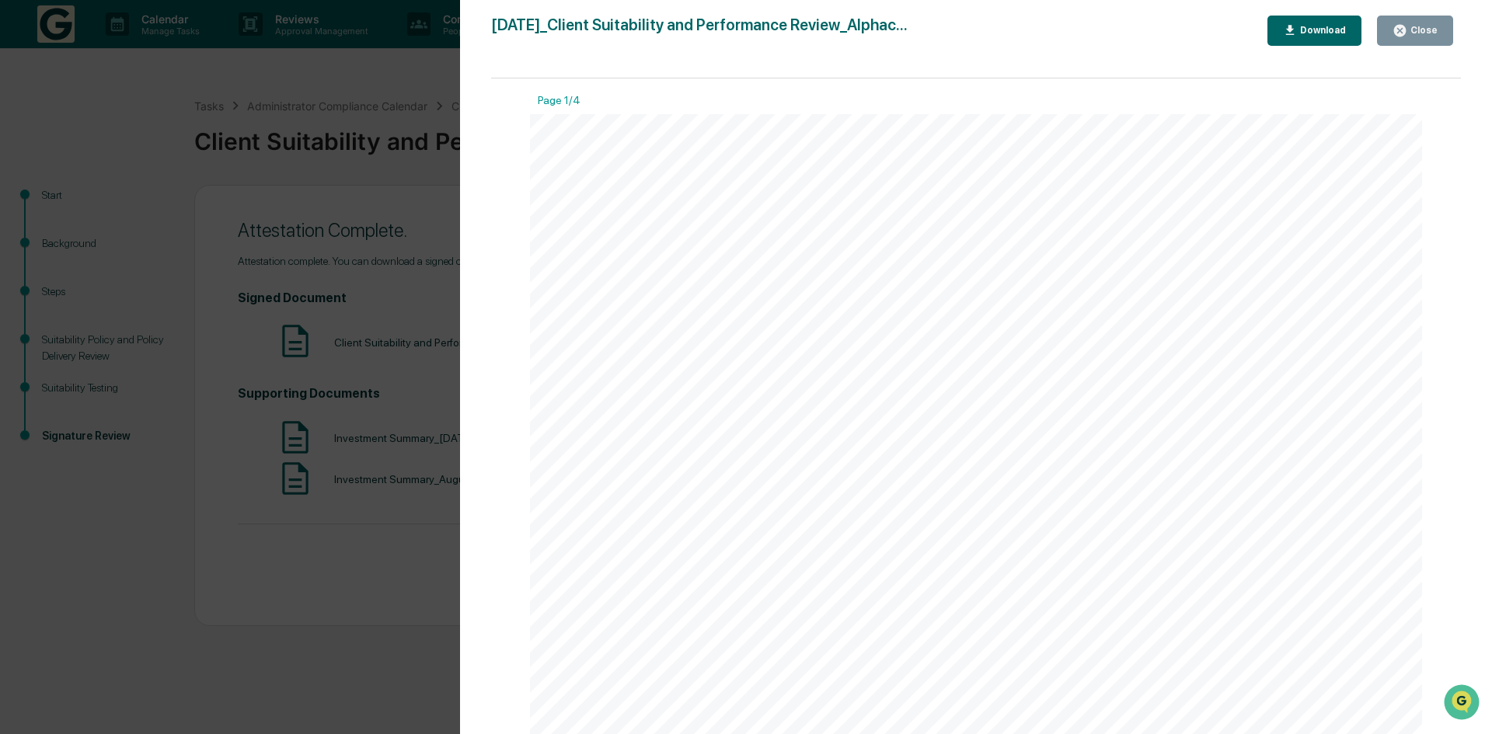
drag, startPoint x: 998, startPoint y: 210, endPoint x: 1014, endPoint y: 192, distance: 23.7
click at [998, 209] on div "[DATE] Alphacopia Investments Client Suitability and Performance Review Backgro…" at bounding box center [976, 745] width 892 height 1262
click at [1312, 28] on div "Download" at bounding box center [1321, 30] width 49 height 11
click at [1406, 22] on button "Close" at bounding box center [1415, 31] width 76 height 30
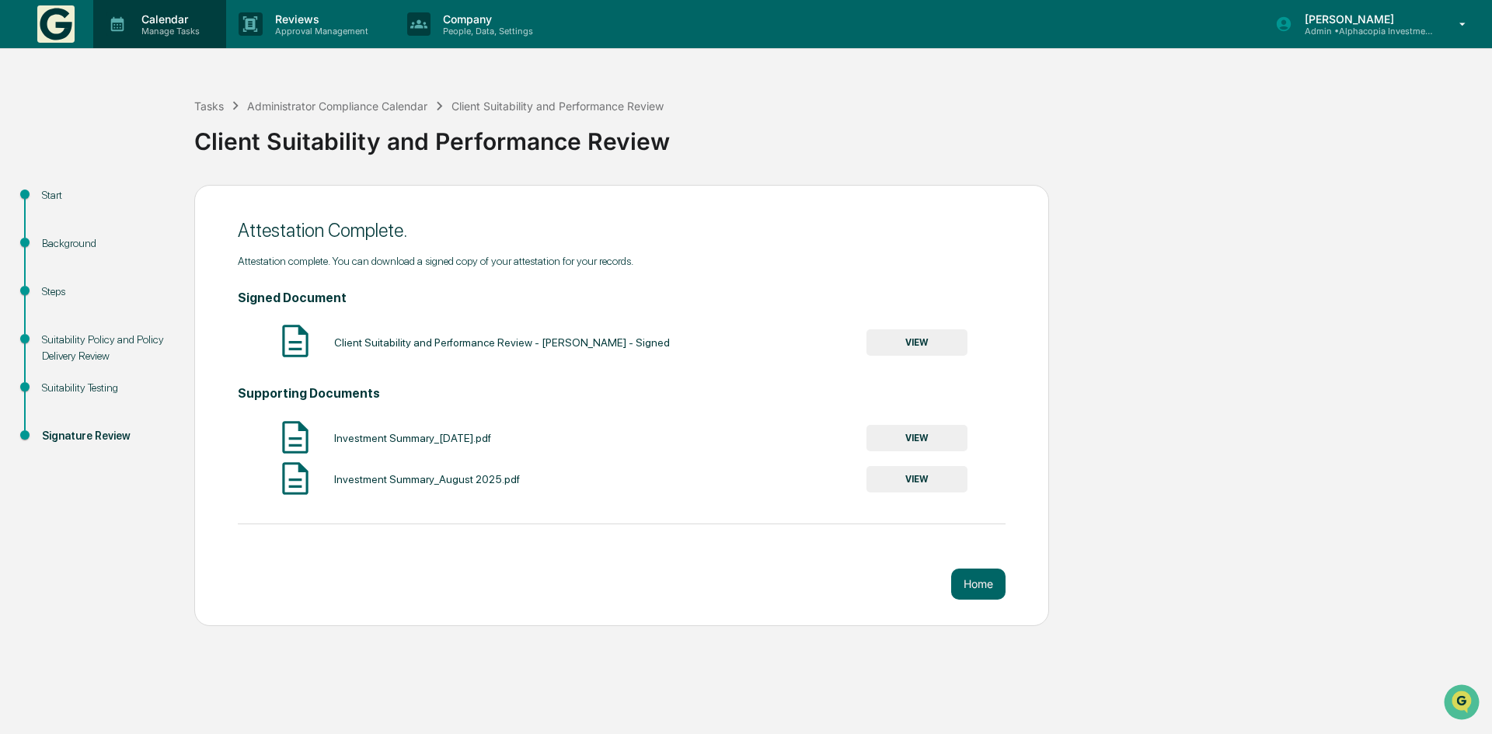
click at [169, 17] on p "Calendar" at bounding box center [168, 18] width 78 height 13
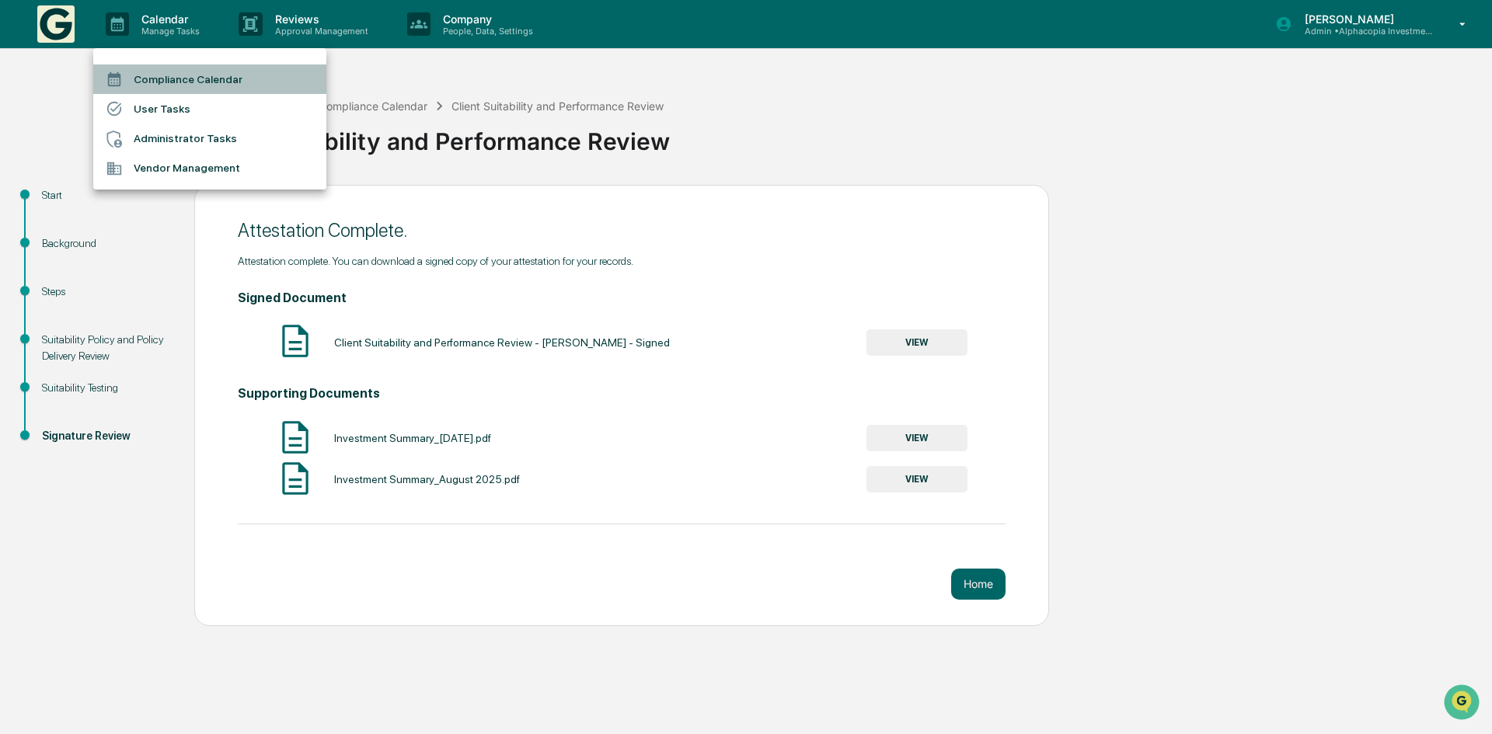
click at [188, 72] on li "Compliance Calendar" at bounding box center [209, 79] width 233 height 30
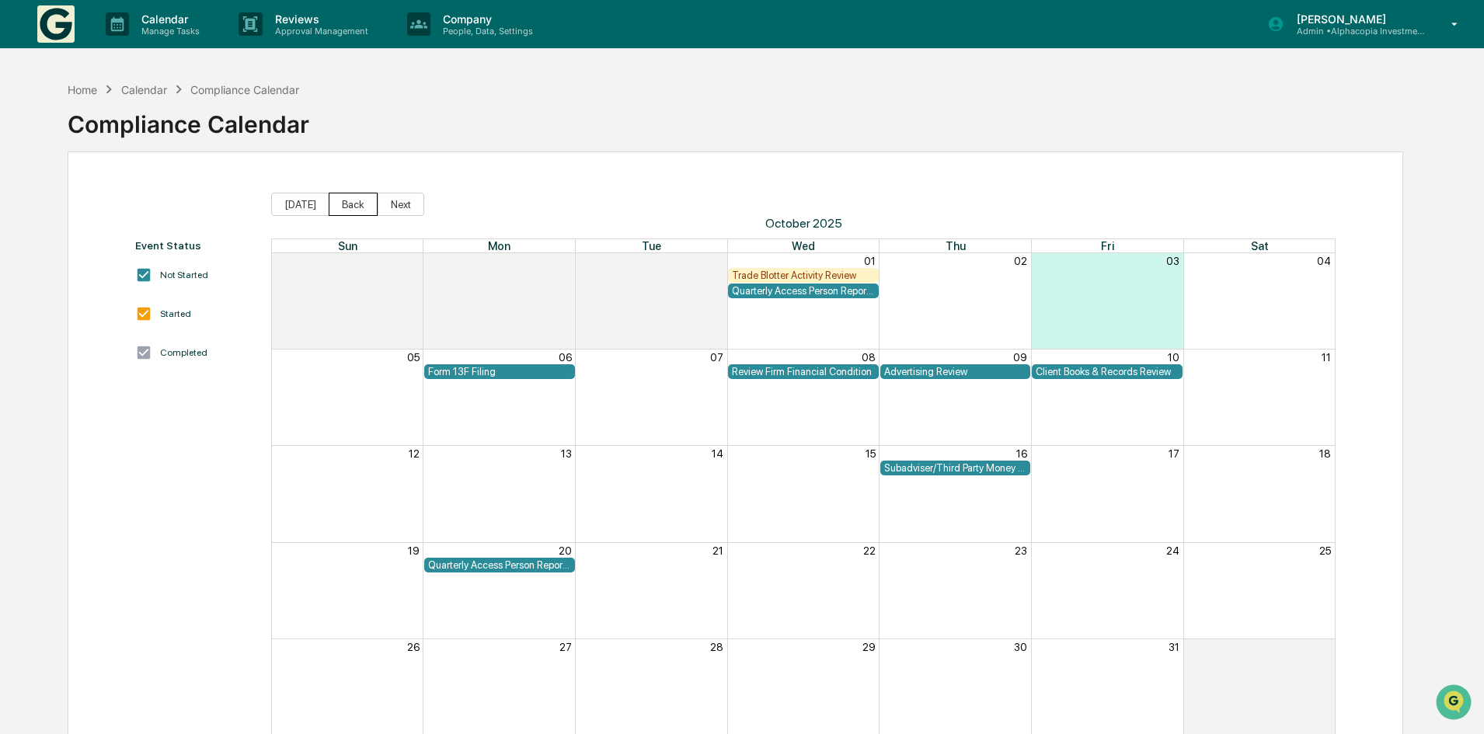
click at [343, 212] on button "Back" at bounding box center [353, 204] width 49 height 23
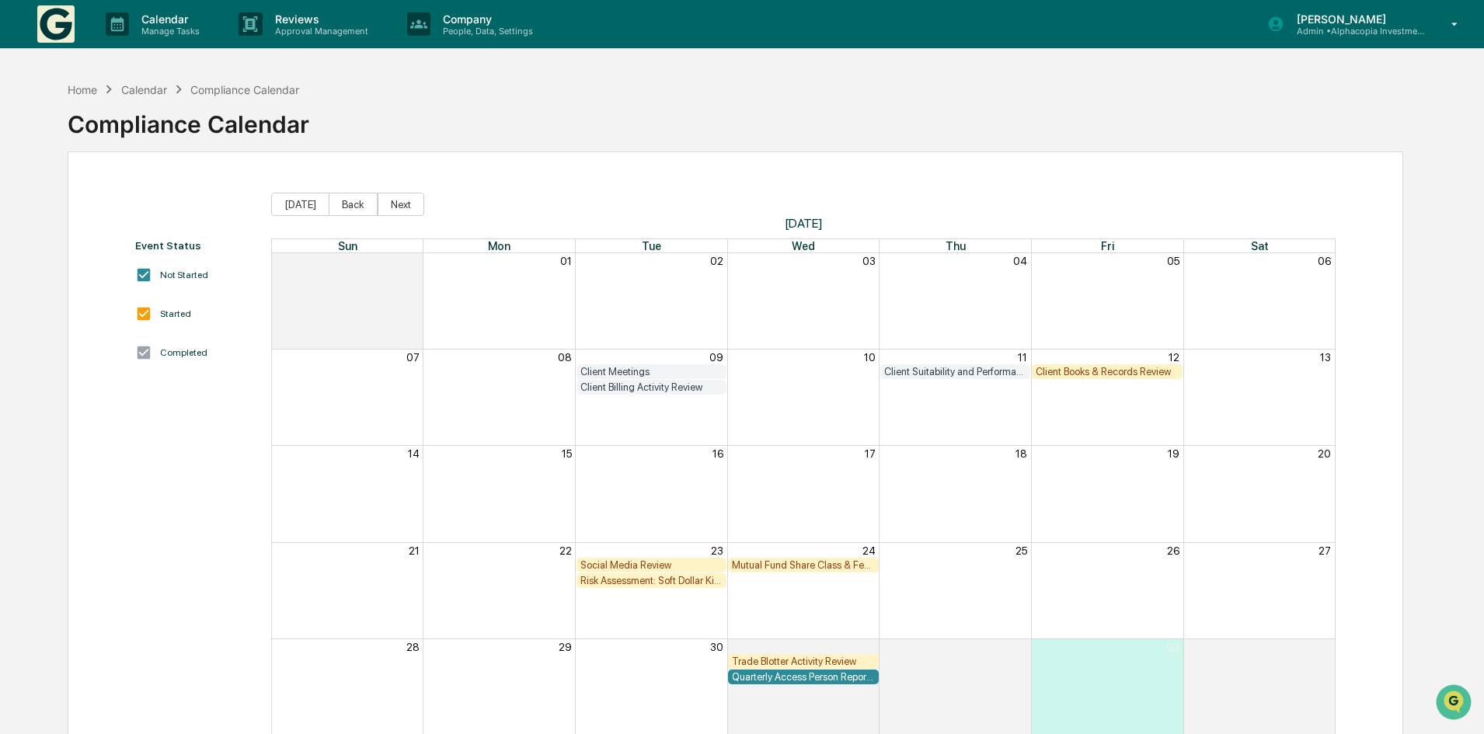
click at [1073, 375] on div "Client Books & Records Review" at bounding box center [1107, 372] width 143 height 12
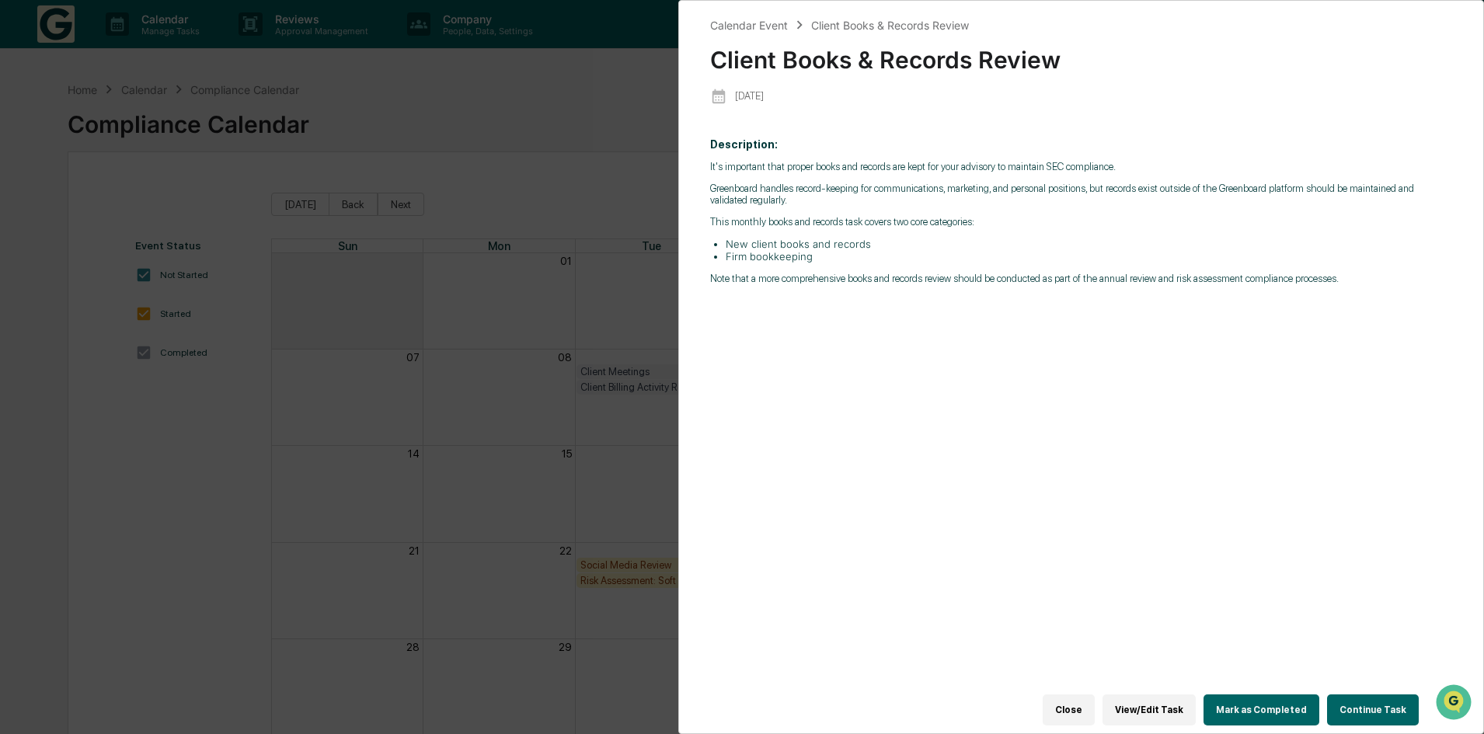
click at [1355, 702] on button "Continue Task" at bounding box center [1373, 710] width 92 height 31
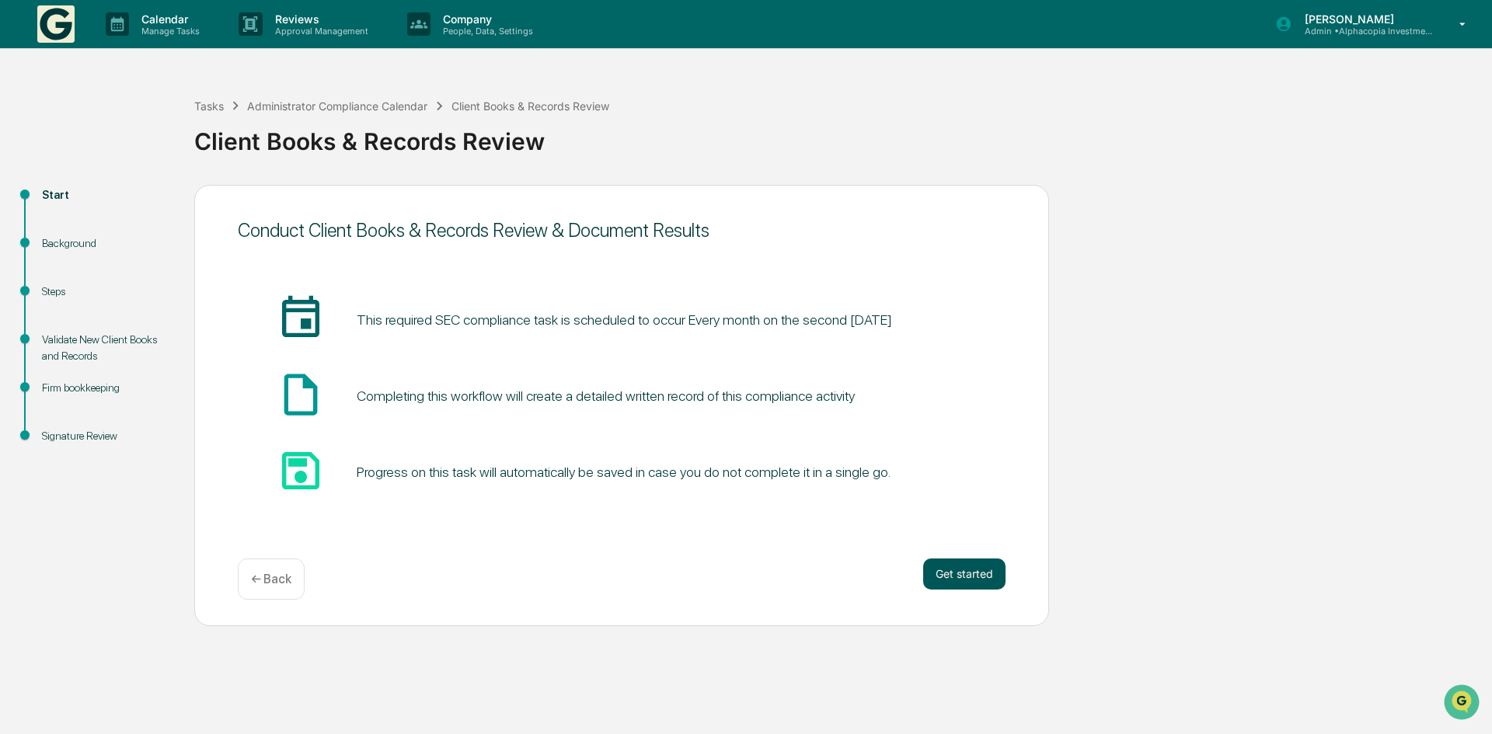
click at [960, 572] on button "Get started" at bounding box center [964, 574] width 82 height 31
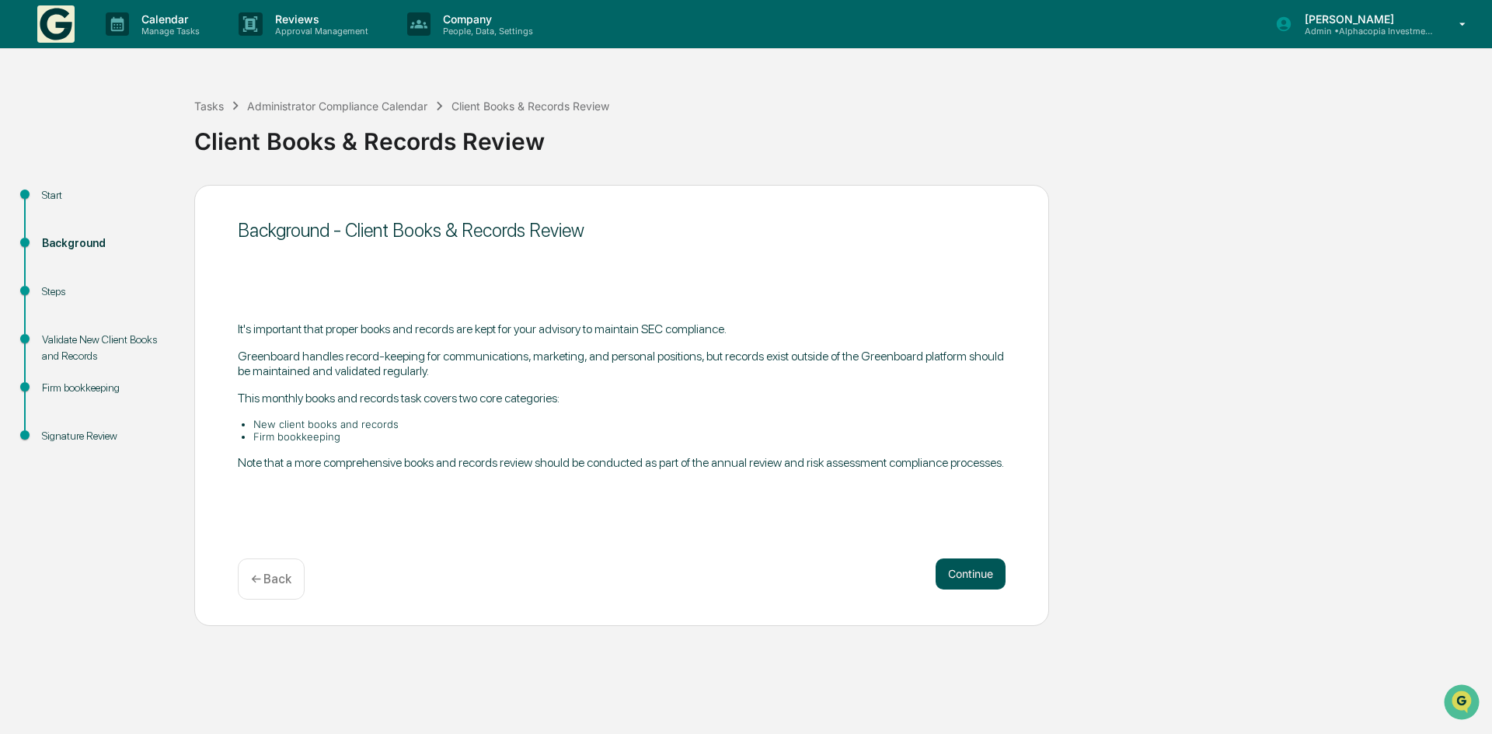
click at [955, 574] on button "Continue" at bounding box center [971, 574] width 70 height 31
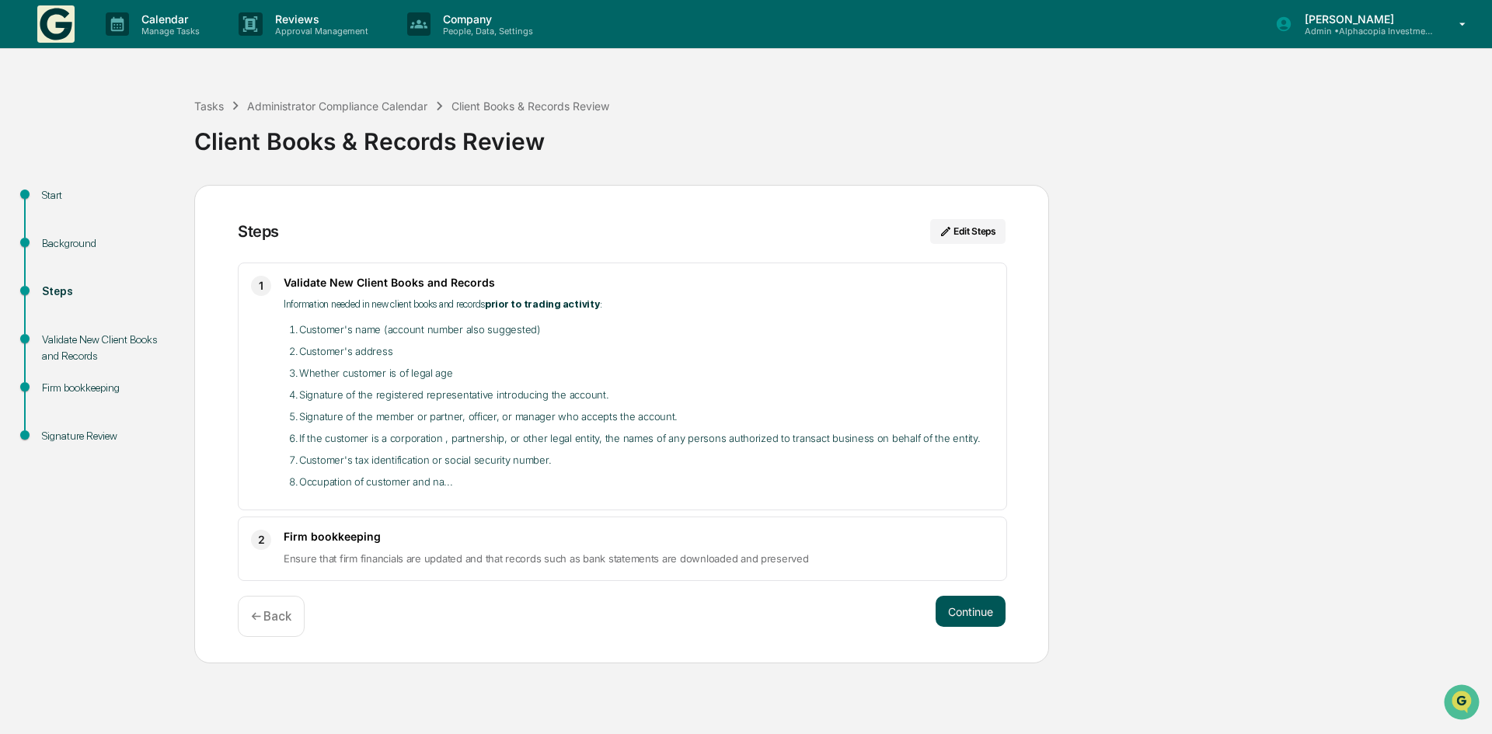
click at [955, 606] on button "Continue" at bounding box center [971, 611] width 70 height 31
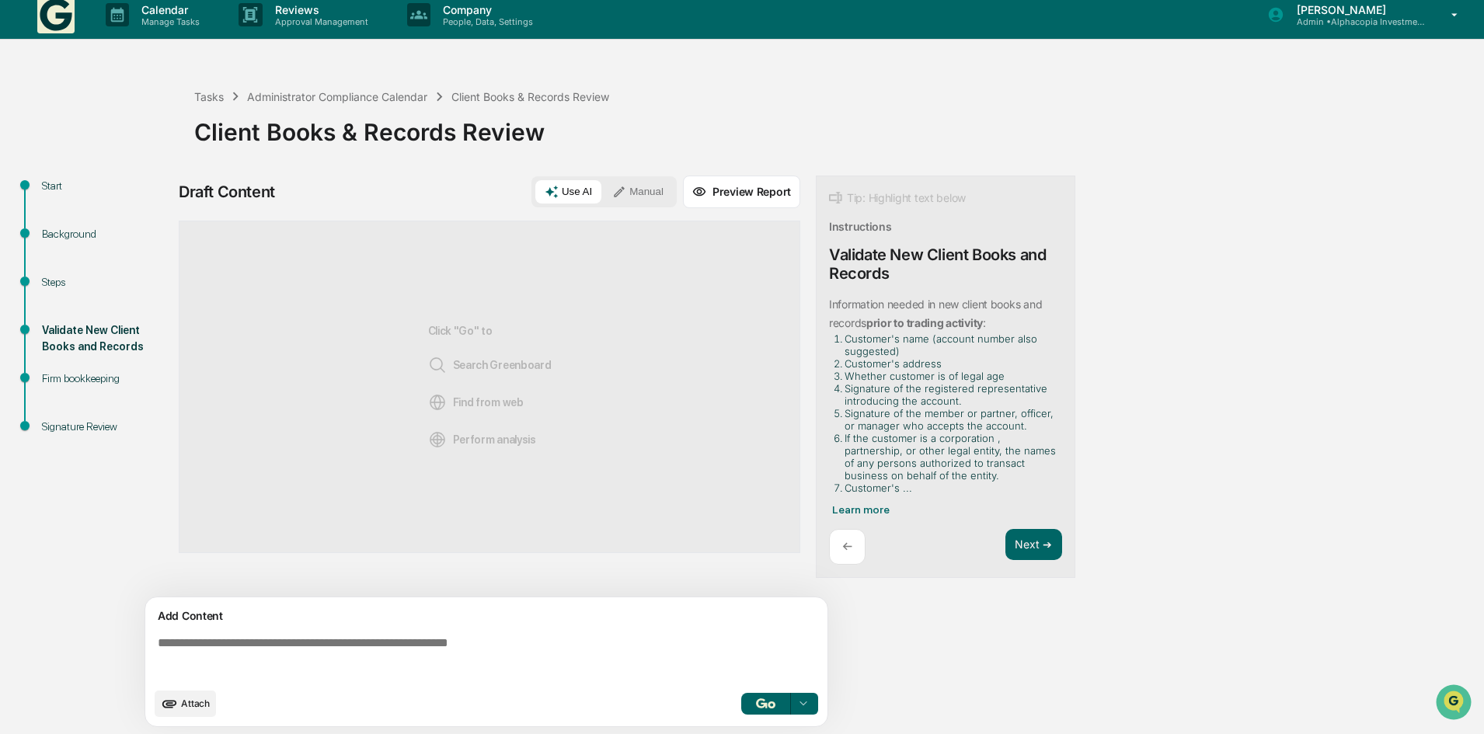
scroll to position [12, 0]
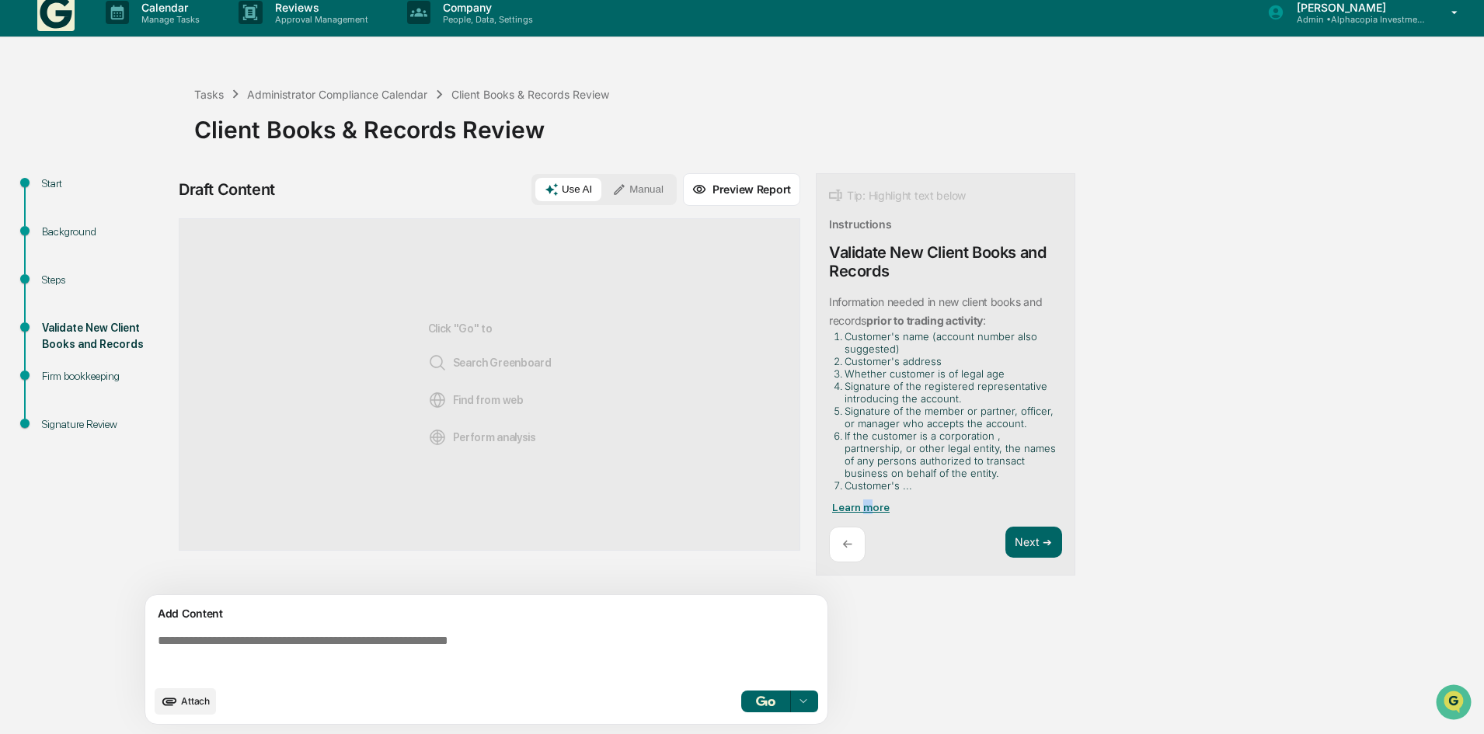
click at [866, 511] on span "Learn more" at bounding box center [861, 507] width 58 height 12
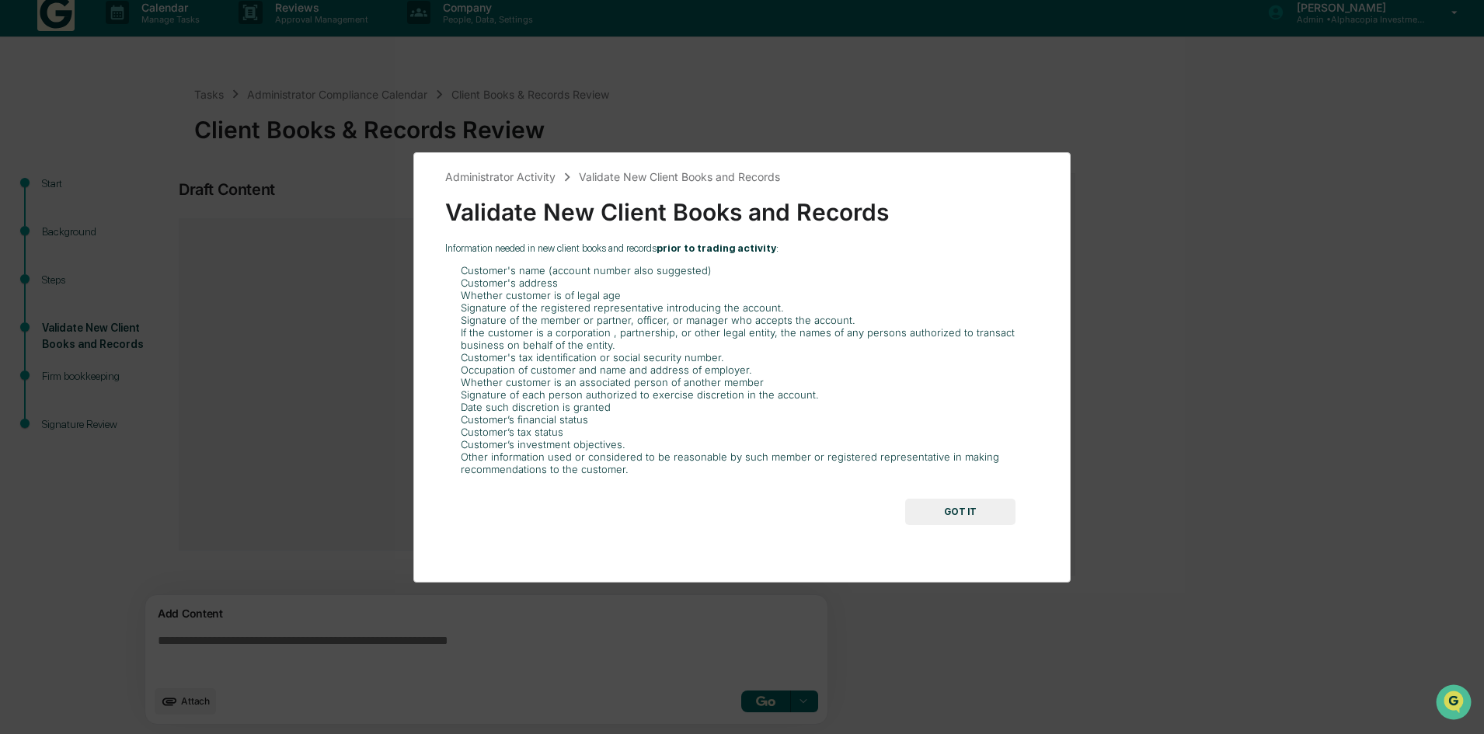
click at [964, 512] on button "GOT IT" at bounding box center [960, 512] width 110 height 26
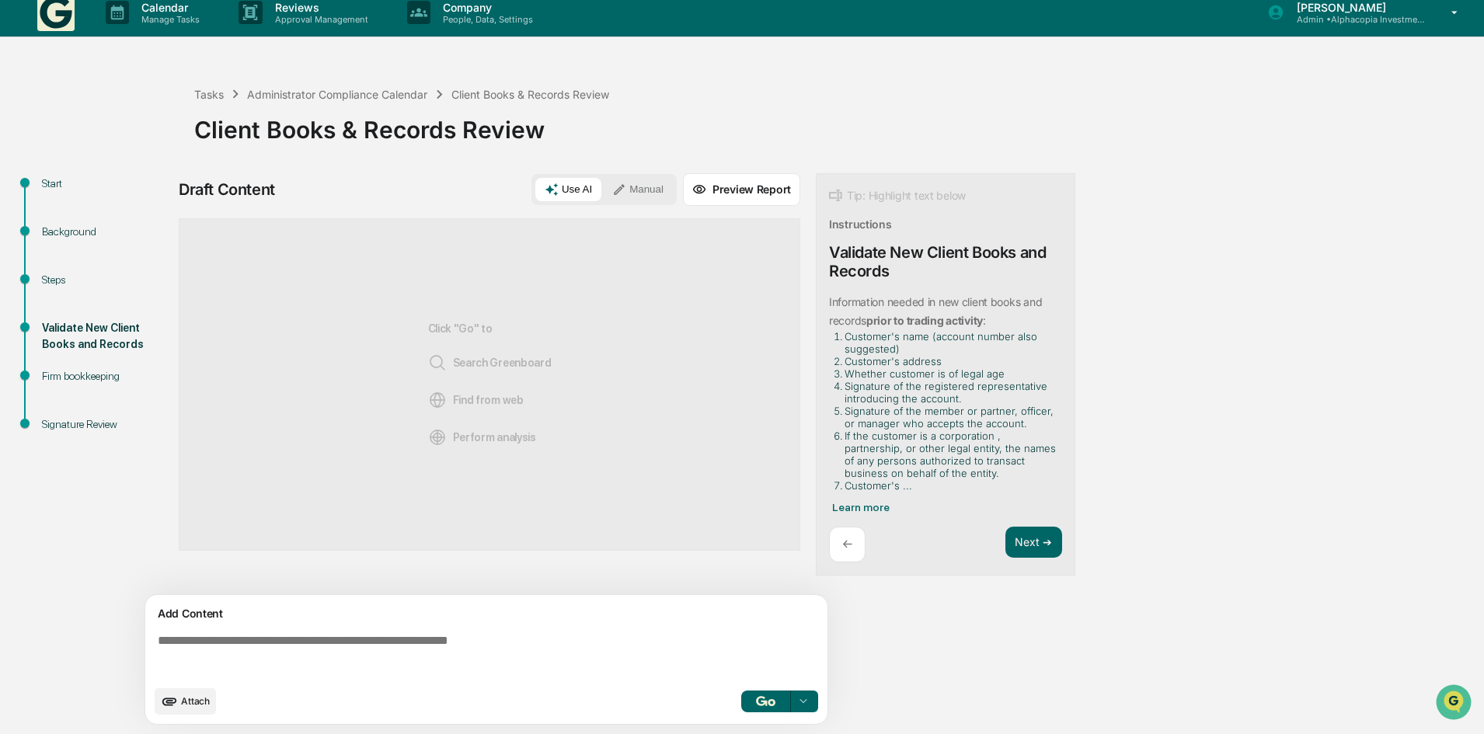
click at [336, 641] on textarea at bounding box center [490, 656] width 676 height 56
click at [189, 699] on span "Attach" at bounding box center [195, 701] width 29 height 12
click at [200, 705] on span "Attach" at bounding box center [195, 701] width 29 height 12
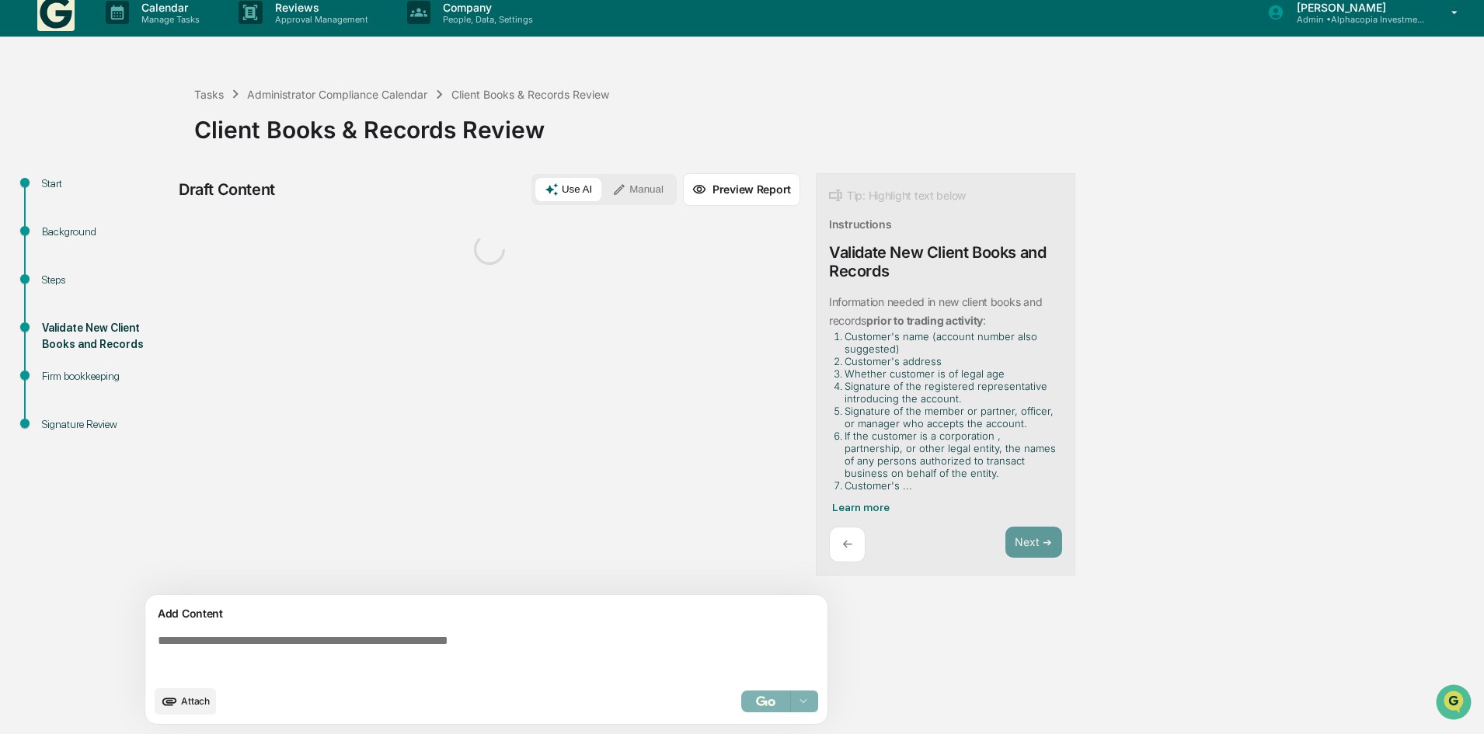
click at [209, 709] on button "Attach" at bounding box center [185, 701] width 61 height 26
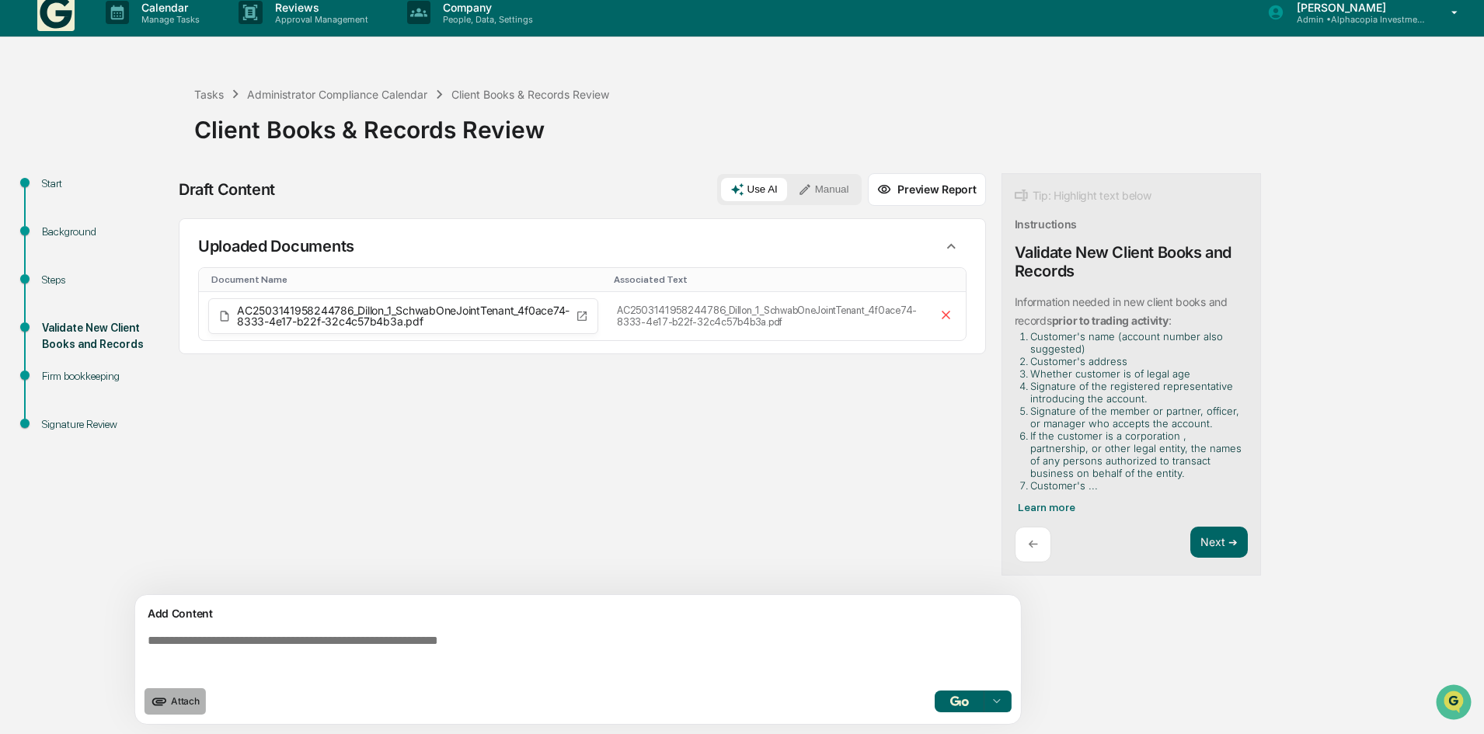
click at [190, 702] on span "Attach" at bounding box center [185, 701] width 29 height 12
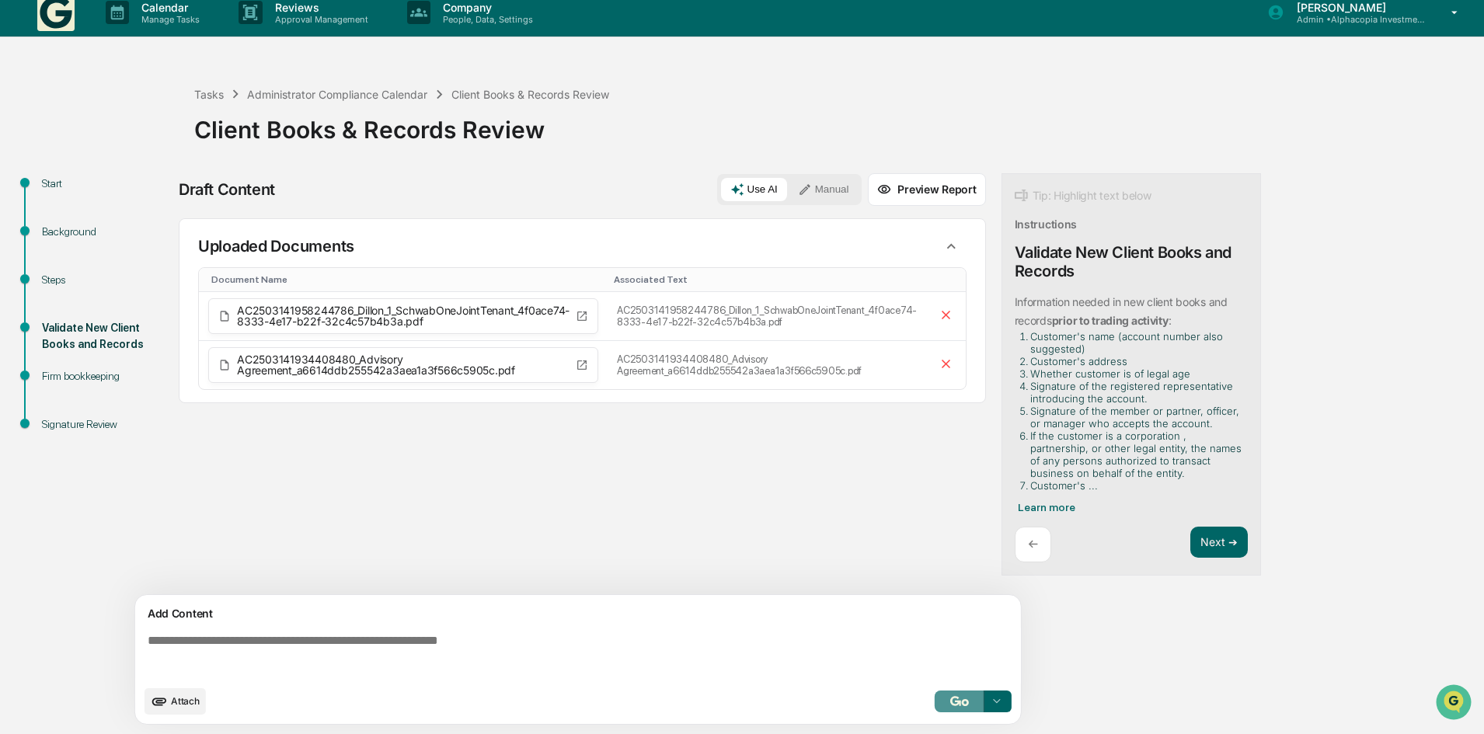
click at [950, 702] on img "button" at bounding box center [959, 701] width 19 height 10
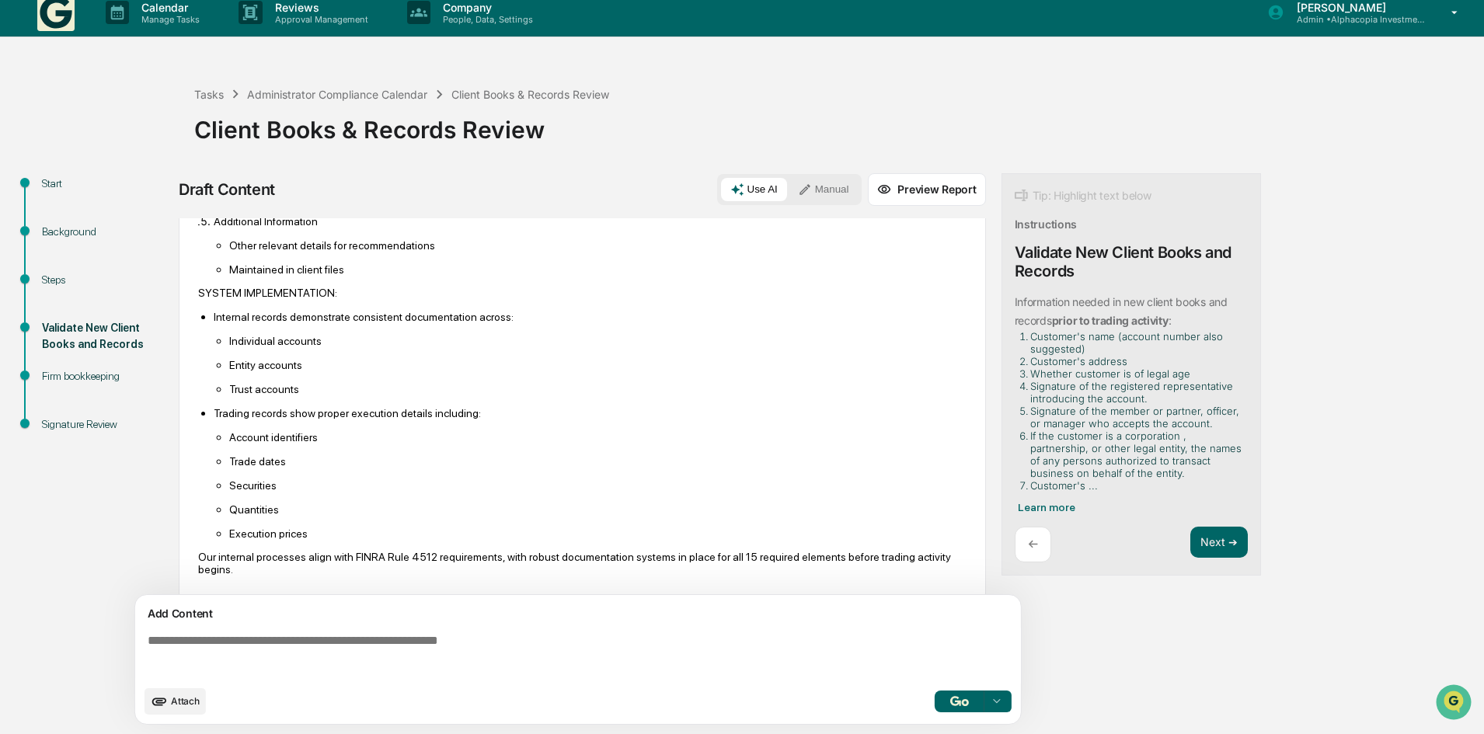
scroll to position [1342, 0]
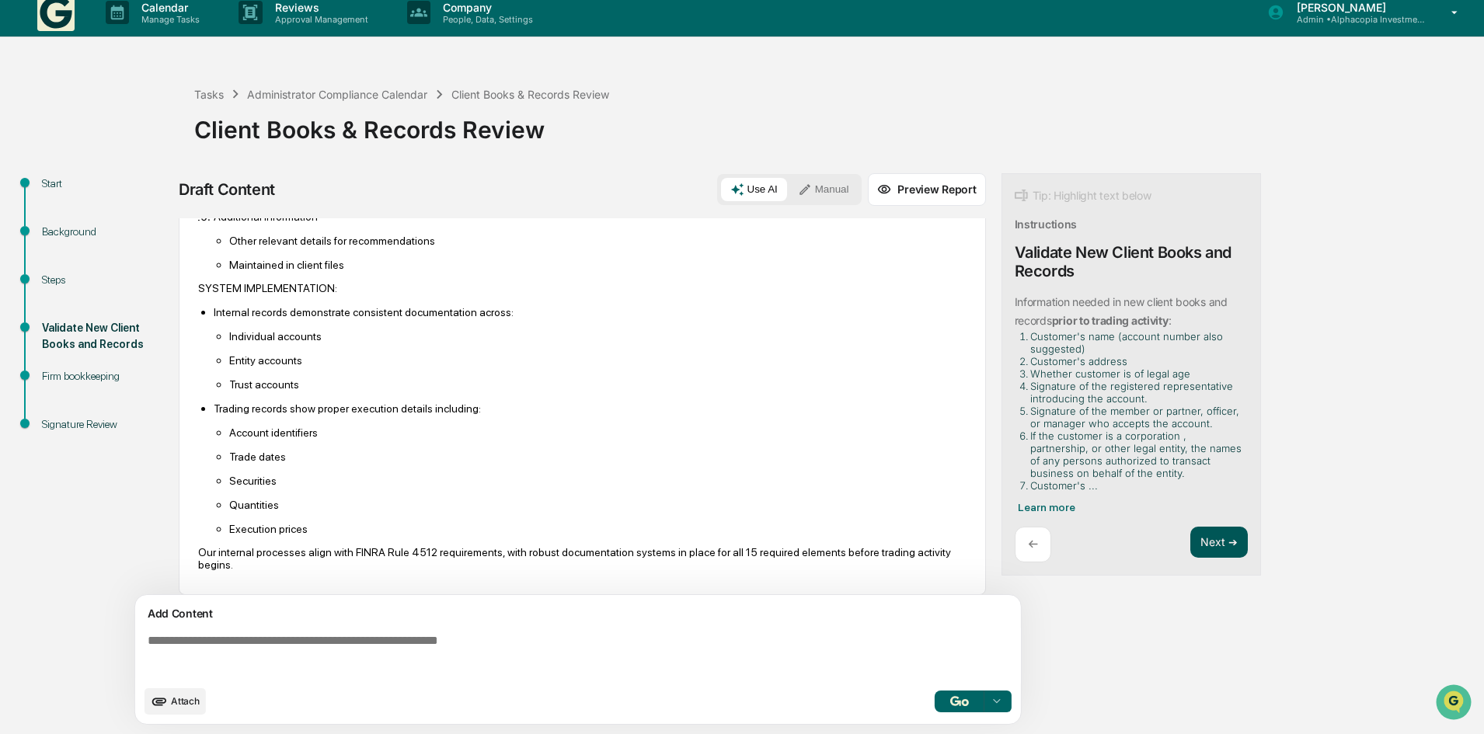
click at [1205, 545] on button "Next ➔" at bounding box center [1218, 543] width 57 height 32
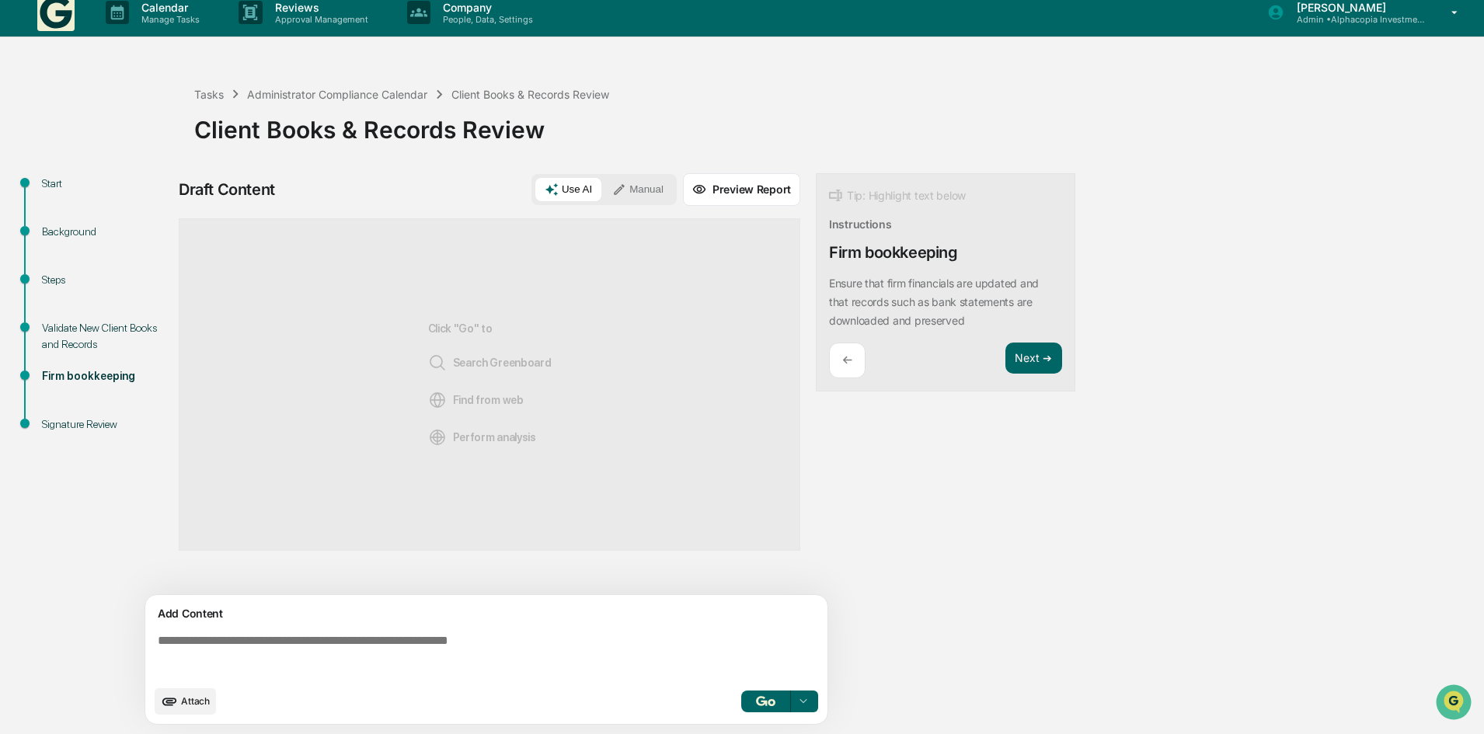
scroll to position [0, 0]
click at [351, 660] on textarea at bounding box center [490, 656] width 676 height 56
type textarea "*"
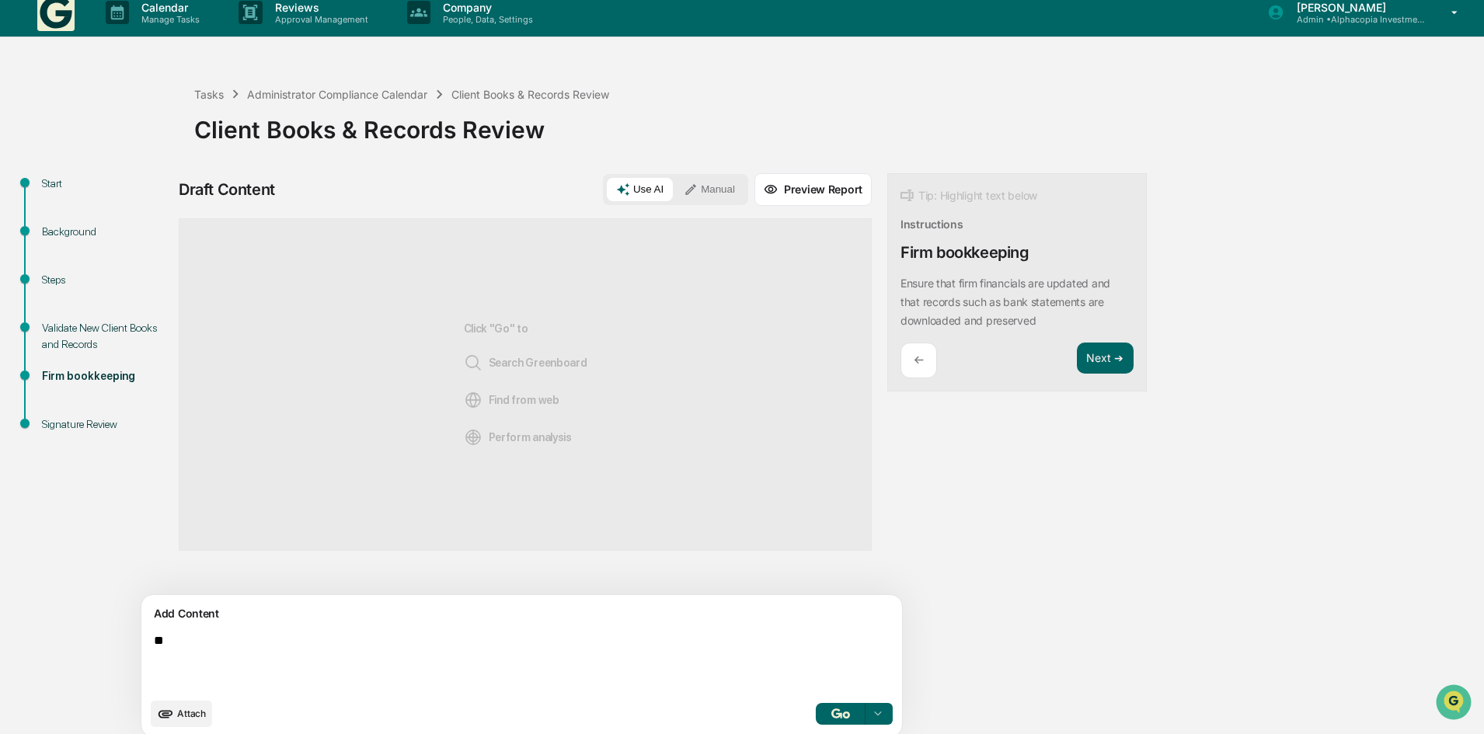
type textarea "*"
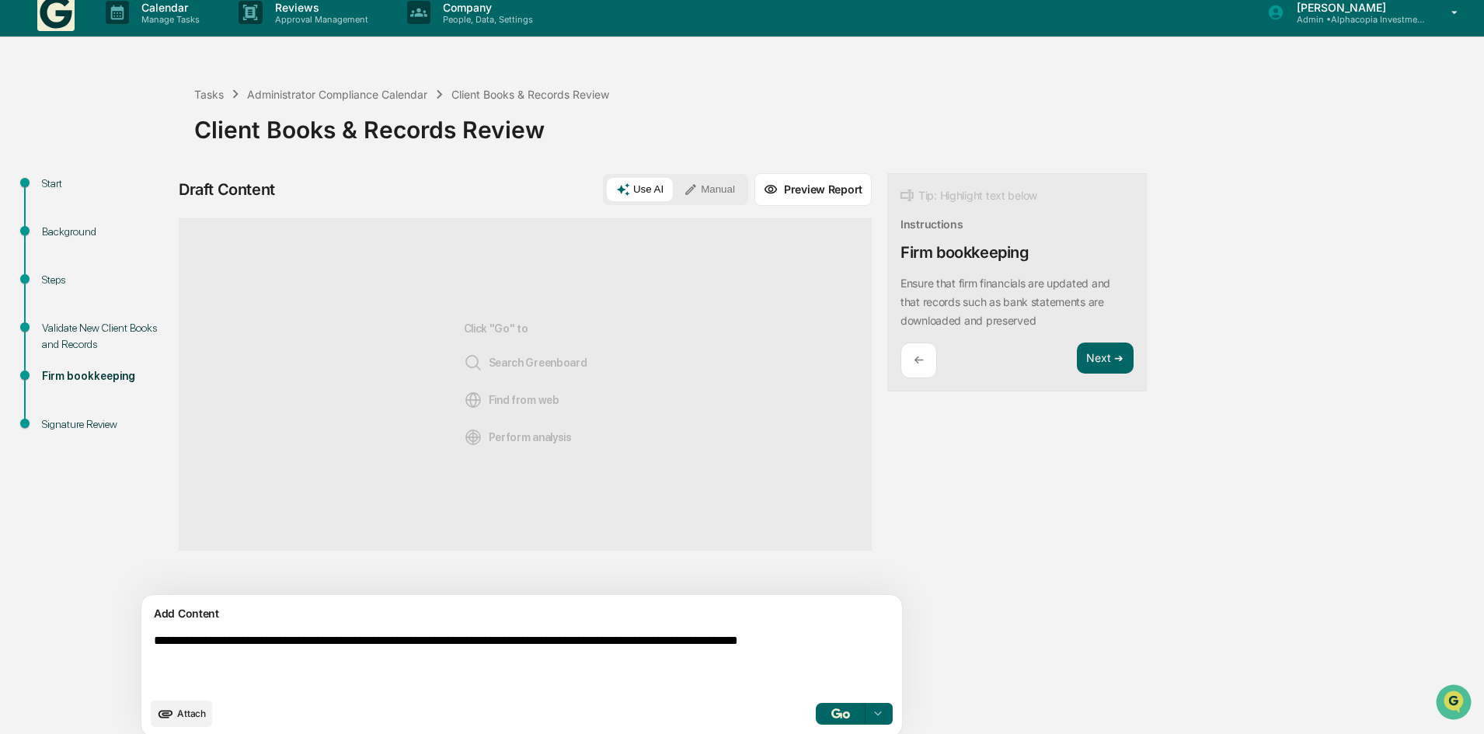
type textarea "**********"
click at [674, 194] on button "Manual" at bounding box center [709, 189] width 70 height 23
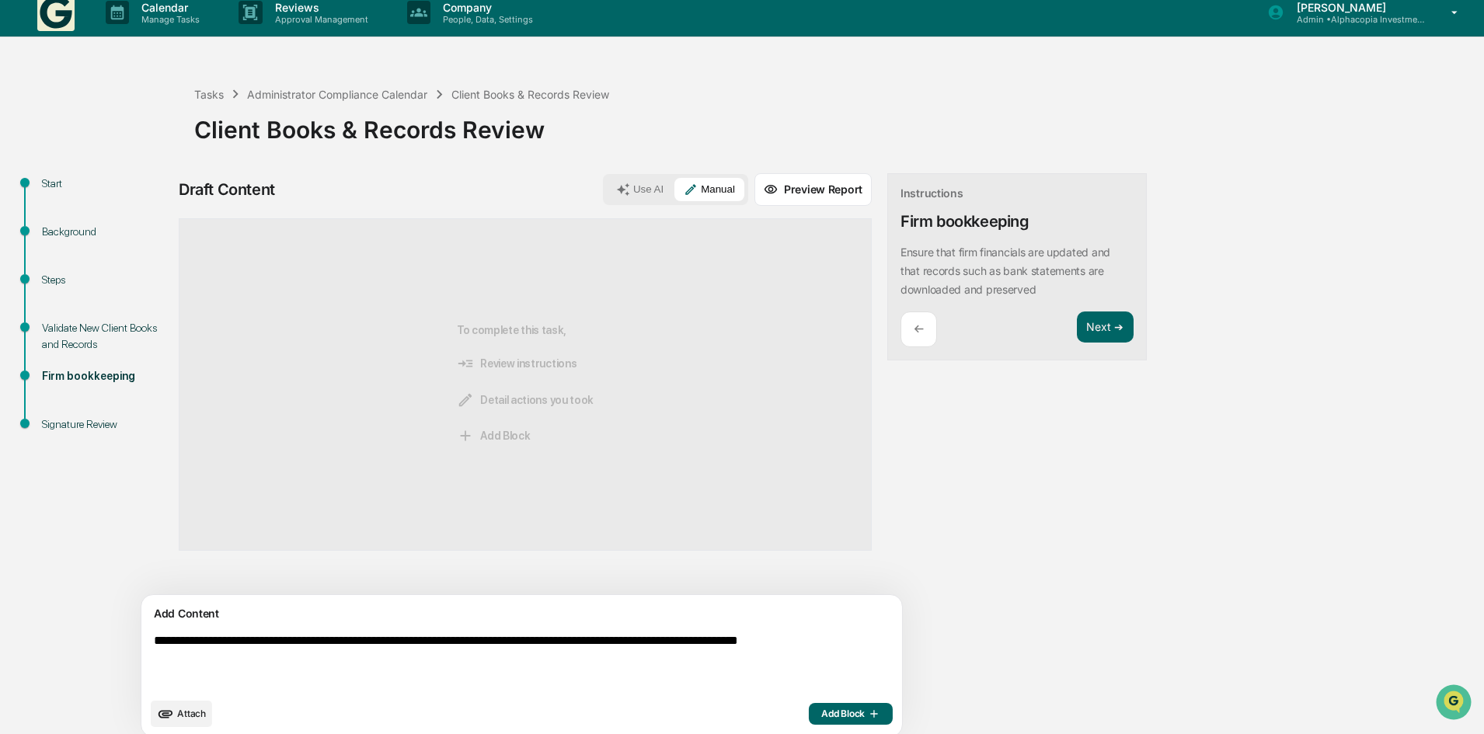
click at [809, 722] on button "Add Block" at bounding box center [851, 714] width 84 height 22
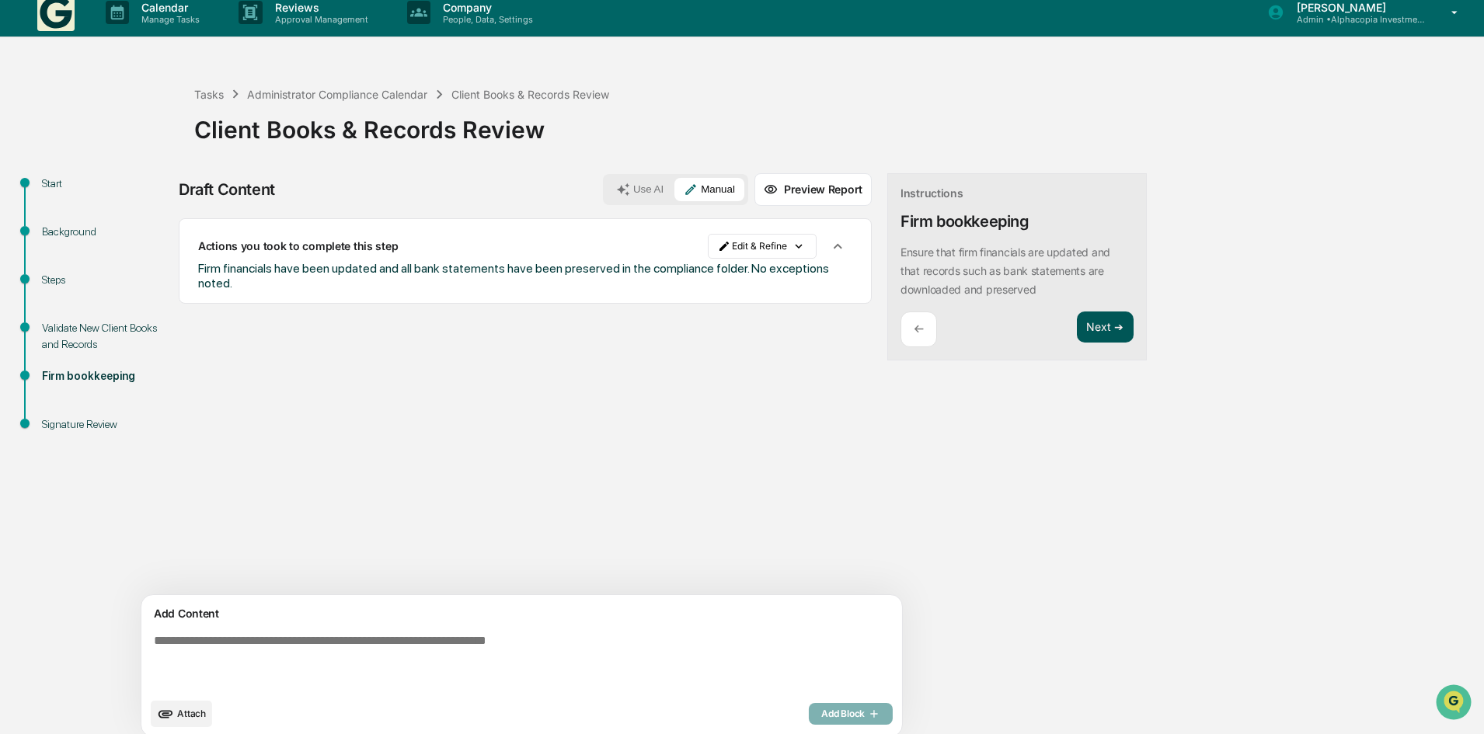
click at [1077, 322] on button "Next ➔" at bounding box center [1105, 328] width 57 height 32
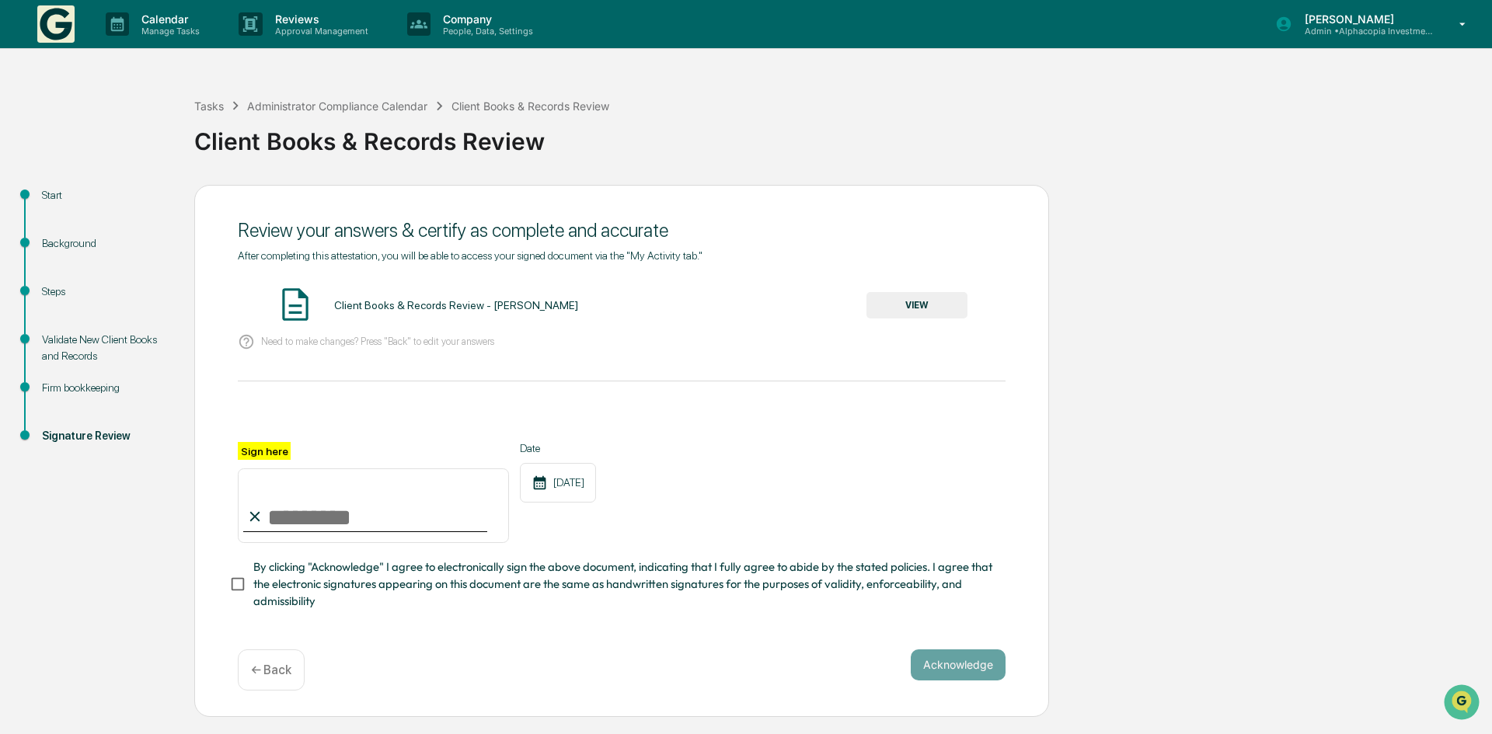
click at [925, 305] on button "VIEW" at bounding box center [916, 305] width 101 height 26
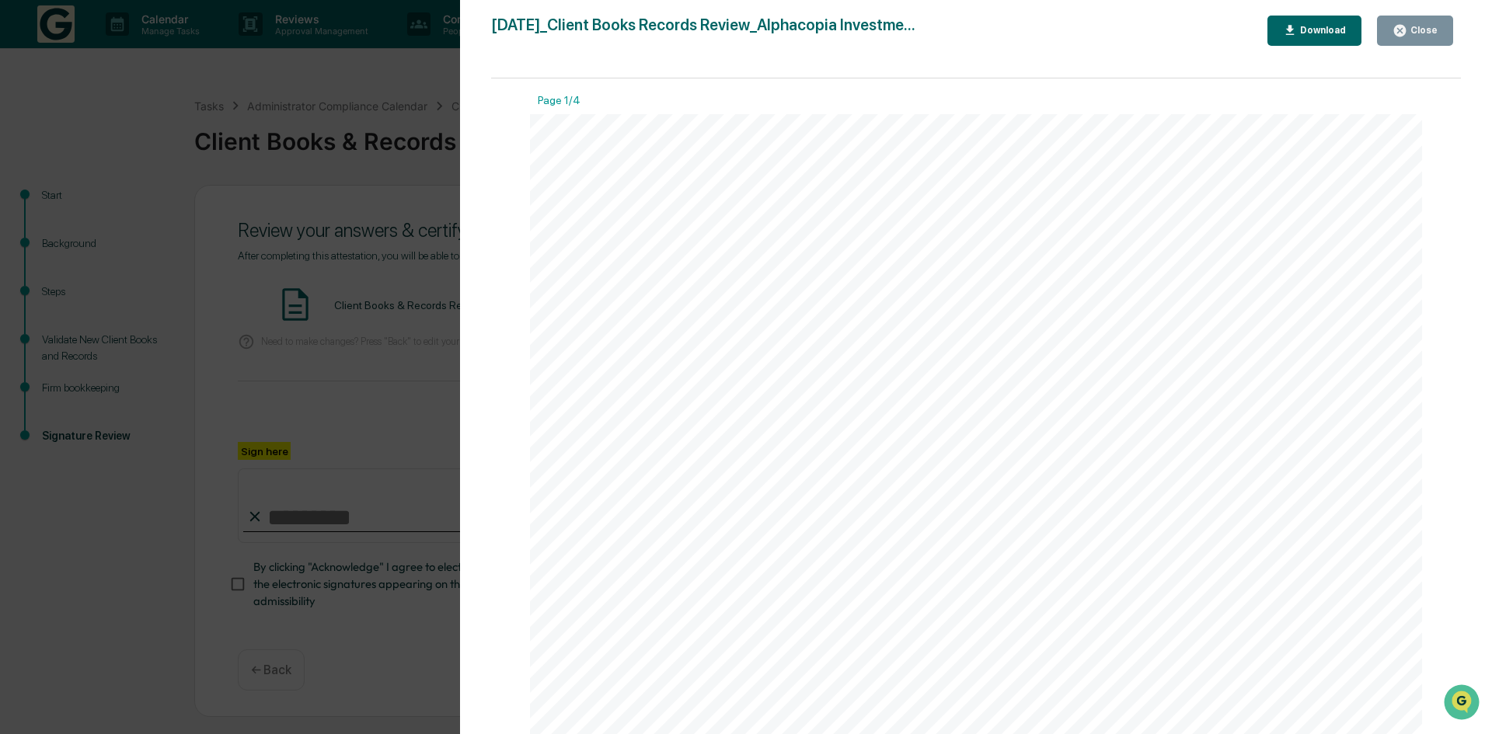
click at [1406, 26] on icon "button" at bounding box center [1400, 31] width 12 height 12
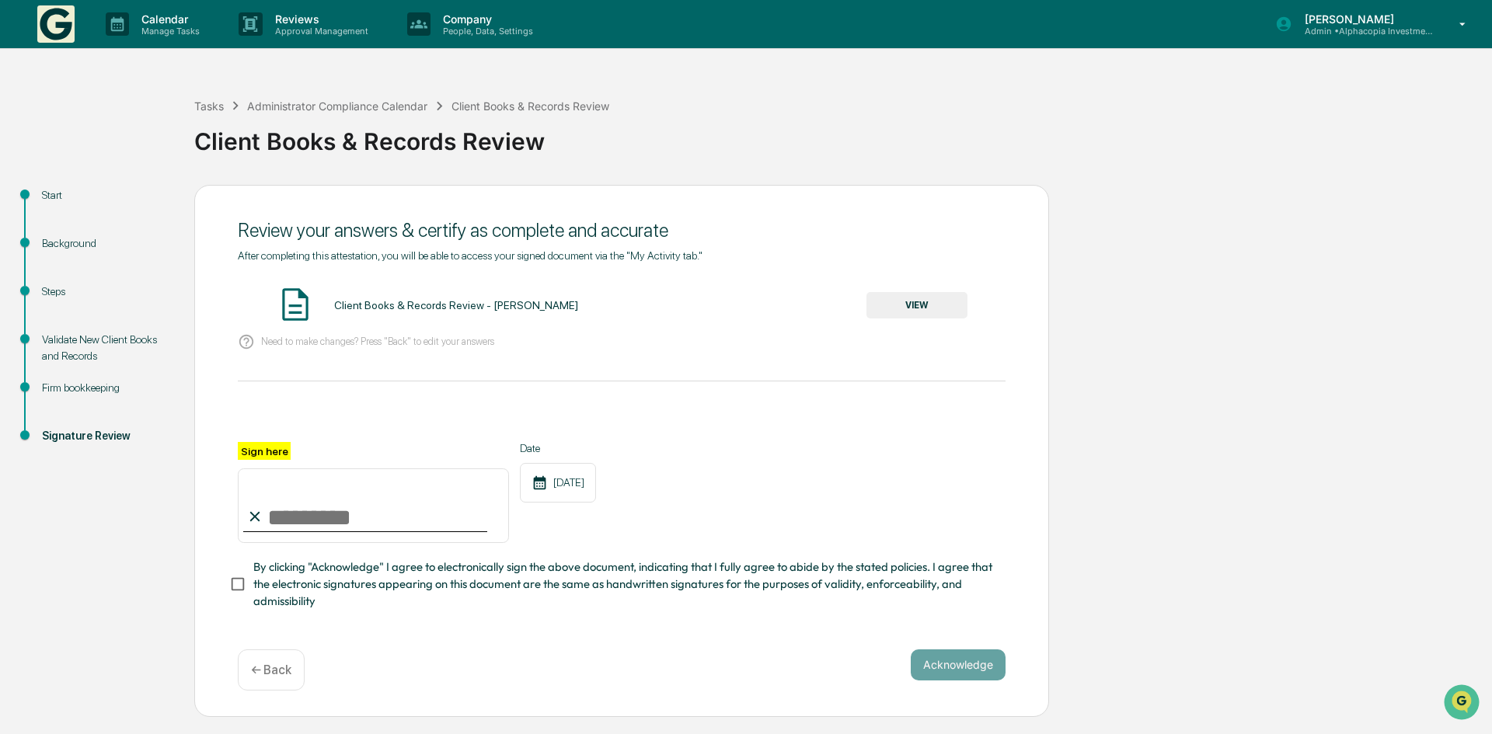
click at [302, 500] on input "Sign here" at bounding box center [373, 506] width 271 height 75
click at [333, 524] on input "Sign here" at bounding box center [373, 506] width 271 height 75
click at [281, 517] on input "Sign here" at bounding box center [373, 506] width 271 height 75
type input "**********"
click at [943, 667] on button "Acknowledge" at bounding box center [958, 665] width 95 height 31
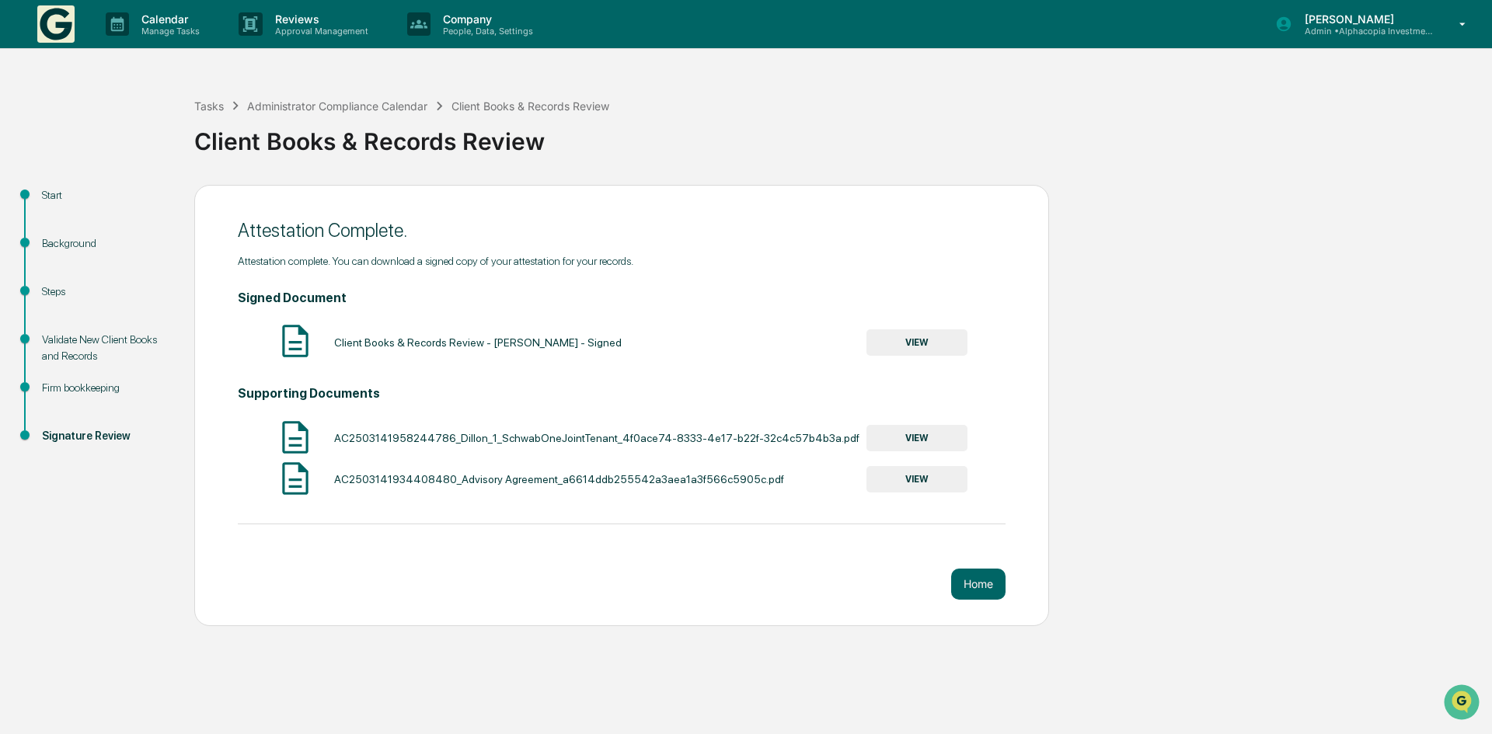
click at [927, 342] on button "VIEW" at bounding box center [916, 342] width 101 height 26
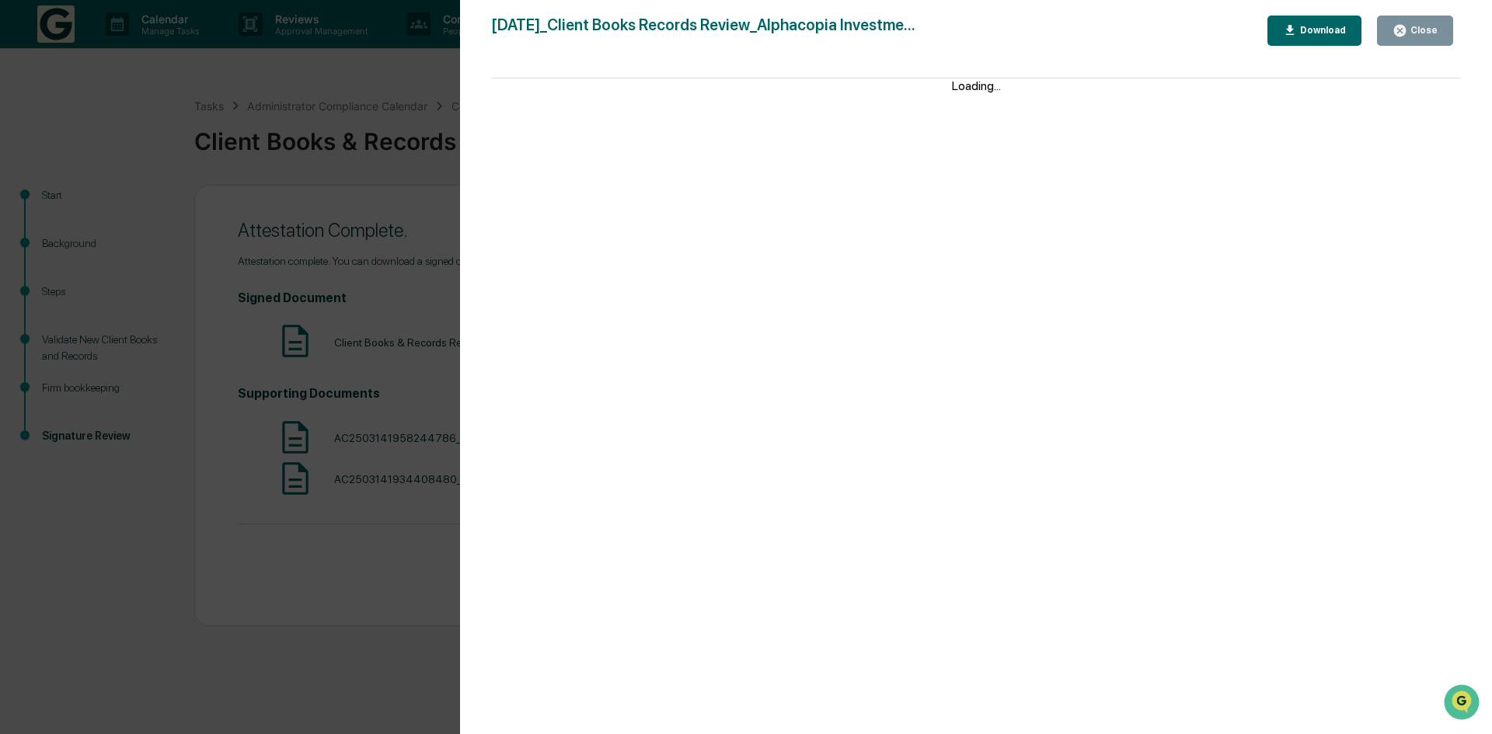
click at [1317, 19] on button "Download" at bounding box center [1314, 31] width 95 height 30
click at [1417, 36] on button "Close" at bounding box center [1415, 31] width 76 height 30
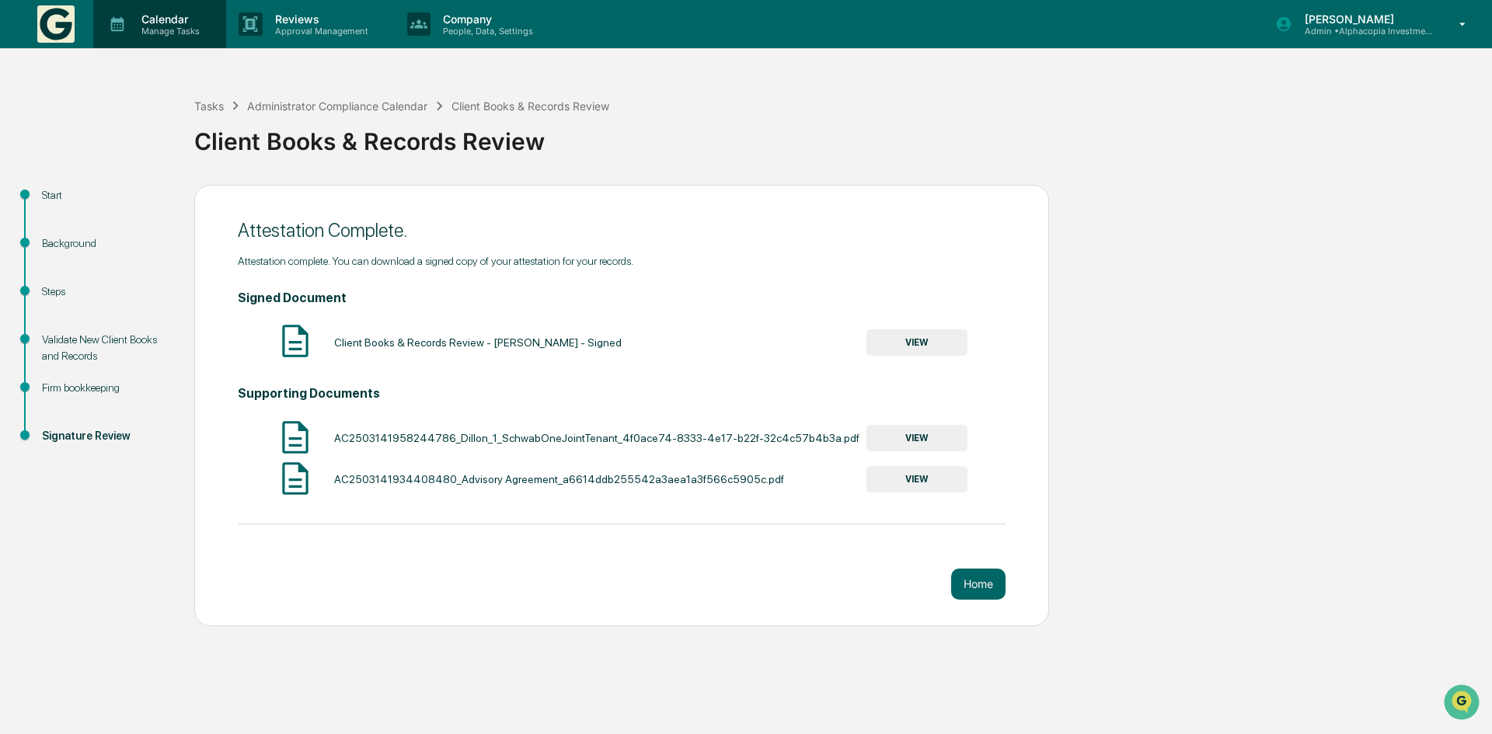
click at [159, 22] on p "Calendar" at bounding box center [168, 18] width 78 height 13
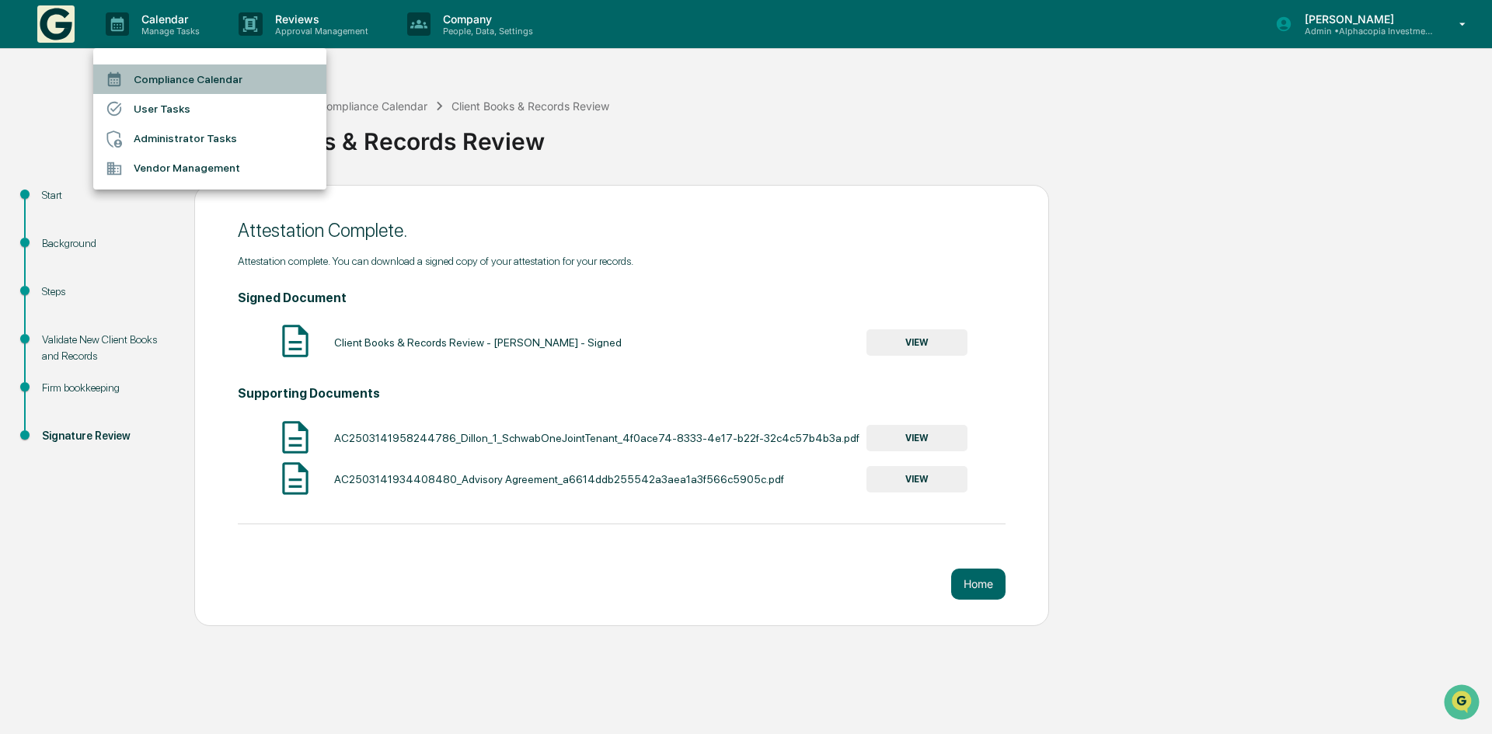
click at [210, 71] on li "Compliance Calendar" at bounding box center [209, 79] width 233 height 30
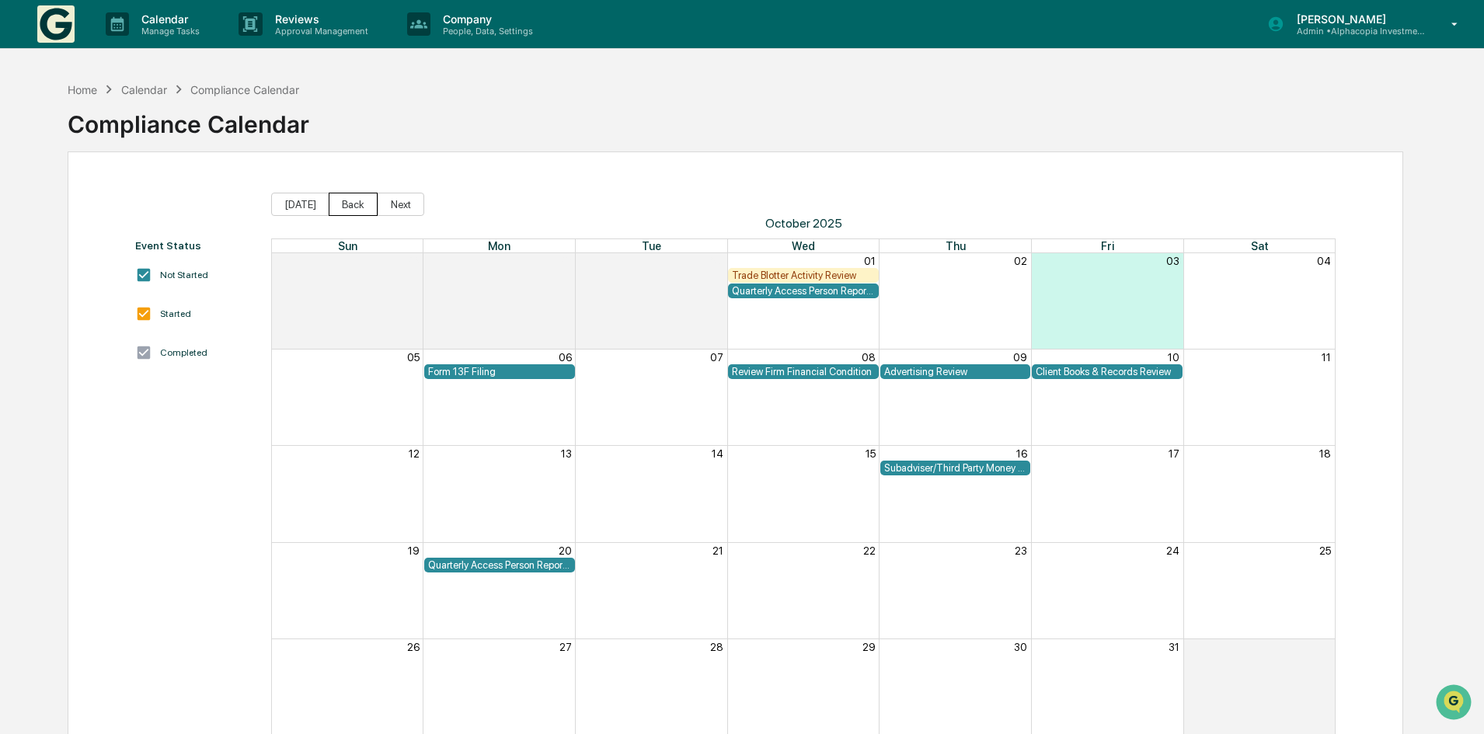
click at [343, 204] on button "Back" at bounding box center [353, 204] width 49 height 23
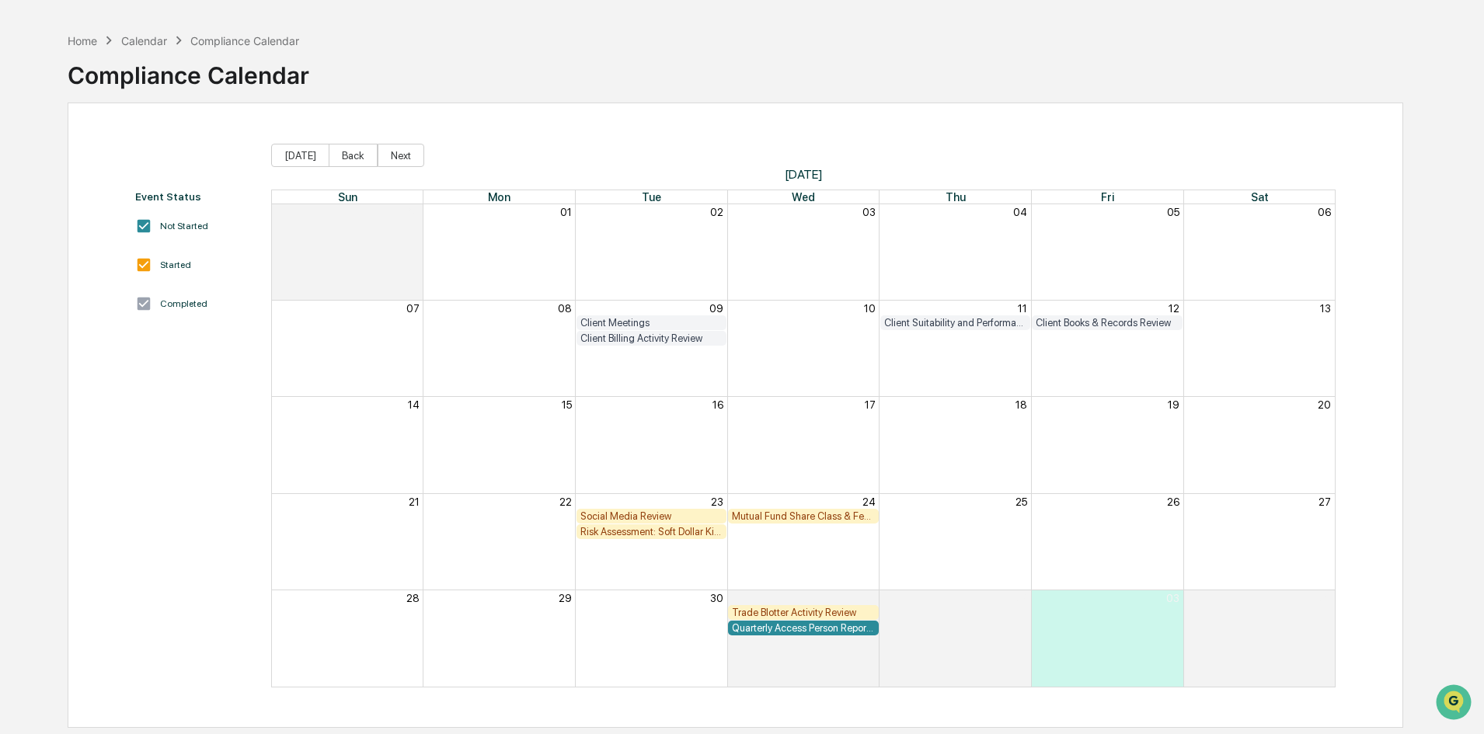
scroll to position [74, 0]
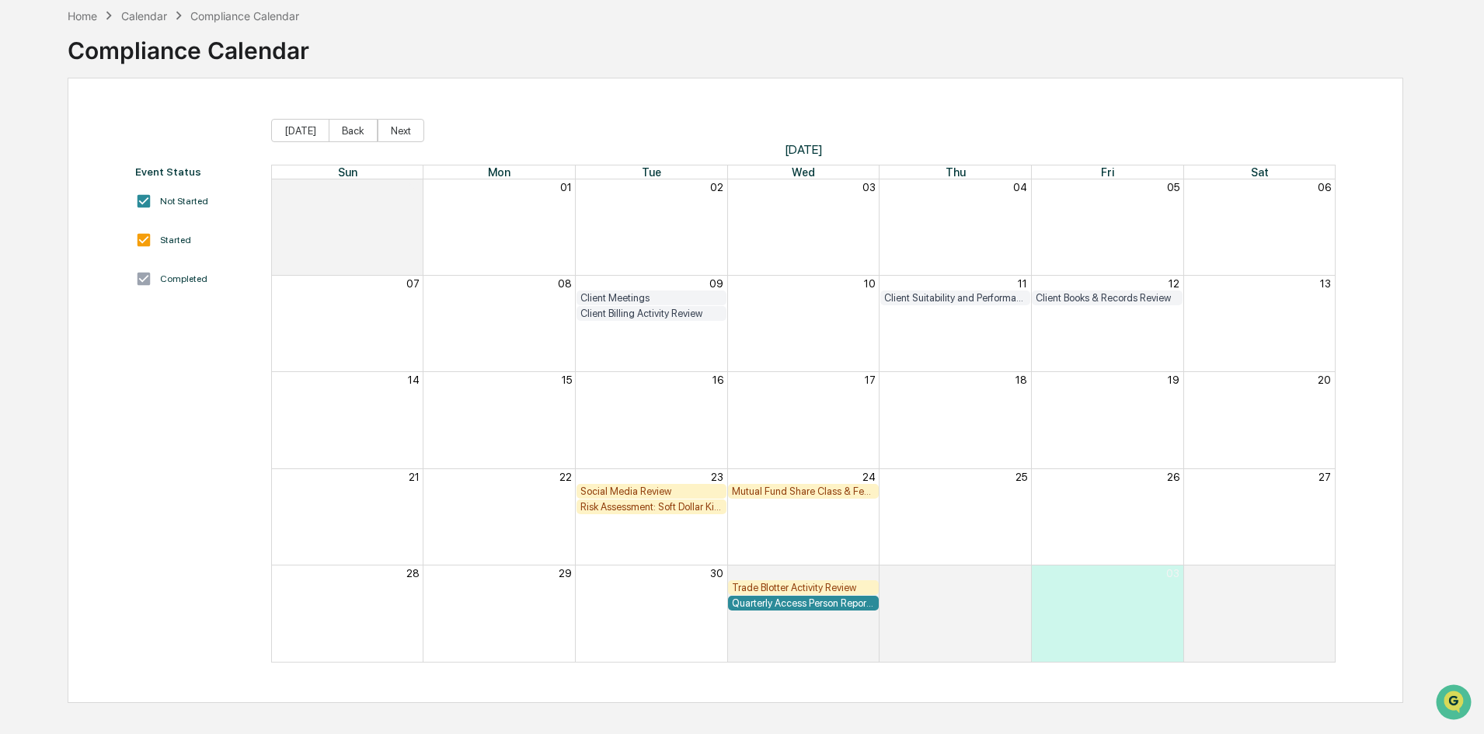
click at [205, 488] on div "Event Status Not Started Started Completed" at bounding box center [195, 414] width 120 height 497
